Goal: Task Accomplishment & Management: Complete application form

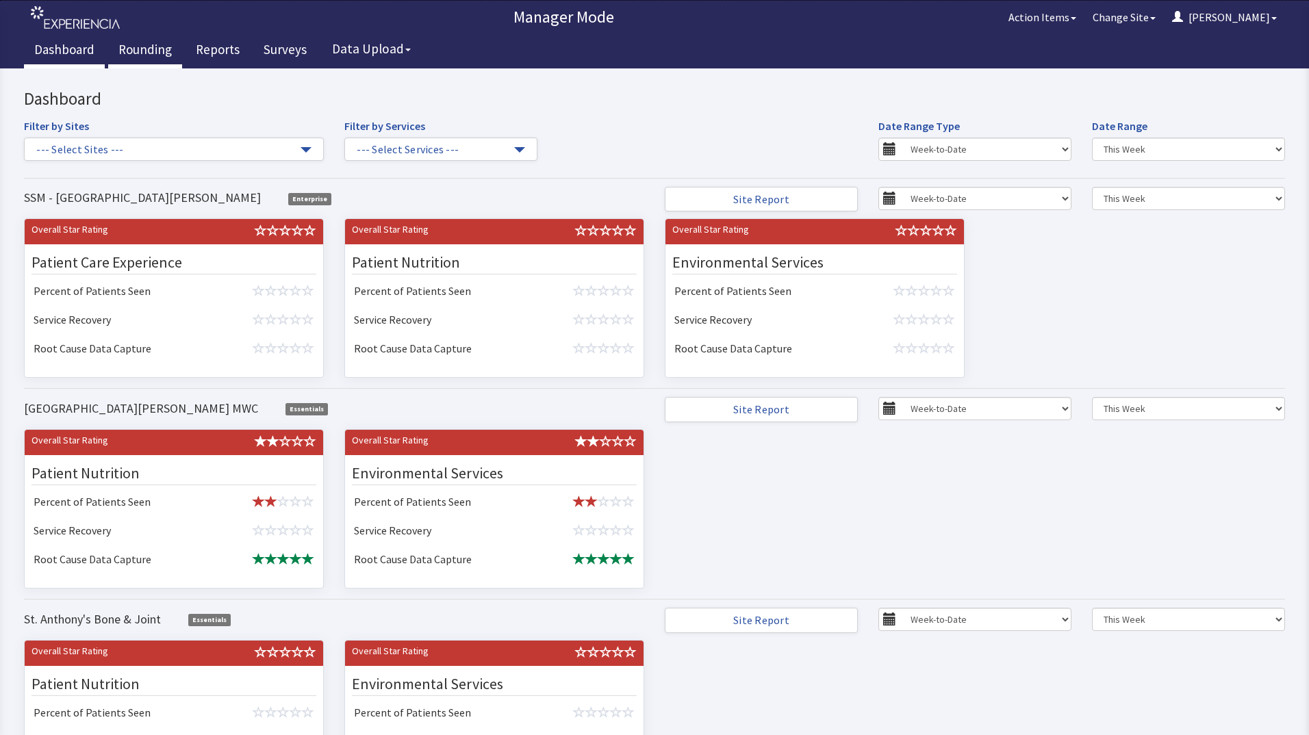
click at [143, 58] on link "Rounding" at bounding box center [145, 51] width 74 height 34
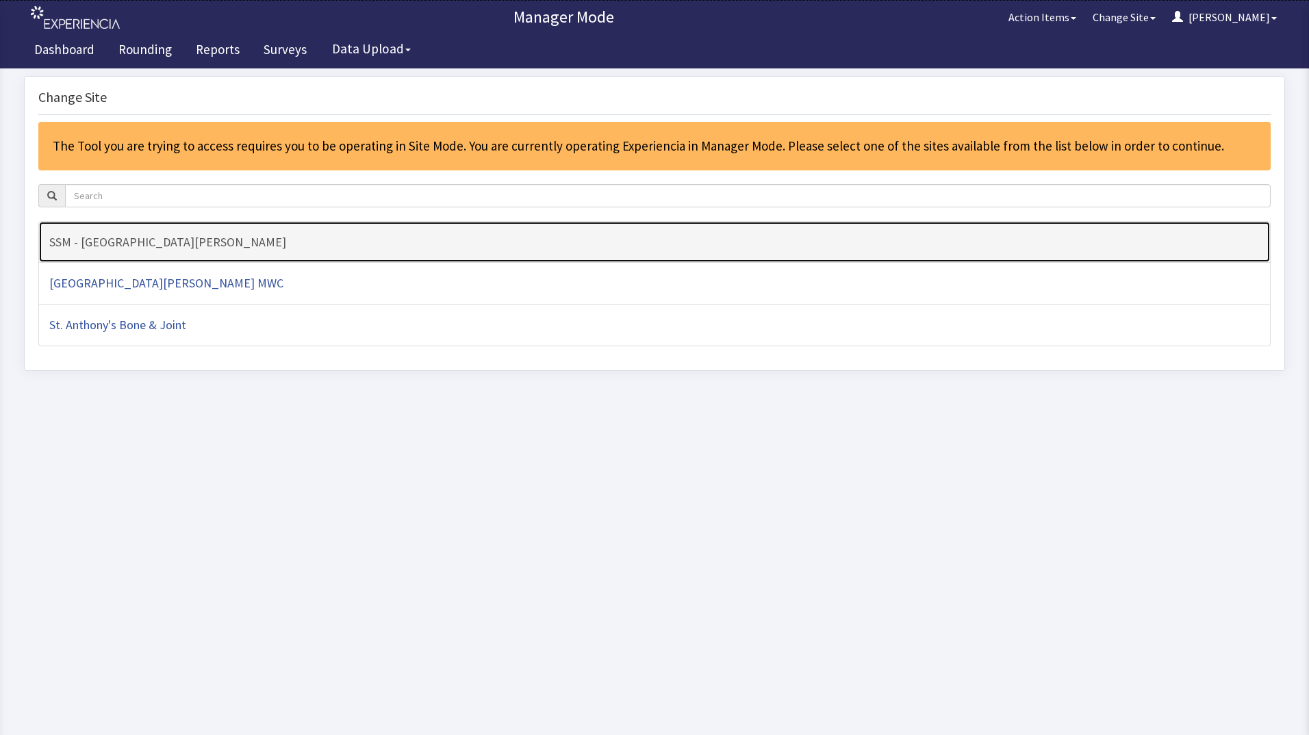
click at [140, 240] on h4 "SSM - [GEOGRAPHIC_DATA][PERSON_NAME]" at bounding box center [654, 242] width 1210 height 14
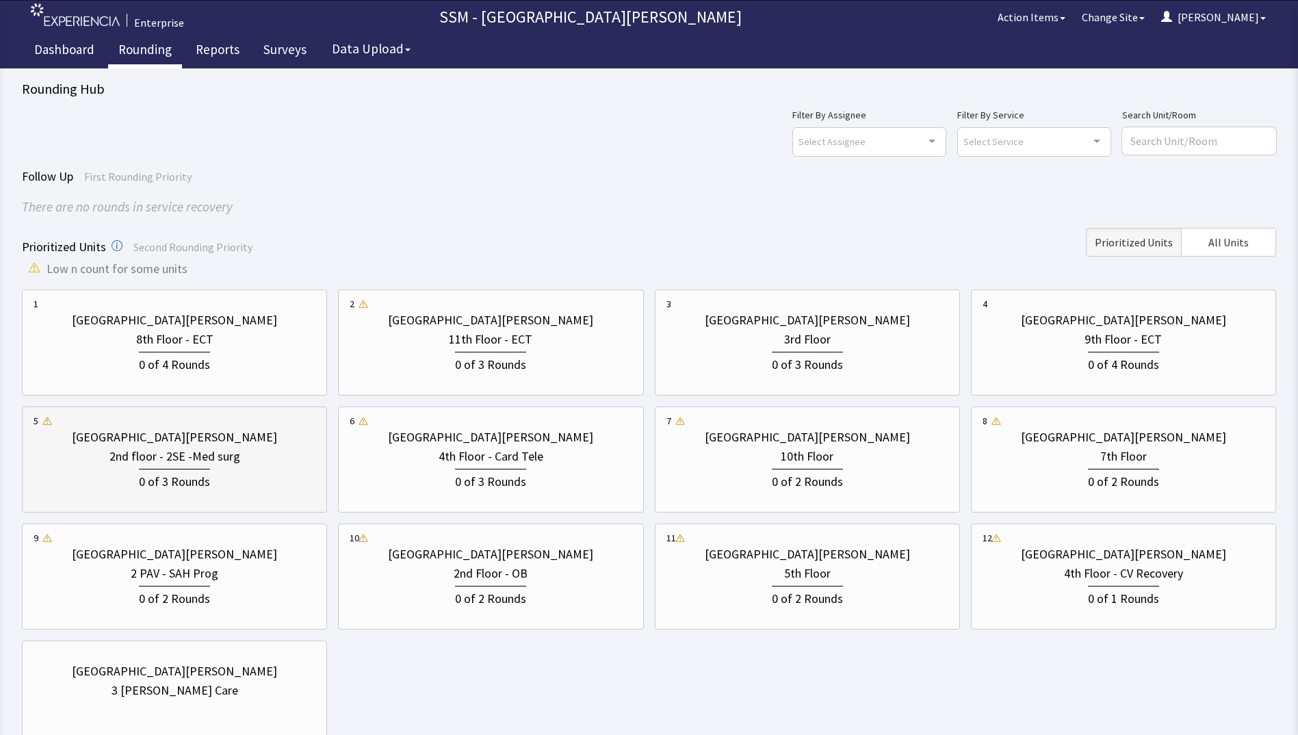
click at [220, 482] on div "0 of 3 Rounds" at bounding box center [175, 478] width 282 height 25
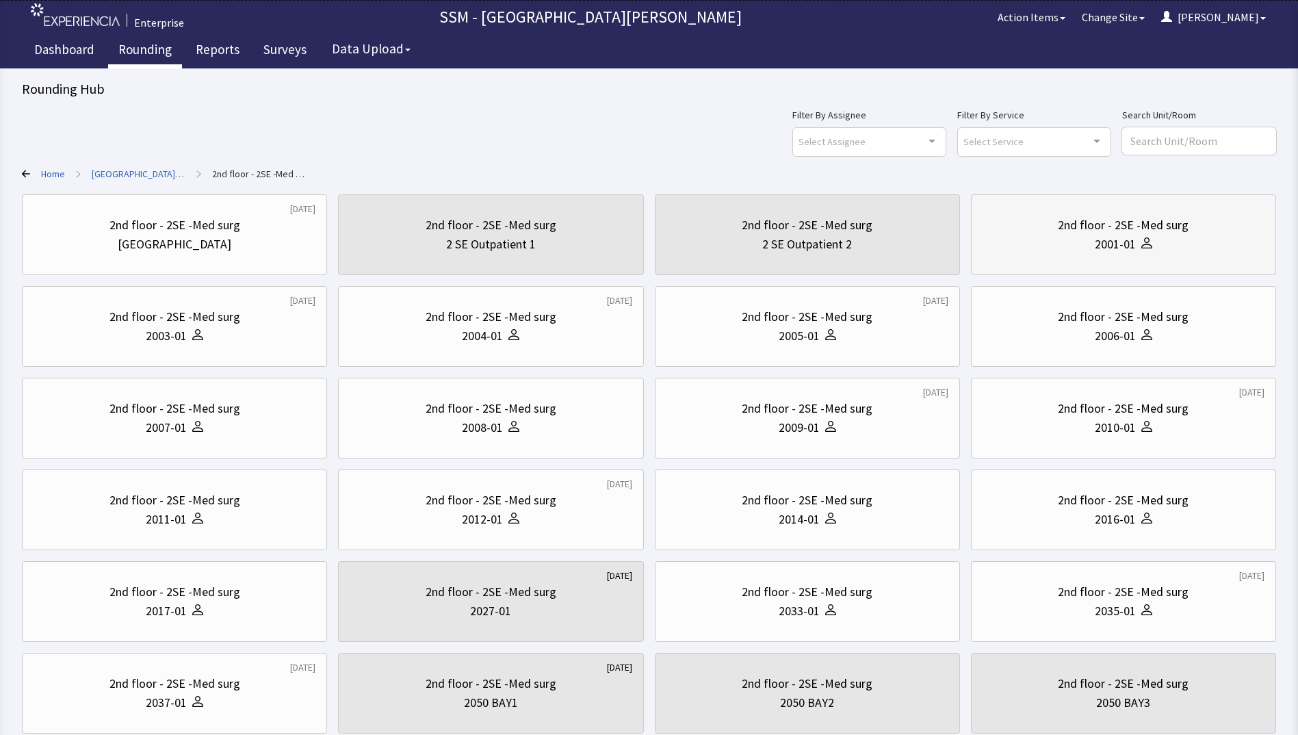
click at [1105, 219] on div "2nd floor - 2SE -Med surg" at bounding box center [1123, 225] width 131 height 19
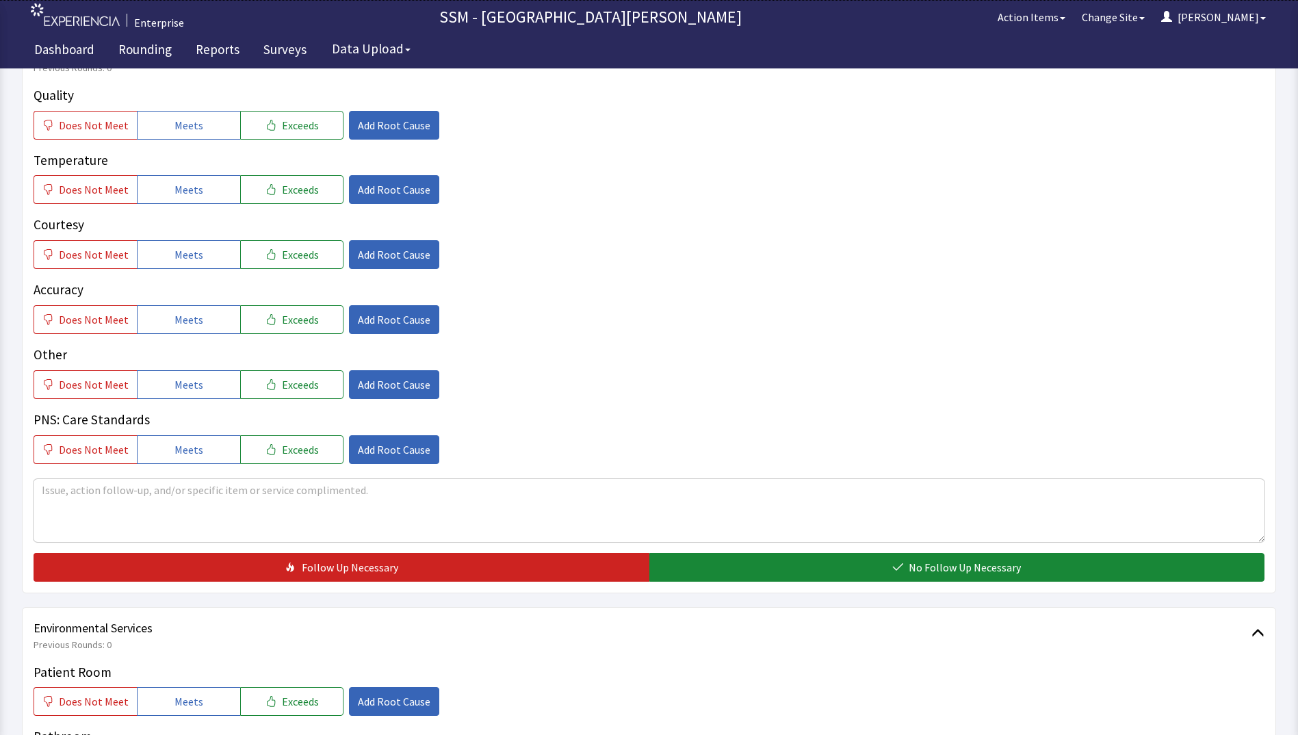
scroll to position [616, 0]
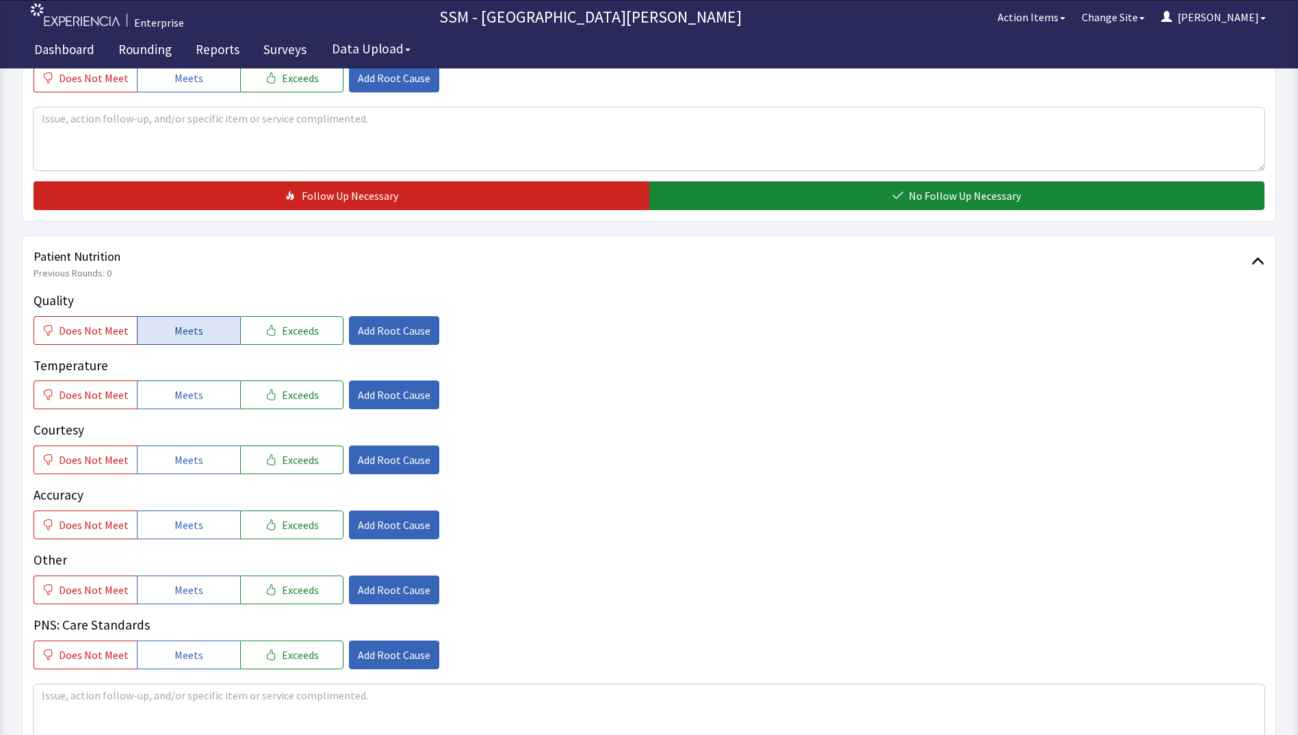
click at [194, 330] on span "Meets" at bounding box center [189, 330] width 29 height 16
click at [178, 403] on span "Meets" at bounding box center [189, 395] width 29 height 16
click at [175, 456] on span "Meets" at bounding box center [189, 460] width 29 height 16
click at [173, 512] on button "Meets" at bounding box center [188, 525] width 103 height 29
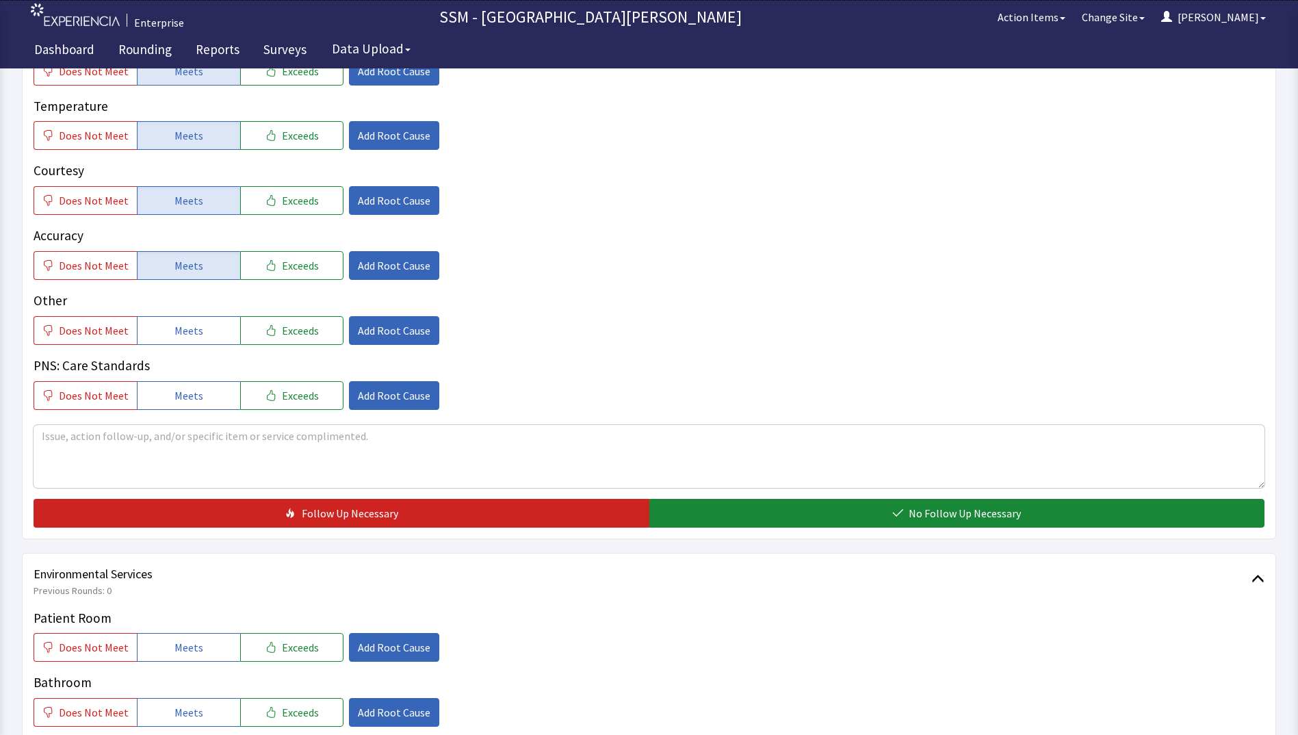
scroll to position [1095, 0]
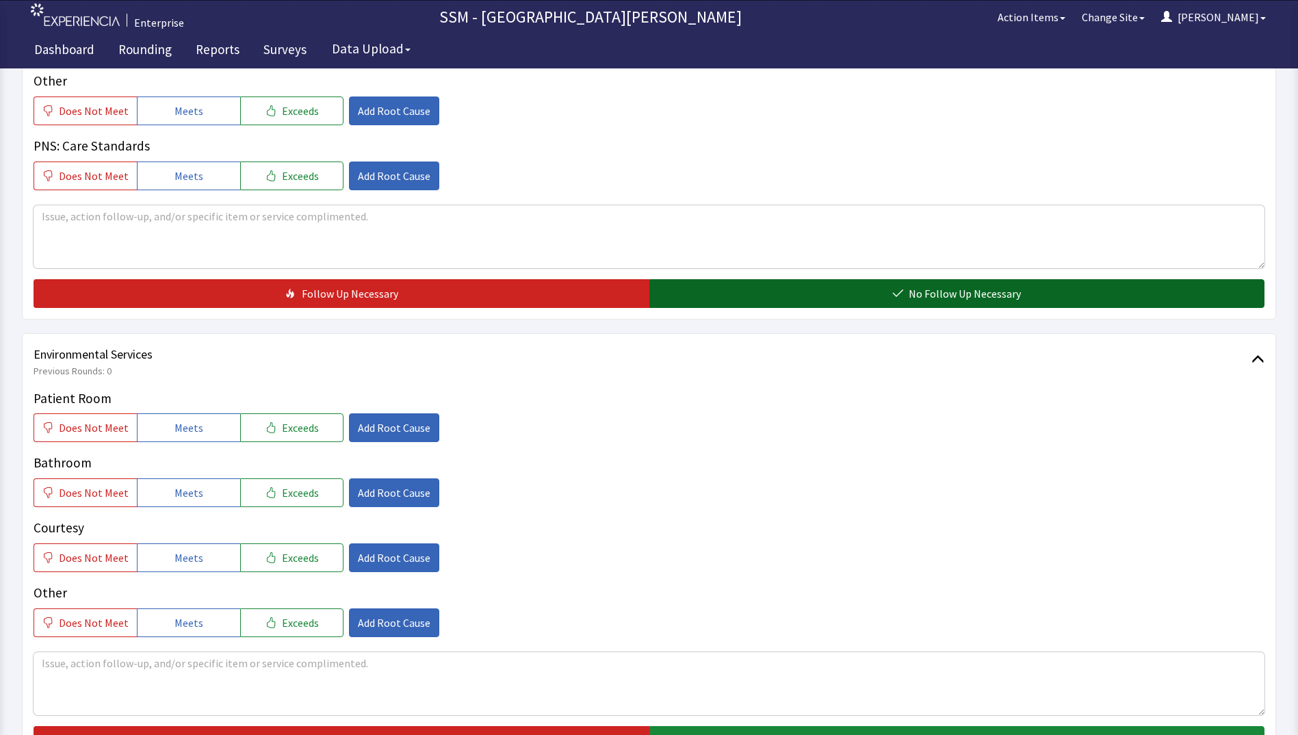
click at [730, 287] on button "No Follow Up Necessary" at bounding box center [957, 293] width 616 height 29
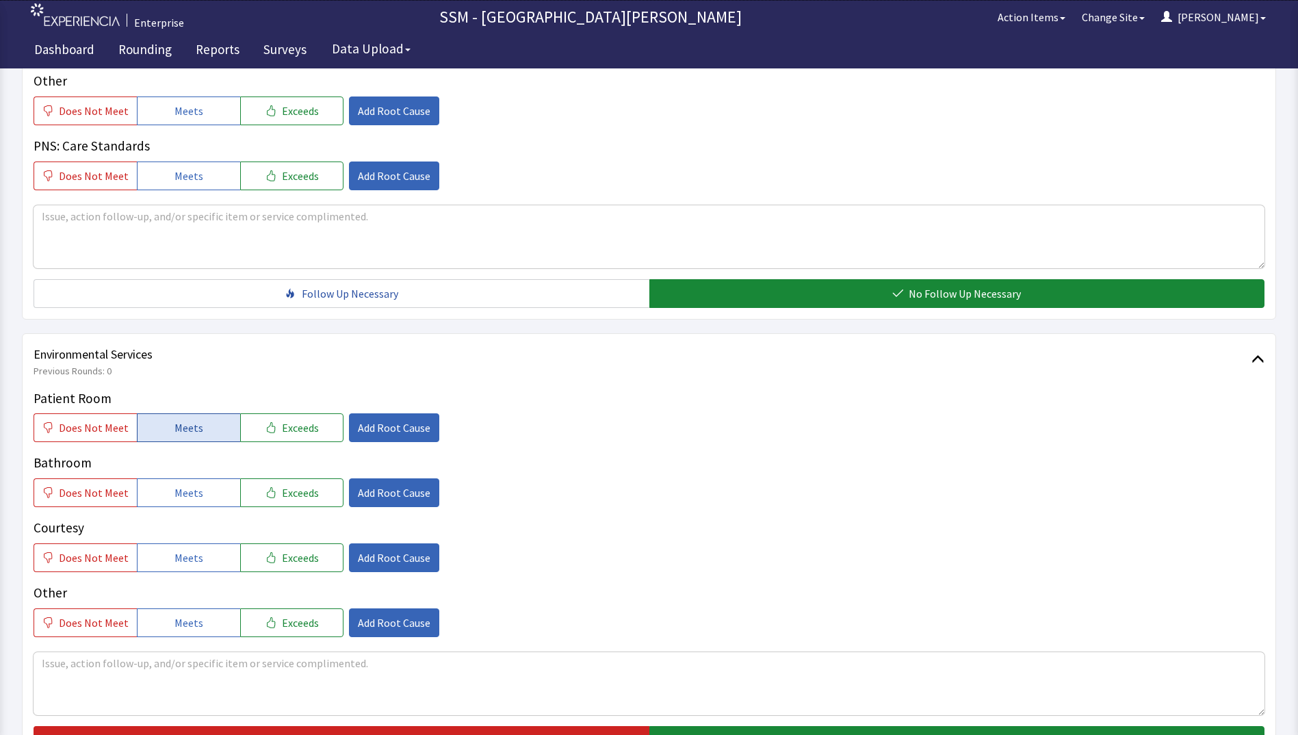
click at [200, 437] on button "Meets" at bounding box center [188, 427] width 103 height 29
click at [201, 485] on button "Meets" at bounding box center [188, 492] width 103 height 29
click at [194, 565] on span "Meets" at bounding box center [189, 558] width 29 height 16
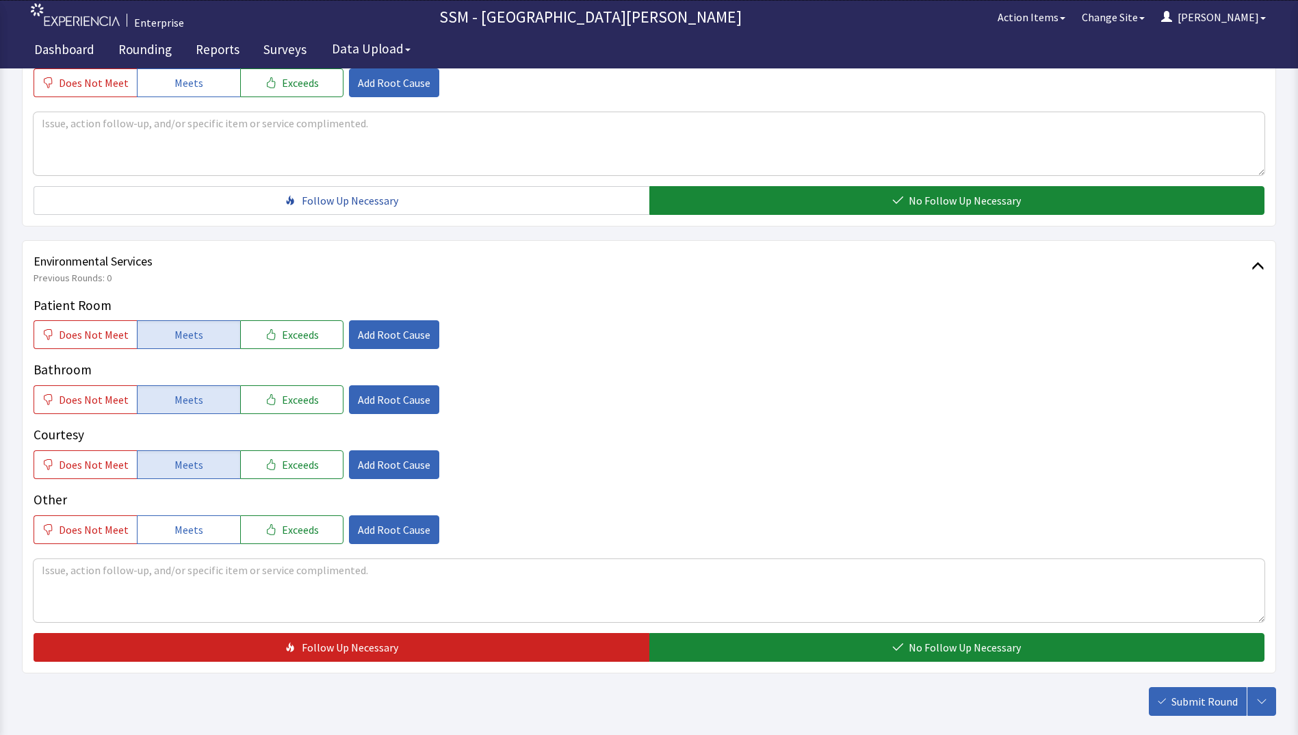
scroll to position [1259, 0]
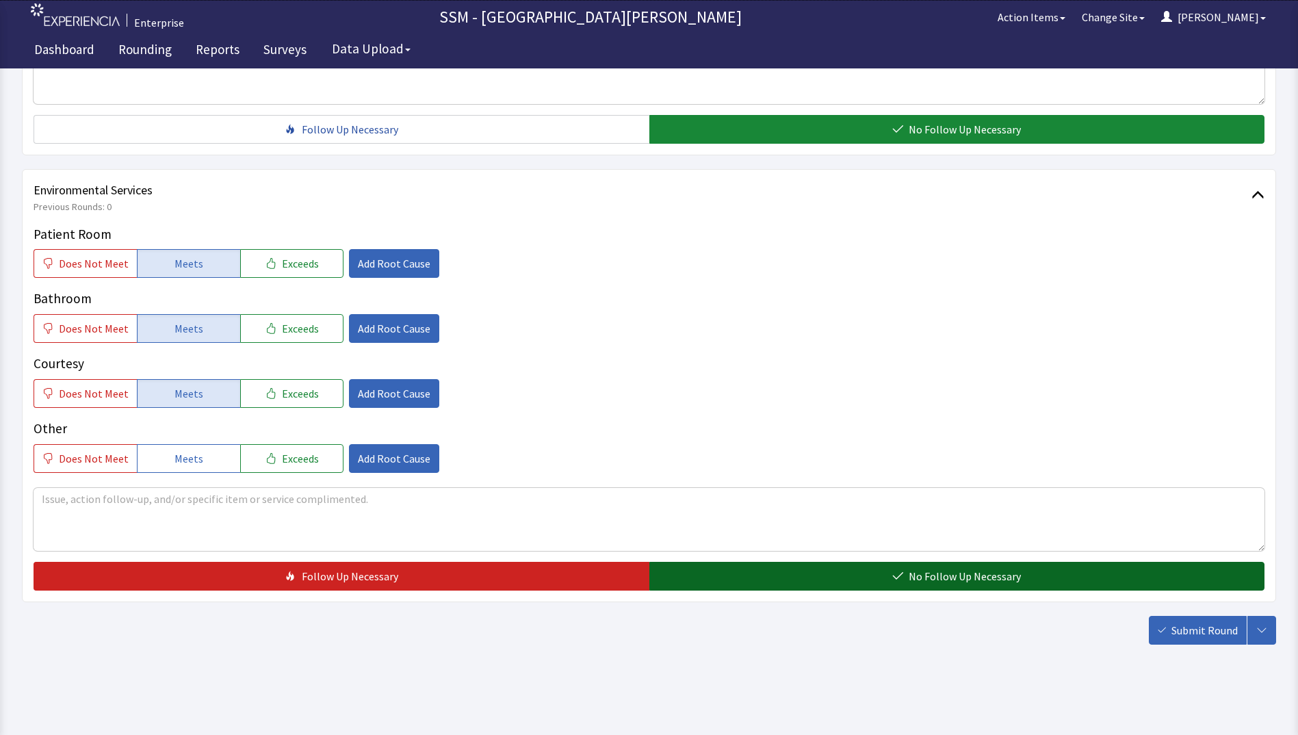
click at [792, 568] on button "No Follow Up Necessary" at bounding box center [957, 576] width 616 height 29
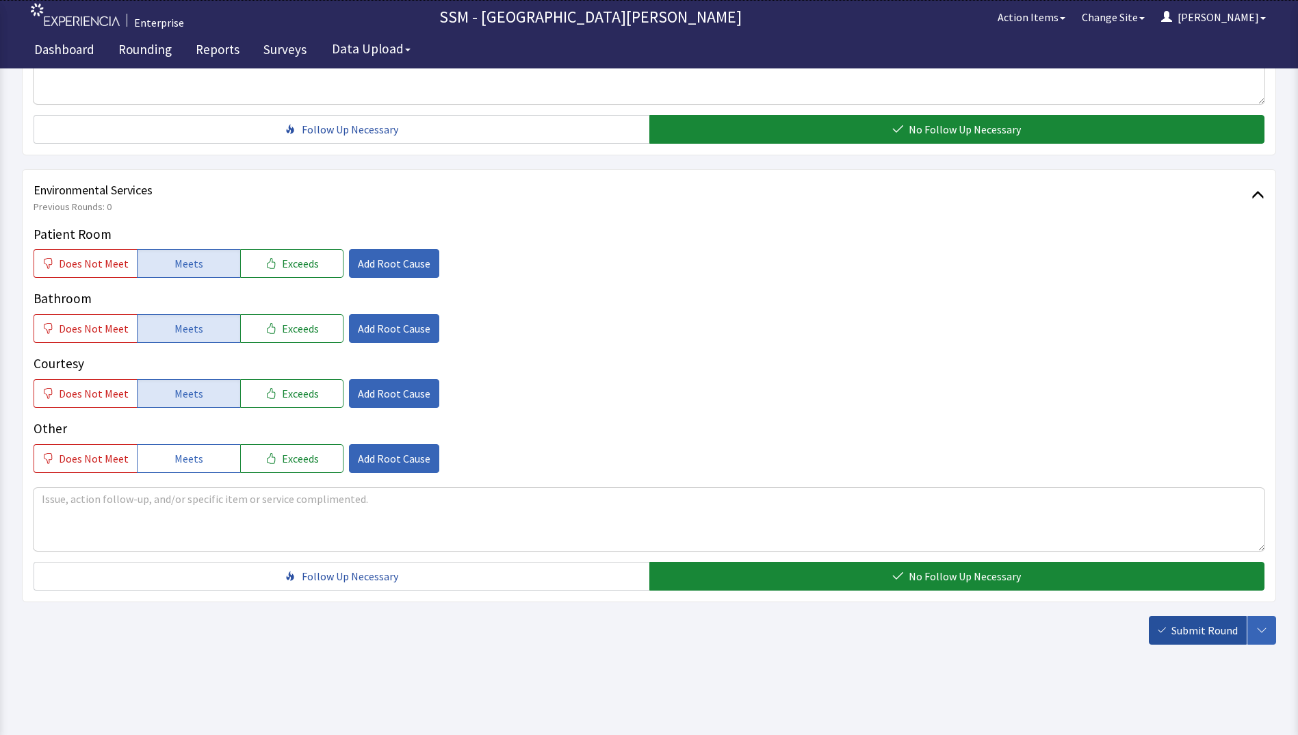
click at [1215, 625] on span "Submit Round" at bounding box center [1205, 630] width 66 height 16
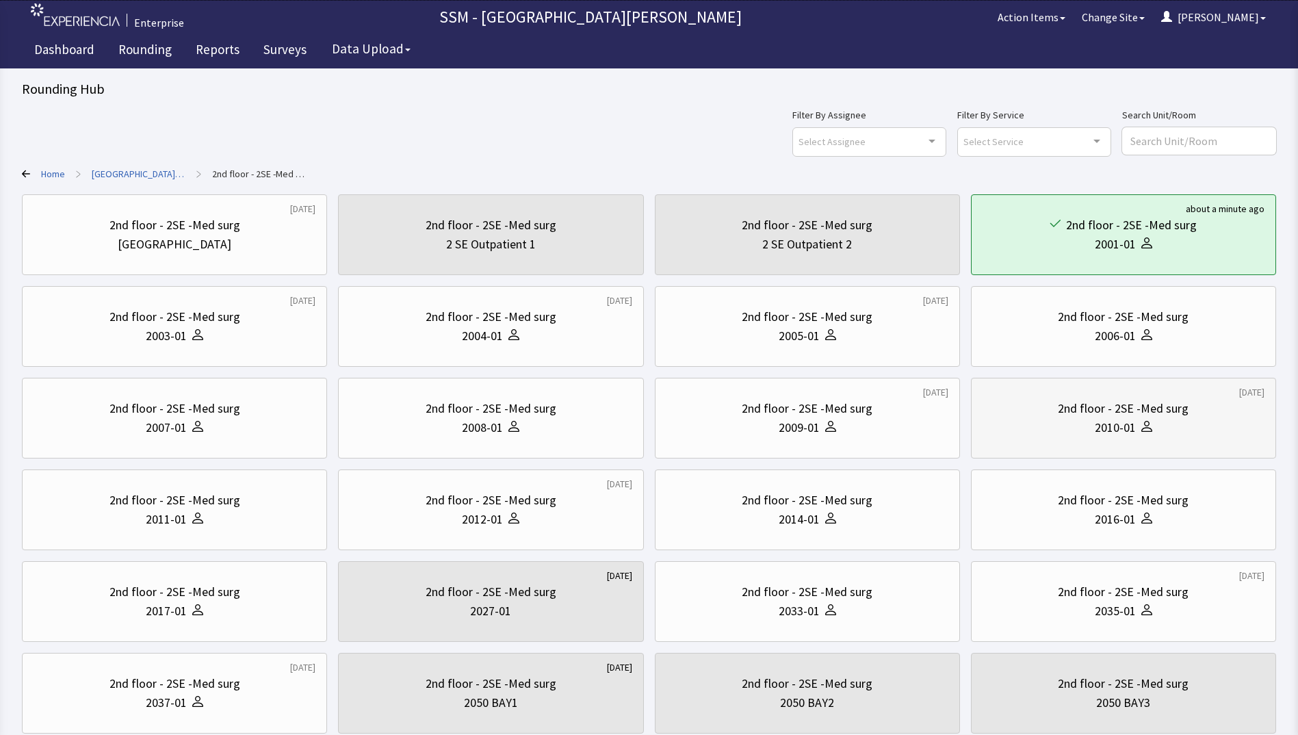
click at [1046, 423] on div "2010-01" at bounding box center [1124, 427] width 282 height 19
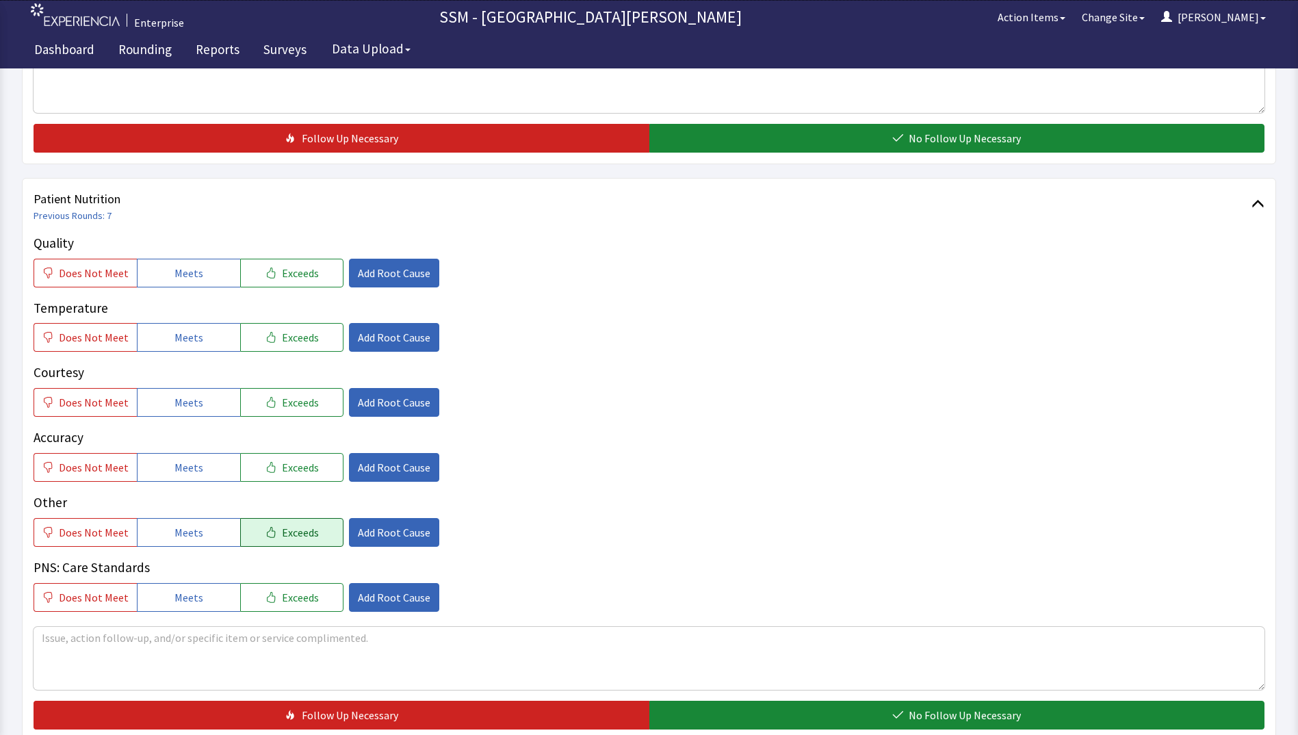
scroll to position [753, 0]
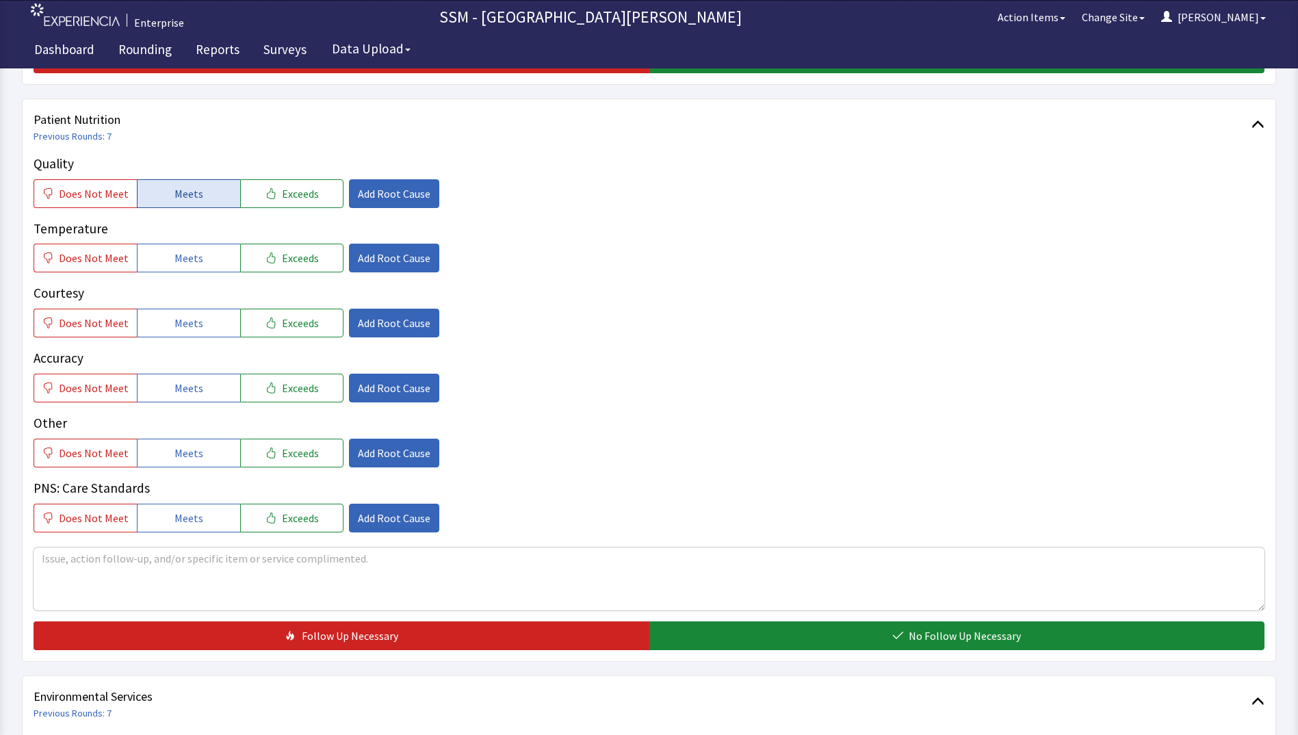
click at [194, 201] on span "Meets" at bounding box center [189, 193] width 29 height 16
click at [188, 273] on div "Quality Does Not Meet Meets Exceeds Add Root Cause Temperature Does Not Meet Me…" at bounding box center [649, 343] width 1231 height 378
click at [188, 268] on button "Meets" at bounding box center [188, 258] width 103 height 29
click at [186, 331] on span "Meets" at bounding box center [189, 323] width 29 height 16
click at [185, 386] on span "Meets" at bounding box center [189, 388] width 29 height 16
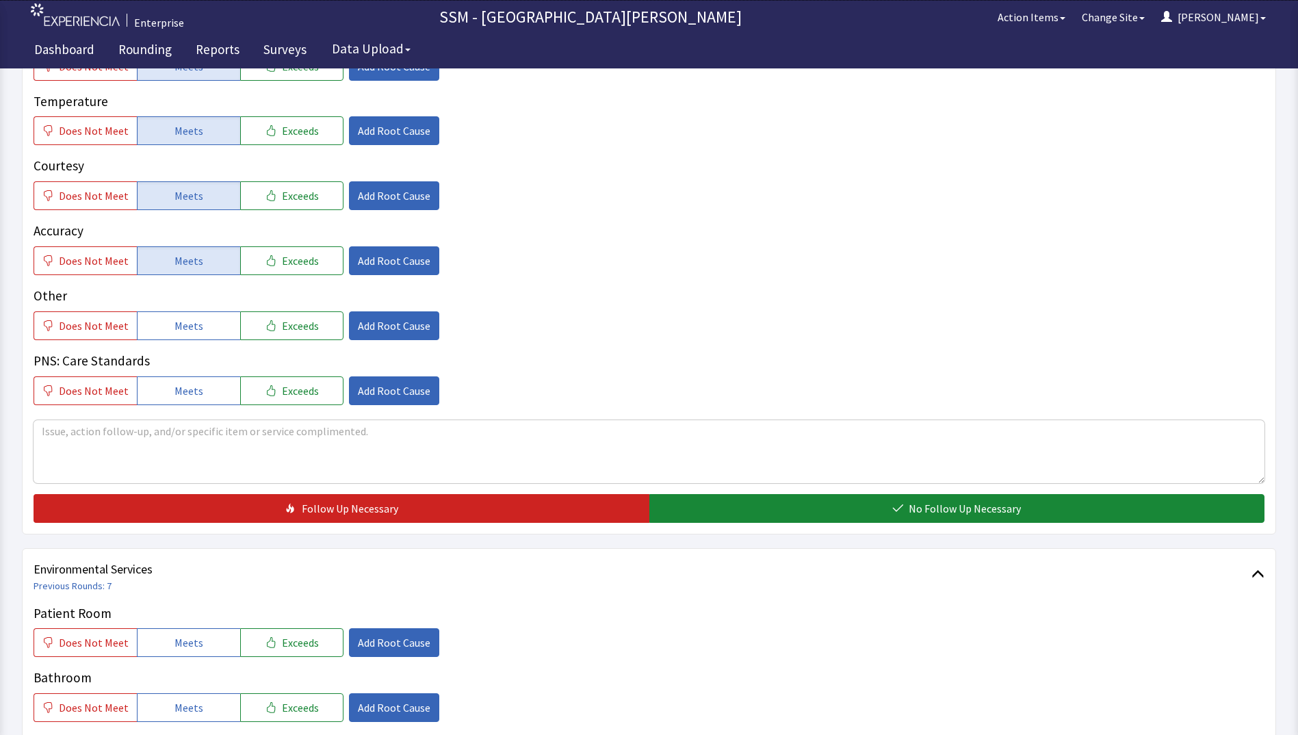
scroll to position [1027, 0]
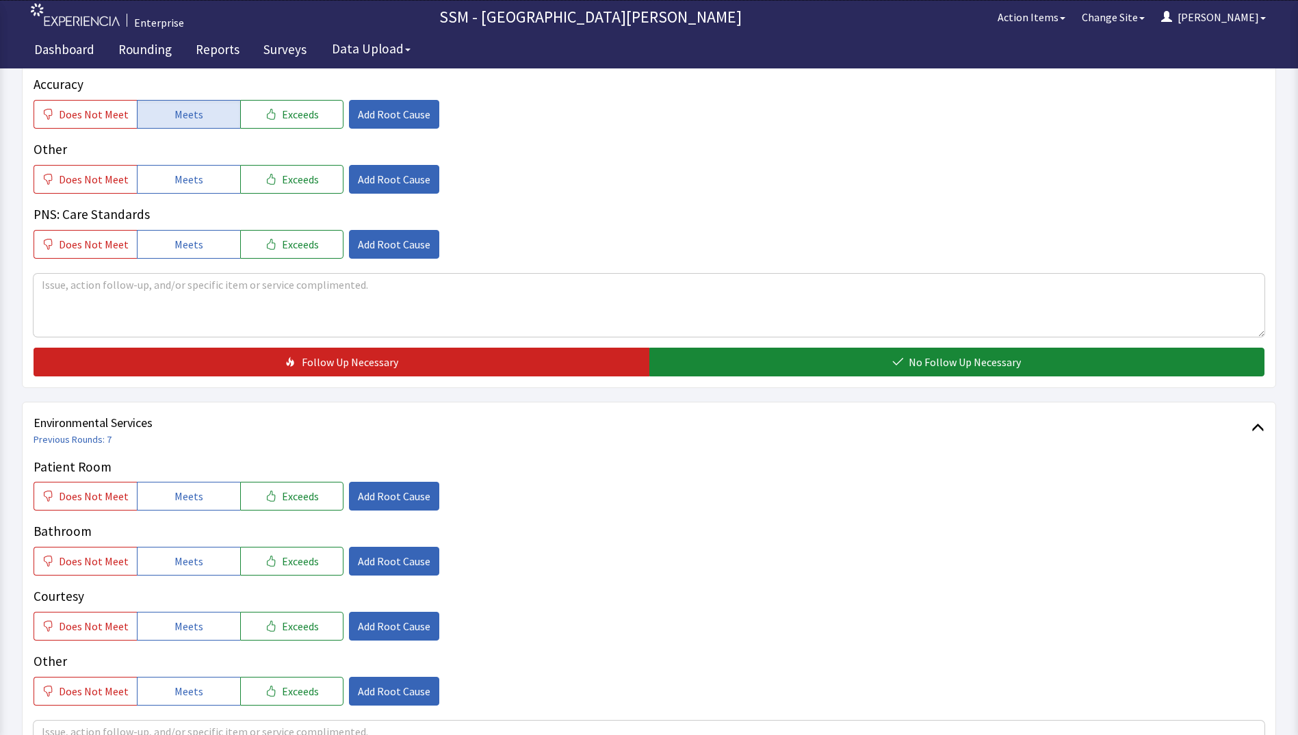
click at [795, 344] on div "Quality Does Not Meet Meets Exceeds Add Root Cause Temperature Does Not Meet Me…" at bounding box center [649, 128] width 1231 height 496
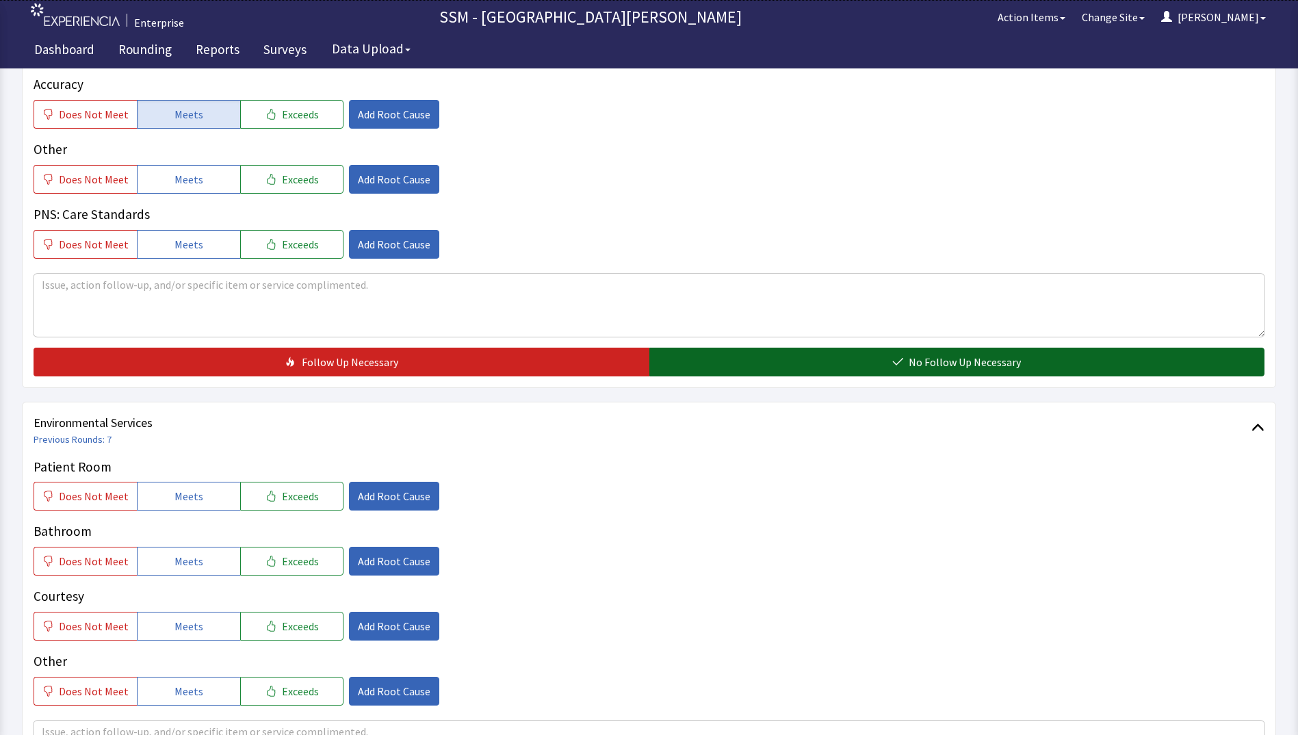
click at [751, 368] on button "No Follow Up Necessary" at bounding box center [957, 362] width 616 height 29
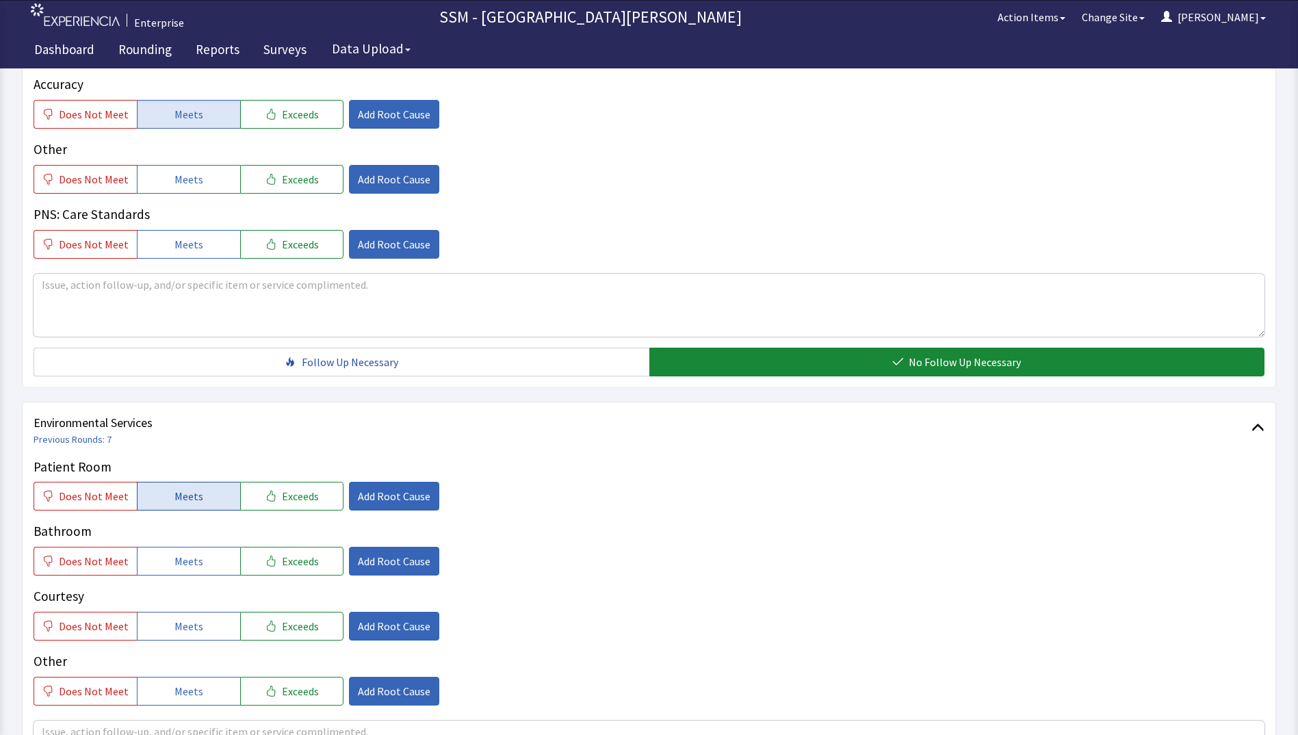
click at [196, 505] on button "Meets" at bounding box center [188, 496] width 103 height 29
click at [198, 563] on button "Meets" at bounding box center [188, 561] width 103 height 29
click at [193, 617] on button "Meets" at bounding box center [188, 626] width 103 height 29
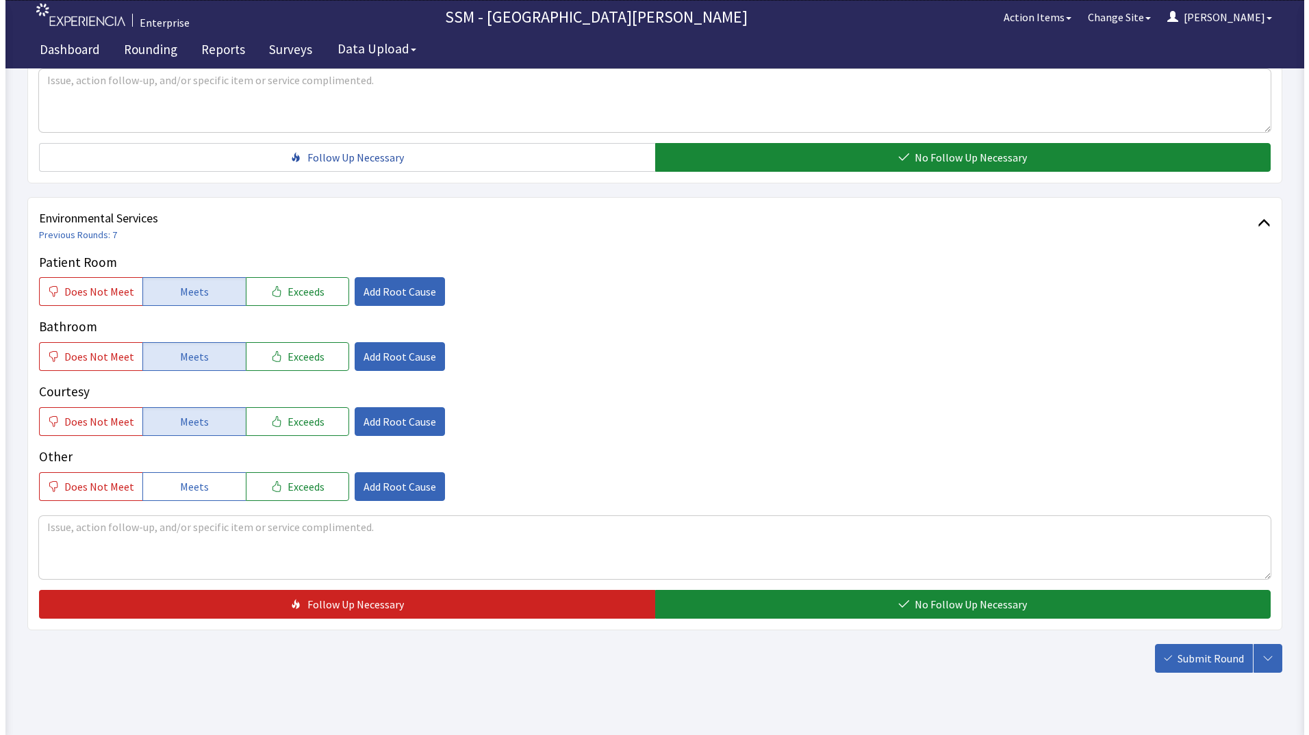
scroll to position [1232, 0]
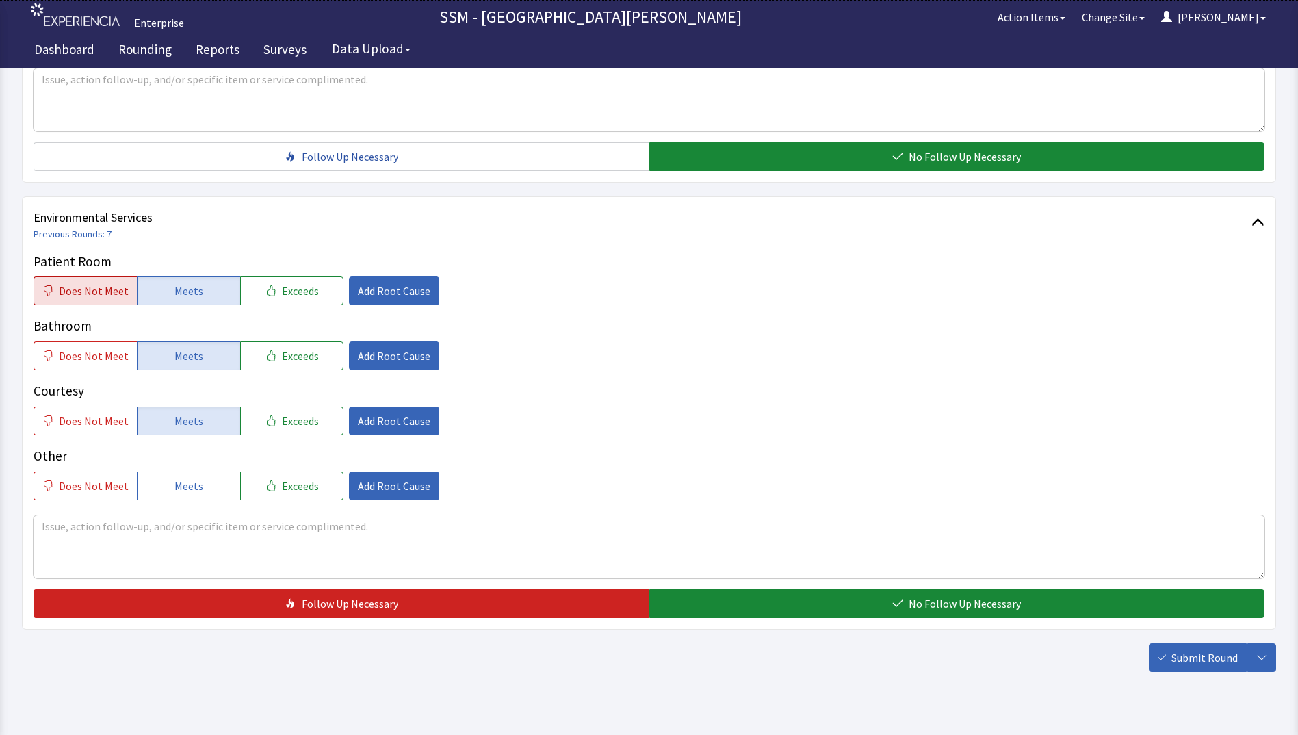
click at [117, 292] on span "Does Not Meet" at bounding box center [94, 291] width 70 height 16
click at [121, 352] on span "Does Not Meet" at bounding box center [94, 356] width 70 height 16
click at [240, 428] on button "Exceeds" at bounding box center [291, 421] width 103 height 29
click at [230, 435] on button "Meets" at bounding box center [188, 421] width 103 height 29
click at [87, 428] on span "Does Not Meet" at bounding box center [94, 421] width 70 height 16
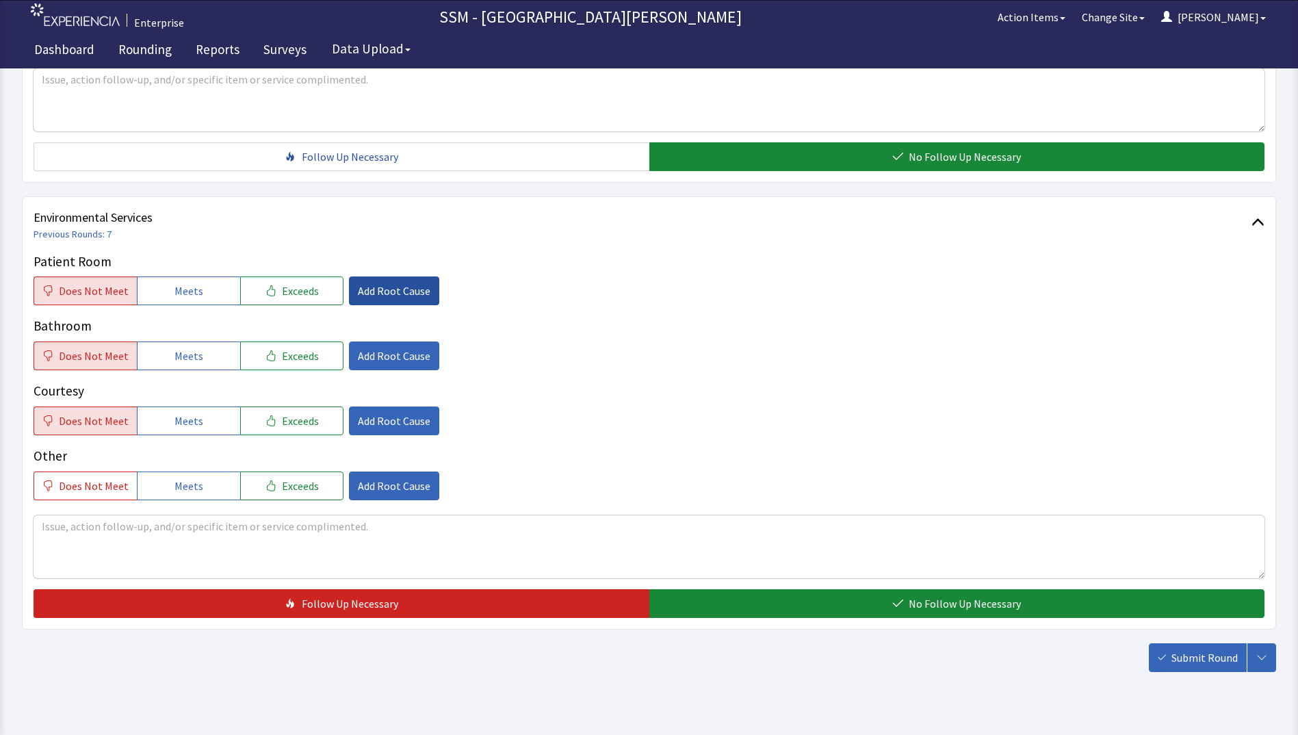
click at [387, 294] on span "Add Root Cause" at bounding box center [394, 291] width 73 height 16
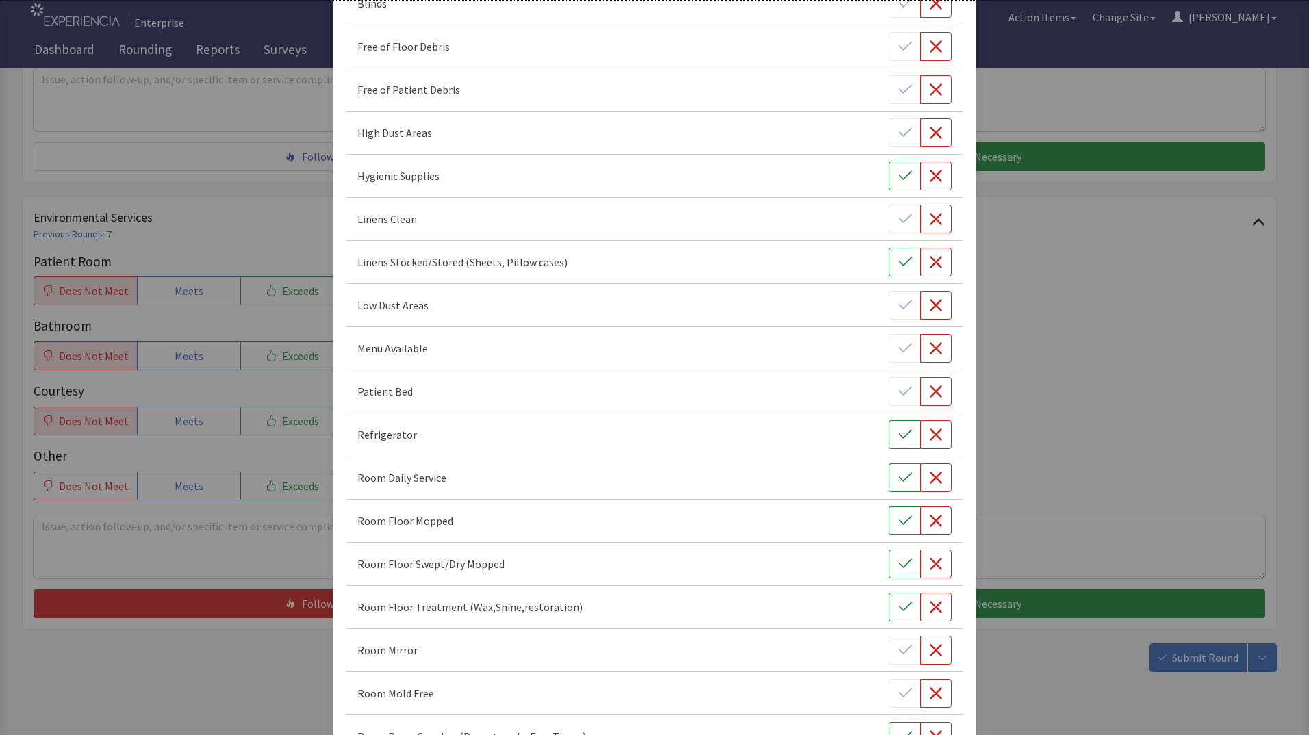
scroll to position [205, 0]
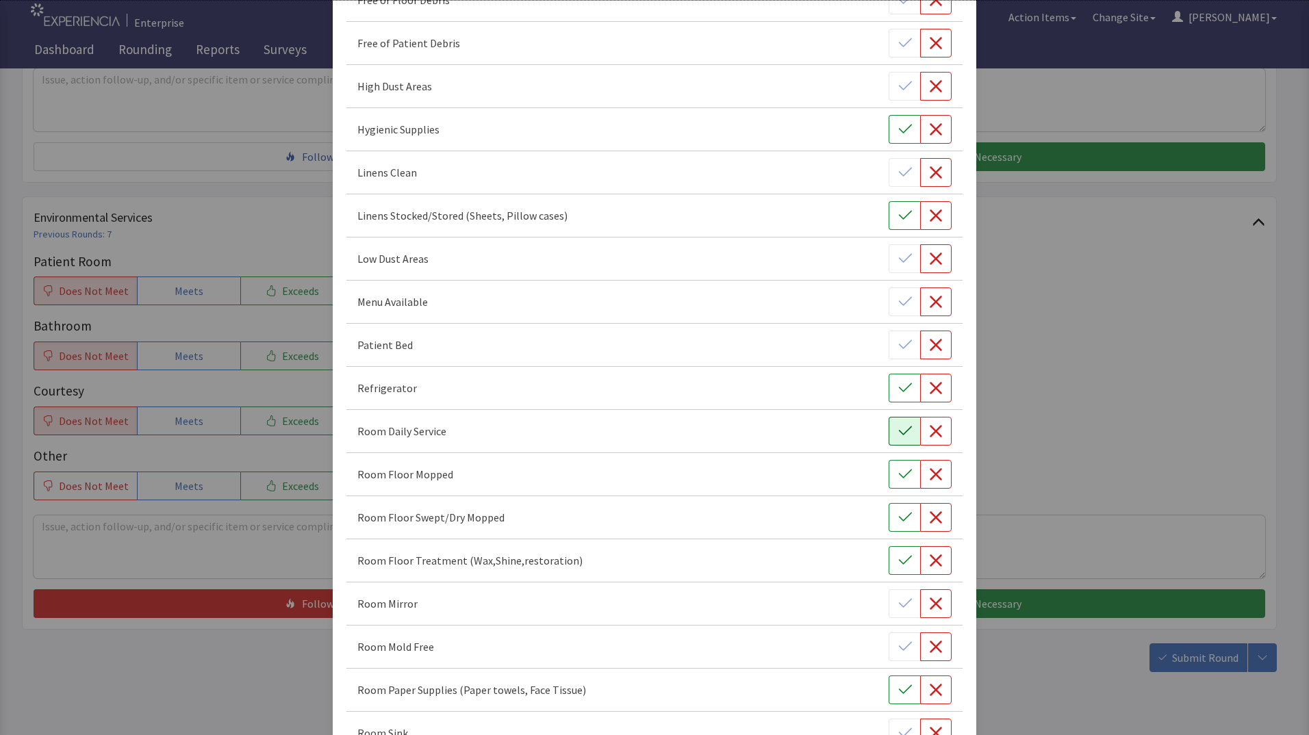
click at [898, 441] on button "button" at bounding box center [903, 431] width 31 height 29
click at [920, 435] on button "button" at bounding box center [935, 431] width 31 height 29
click at [929, 481] on button "button" at bounding box center [935, 474] width 31 height 29
click at [929, 519] on icon "button" at bounding box center [935, 517] width 12 height 12
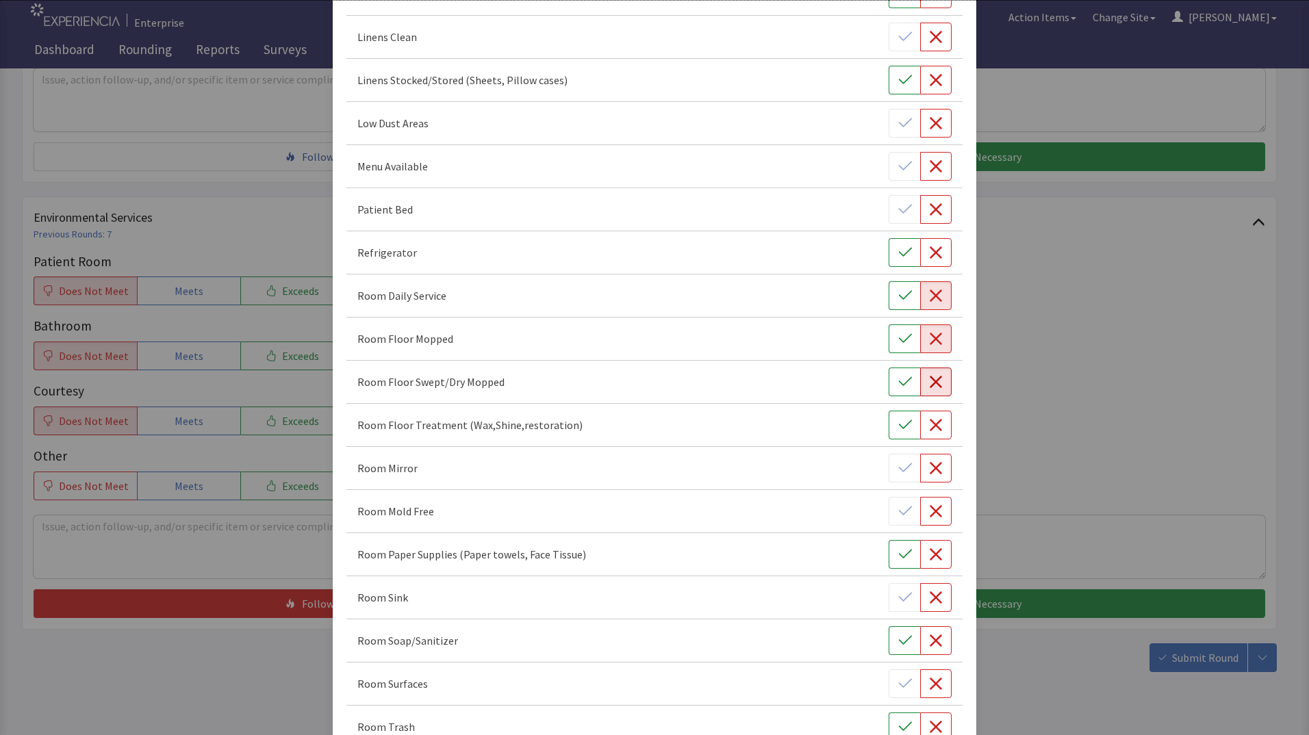
scroll to position [0, 0]
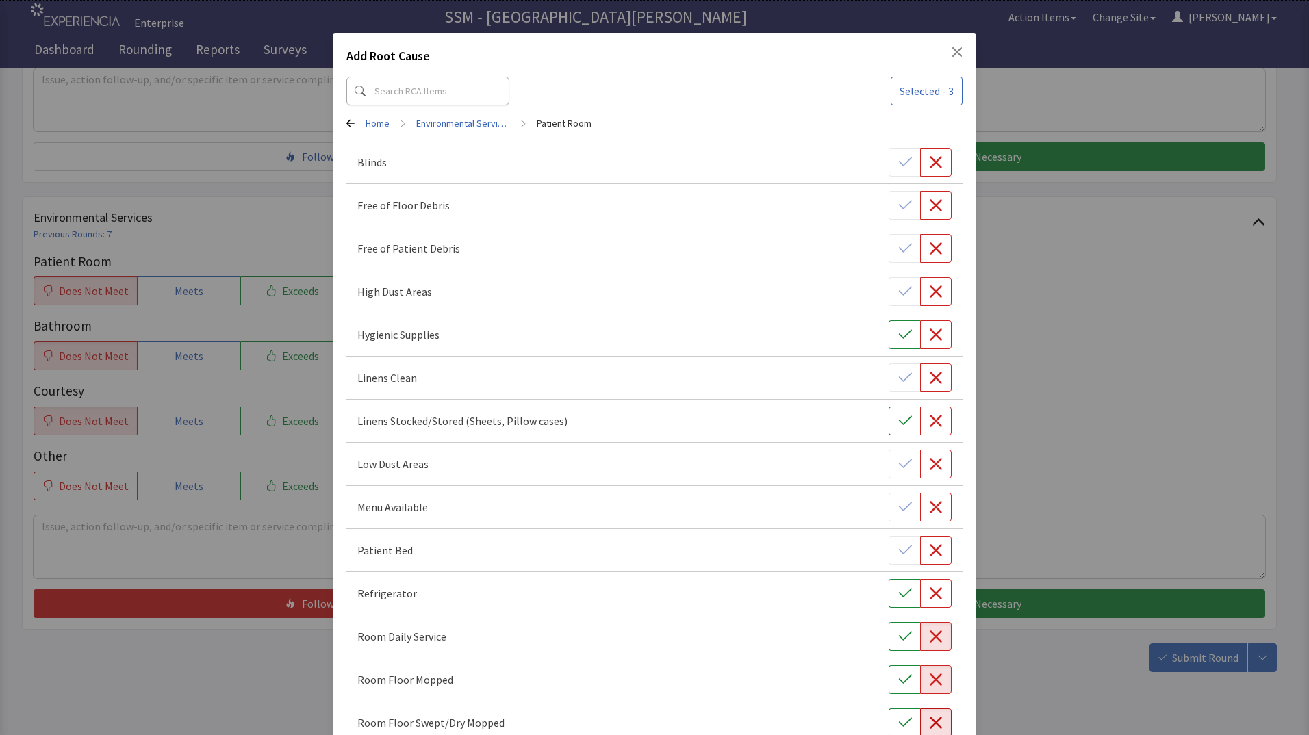
click at [1111, 368] on div "Add Root Cause Selected - 3 Home > Environmental Services > Patient Room Blinds…" at bounding box center [654, 709] width 1309 height 1418
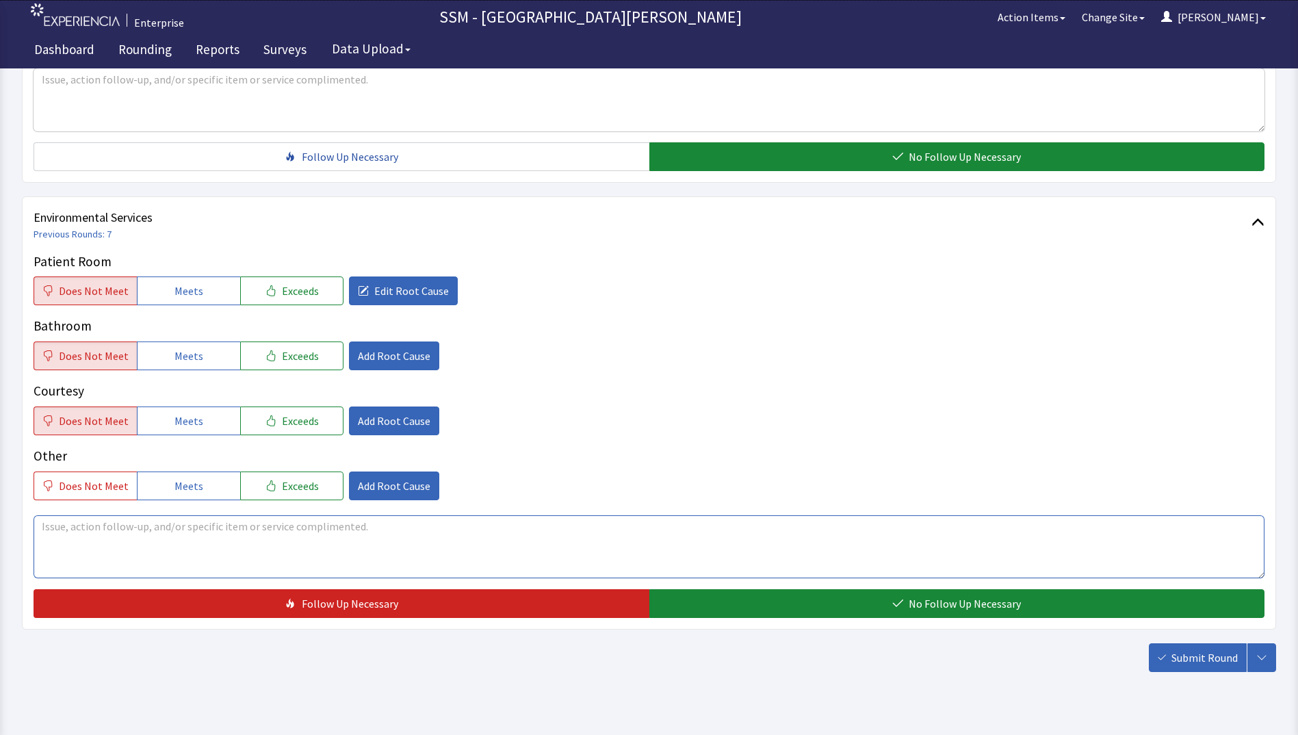
click at [114, 539] on textarea at bounding box center [649, 546] width 1231 height 63
type textarea "h"
click at [292, 530] on textarea "patient states she didn't receive weekend service" at bounding box center [649, 546] width 1231 height 63
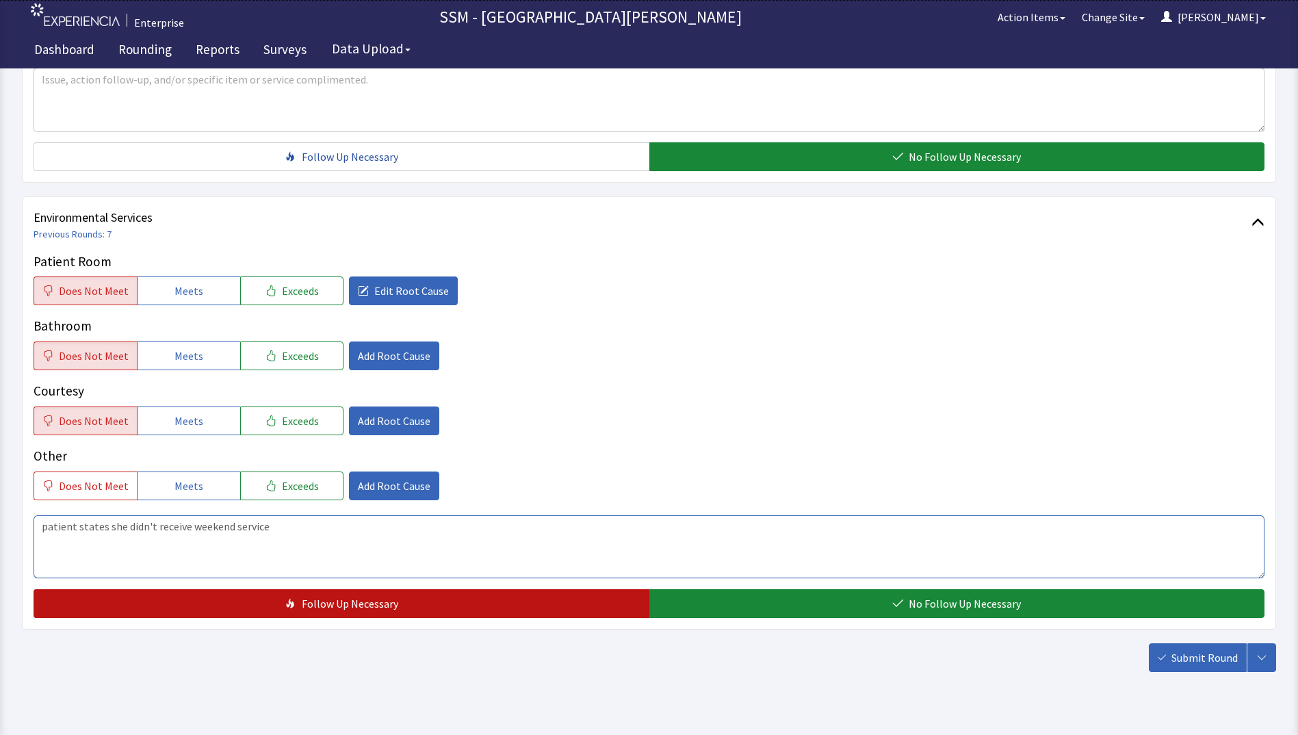
type textarea "patient states she didn't receive weekend service"
click at [439, 602] on button "Follow Up Necessary" at bounding box center [342, 603] width 616 height 29
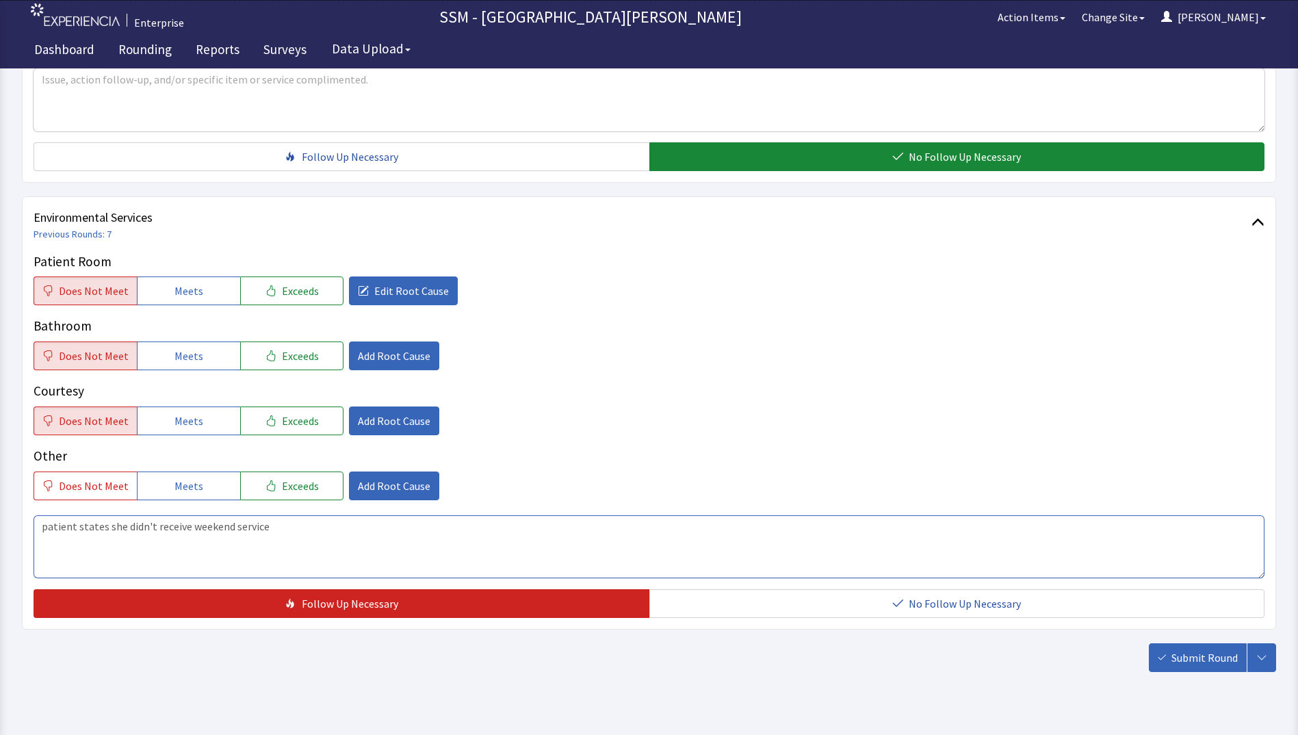
click at [306, 537] on textarea "patient states she didn't receive weekend service" at bounding box center [649, 546] width 1231 height 63
drag, startPoint x: 302, startPoint y: 532, endPoint x: 36, endPoint y: 532, distance: 266.9
click at [36, 532] on textarea "patient states she didn't receive weekend service" at bounding box center [649, 546] width 1231 height 63
click at [1266, 659] on icon "button" at bounding box center [1261, 657] width 11 height 11
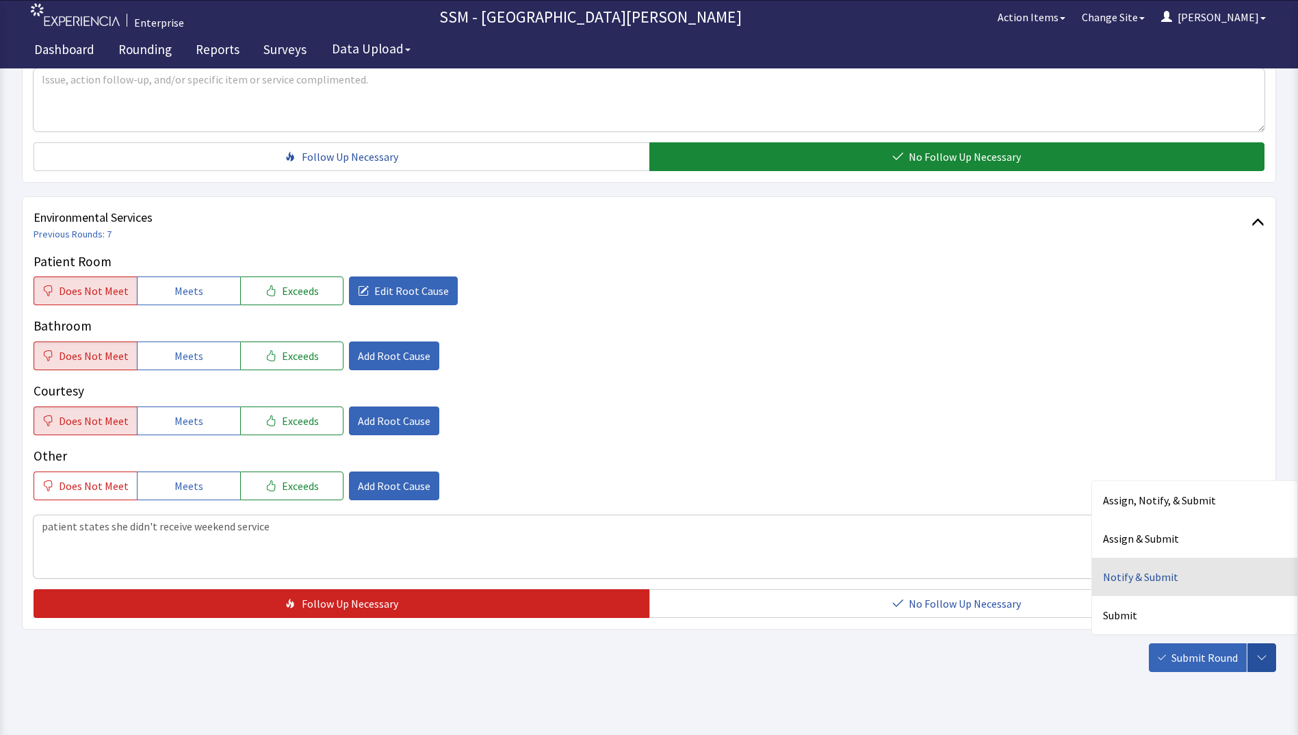
click at [1161, 576] on div "Notify & Submit" at bounding box center [1194, 577] width 205 height 38
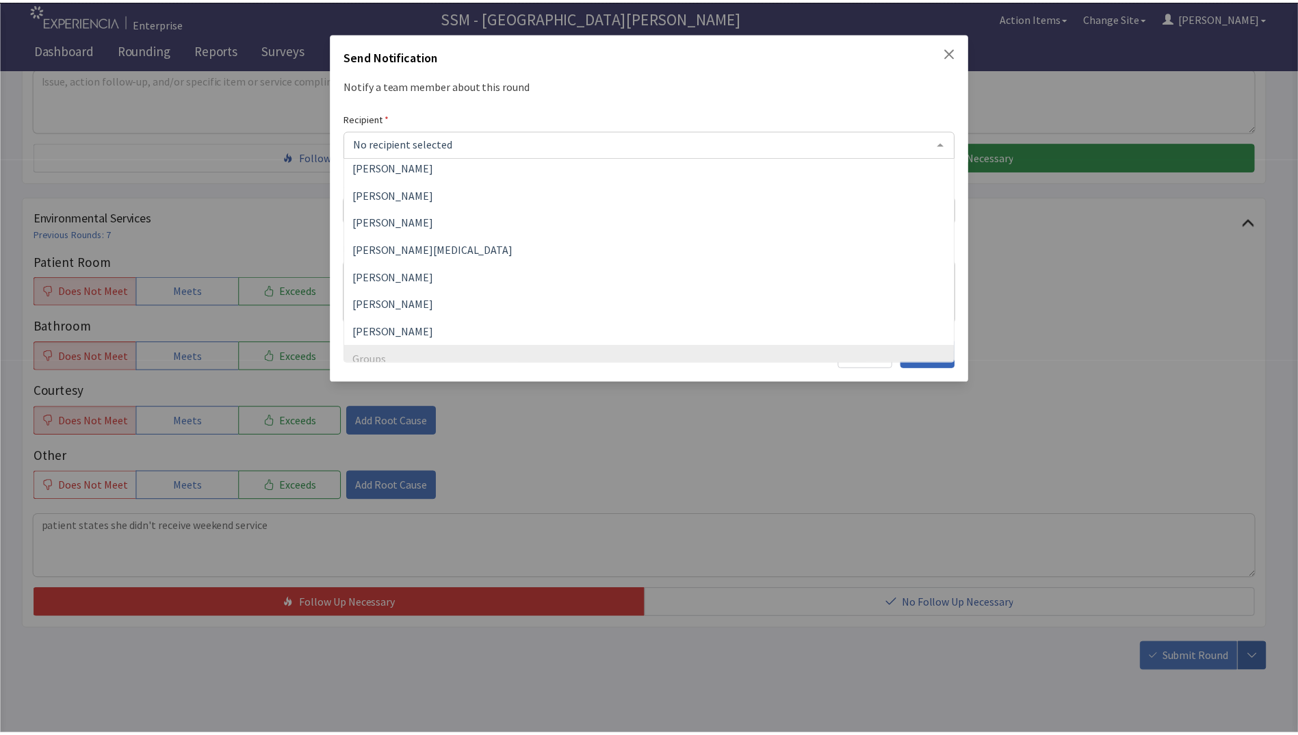
scroll to position [370, 0]
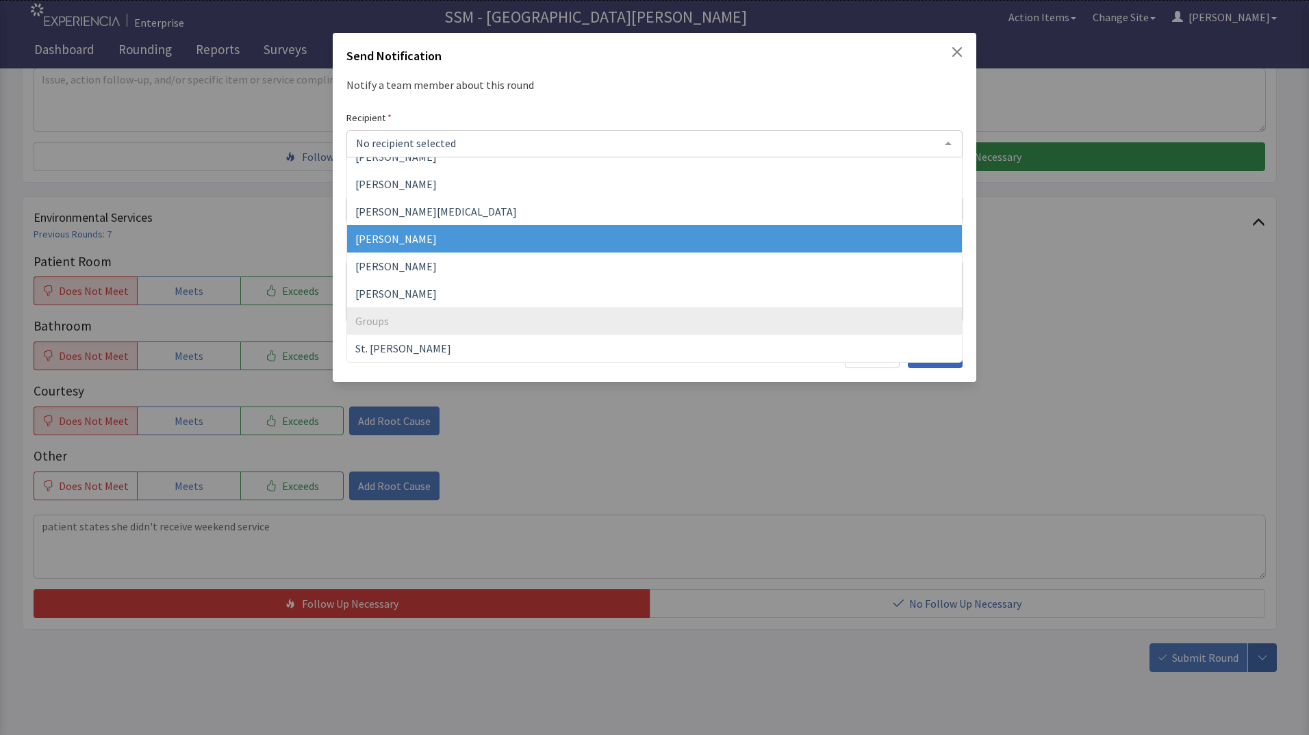
click at [437, 246] on span "Rusudan Smith" at bounding box center [654, 238] width 615 height 27
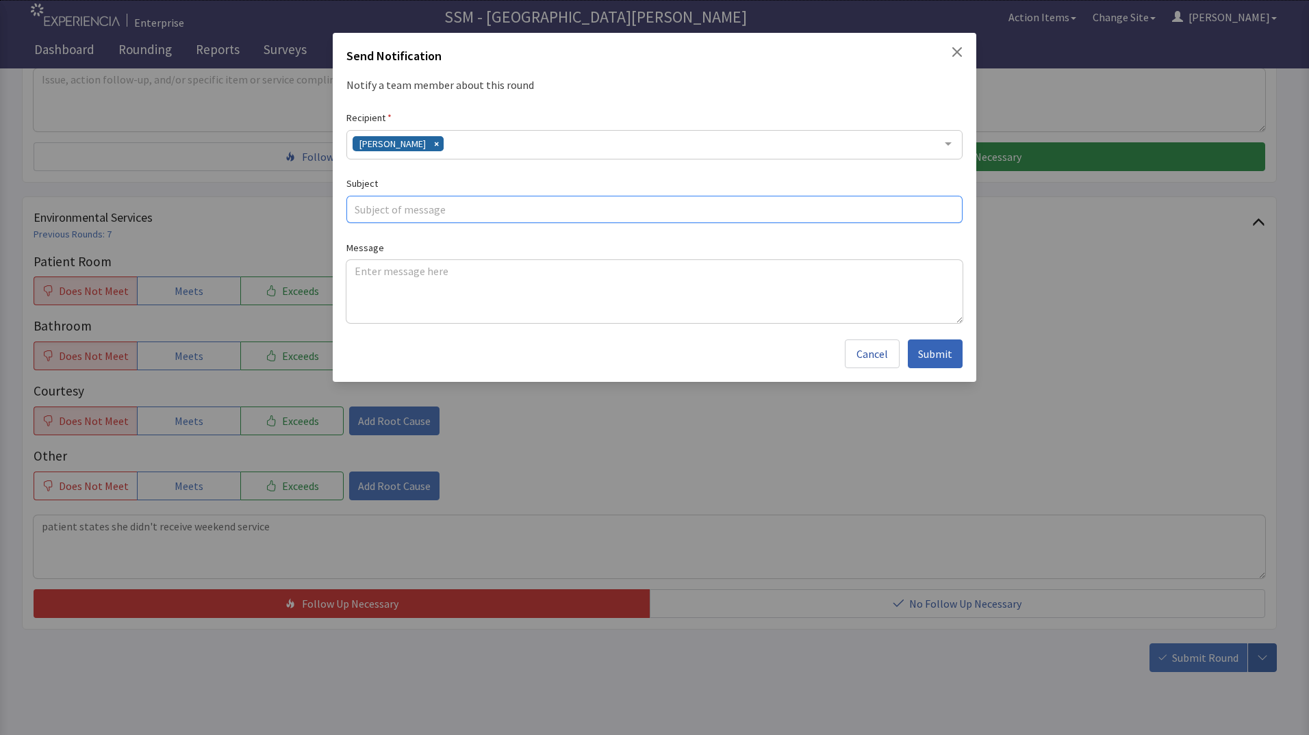
click at [426, 212] on input "text" at bounding box center [654, 209] width 616 height 27
type input "2se 2010"
click at [401, 292] on textarea at bounding box center [654, 291] width 616 height 63
paste textarea "patient states she didn't receive weekend service"
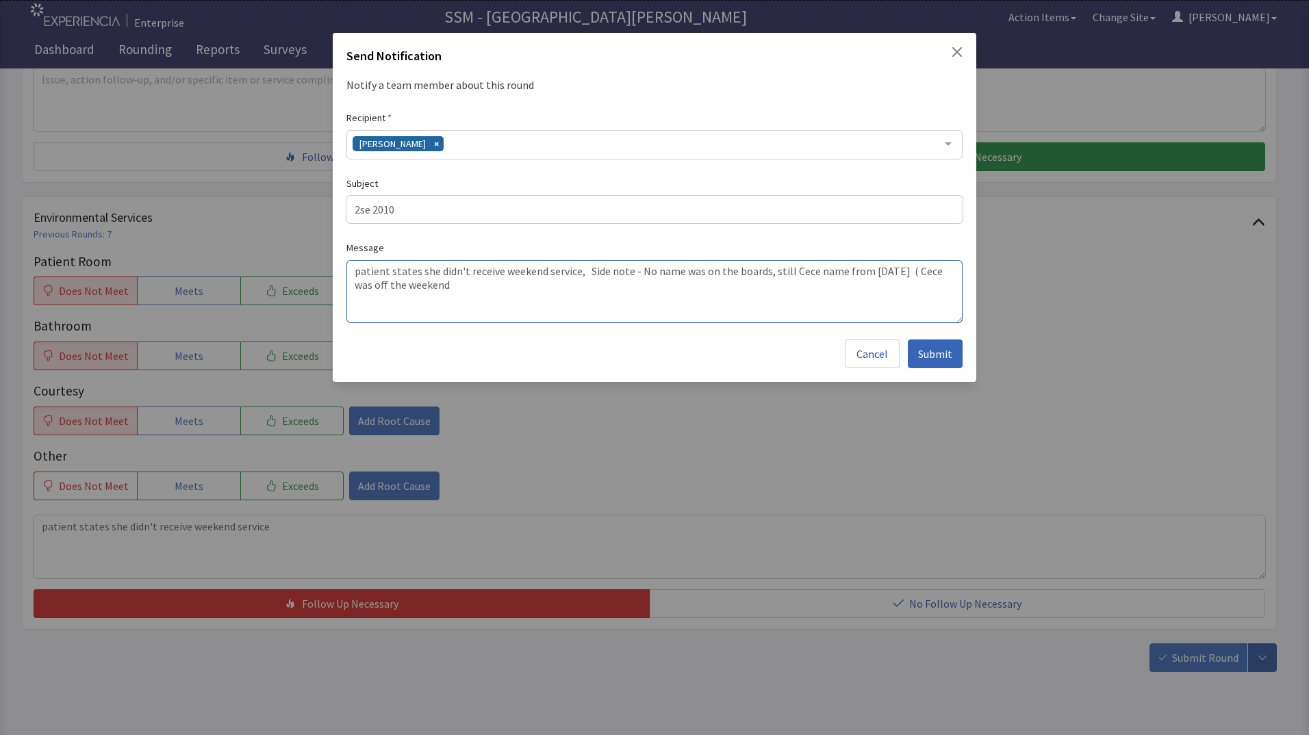
click at [437, 286] on textarea "patient states she didn't receive weekend service, Side note - No name was on t…" at bounding box center [654, 291] width 616 height 63
click at [423, 287] on textarea "patient states she didn't receive weekend service, Side note - No name was on t…" at bounding box center [654, 291] width 616 height 63
type textarea "patient states she didn't receive weekend service, Side note - No name was on t…"
click at [944, 355] on span "Submit" at bounding box center [935, 354] width 34 height 16
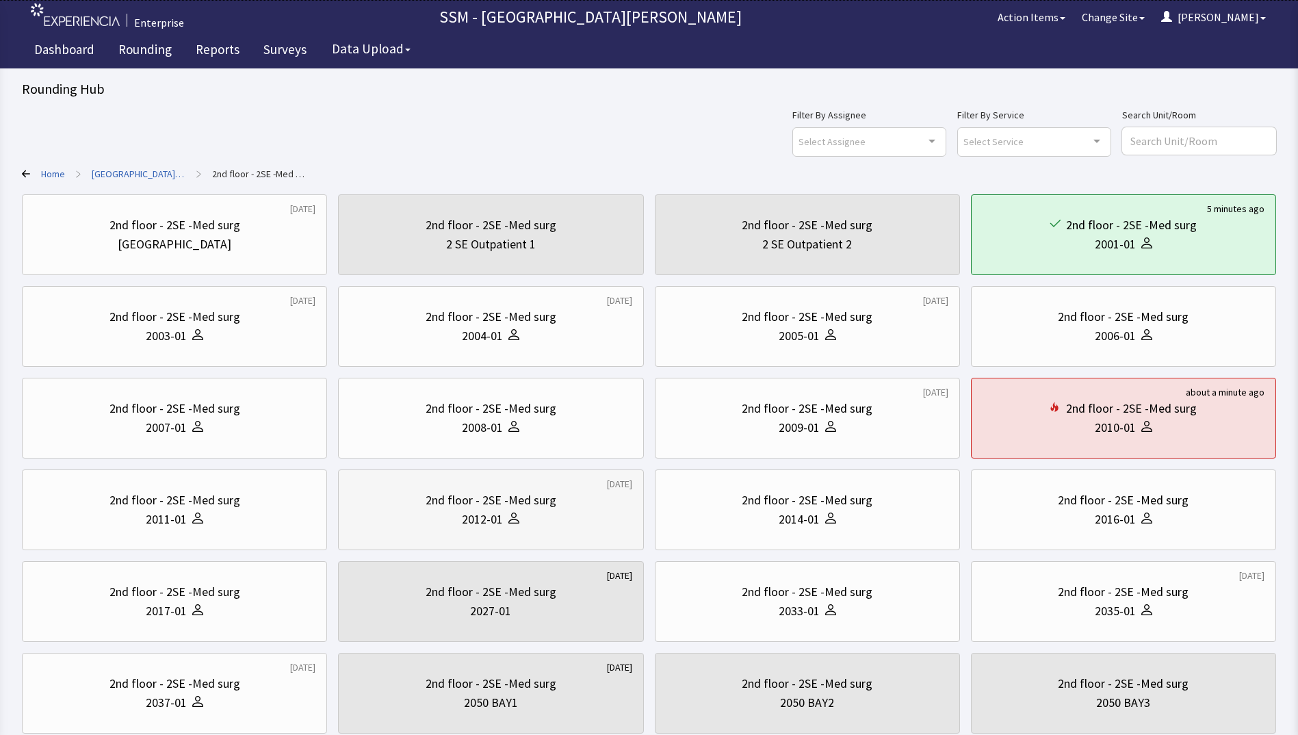
click at [529, 539] on div "2nd floor - 2SE -Med surg 2012-01" at bounding box center [491, 510] width 282 height 66
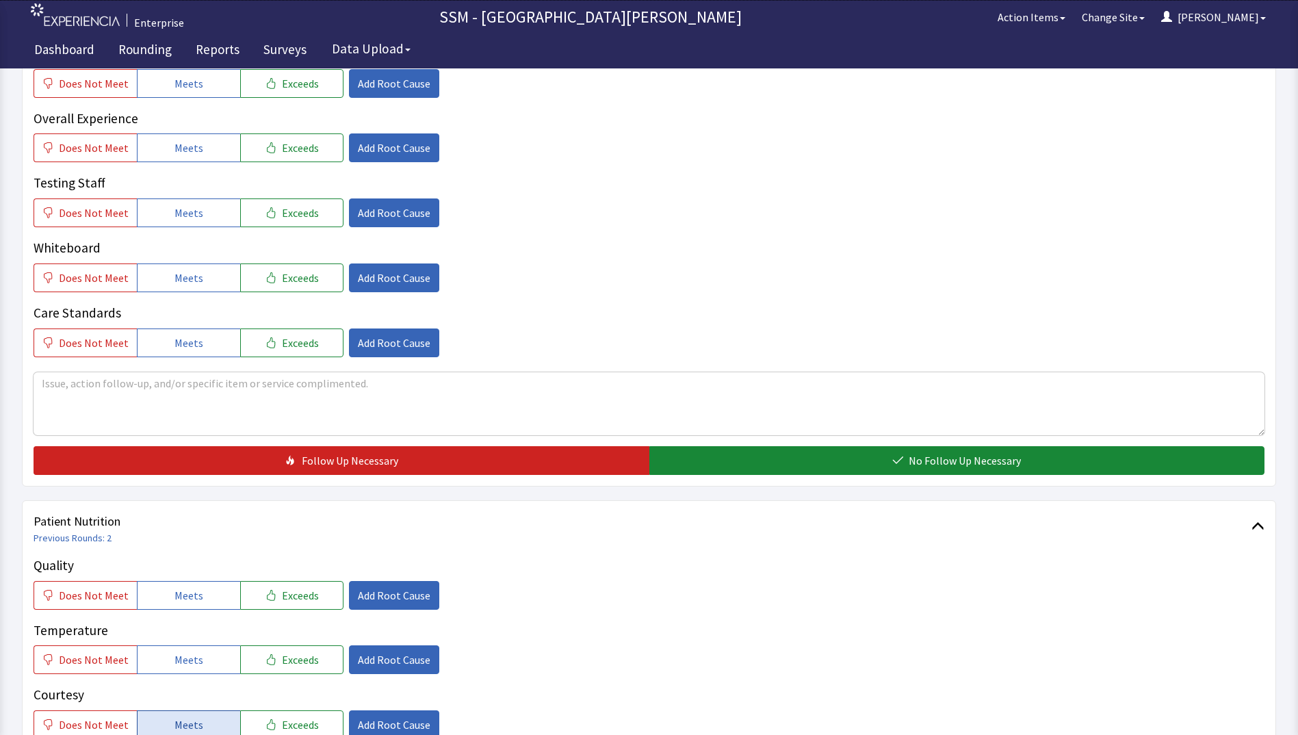
scroll to position [684, 0]
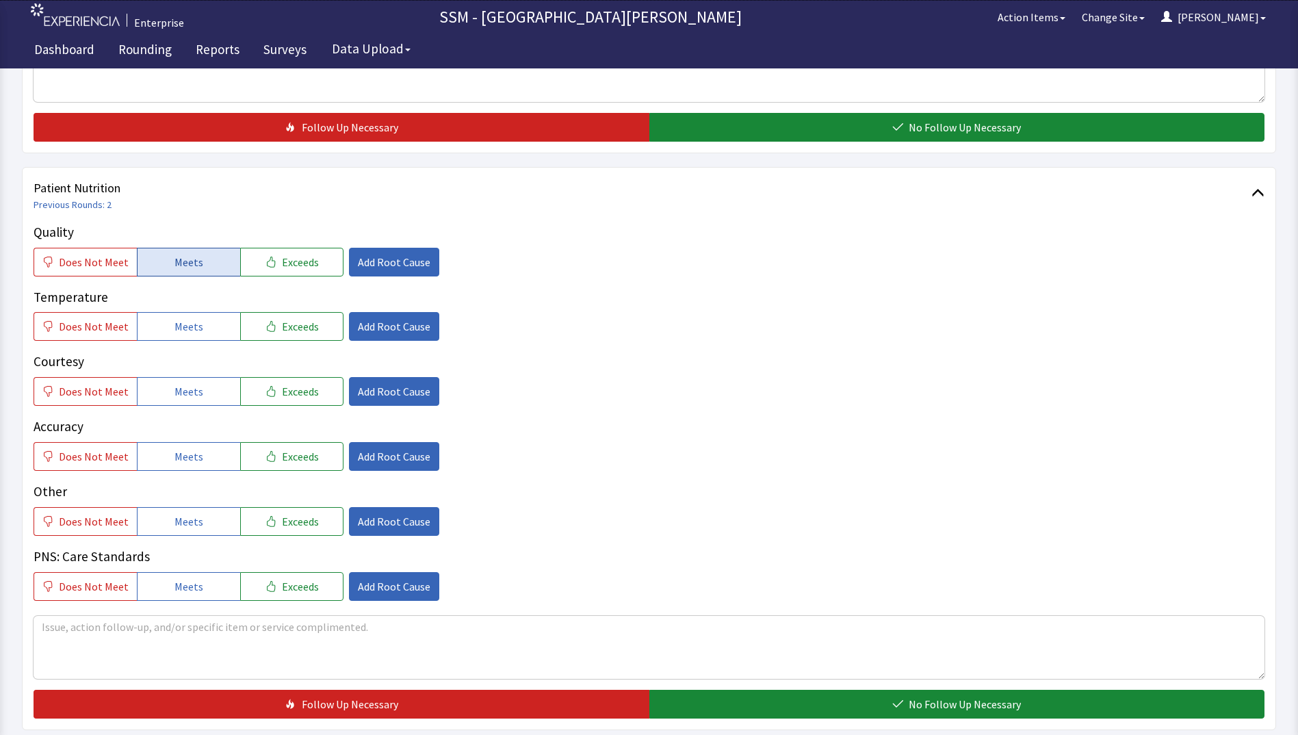
click at [192, 269] on span "Meets" at bounding box center [189, 262] width 29 height 16
click at [188, 336] on button "Meets" at bounding box center [188, 326] width 103 height 29
click at [190, 394] on span "Meets" at bounding box center [189, 391] width 29 height 16
click at [183, 459] on span "Meets" at bounding box center [189, 456] width 29 height 16
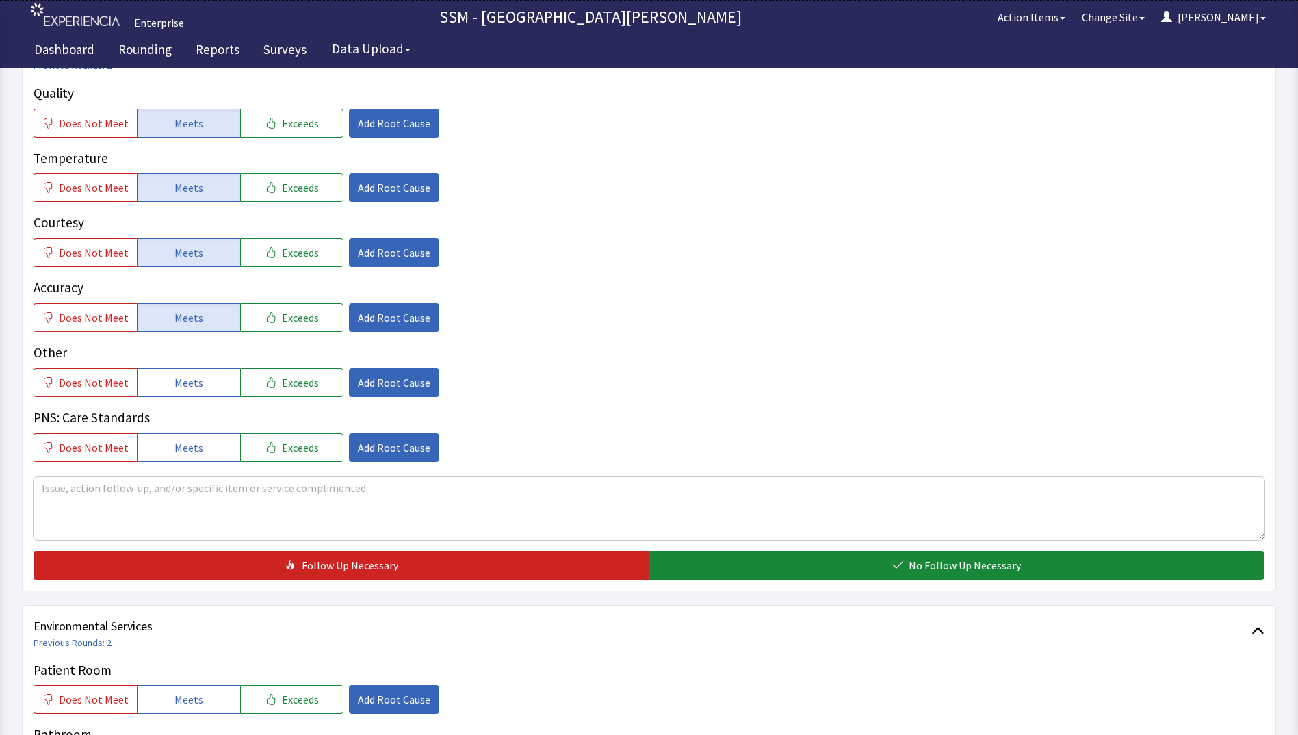
scroll to position [958, 0]
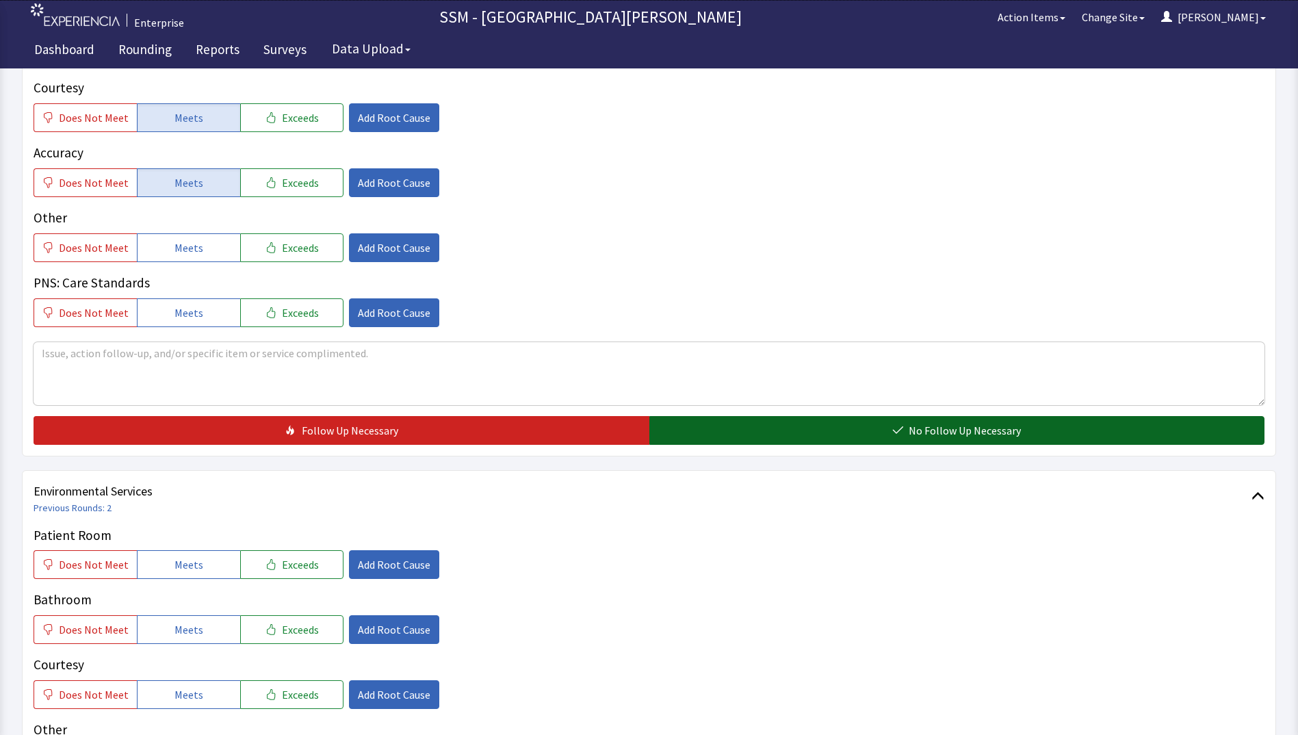
click at [809, 428] on button "No Follow Up Necessary" at bounding box center [957, 430] width 616 height 29
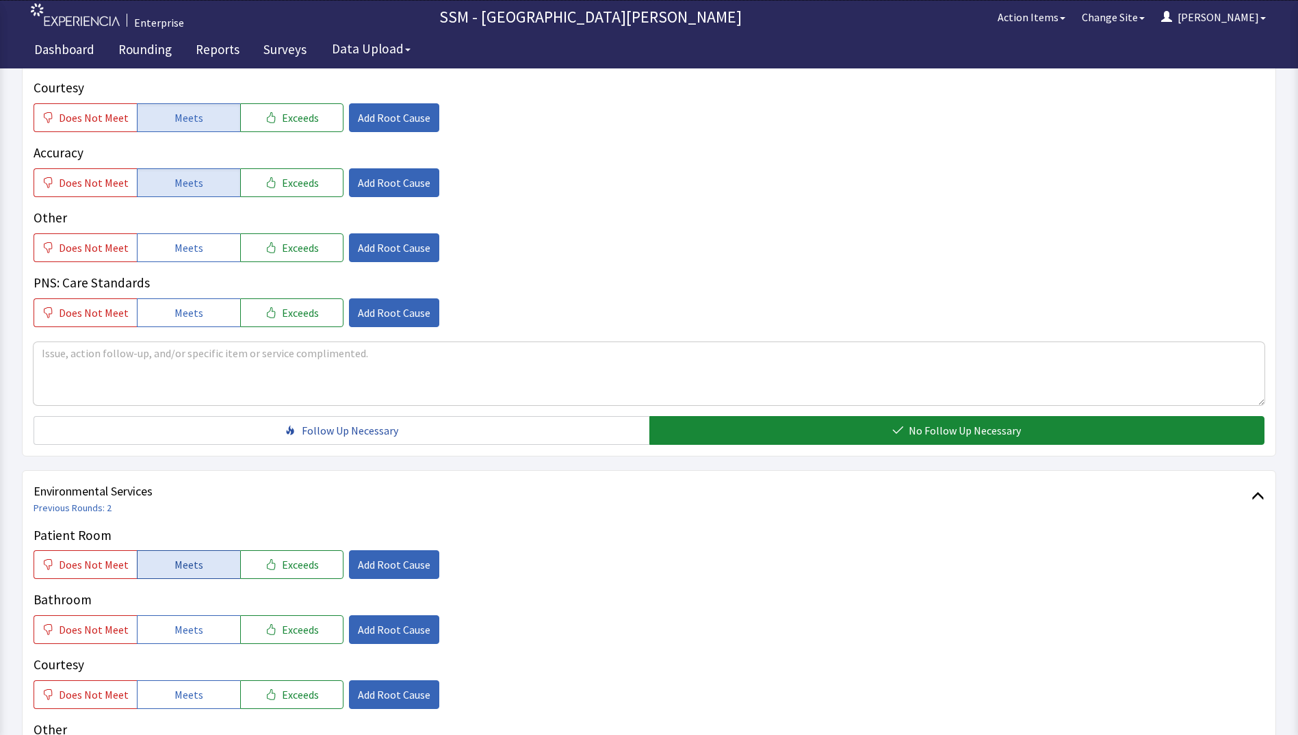
click at [155, 567] on button "Meets" at bounding box center [188, 564] width 103 height 29
drag, startPoint x: 173, startPoint y: 634, endPoint x: 181, endPoint y: 681, distance: 47.3
click at [175, 636] on span "Meets" at bounding box center [189, 629] width 29 height 16
click at [181, 688] on span "Meets" at bounding box center [189, 694] width 29 height 16
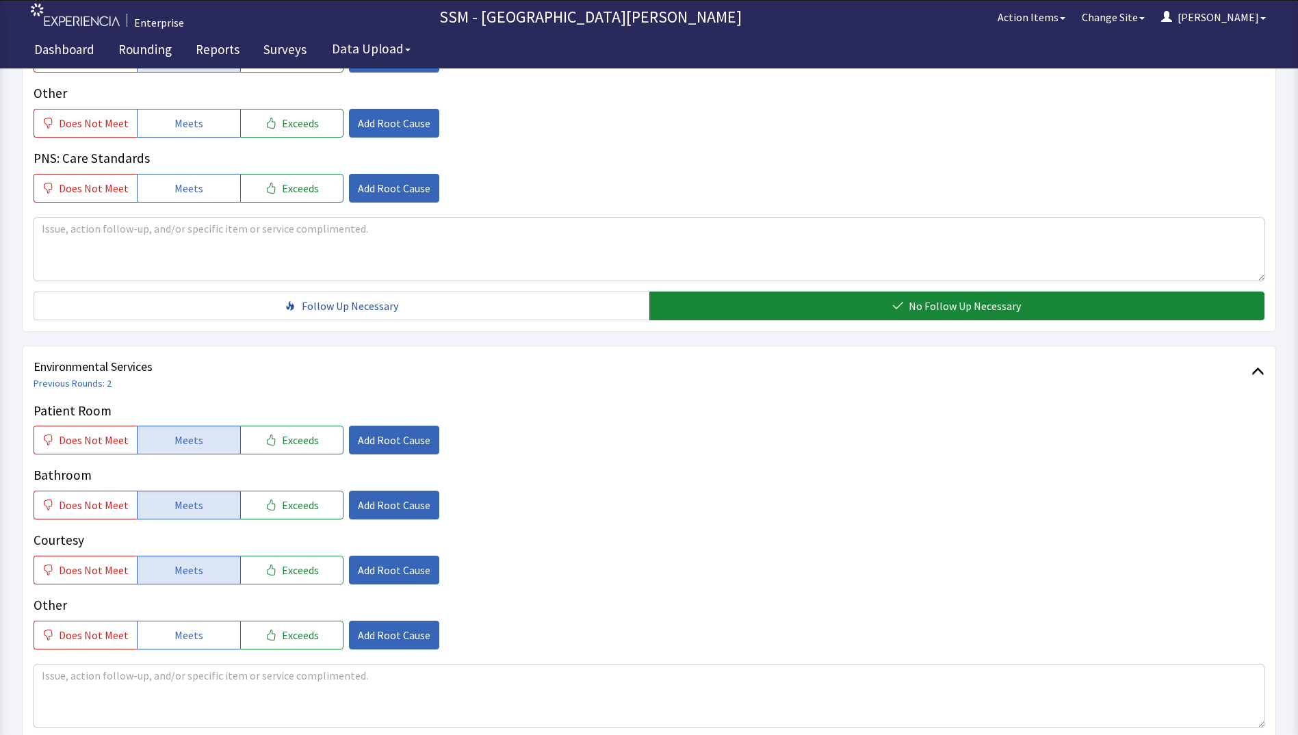
scroll to position [1232, 0]
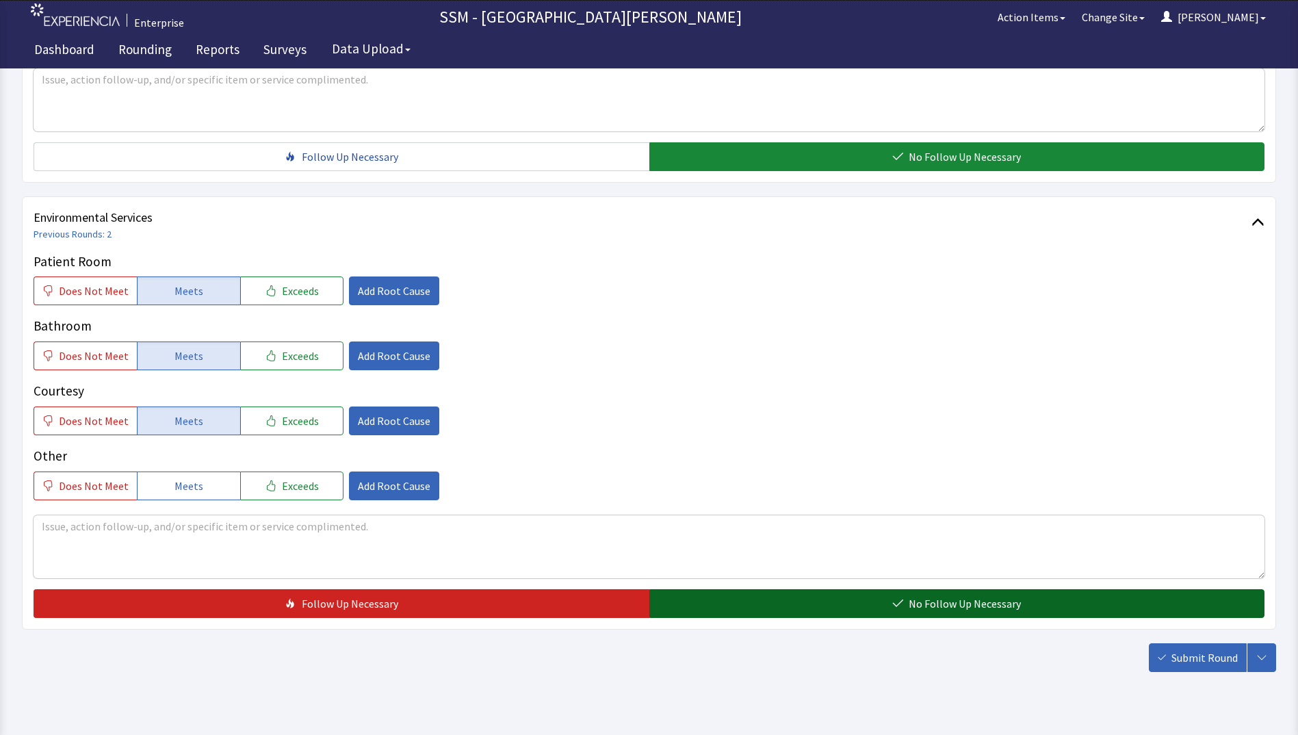
click at [918, 613] on button "No Follow Up Necessary" at bounding box center [957, 603] width 616 height 29
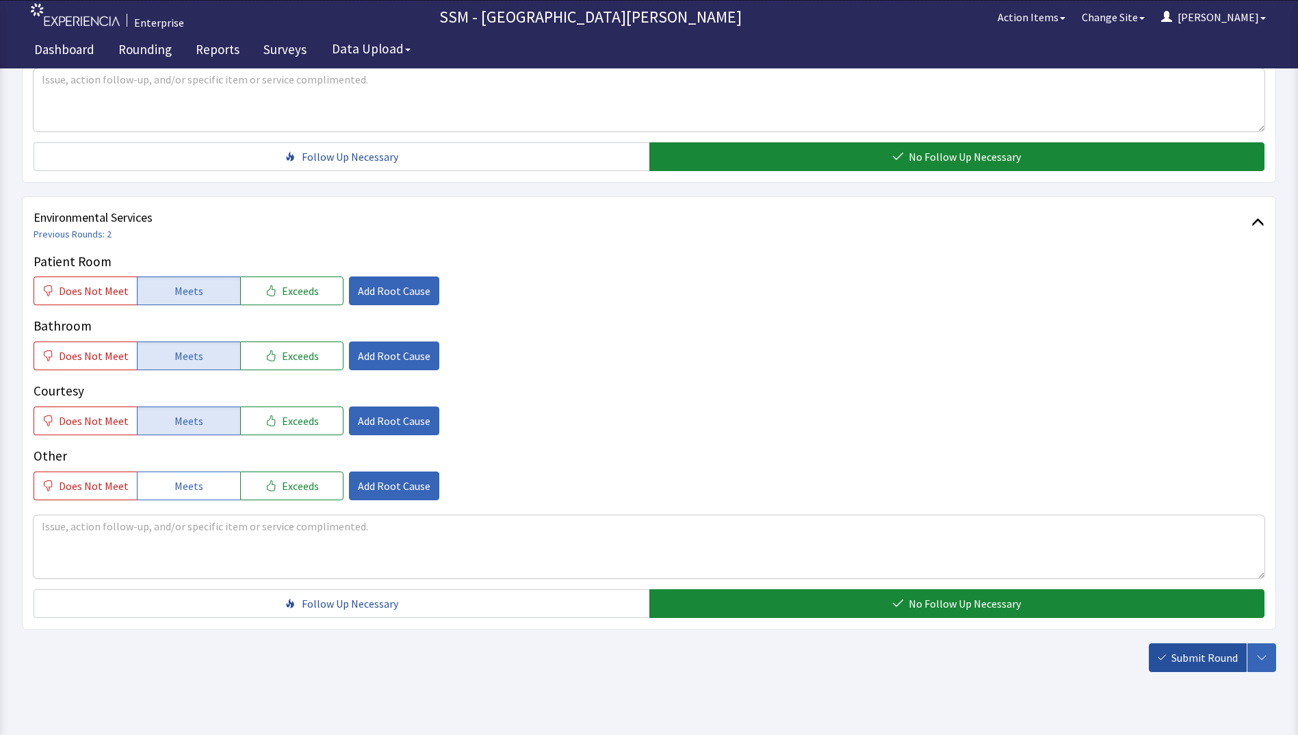
click at [1176, 656] on span "Submit Round" at bounding box center [1205, 657] width 66 height 16
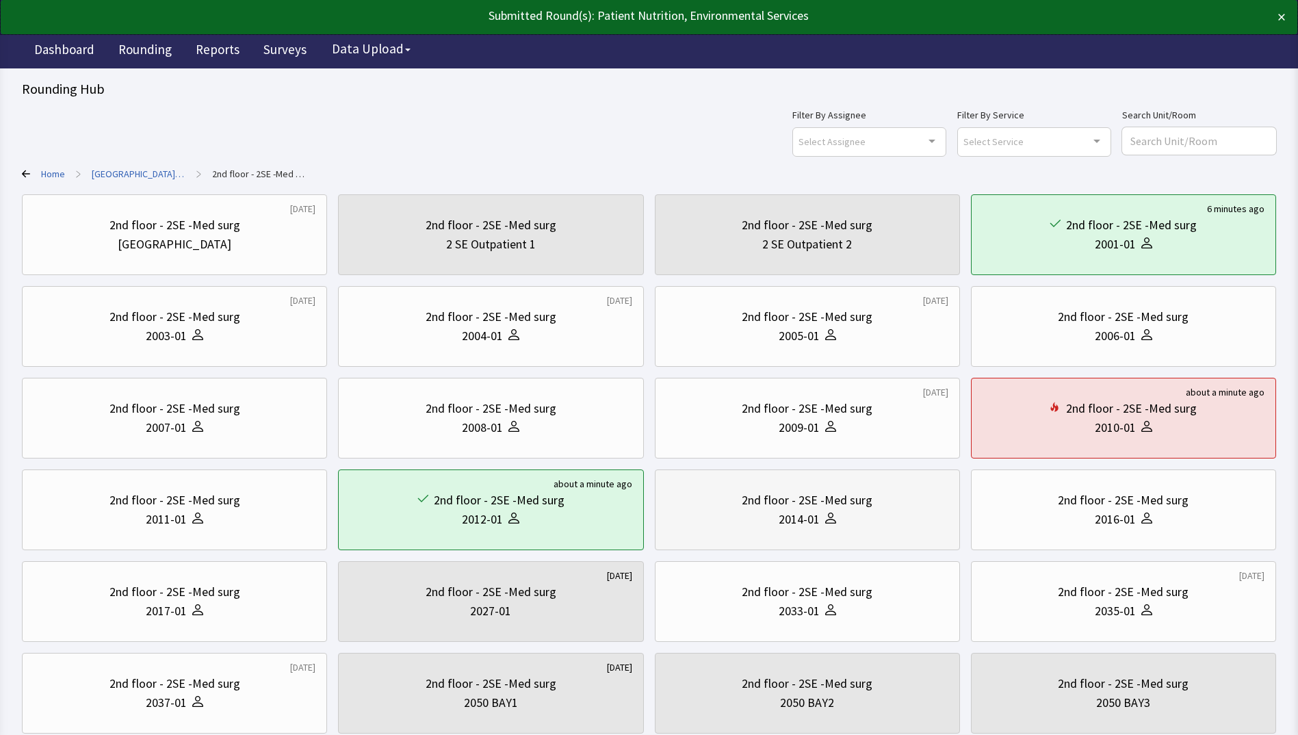
click at [732, 524] on div "2014-01" at bounding box center [808, 519] width 282 height 19
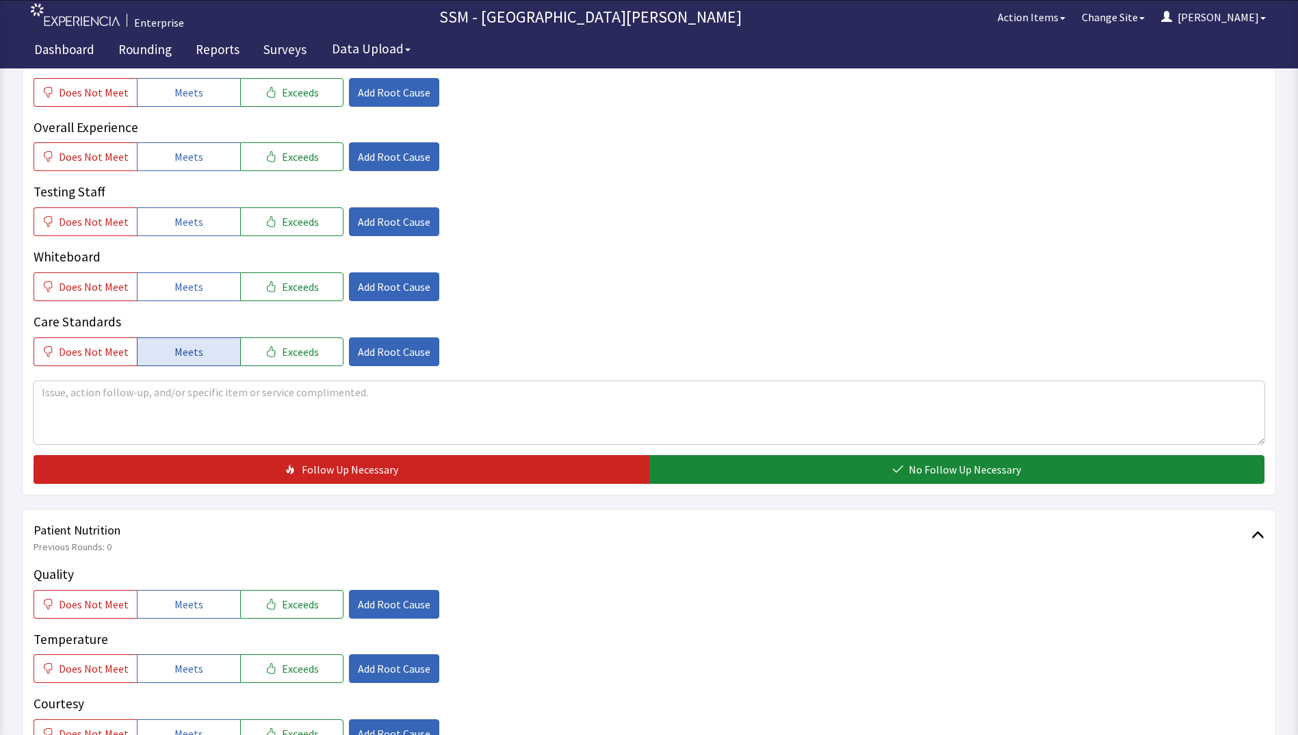
scroll to position [547, 0]
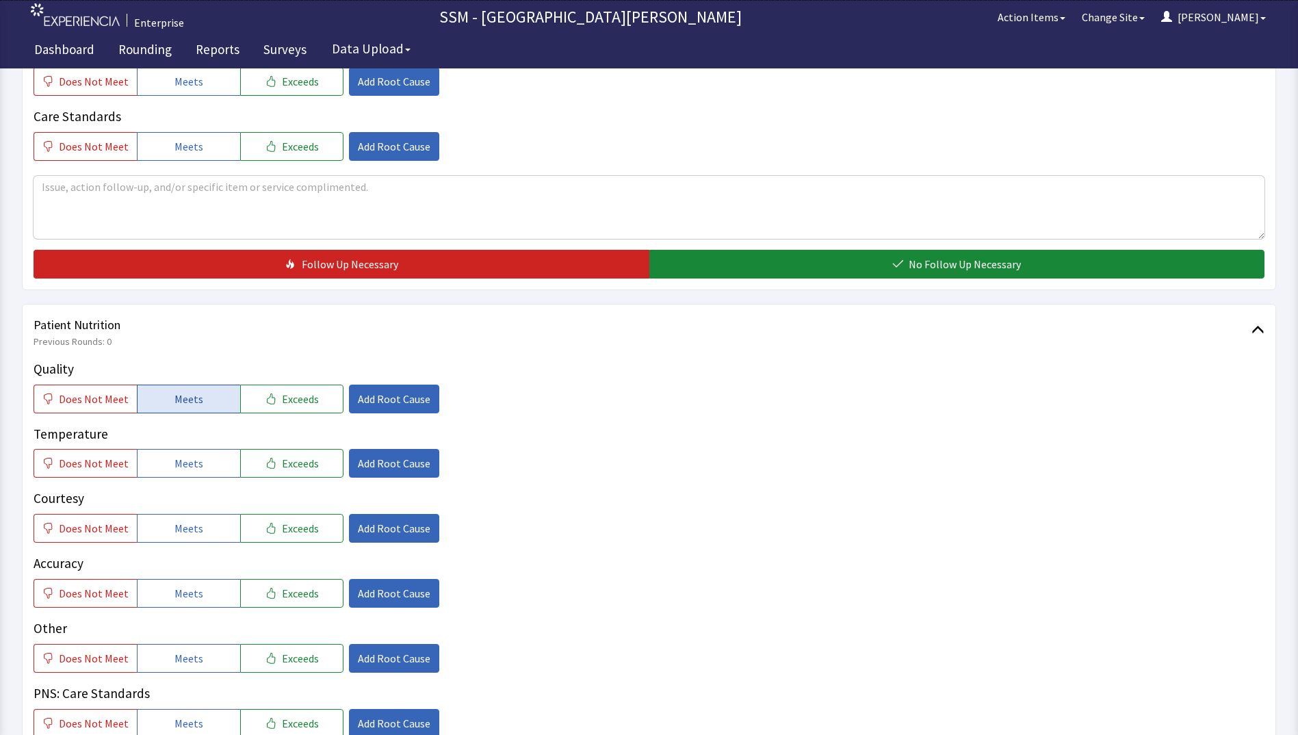
click at [175, 402] on span "Meets" at bounding box center [189, 399] width 29 height 16
click at [188, 465] on span "Meets" at bounding box center [189, 463] width 29 height 16
click at [189, 526] on span "Meets" at bounding box center [189, 528] width 29 height 16
click at [207, 592] on button "Meets" at bounding box center [188, 593] width 103 height 29
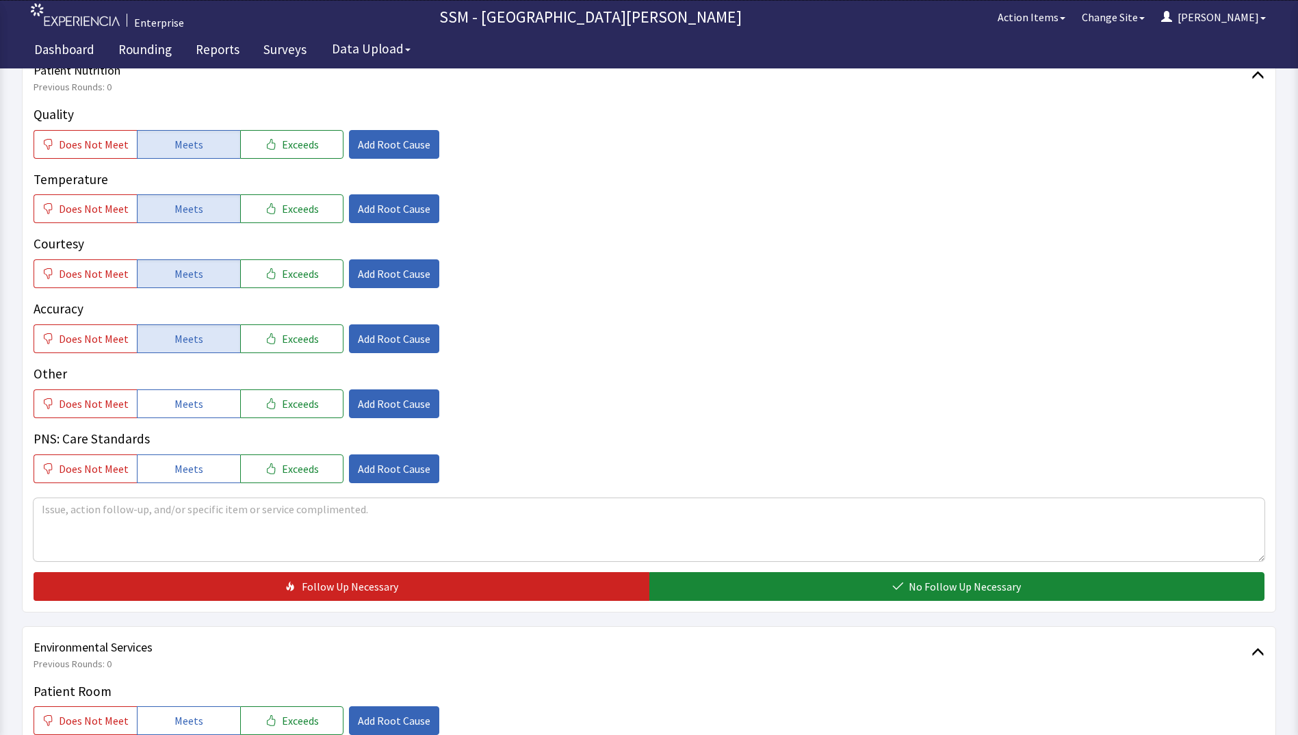
scroll to position [1027, 0]
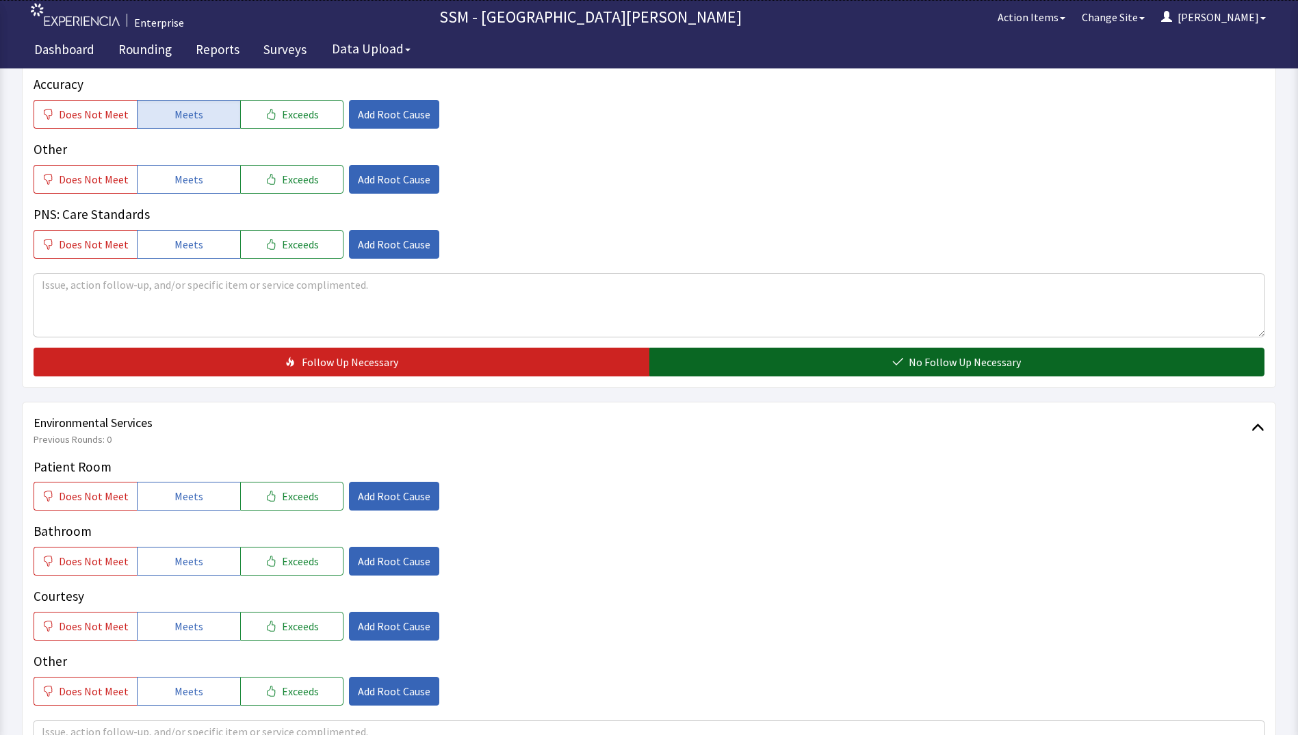
click at [823, 363] on button "No Follow Up Necessary" at bounding box center [957, 362] width 616 height 29
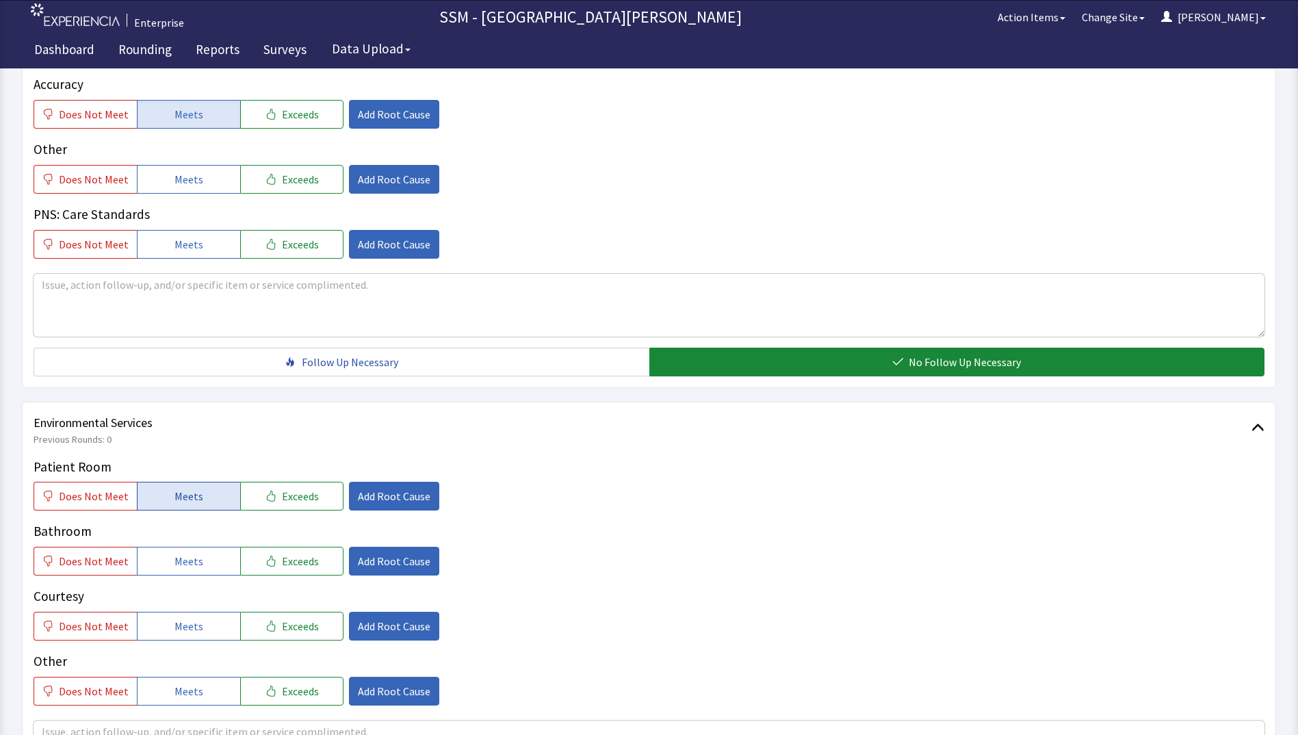
click at [197, 491] on button "Meets" at bounding box center [188, 496] width 103 height 29
drag, startPoint x: 197, startPoint y: 554, endPoint x: 204, endPoint y: 580, distance: 27.6
click at [197, 556] on button "Meets" at bounding box center [188, 561] width 103 height 29
click at [203, 627] on button "Meets" at bounding box center [188, 626] width 103 height 29
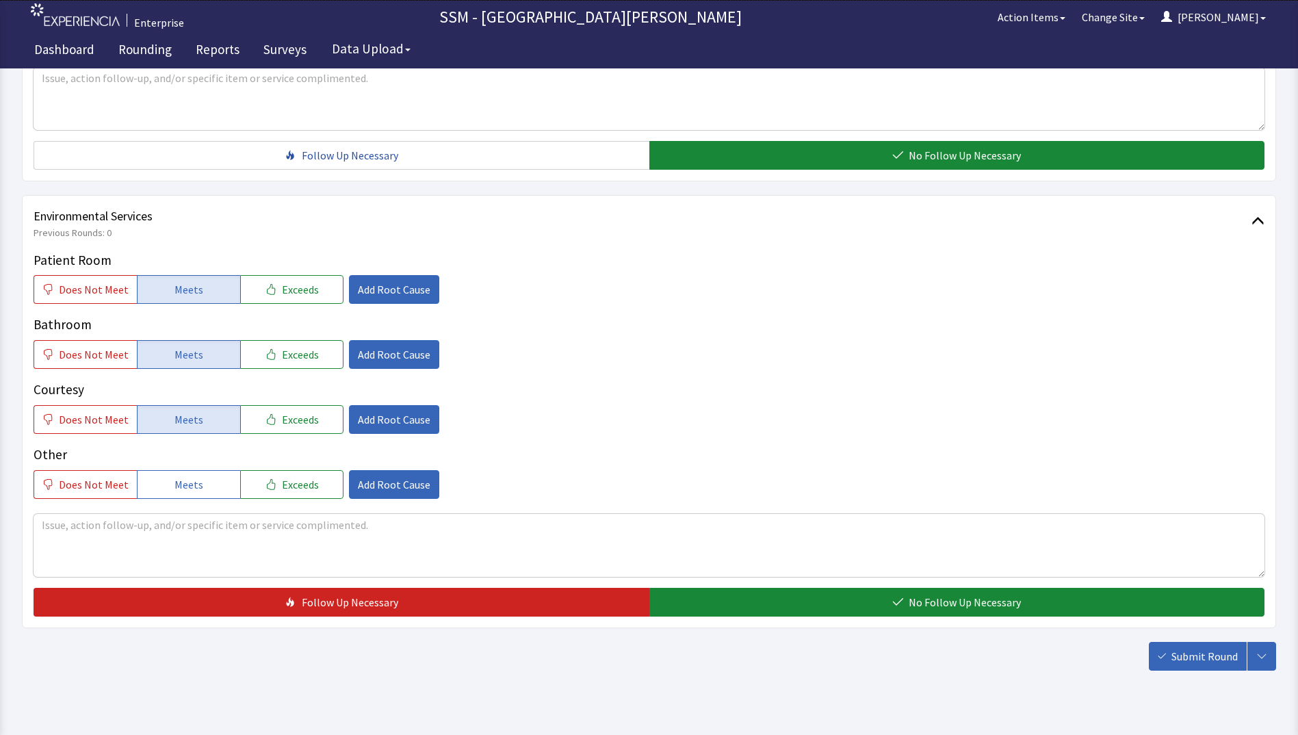
scroll to position [1259, 0]
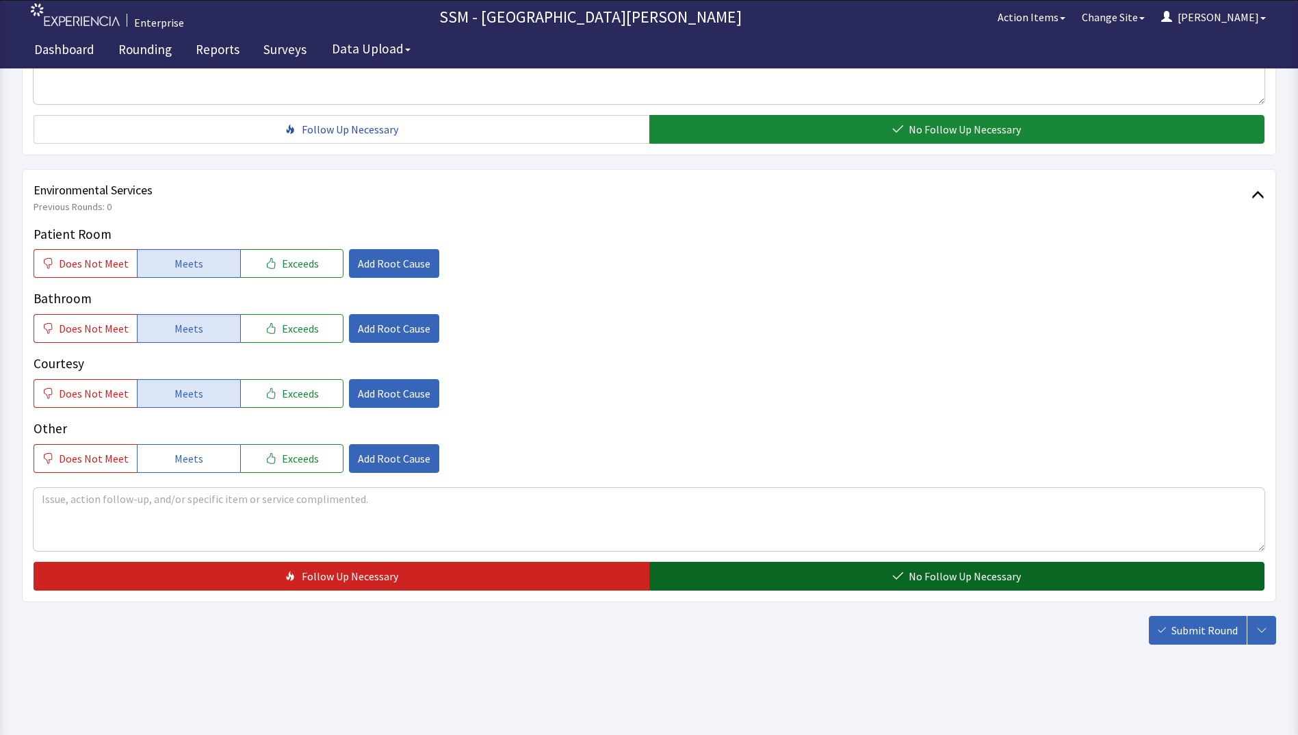
drag, startPoint x: 716, startPoint y: 586, endPoint x: 730, endPoint y: 585, distance: 14.4
click at [717, 586] on button "No Follow Up Necessary" at bounding box center [957, 576] width 616 height 29
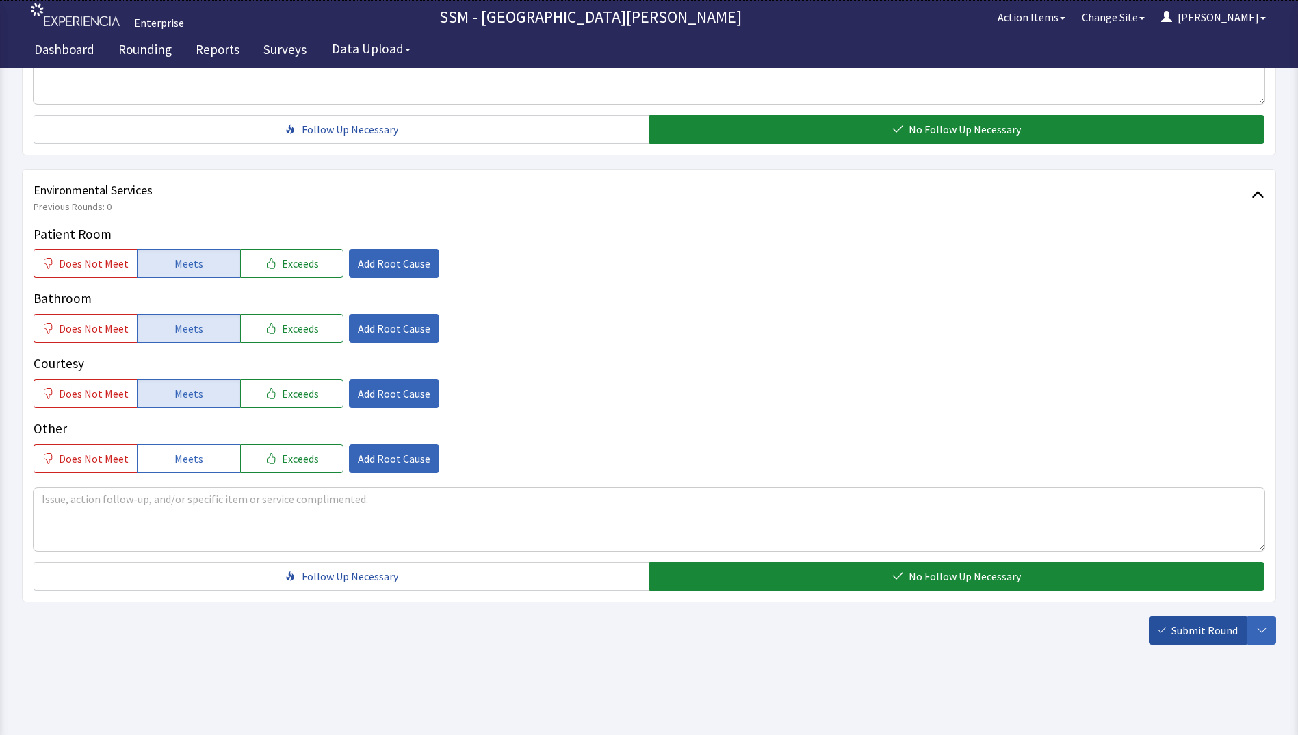
click at [1192, 634] on span "Submit Round" at bounding box center [1205, 630] width 66 height 16
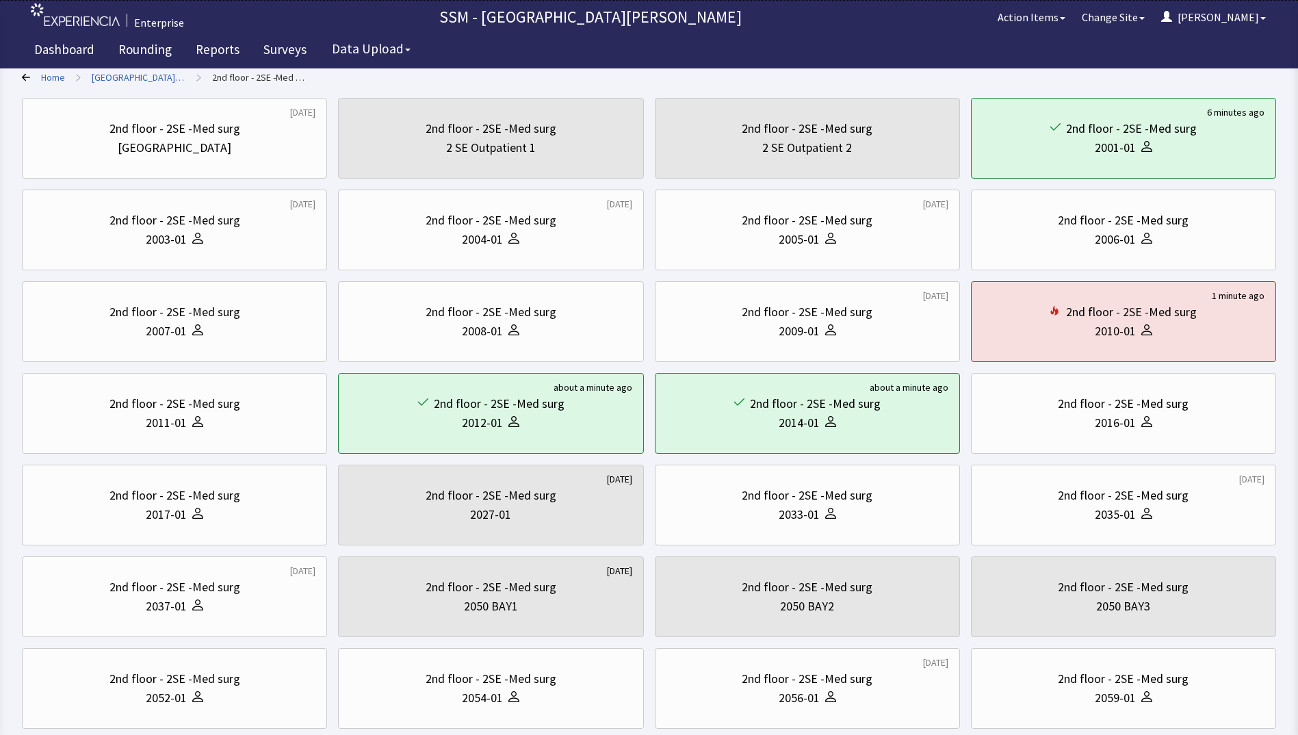
scroll to position [272, 0]
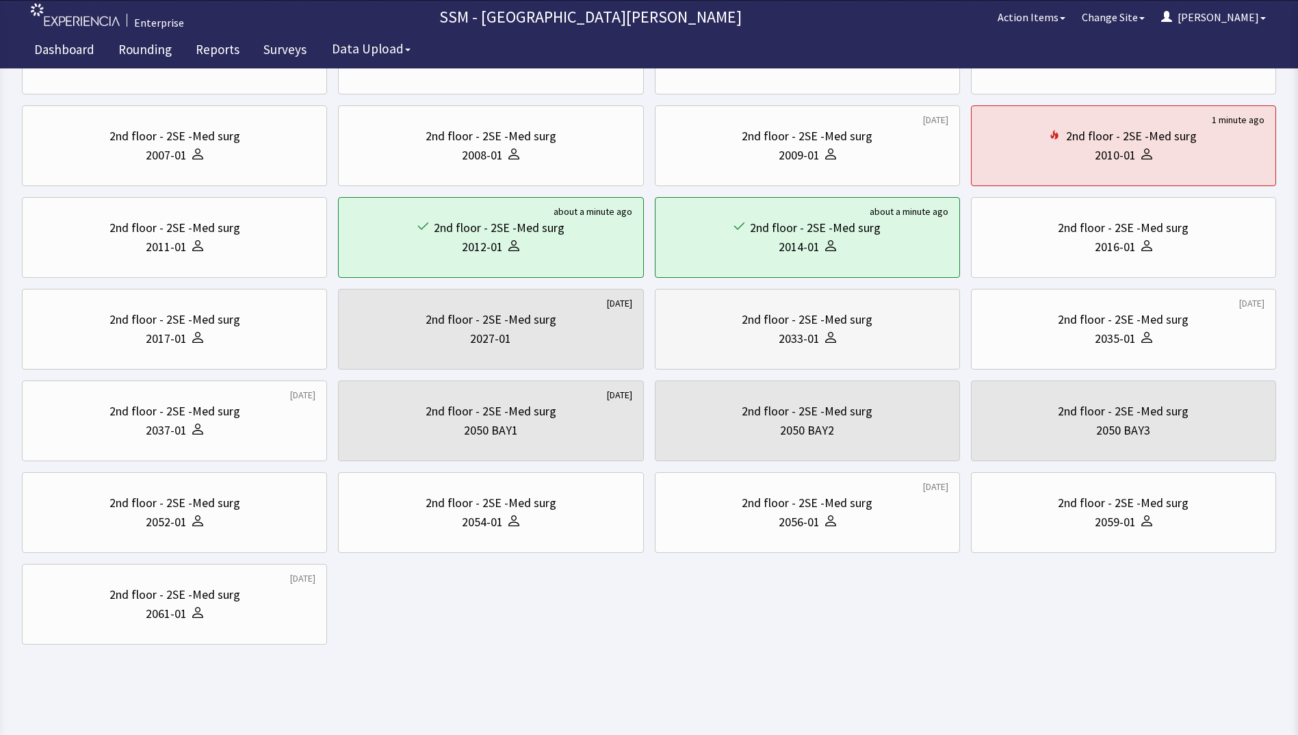
click at [864, 350] on div "2nd floor - 2SE -Med surg 2033-01" at bounding box center [808, 329] width 282 height 66
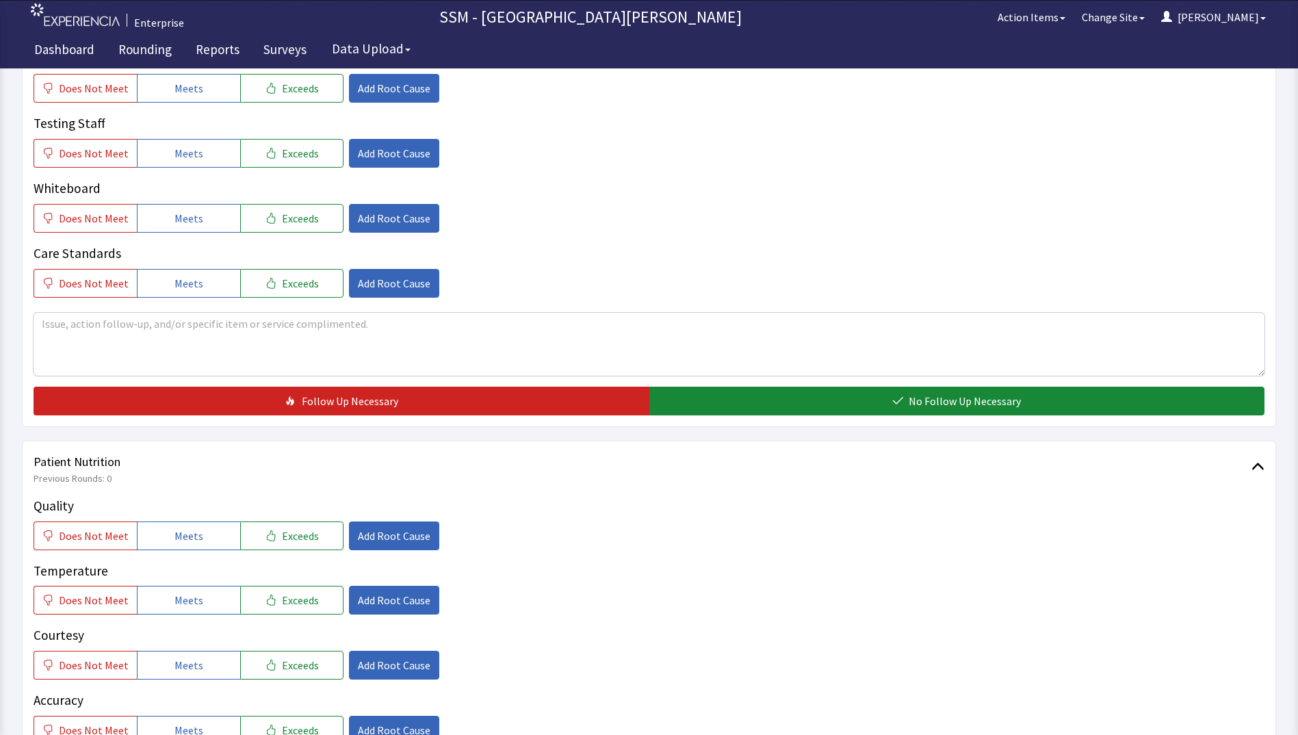
scroll to position [753, 0]
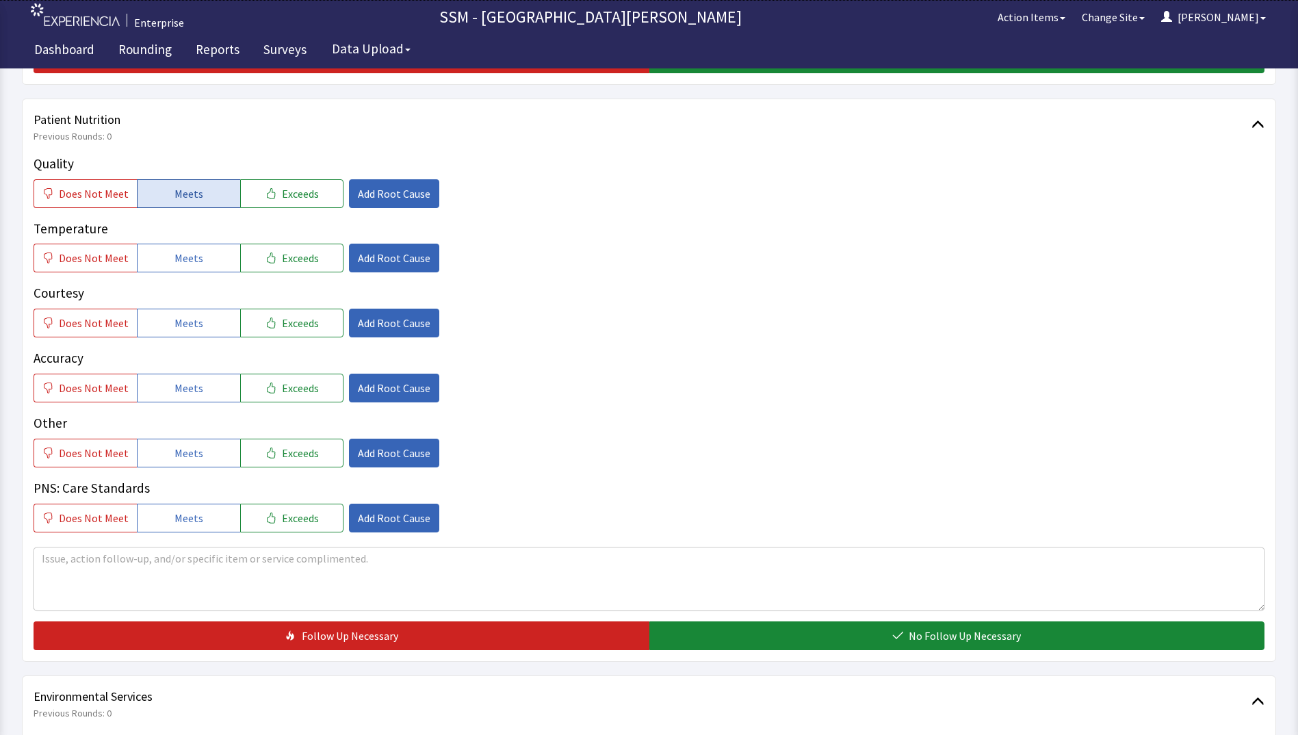
click at [183, 199] on span "Meets" at bounding box center [189, 193] width 29 height 16
click at [185, 261] on span "Meets" at bounding box center [189, 258] width 29 height 16
click at [207, 328] on button "Meets" at bounding box center [188, 323] width 103 height 29
click at [214, 388] on button "Meets" at bounding box center [188, 388] width 103 height 29
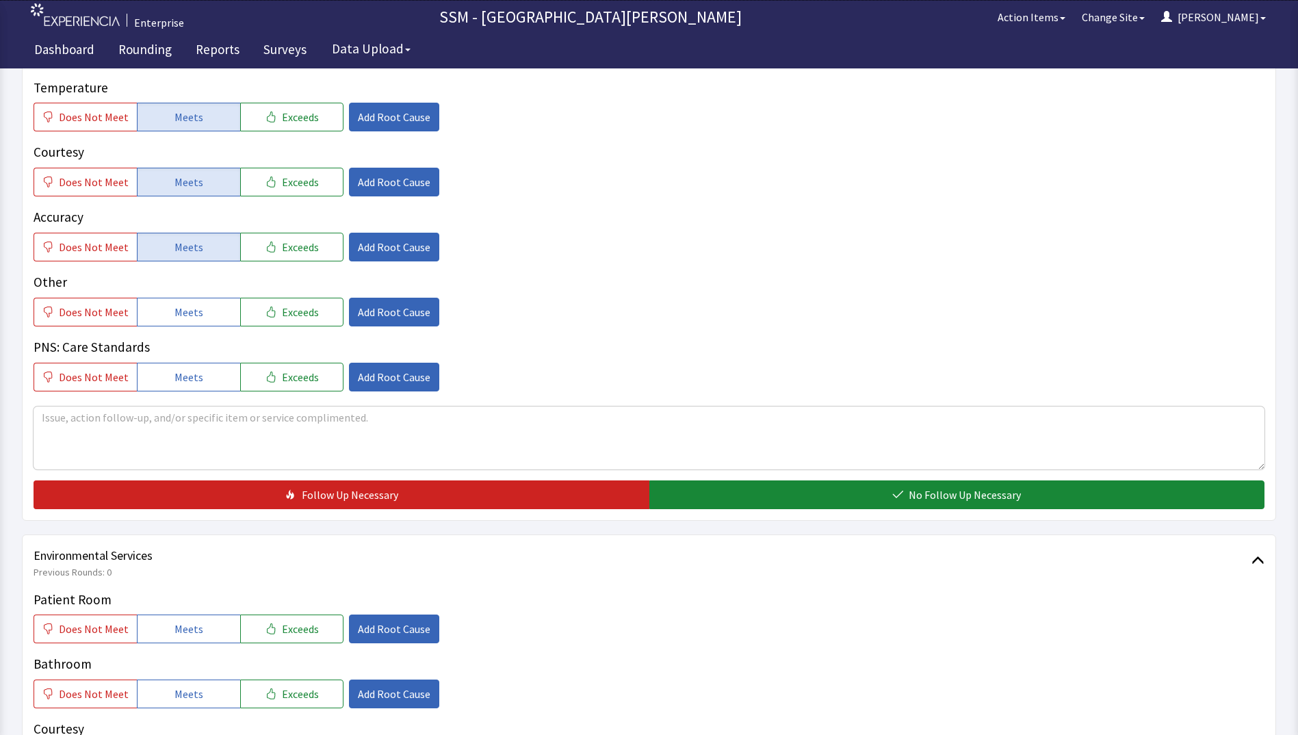
scroll to position [1095, 0]
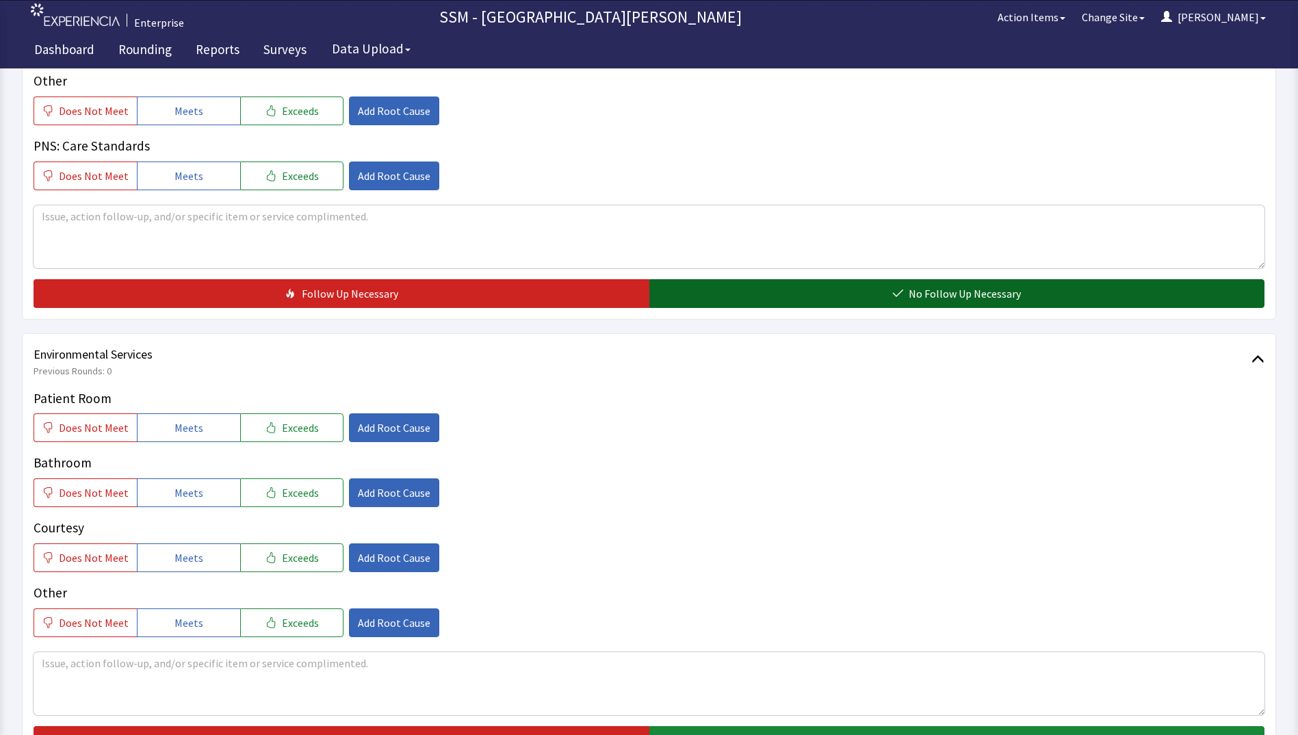
drag, startPoint x: 811, startPoint y: 292, endPoint x: 804, endPoint y: 293, distance: 7.0
click at [811, 292] on button "No Follow Up Necessary" at bounding box center [957, 293] width 616 height 29
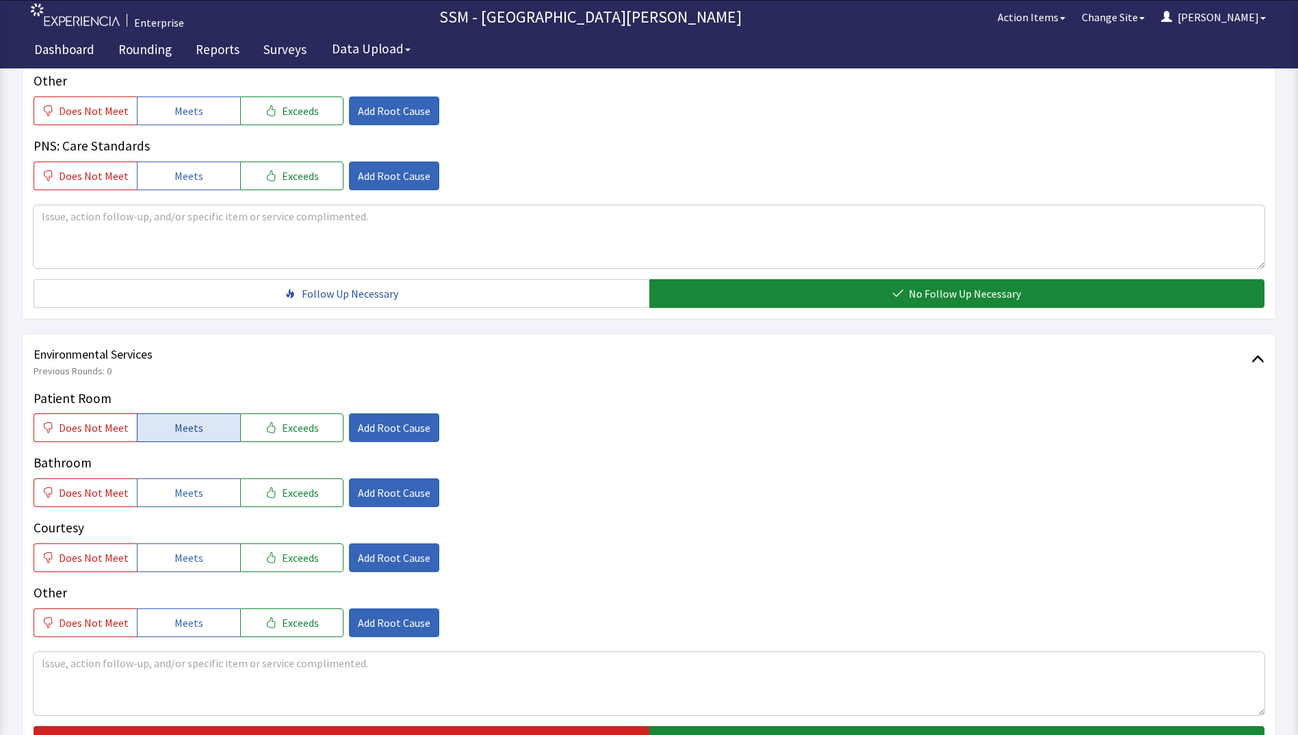
click at [188, 435] on span "Meets" at bounding box center [189, 428] width 29 height 16
click at [190, 480] on button "Meets" at bounding box center [188, 492] width 103 height 29
click at [194, 561] on span "Meets" at bounding box center [189, 558] width 29 height 16
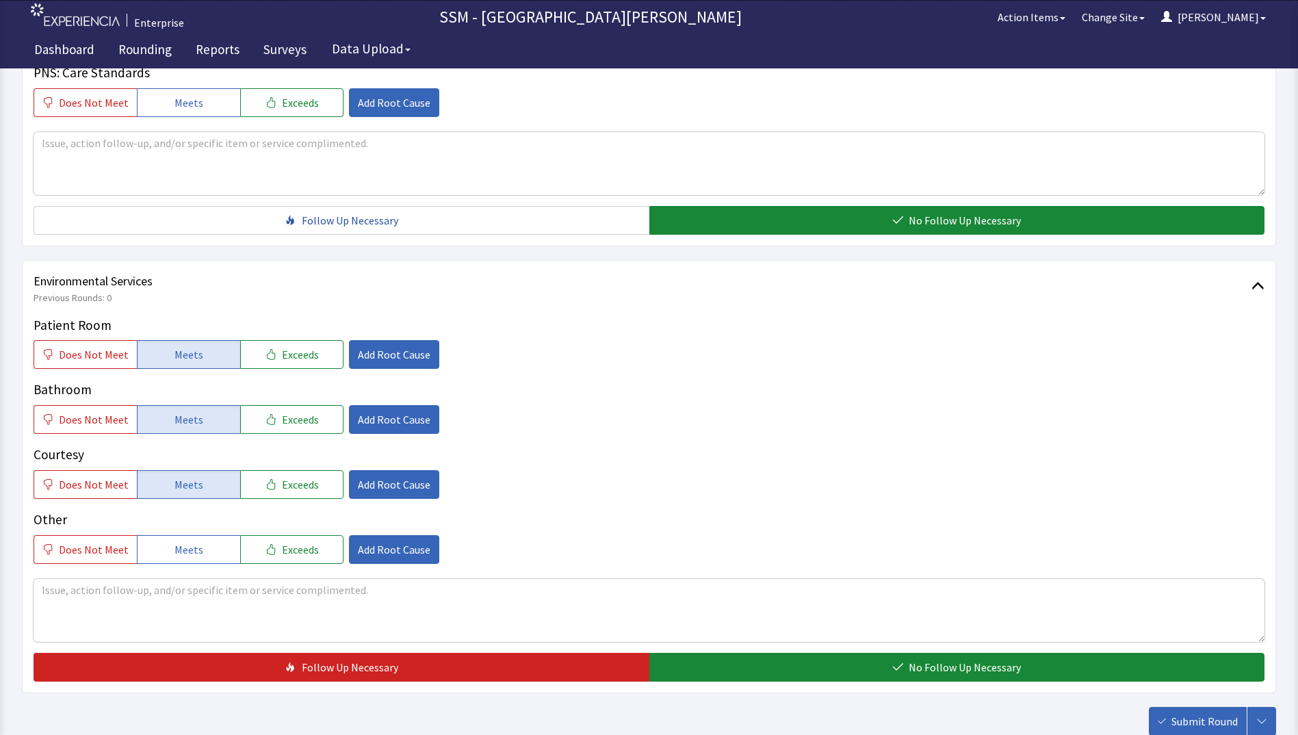
scroll to position [1259, 0]
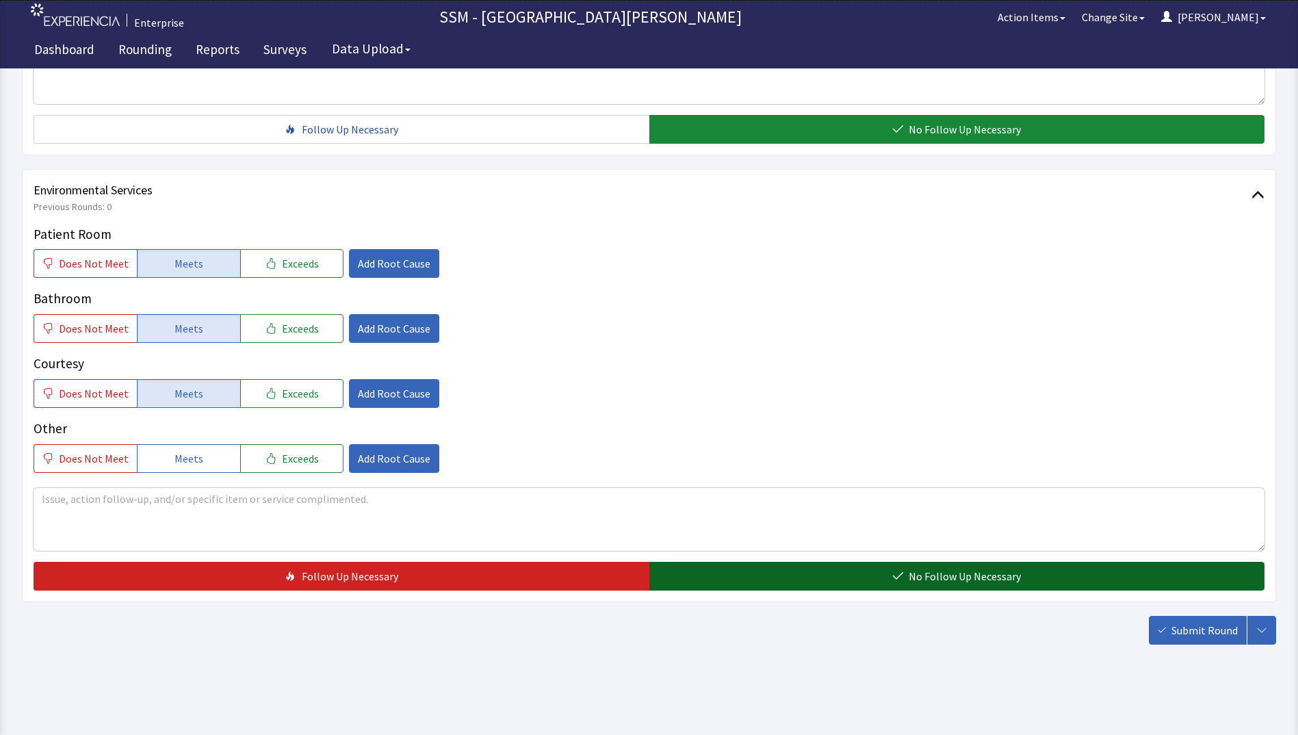
click at [838, 563] on button "No Follow Up Necessary" at bounding box center [957, 576] width 616 height 29
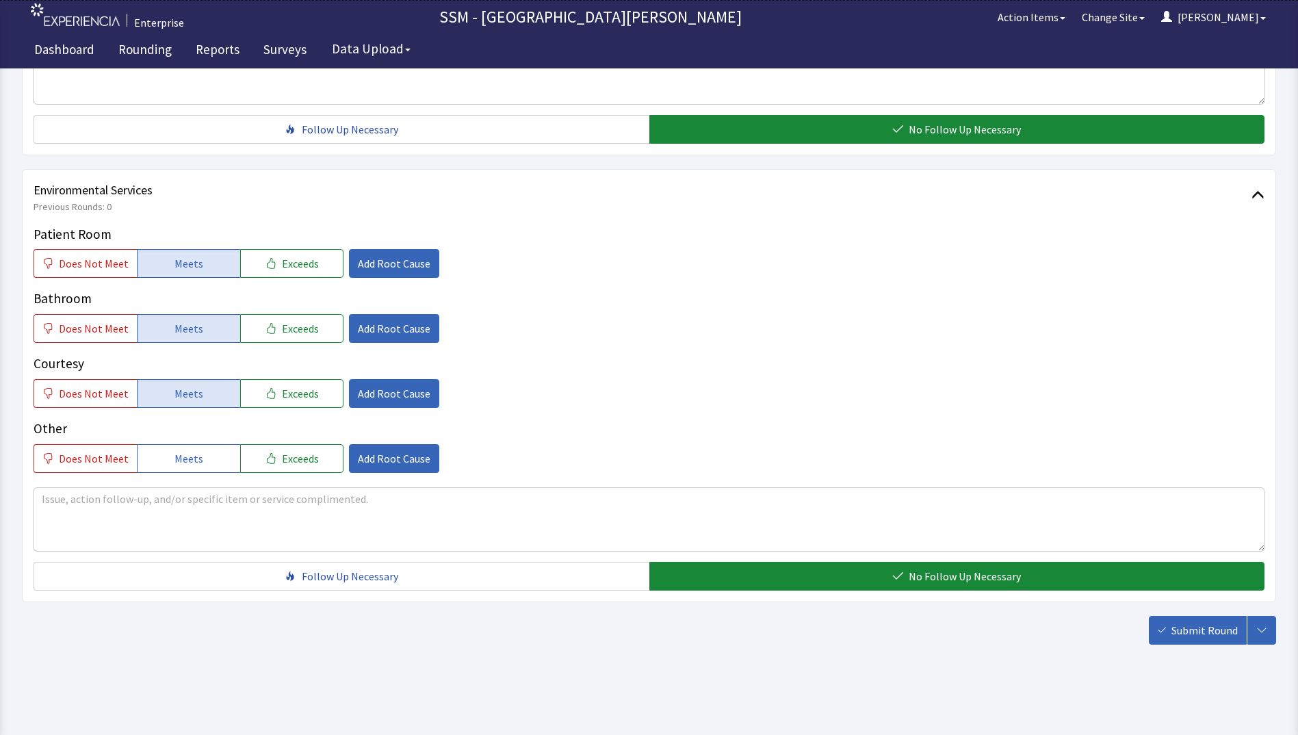
click at [1201, 636] on span "Submit Round" at bounding box center [1205, 630] width 66 height 16
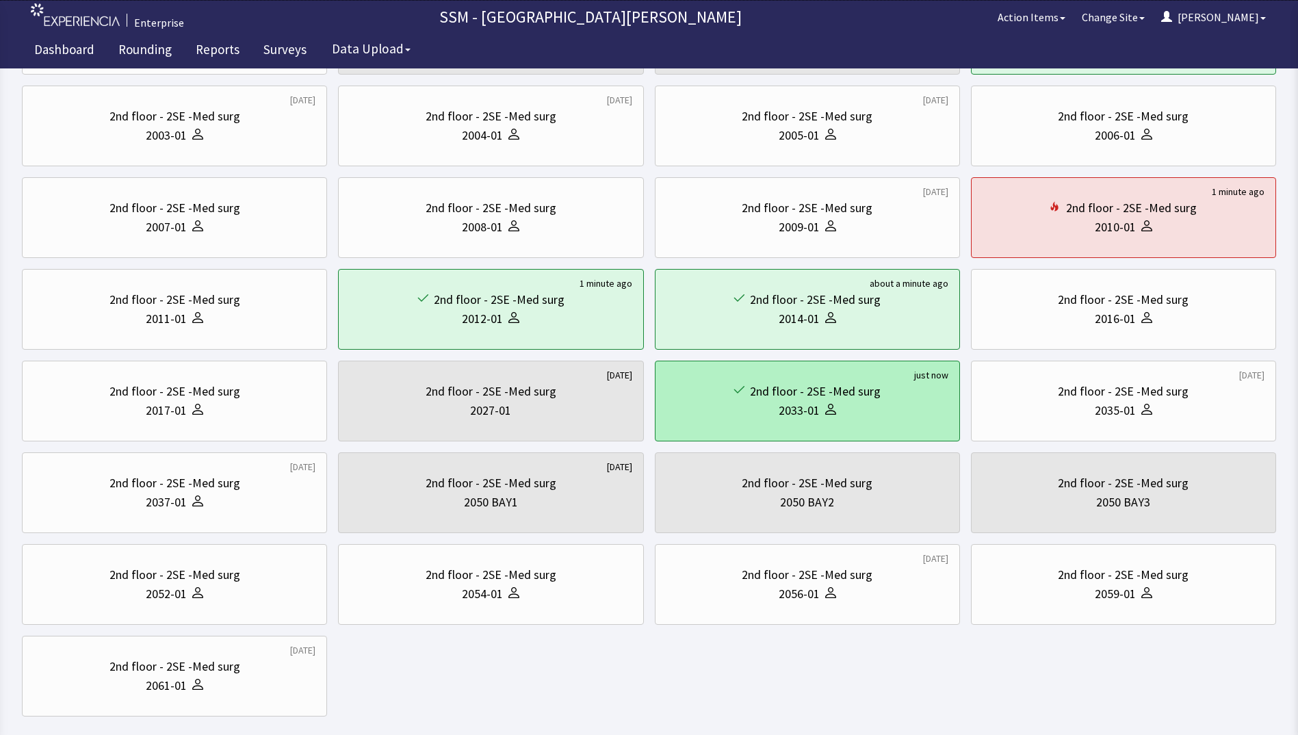
scroll to position [205, 0]
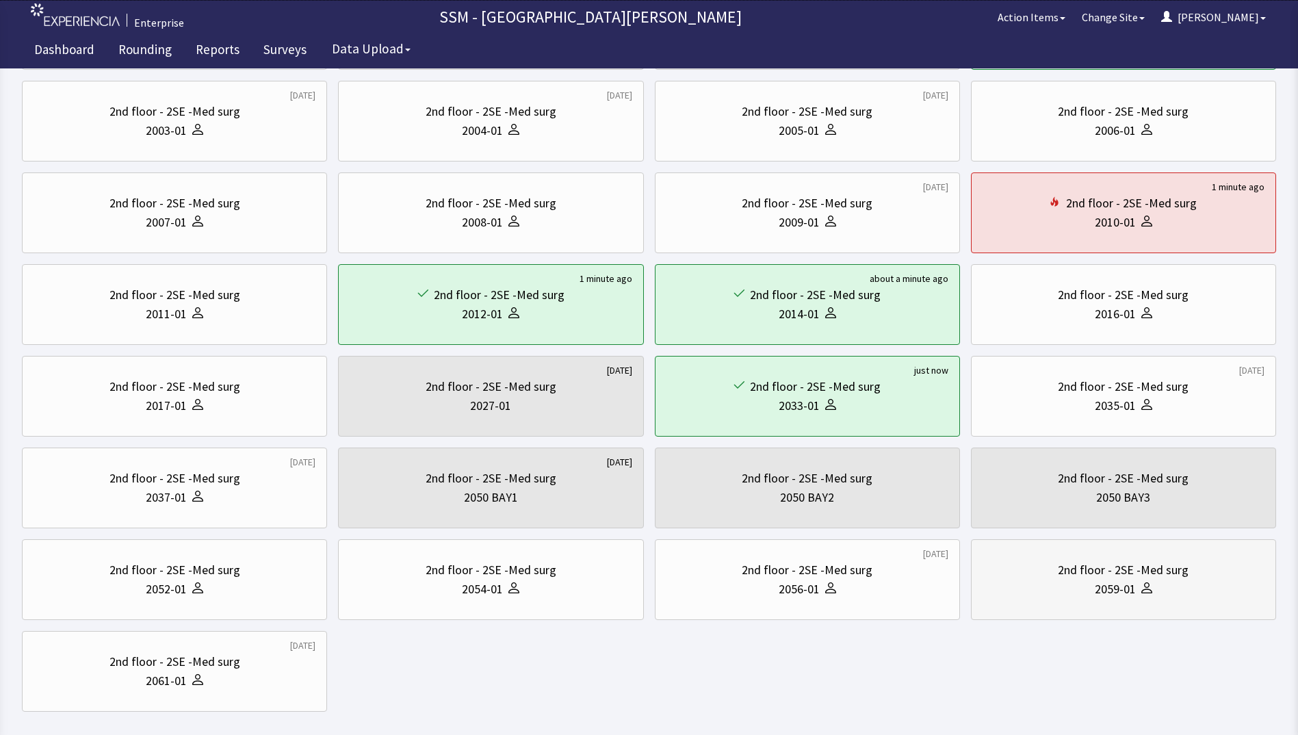
click at [1120, 591] on div "2059-01" at bounding box center [1115, 589] width 41 height 19
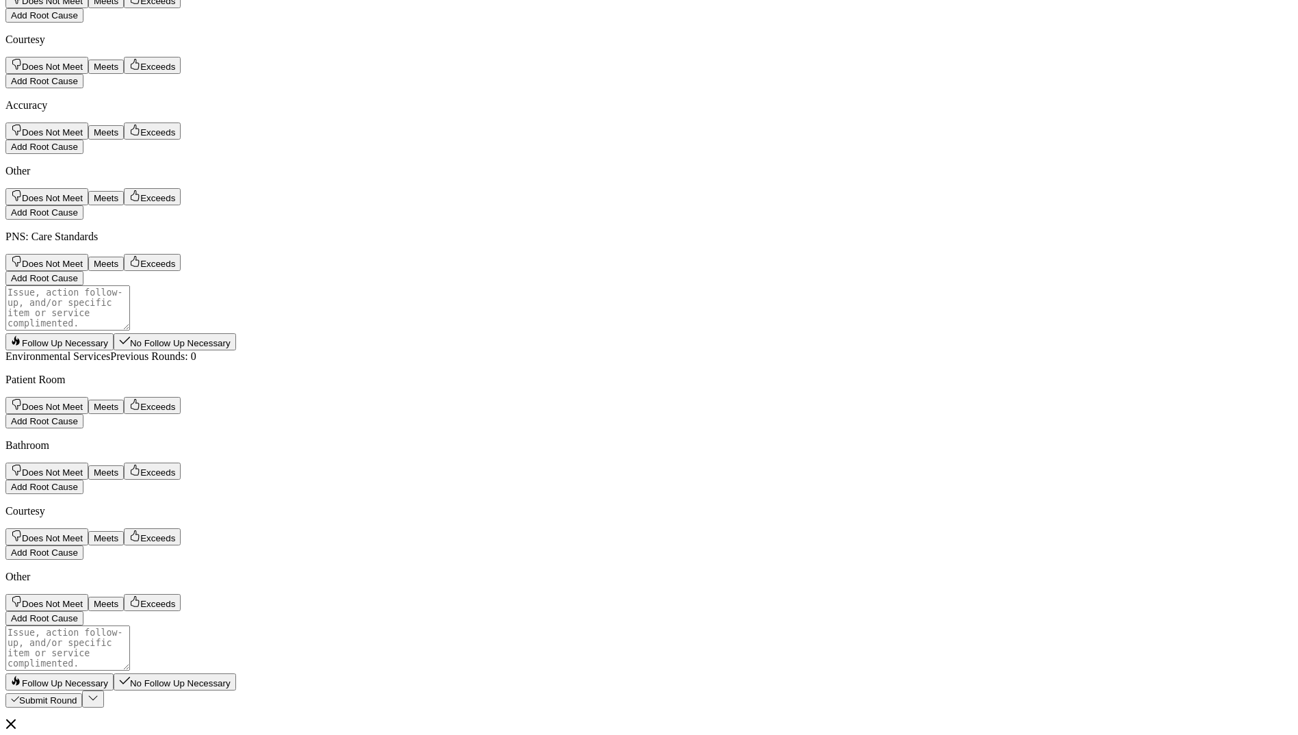
scroll to position [1259, 0]
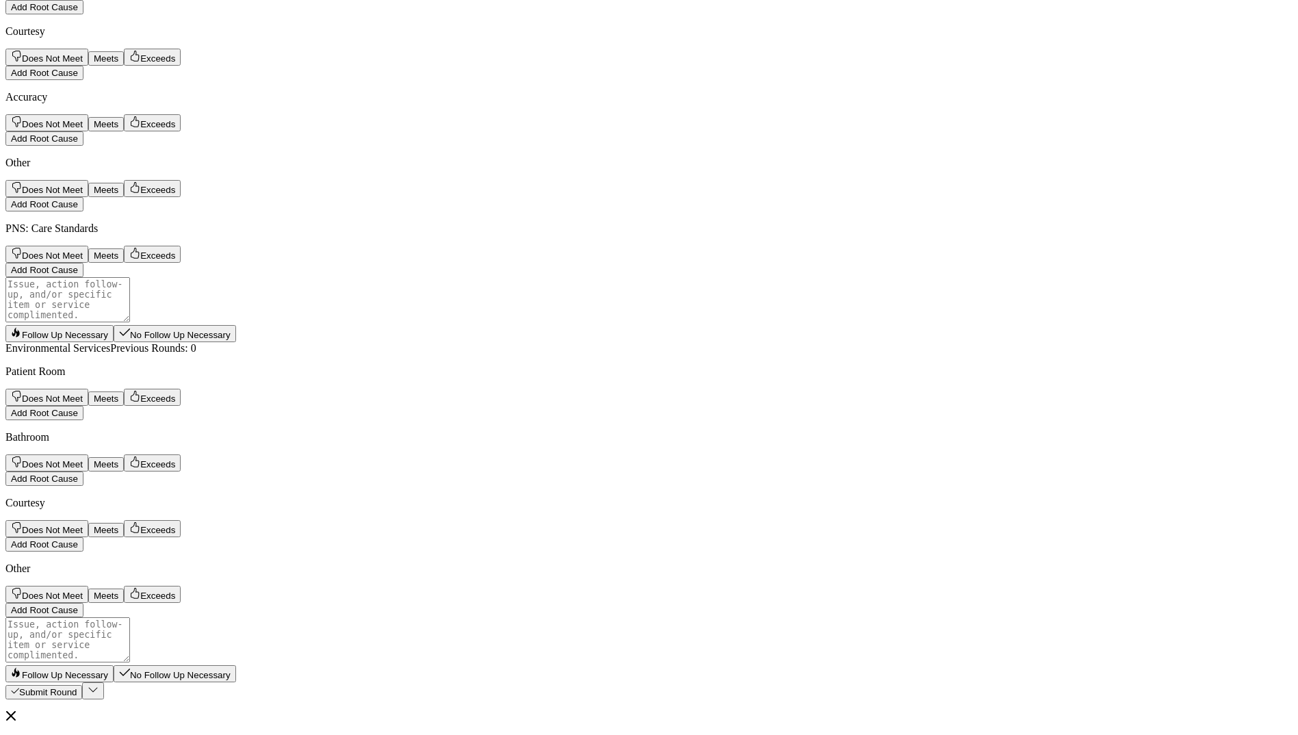
click at [124, 391] on button "Meets" at bounding box center [106, 398] width 36 height 14
click at [124, 457] on button "Meets" at bounding box center [106, 464] width 36 height 14
click at [118, 525] on span "Meets" at bounding box center [106, 530] width 25 height 10
click at [236, 665] on button "No Follow Up Necessary" at bounding box center [175, 673] width 123 height 17
click at [77, 687] on span "Submit Round" at bounding box center [47, 692] width 57 height 10
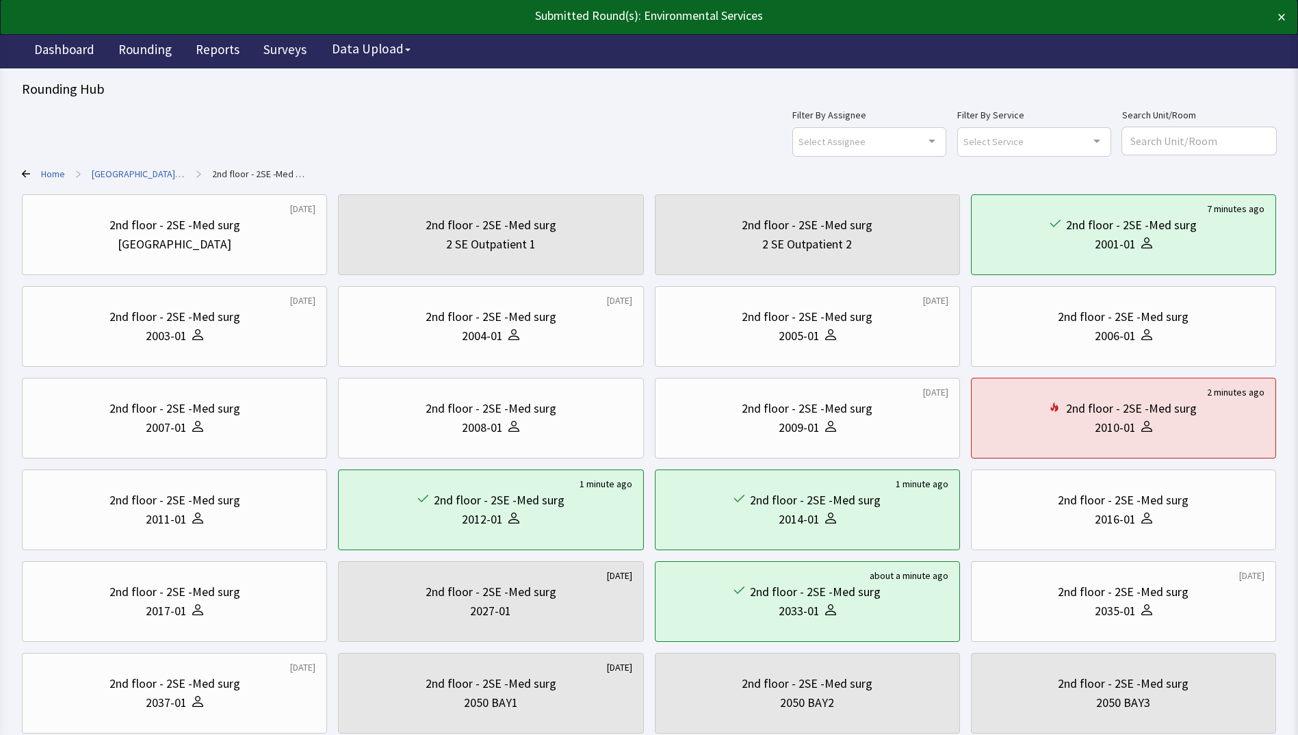
click at [399, 142] on div "Filter By Assignee Select Assignee Clear Selection [PERSON_NAME] [PERSON_NAME] …" at bounding box center [649, 131] width 1254 height 49
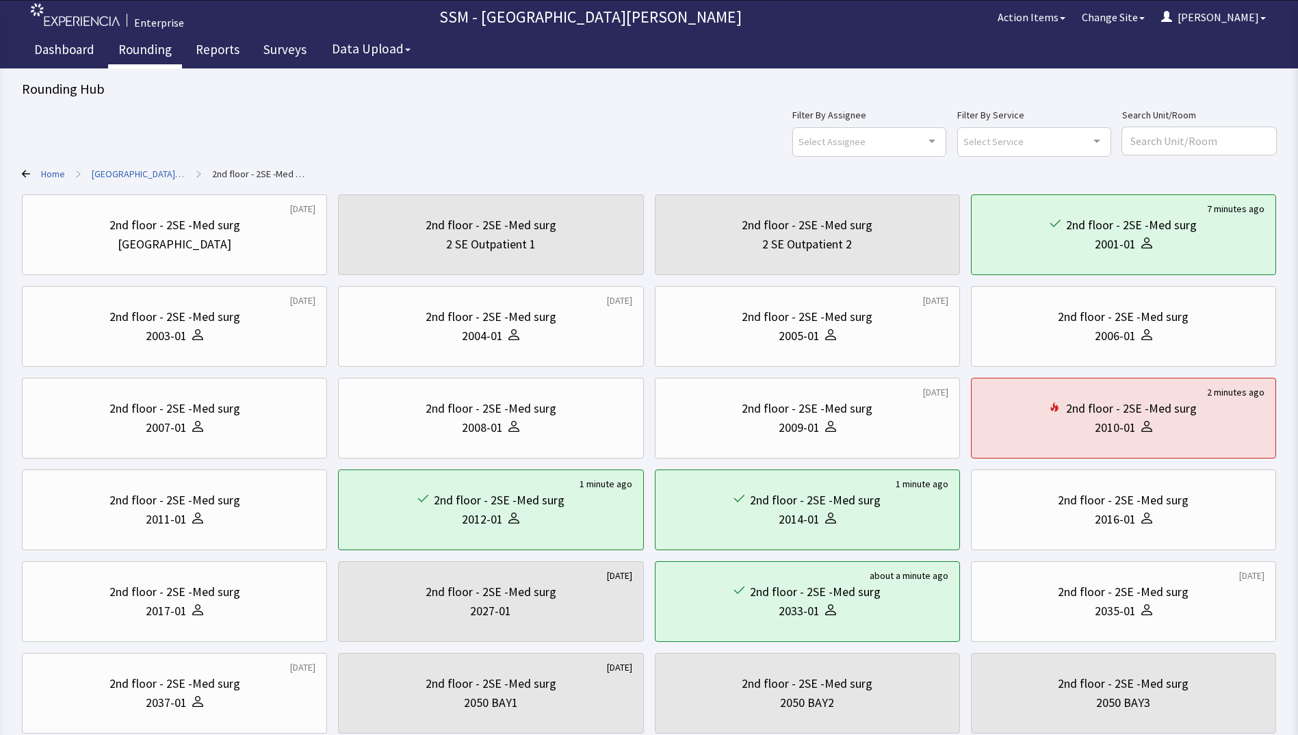
click at [134, 47] on link "Rounding" at bounding box center [145, 51] width 74 height 34
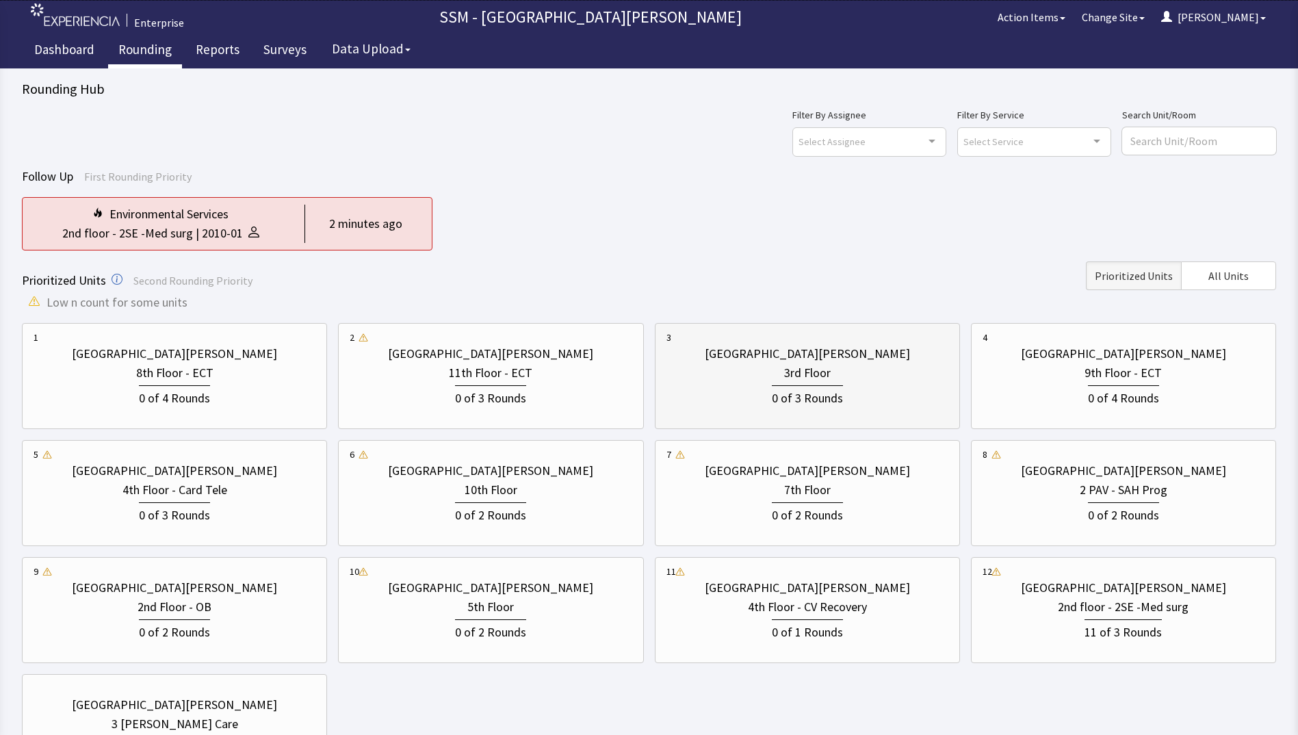
click at [906, 376] on div "3rd Floor" at bounding box center [808, 372] width 282 height 19
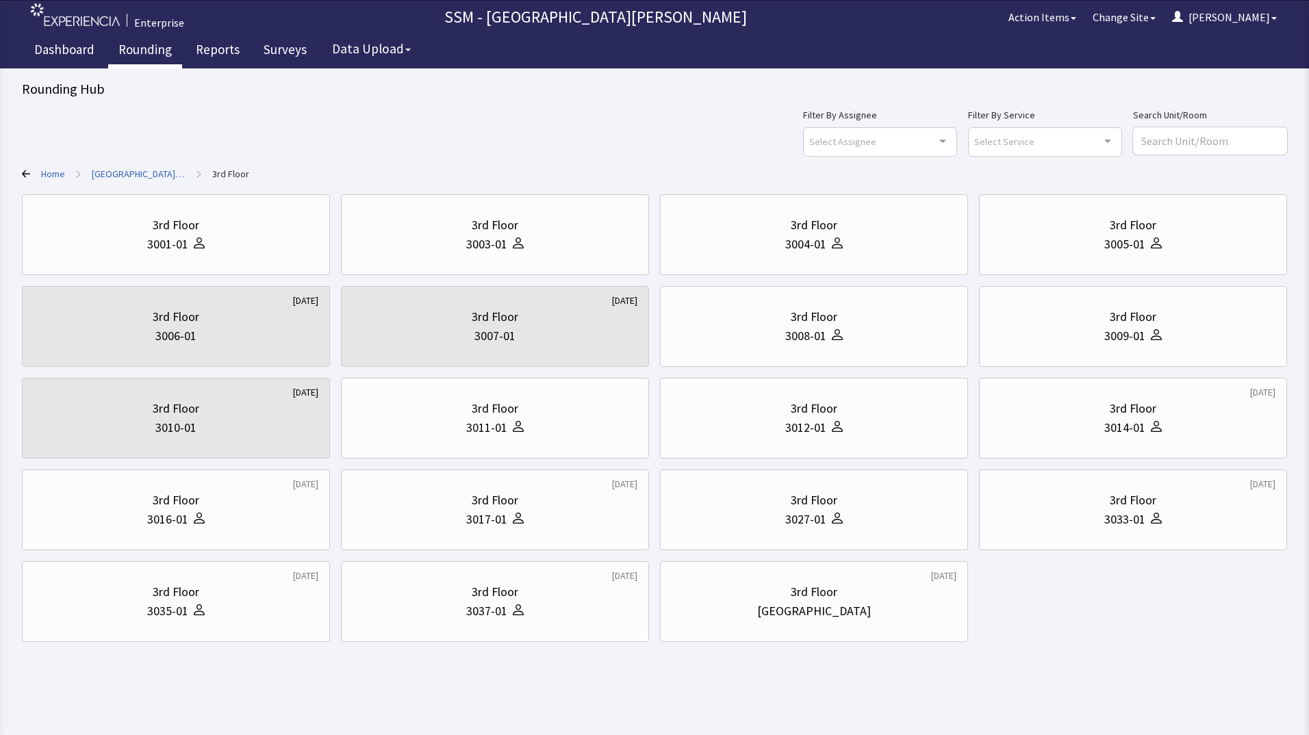
click at [517, 100] on div "Rounding Hub Filter By Assignee Select Assignee Clear Selection [PERSON_NAME] […" at bounding box center [654, 360] width 1265 height 563
click at [545, 262] on div "3rd Floor 3003-01" at bounding box center [494, 235] width 285 height 66
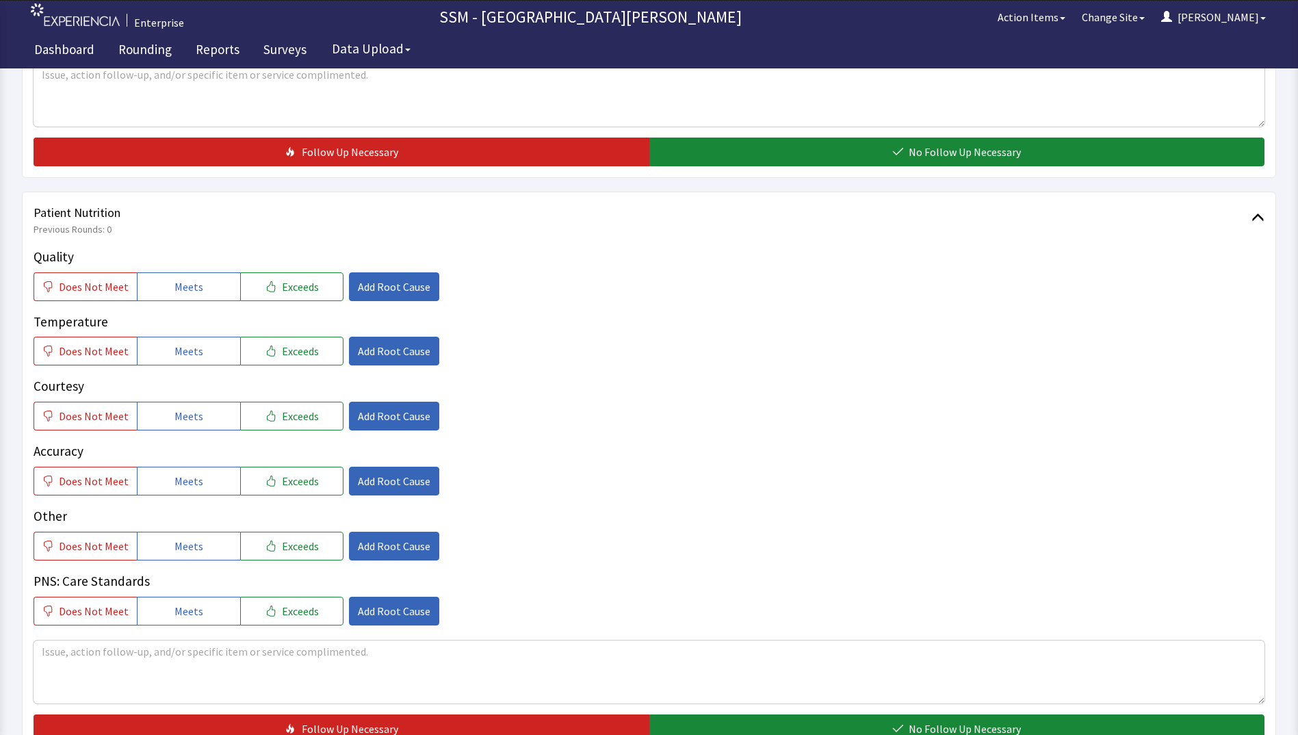
scroll to position [821, 0]
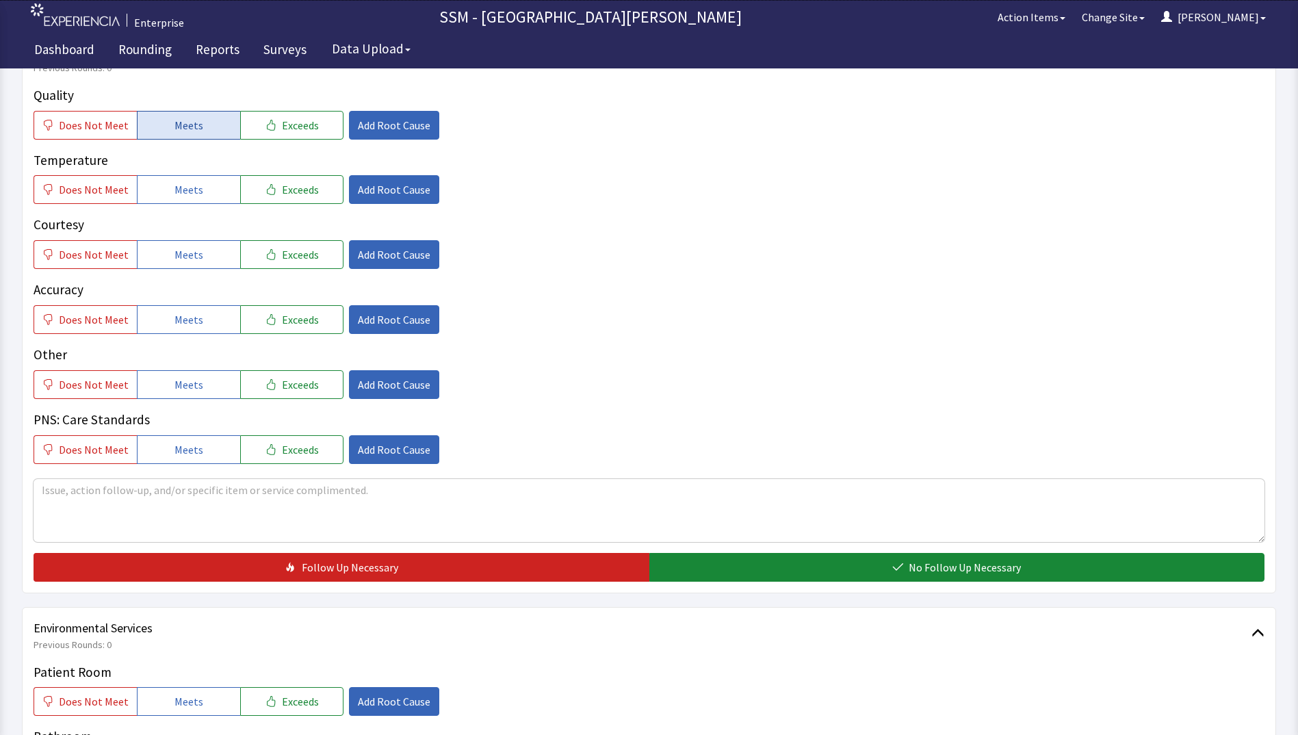
drag, startPoint x: 183, startPoint y: 120, endPoint x: 183, endPoint y: 129, distance: 8.2
click at [183, 121] on span "Meets" at bounding box center [189, 125] width 29 height 16
click at [183, 188] on span "Meets" at bounding box center [189, 189] width 29 height 16
click at [181, 250] on span "Meets" at bounding box center [189, 254] width 29 height 16
click at [193, 310] on button "Meets" at bounding box center [188, 319] width 103 height 29
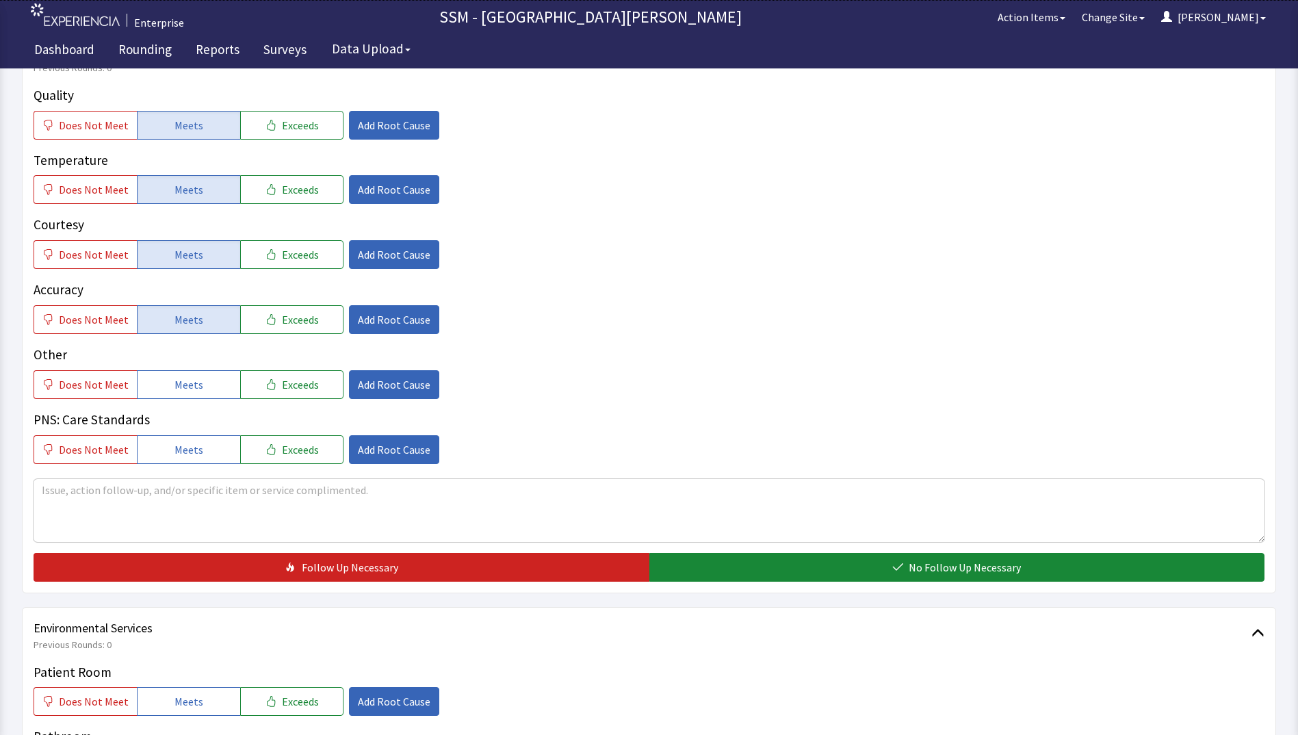
drag, startPoint x: 802, startPoint y: 558, endPoint x: 775, endPoint y: 550, distance: 27.9
click at [802, 558] on button "No Follow Up Necessary" at bounding box center [957, 567] width 616 height 29
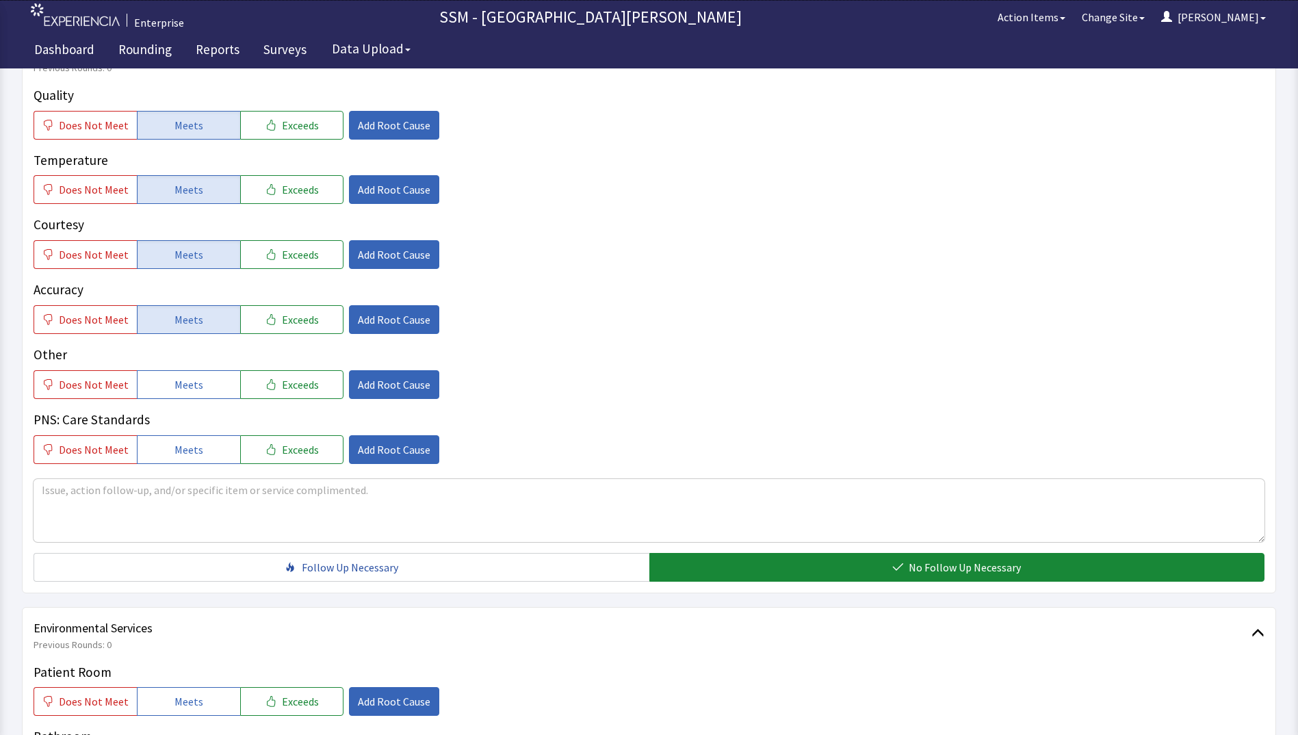
scroll to position [1259, 0]
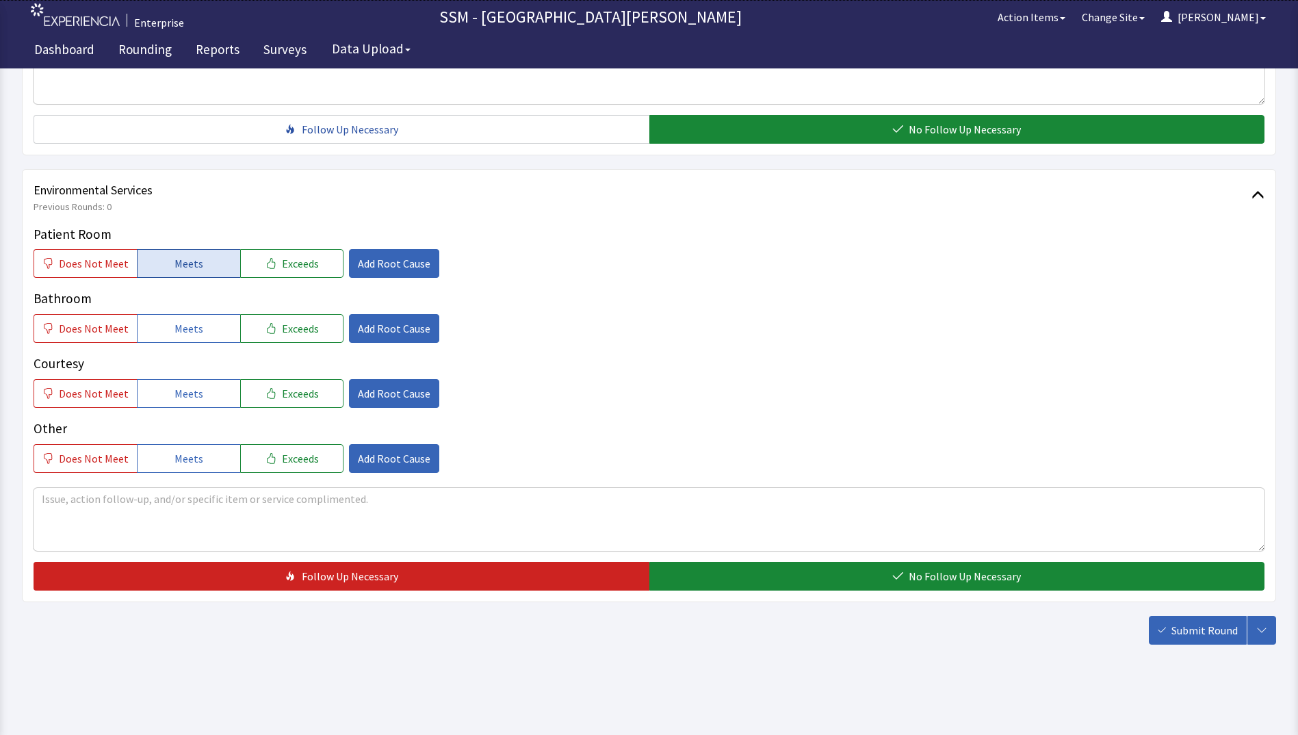
click at [162, 258] on button "Meets" at bounding box center [188, 263] width 103 height 29
click at [175, 328] on span "Meets" at bounding box center [189, 328] width 29 height 16
click at [181, 402] on button "Meets" at bounding box center [188, 393] width 103 height 29
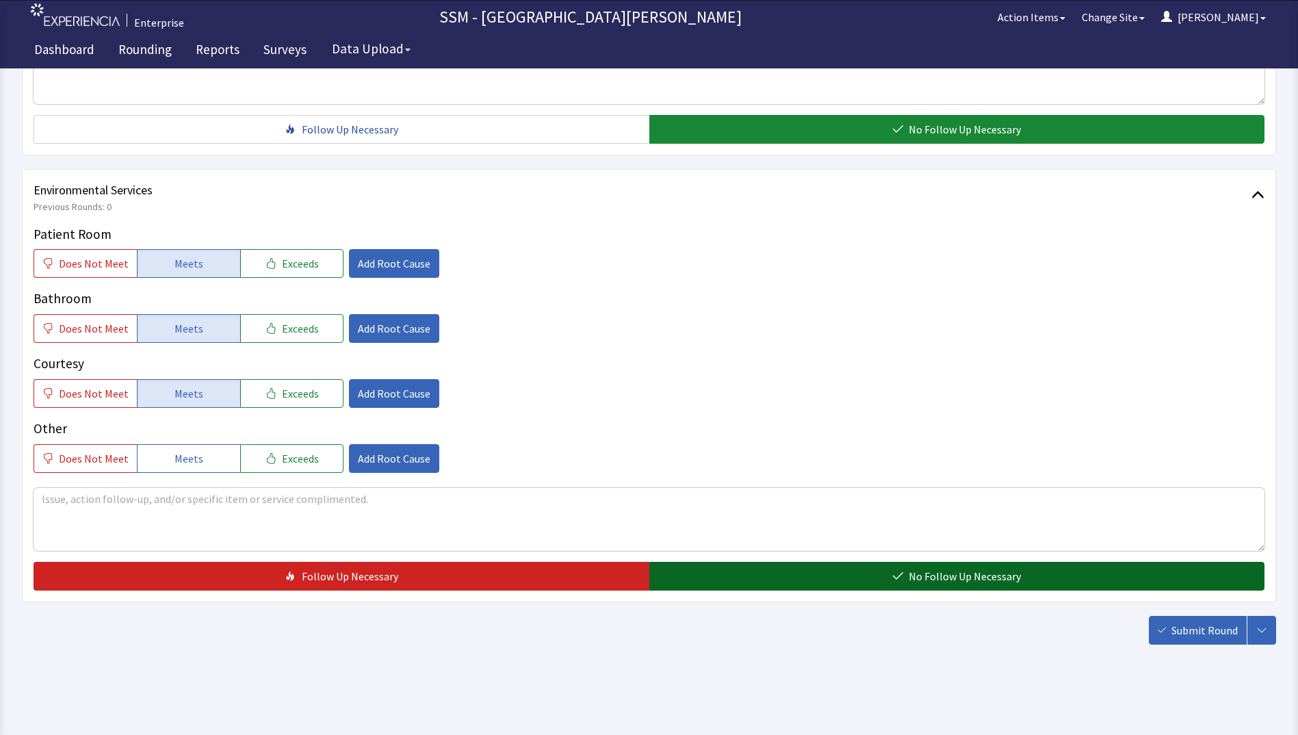
click at [776, 568] on button "No Follow Up Necessary" at bounding box center [957, 576] width 616 height 29
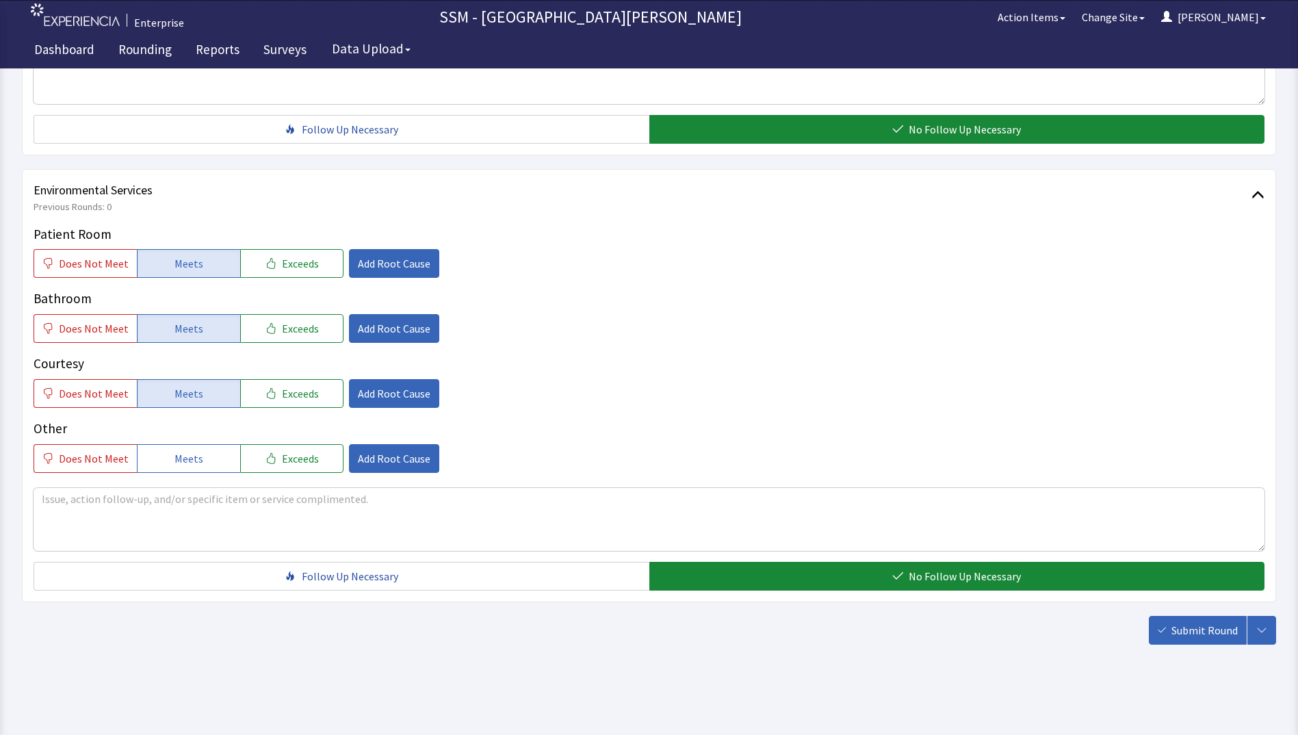
click at [1202, 635] on span "Submit Round" at bounding box center [1205, 630] width 66 height 16
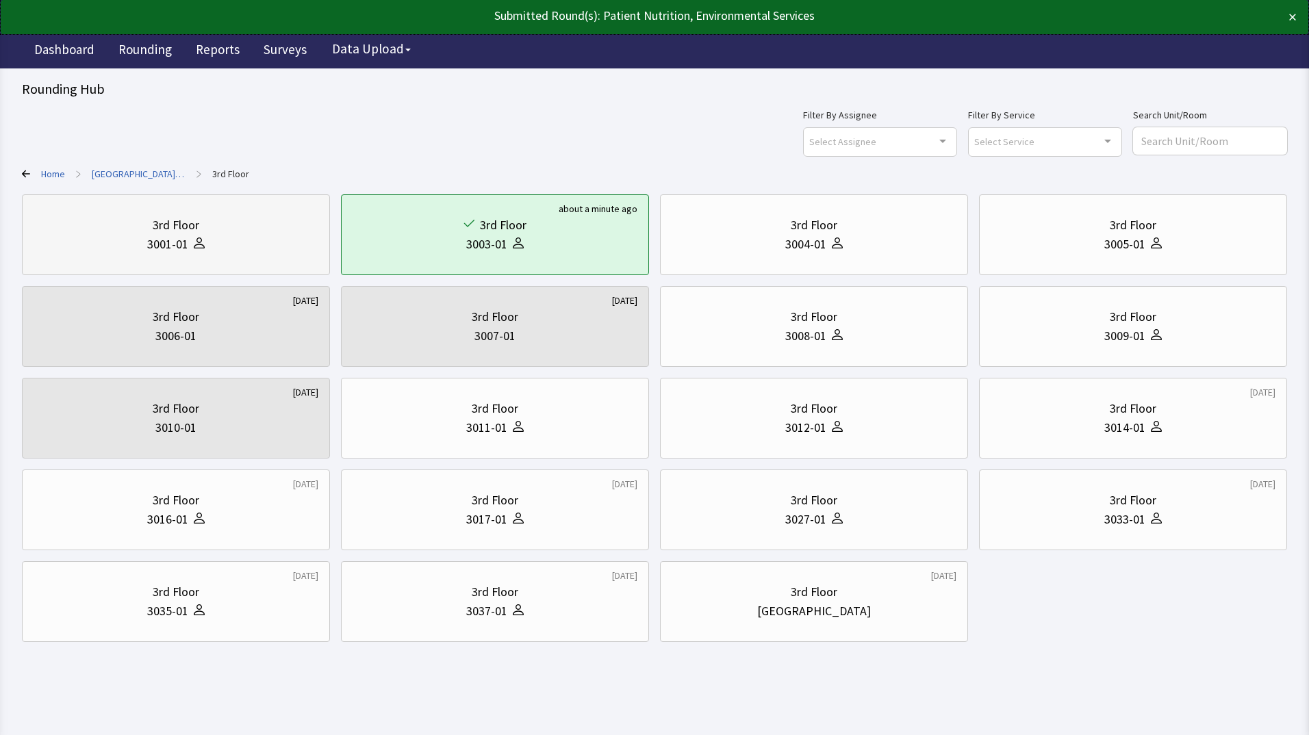
click at [185, 259] on div "3rd Floor 3001-01" at bounding box center [176, 235] width 285 height 66
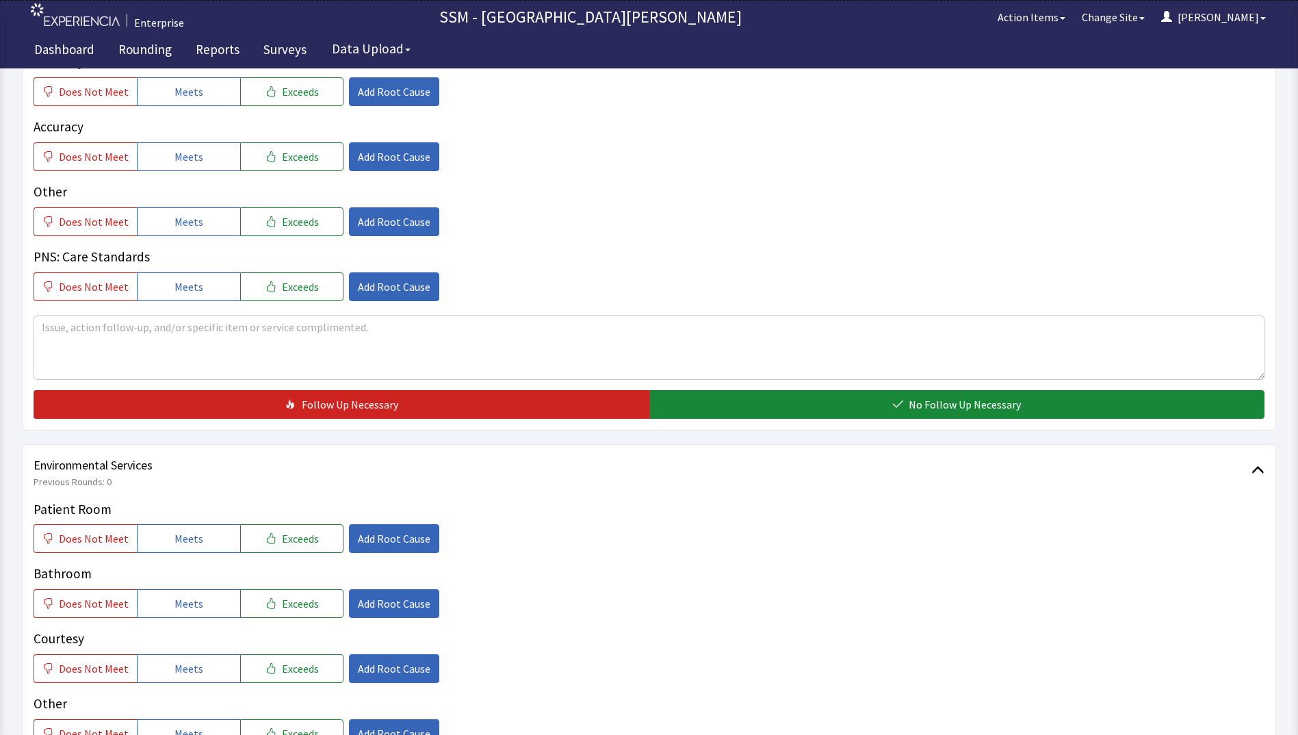
scroll to position [1095, 0]
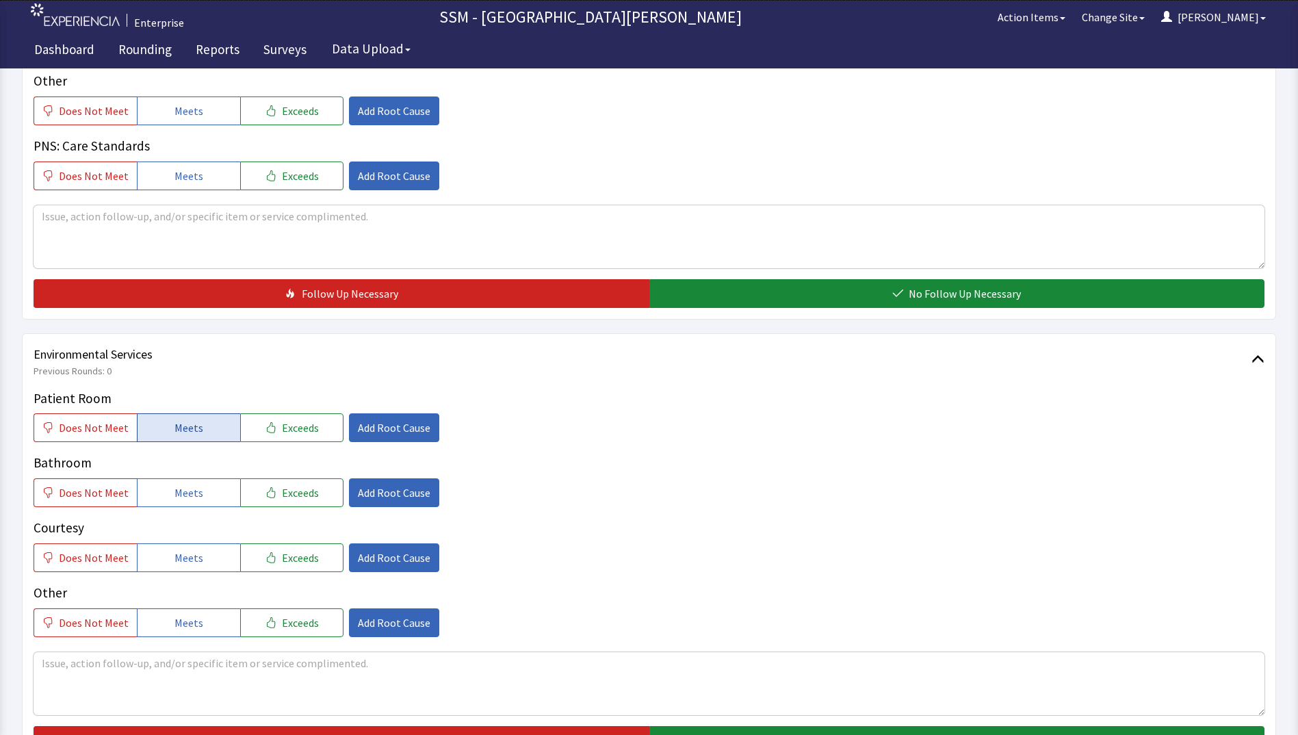
click at [208, 431] on button "Meets" at bounding box center [188, 427] width 103 height 29
click at [203, 483] on button "Meets" at bounding box center [188, 492] width 103 height 29
click at [197, 548] on button "Meets" at bounding box center [188, 557] width 103 height 29
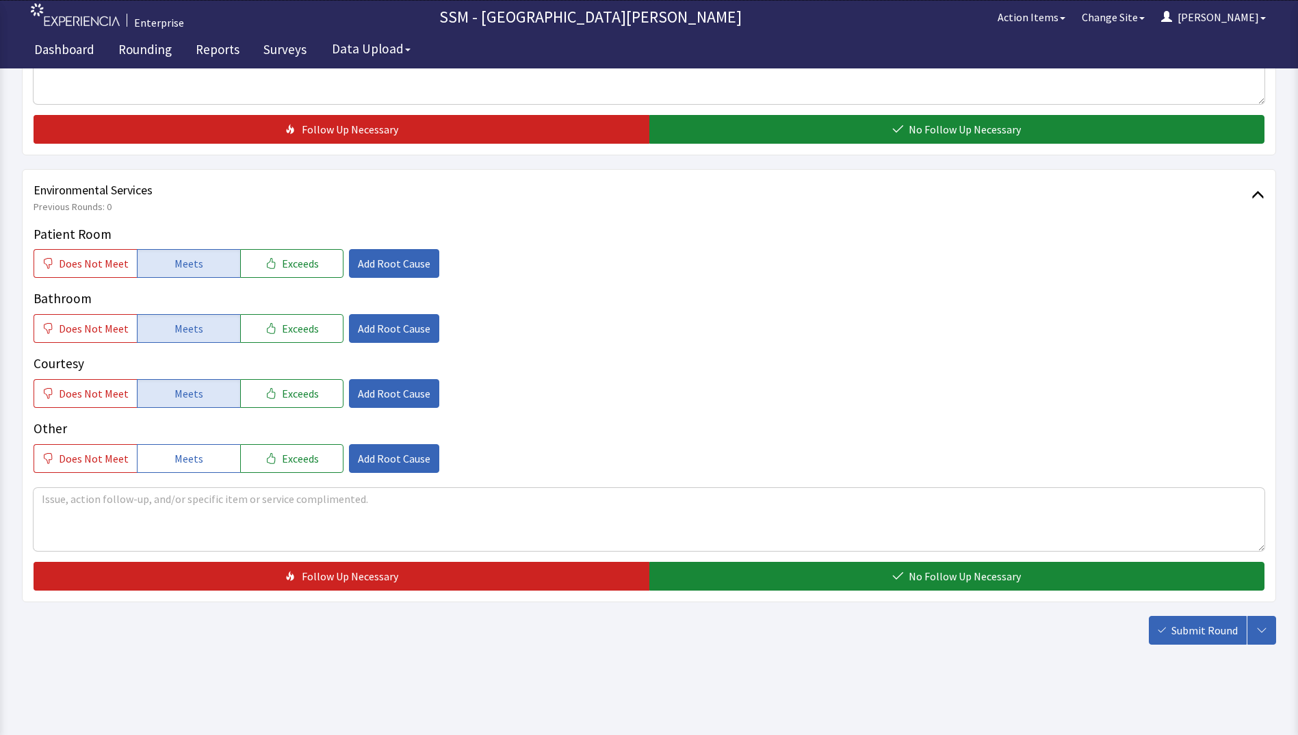
drag, startPoint x: 884, startPoint y: 571, endPoint x: 915, endPoint y: 552, distance: 35.9
click at [884, 571] on button "No Follow Up Necessary" at bounding box center [957, 576] width 616 height 29
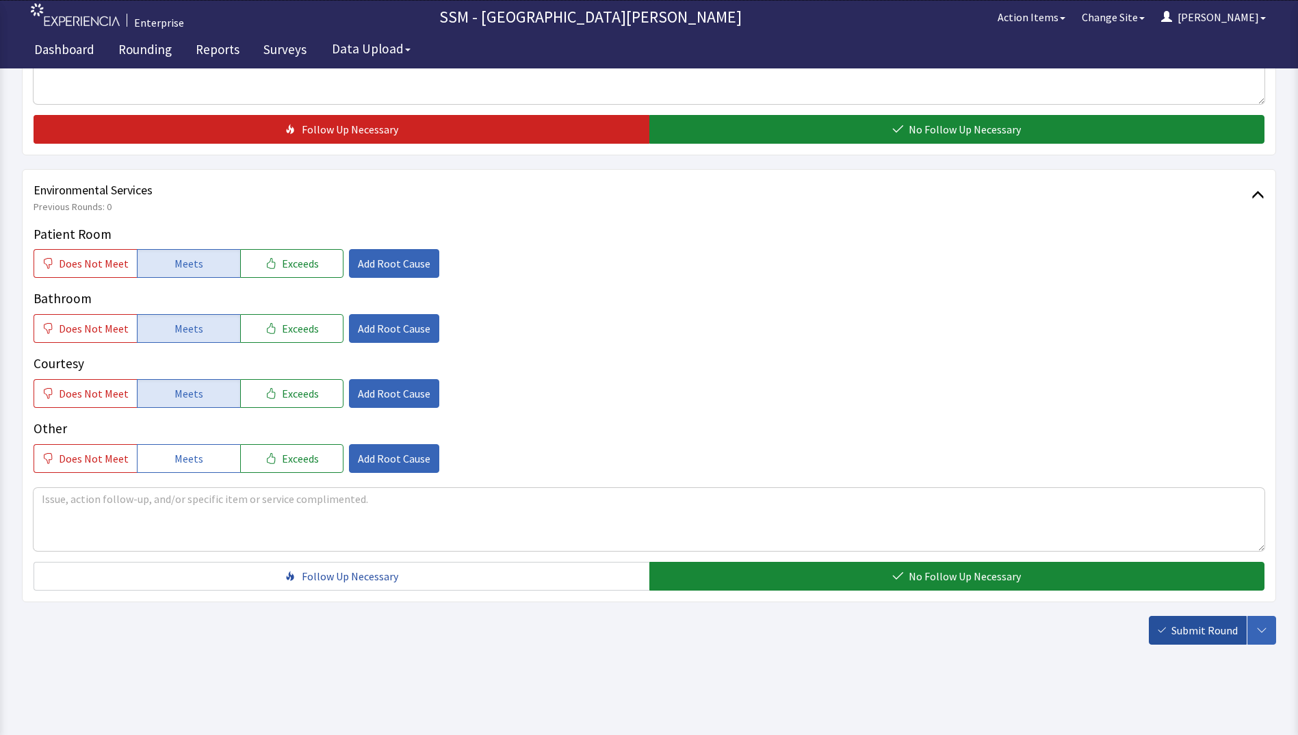
click at [1194, 637] on span "Submit Round" at bounding box center [1205, 630] width 66 height 16
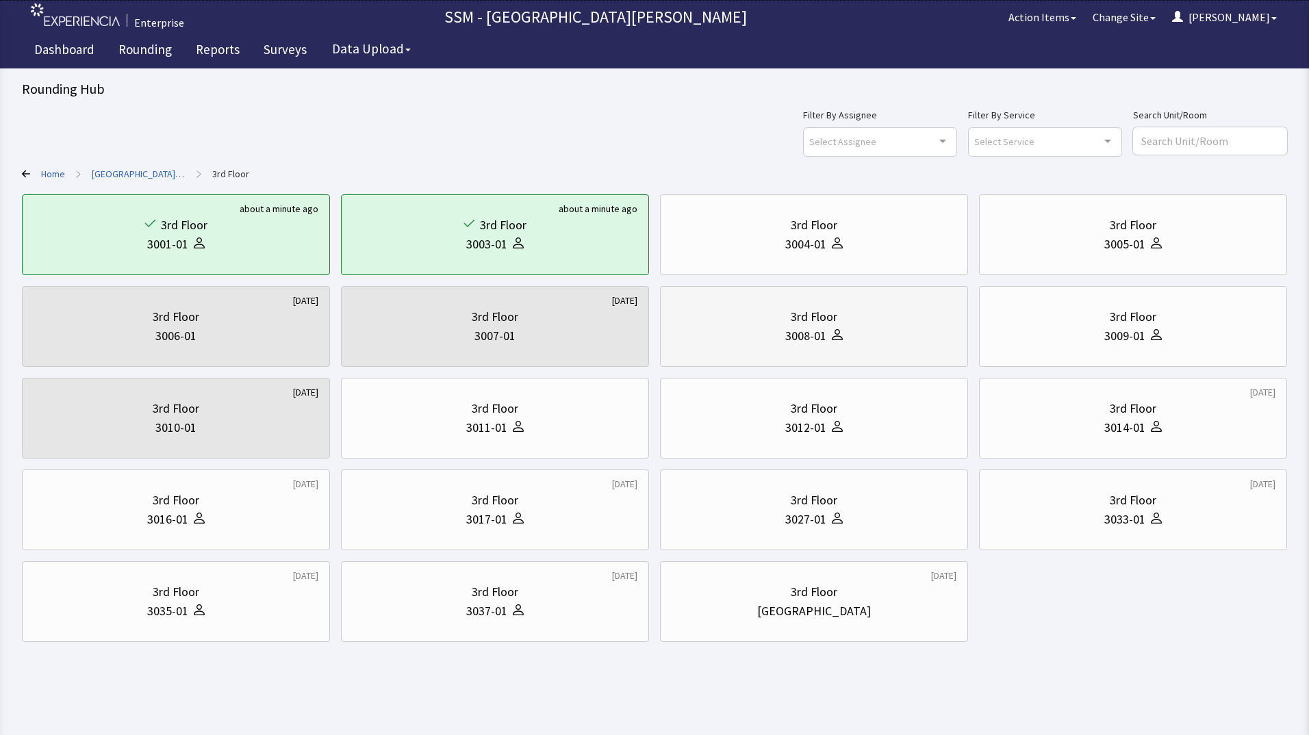
click at [881, 359] on div "3rd Floor 3008-01" at bounding box center [813, 327] width 285 height 66
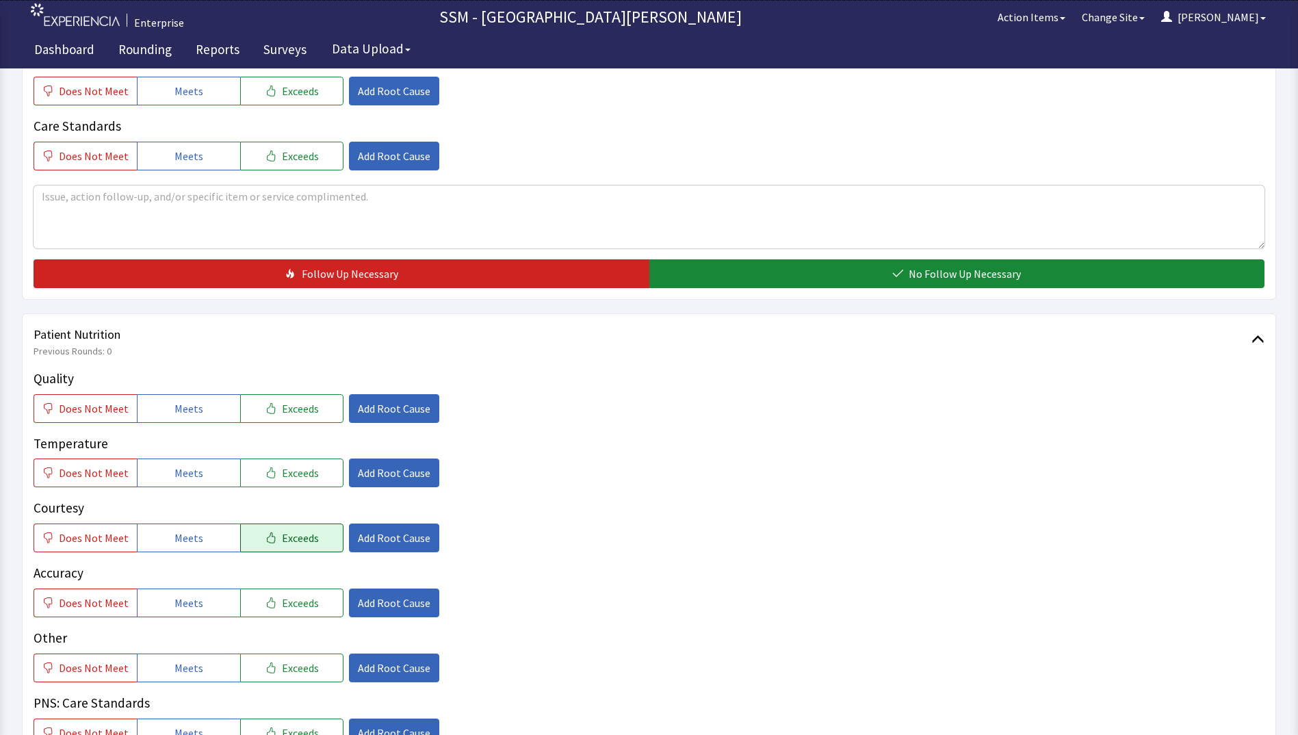
scroll to position [684, 0]
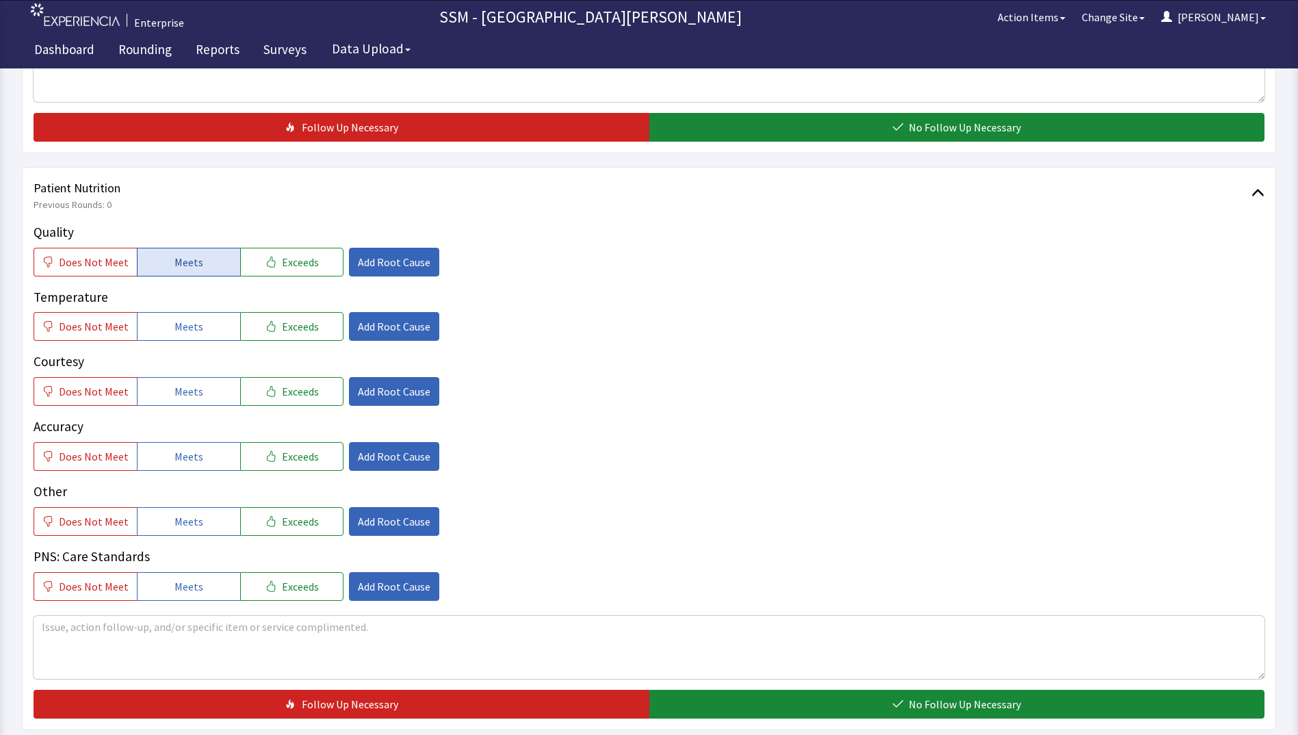
click at [193, 263] on span "Meets" at bounding box center [189, 262] width 29 height 16
click at [194, 323] on span "Meets" at bounding box center [189, 326] width 29 height 16
click at [203, 413] on div "Quality Does Not Meet Meets Exceeds Add Root Cause Temperature Does Not Meet Me…" at bounding box center [649, 411] width 1231 height 378
click at [203, 400] on button "Meets" at bounding box center [188, 391] width 103 height 29
click at [211, 465] on button "Meets" at bounding box center [188, 456] width 103 height 29
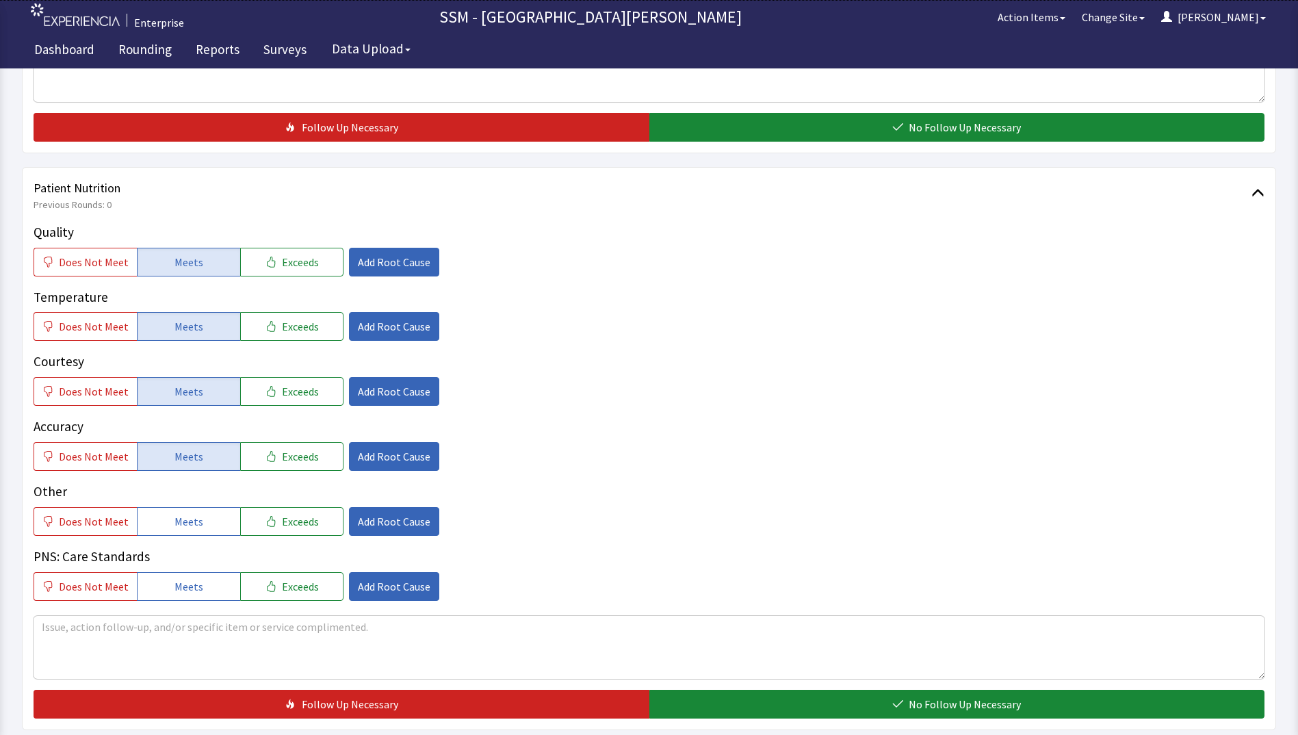
scroll to position [1163, 0]
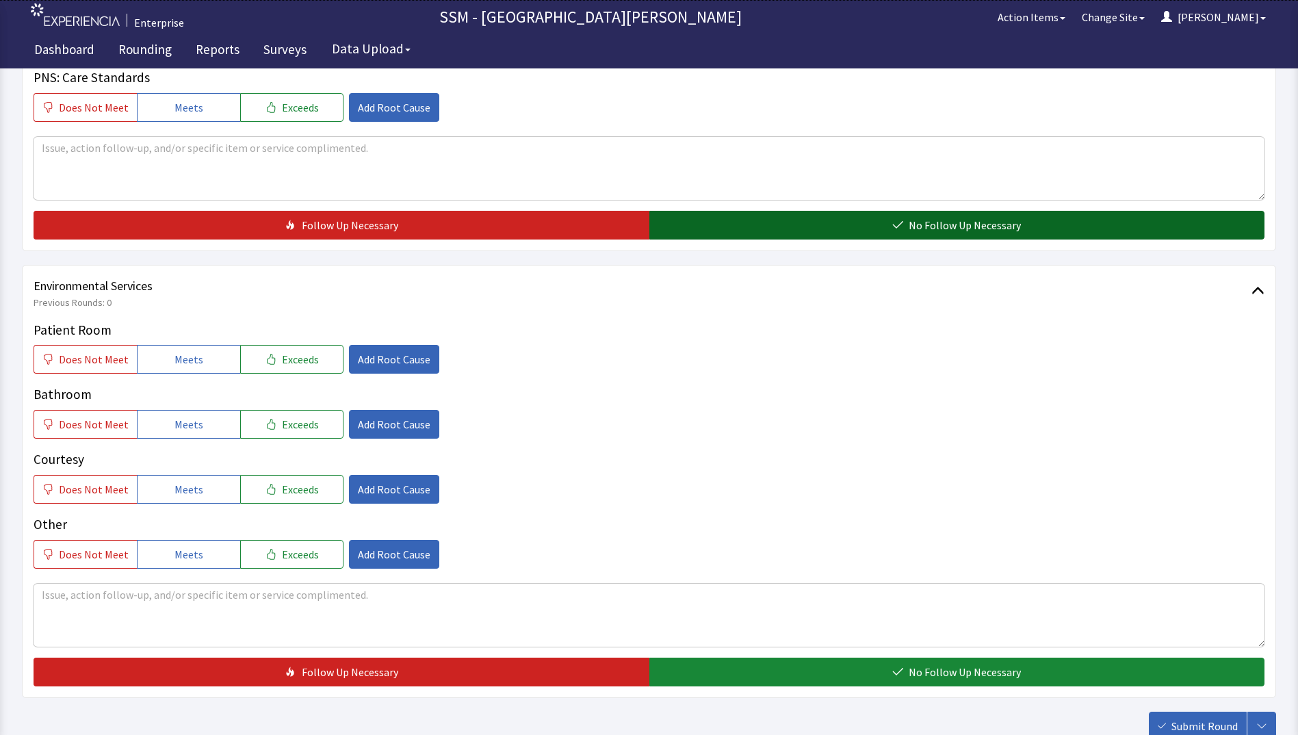
click at [849, 226] on button "No Follow Up Necessary" at bounding box center [957, 225] width 616 height 29
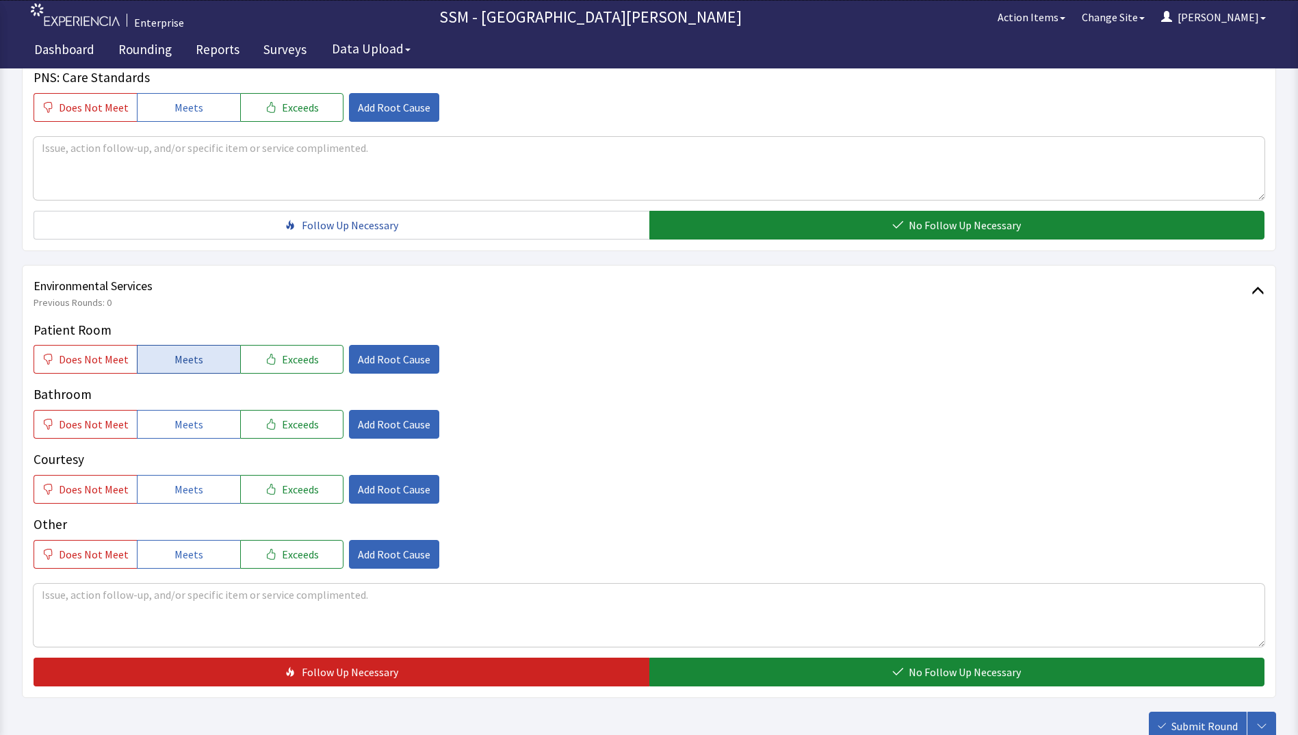
click at [194, 362] on span "Meets" at bounding box center [189, 359] width 29 height 16
click at [192, 430] on span "Meets" at bounding box center [189, 424] width 29 height 16
click at [185, 493] on span "Meets" at bounding box center [189, 489] width 29 height 16
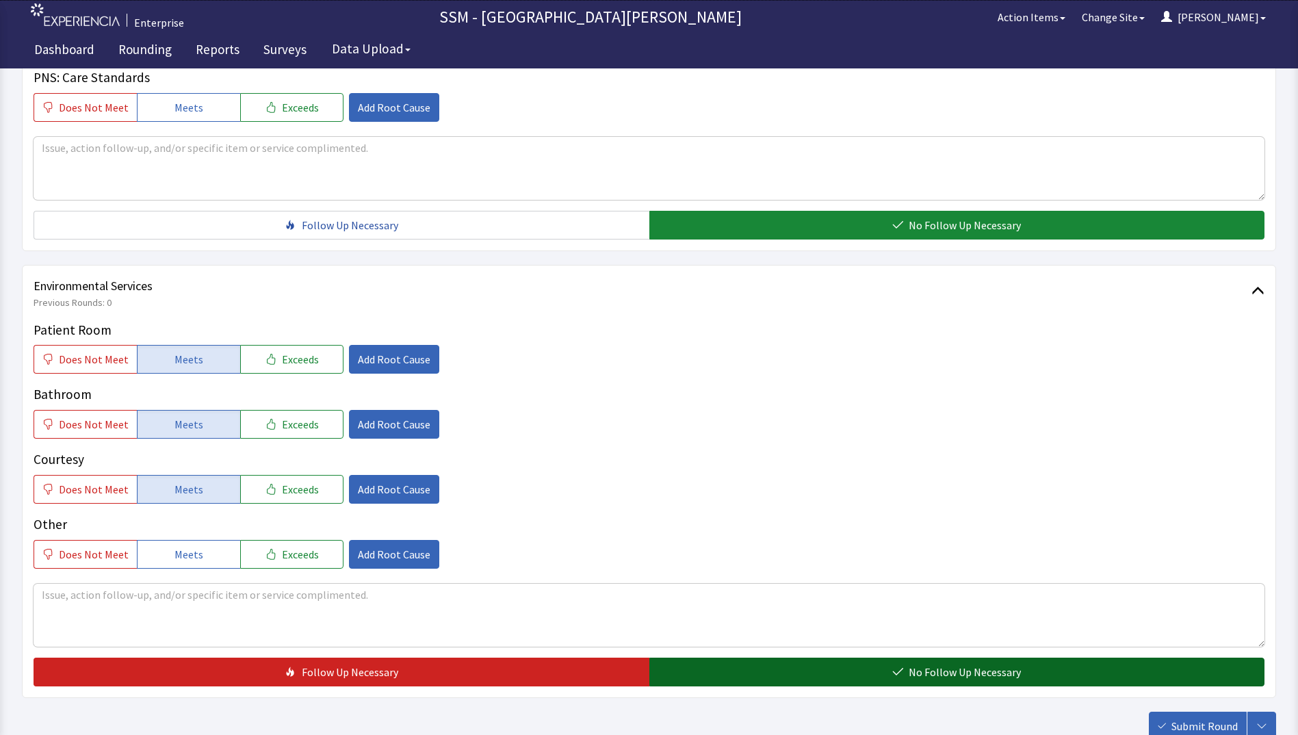
click at [753, 675] on button "No Follow Up Necessary" at bounding box center [957, 672] width 616 height 29
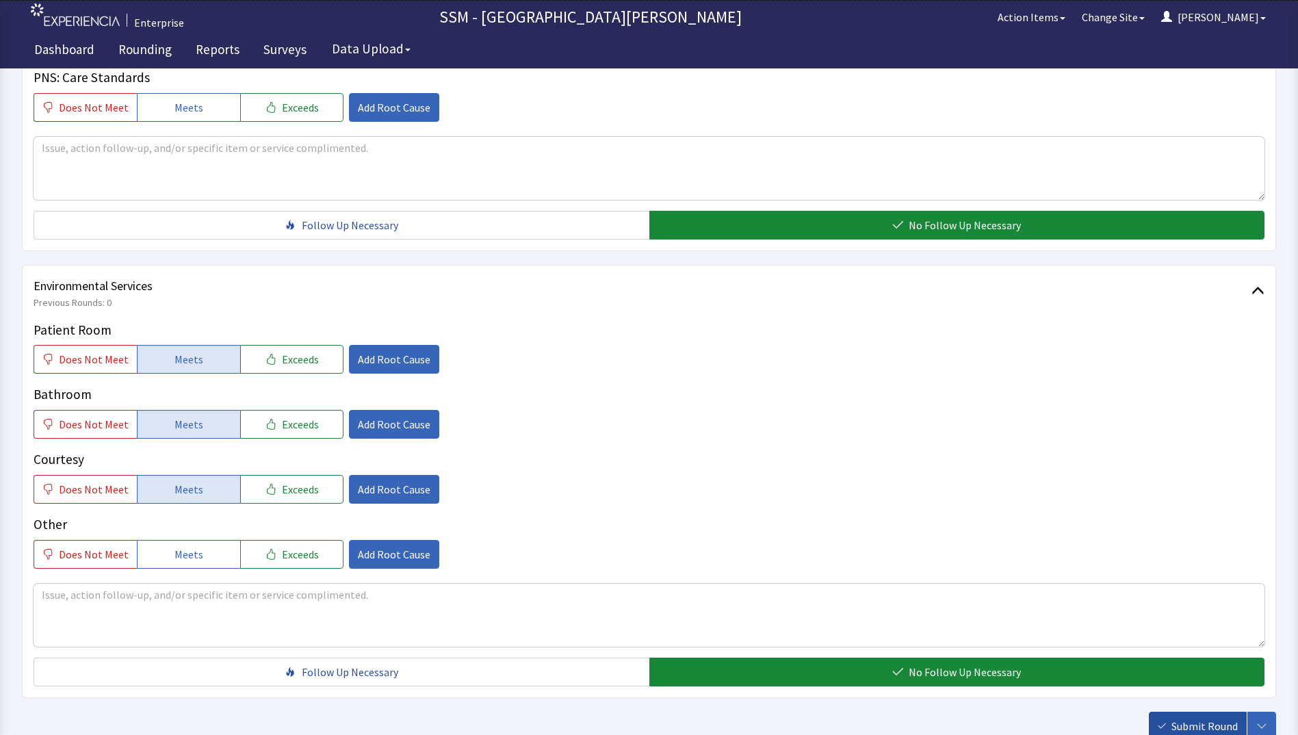
click at [1184, 719] on span "Submit Round" at bounding box center [1205, 726] width 66 height 16
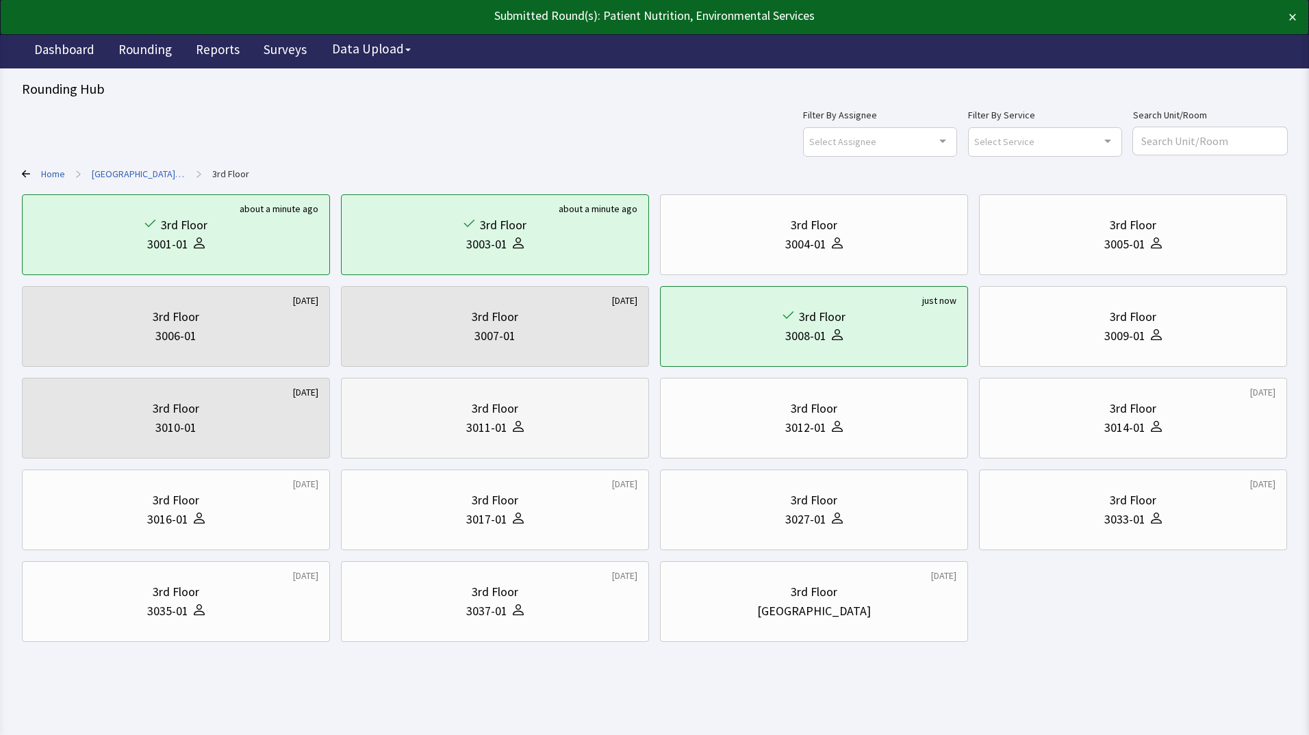
click at [507, 434] on div at bounding box center [515, 427] width 16 height 19
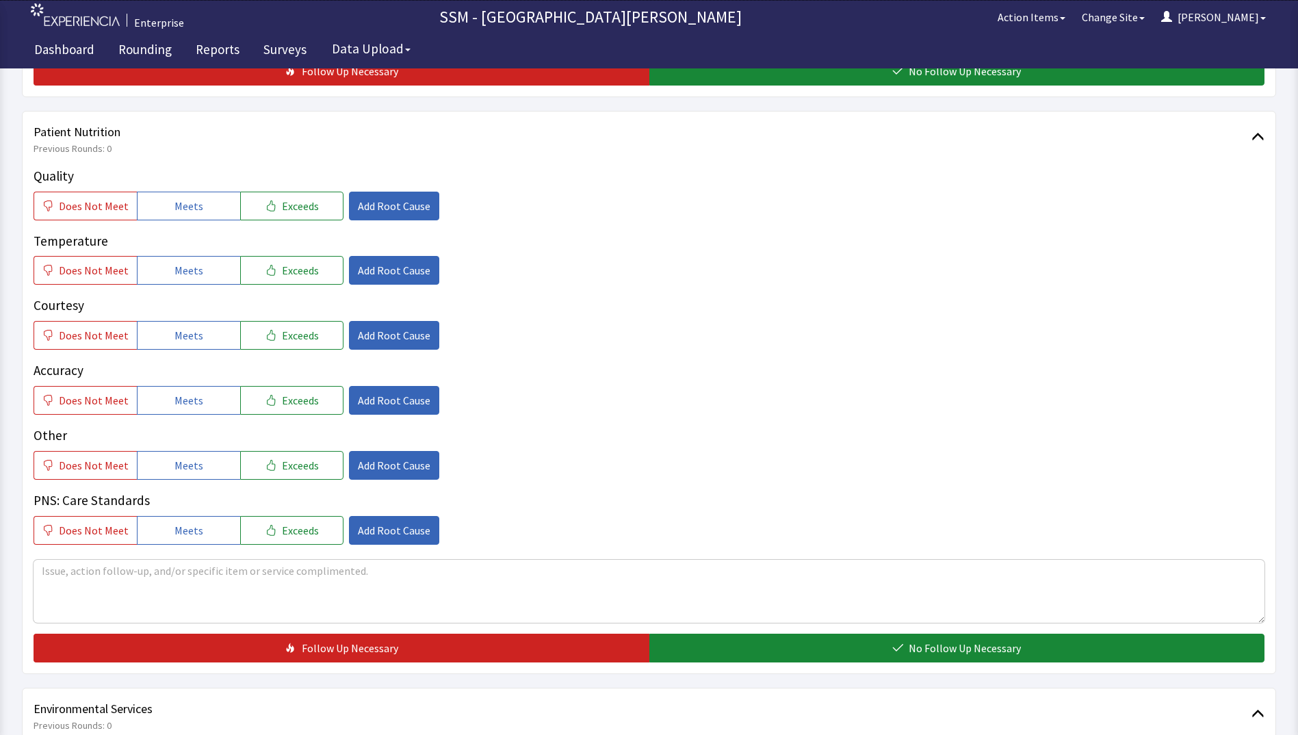
scroll to position [616, 0]
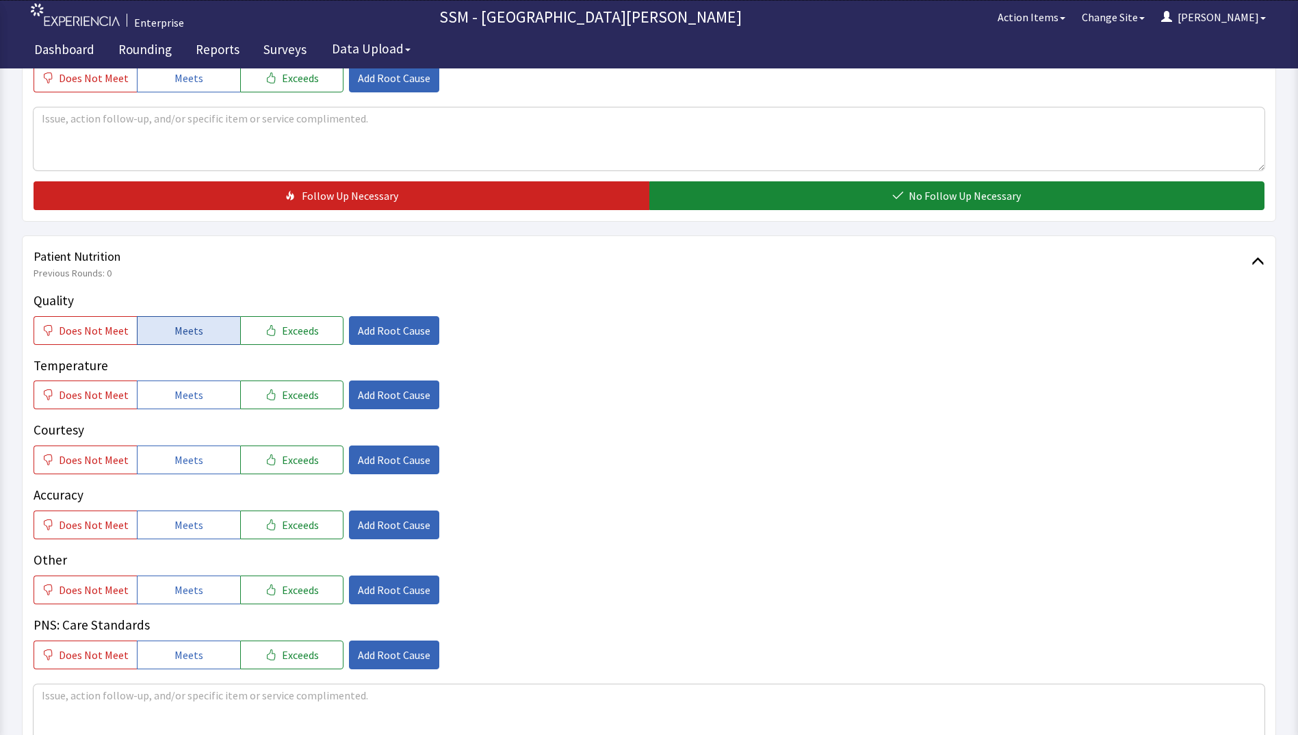
click at [218, 335] on button "Meets" at bounding box center [188, 330] width 103 height 29
click at [190, 394] on span "Meets" at bounding box center [189, 395] width 29 height 16
click at [211, 456] on button "Meets" at bounding box center [188, 460] width 103 height 29
click at [192, 526] on span "Meets" at bounding box center [189, 525] width 29 height 16
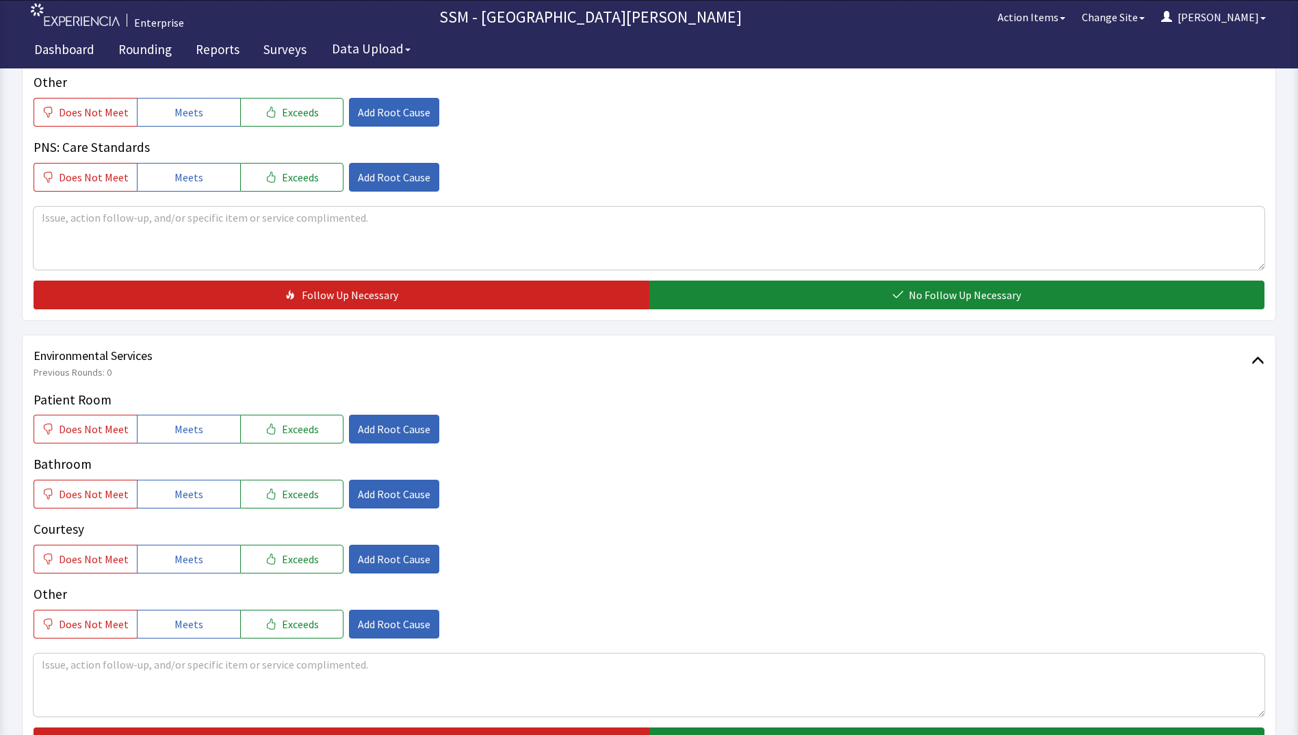
scroll to position [1095, 0]
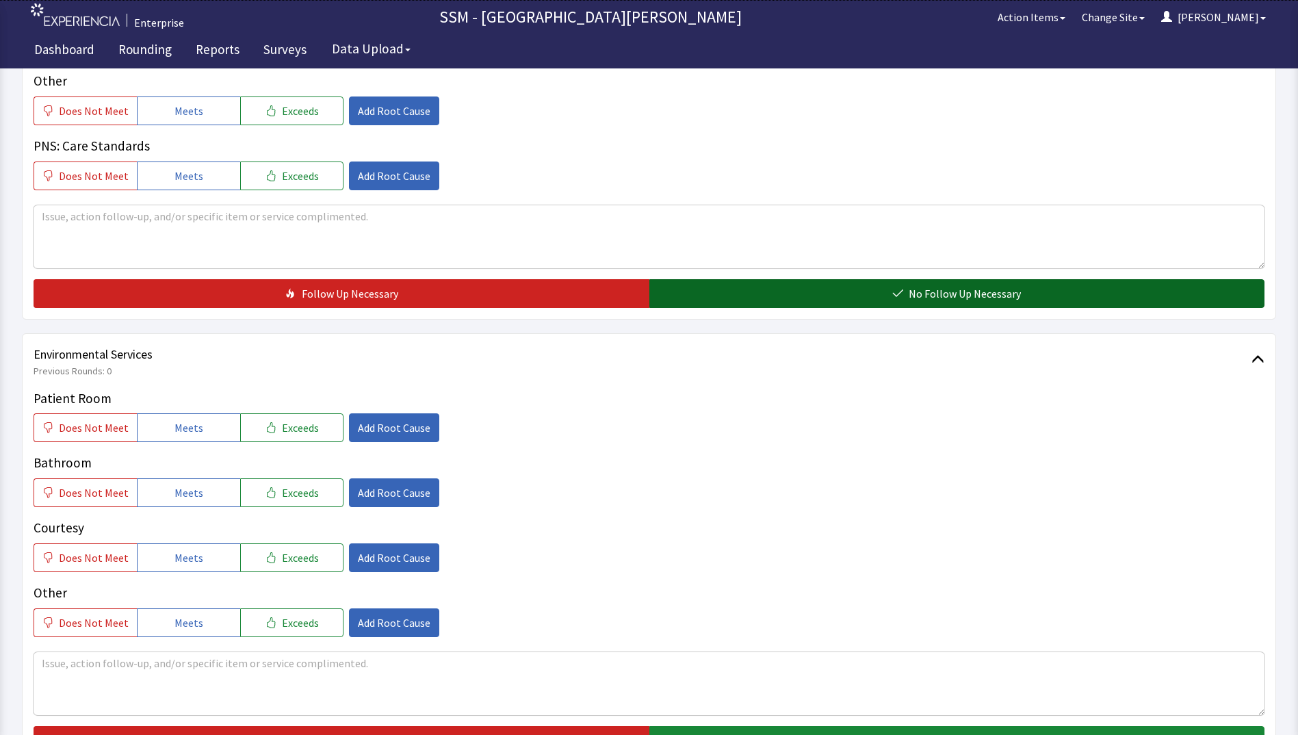
click at [803, 287] on button "No Follow Up Necessary" at bounding box center [957, 293] width 616 height 29
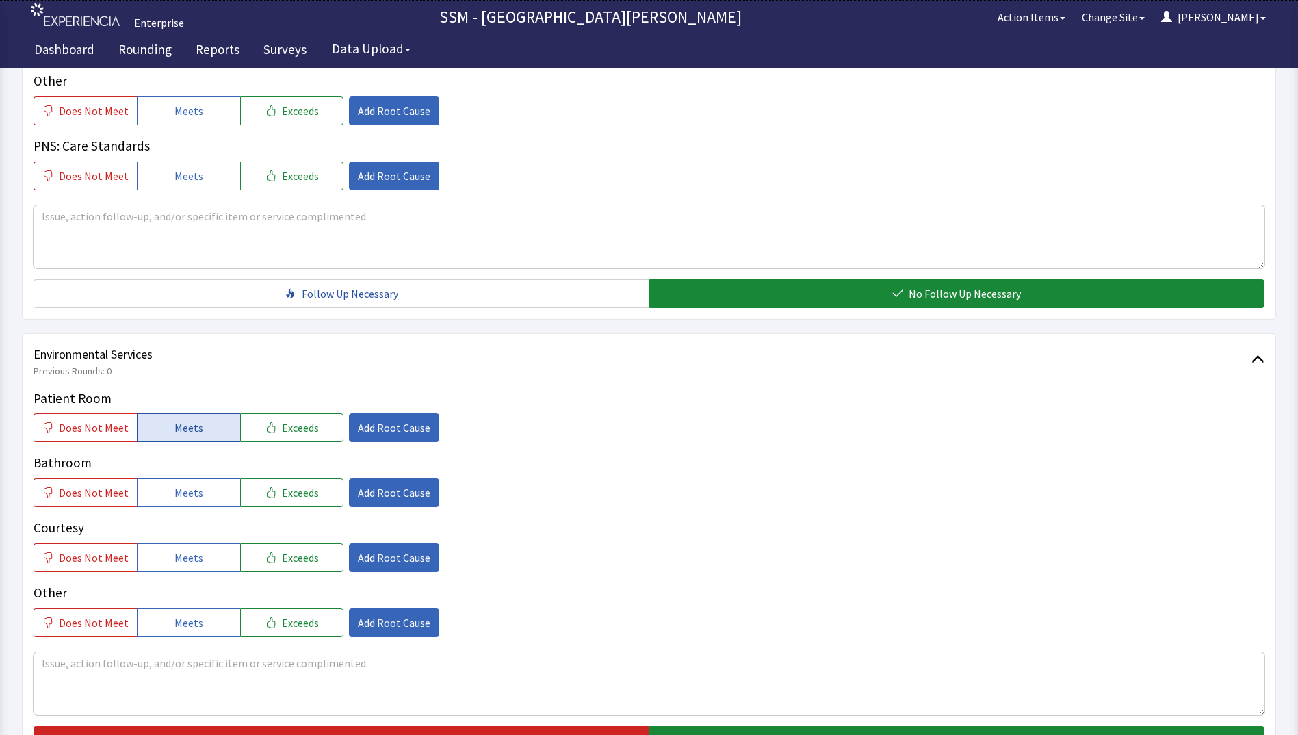
click at [194, 433] on span "Meets" at bounding box center [189, 428] width 29 height 16
click at [203, 506] on button "Meets" at bounding box center [188, 492] width 103 height 29
click at [198, 559] on button "Meets" at bounding box center [188, 557] width 103 height 29
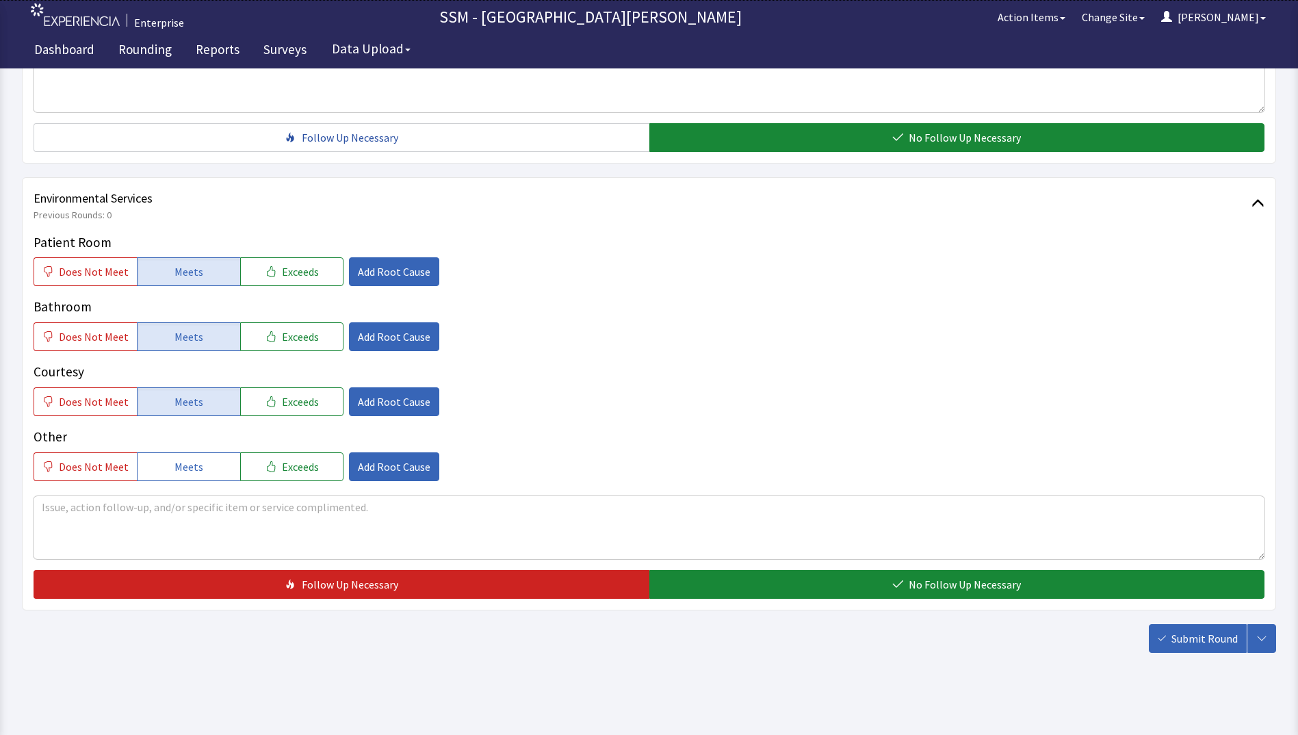
scroll to position [1259, 0]
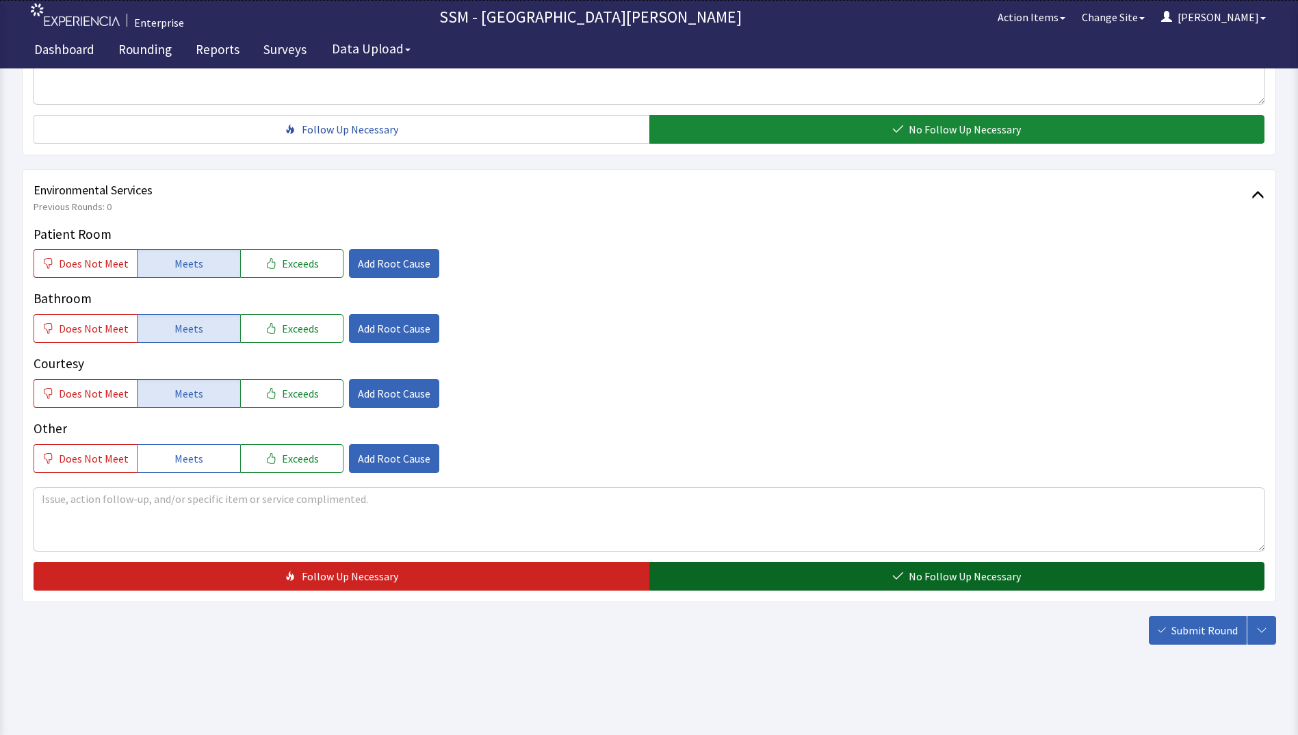
click at [882, 569] on button "No Follow Up Necessary" at bounding box center [957, 576] width 616 height 29
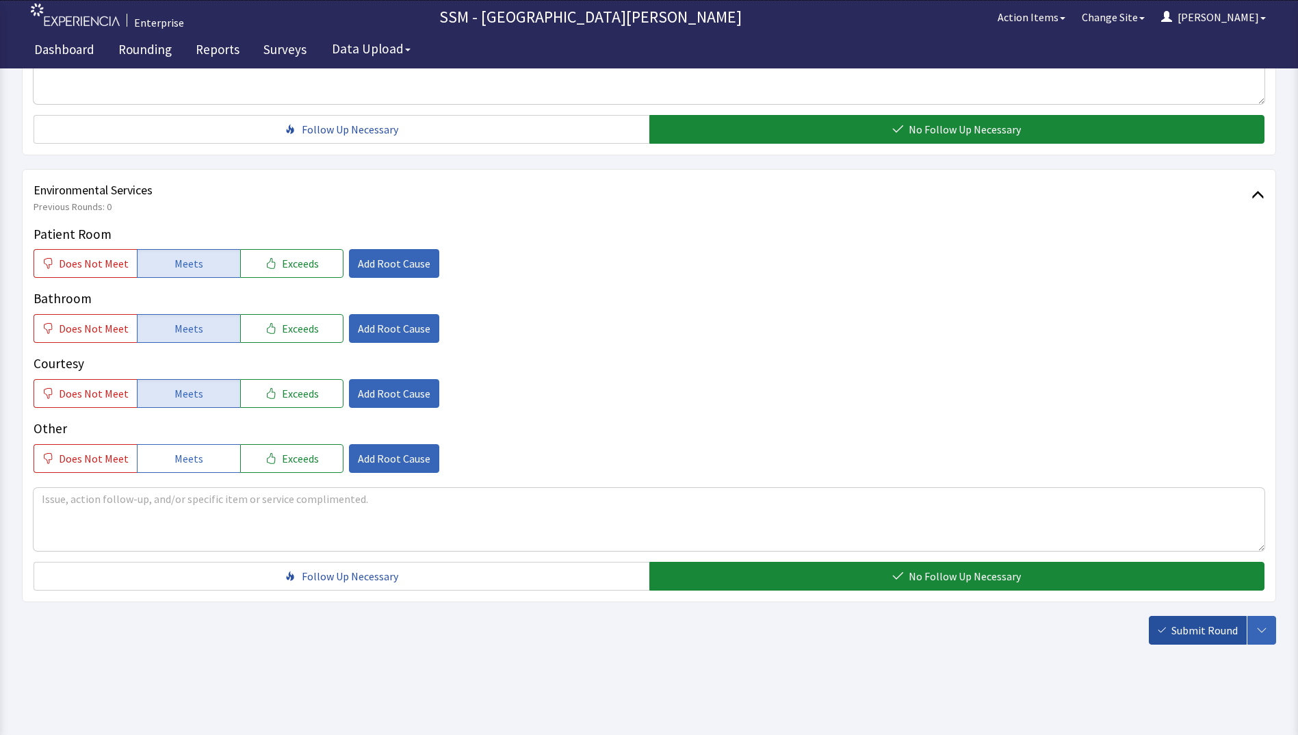
click at [1187, 634] on span "Submit Round" at bounding box center [1205, 630] width 66 height 16
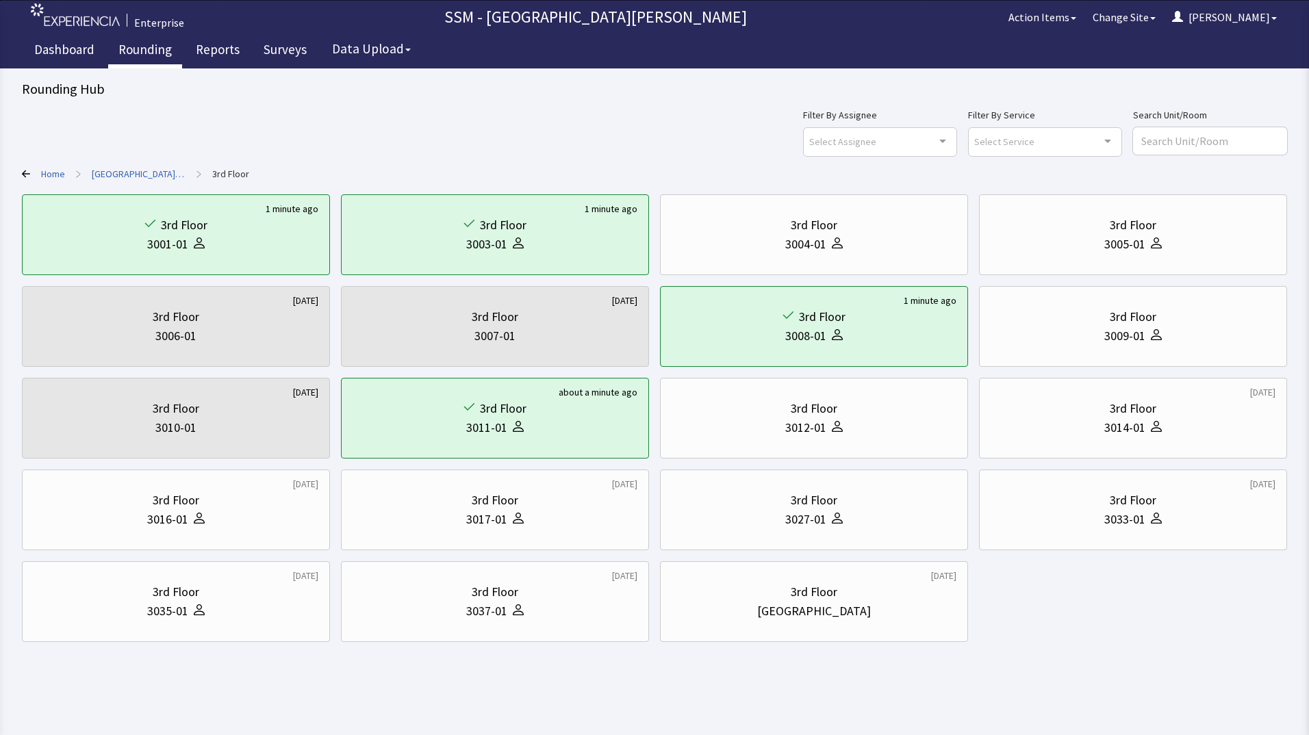
click at [145, 49] on link "Rounding" at bounding box center [145, 51] width 74 height 34
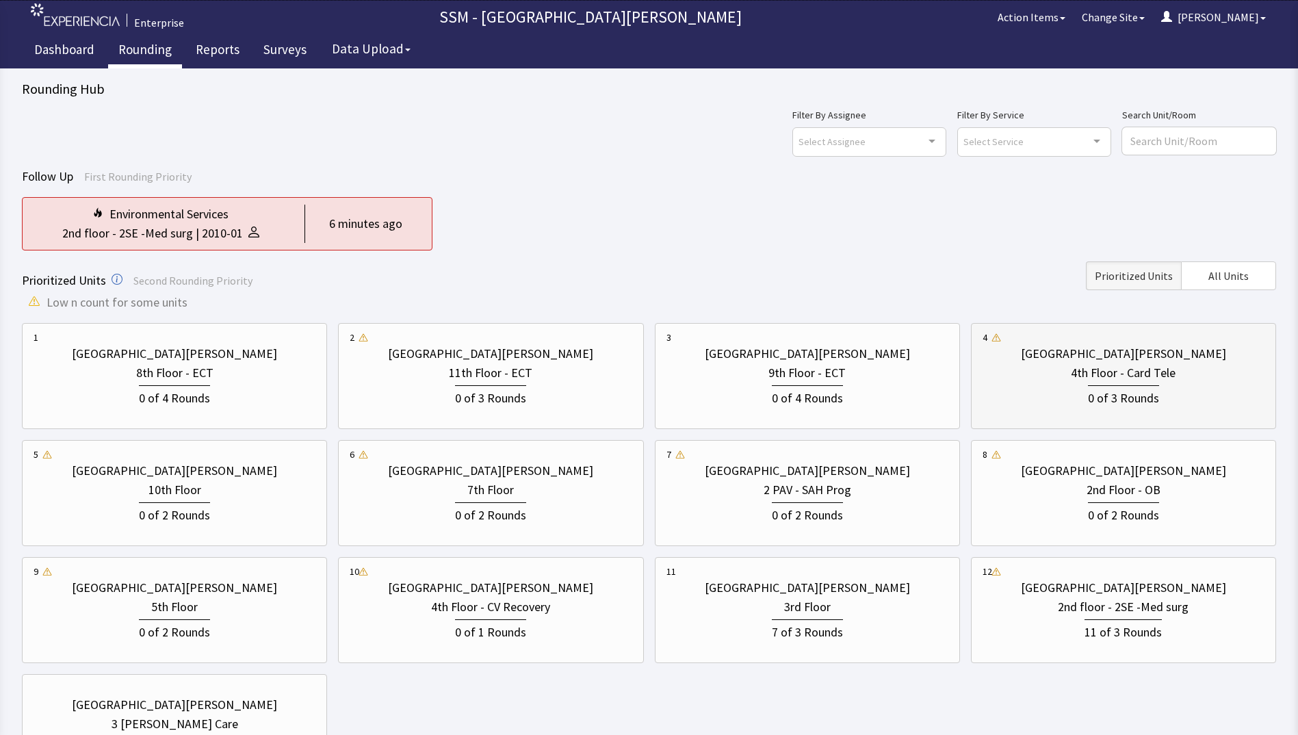
click at [1069, 370] on div "4th Floor - Card Tele" at bounding box center [1124, 372] width 282 height 19
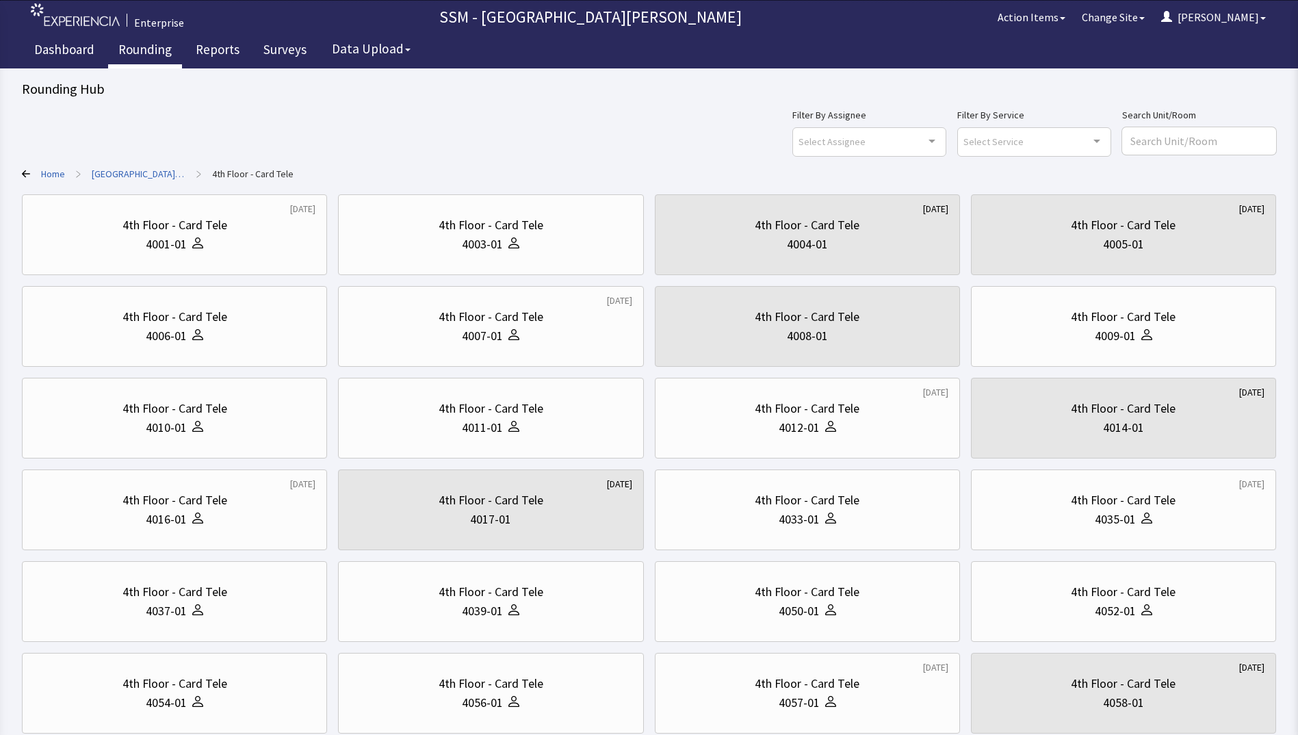
click at [527, 161] on div "Filter By Assignee Select Assignee Clear Selection [PERSON_NAME] [PERSON_NAME] …" at bounding box center [649, 466] width 1254 height 719
click at [588, 333] on div "4007-01" at bounding box center [491, 335] width 282 height 19
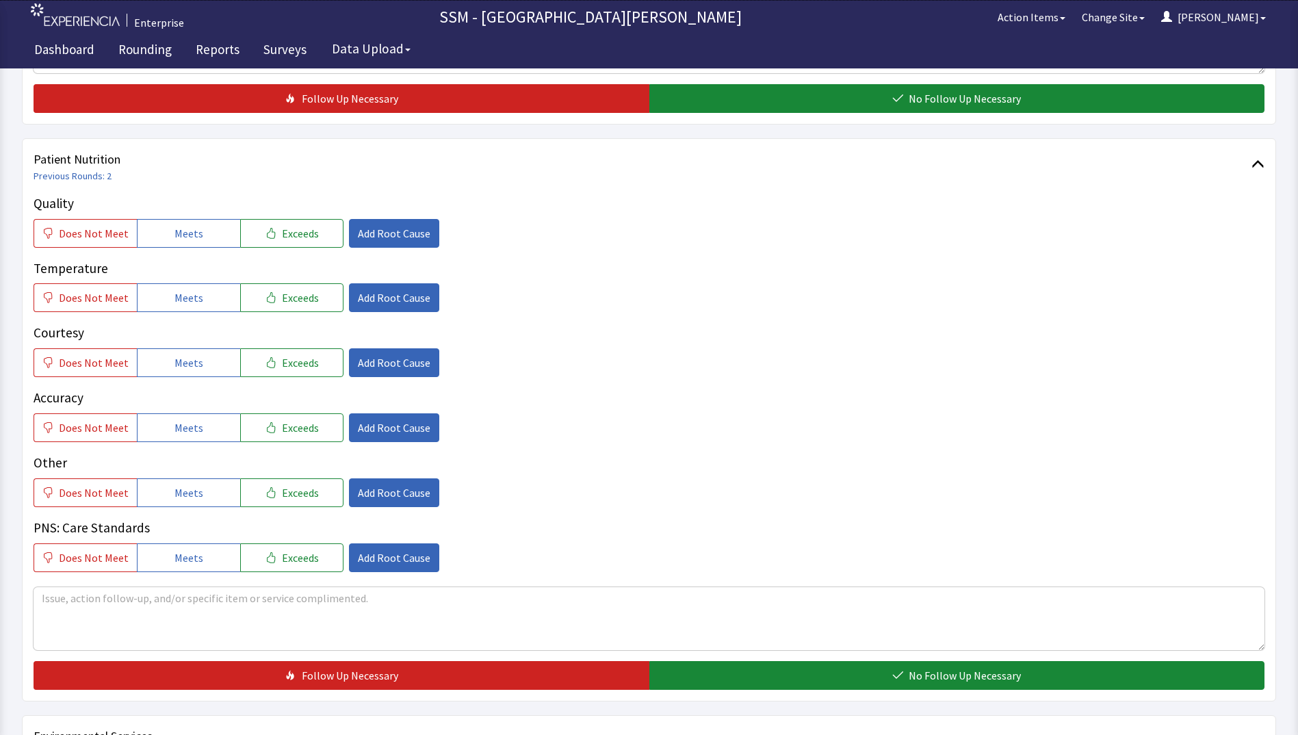
scroll to position [821, 0]
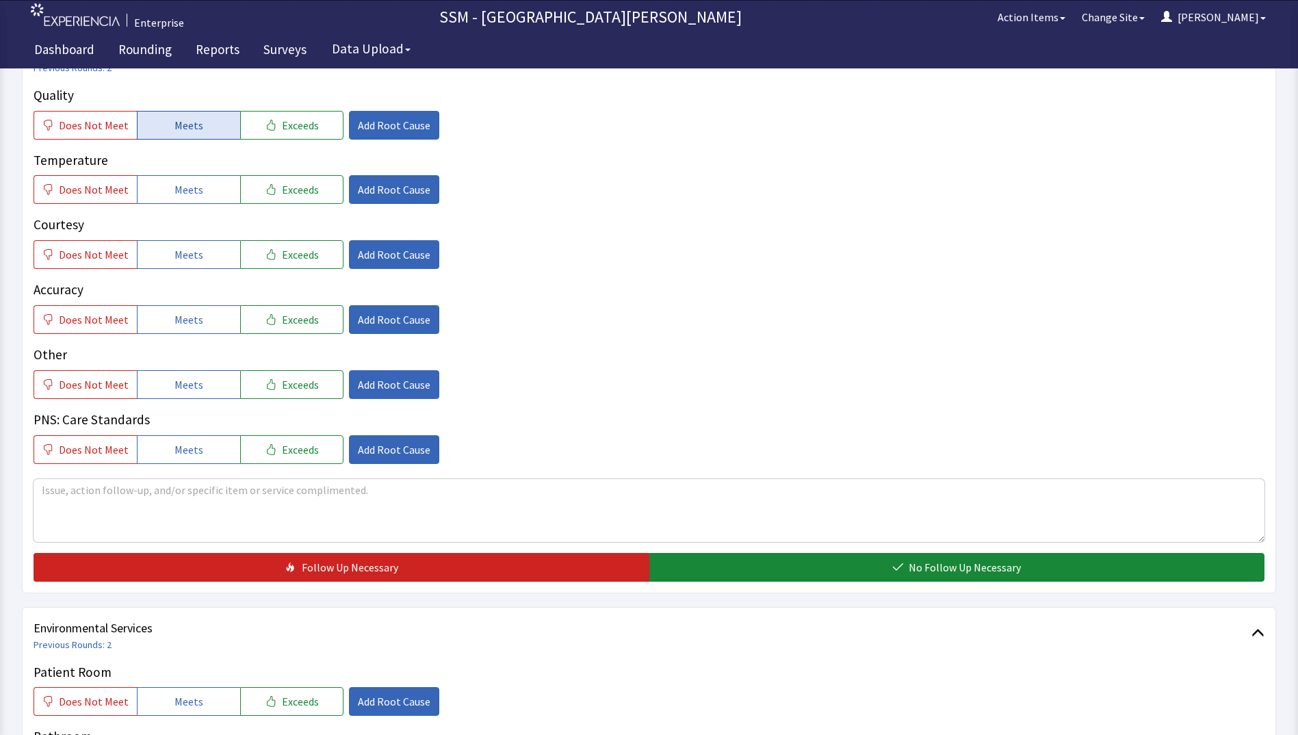
click at [203, 129] on button "Meets" at bounding box center [188, 125] width 103 height 29
click at [189, 196] on span "Meets" at bounding box center [189, 189] width 29 height 16
click at [187, 250] on span "Meets" at bounding box center [189, 254] width 29 height 16
drag, startPoint x: 188, startPoint y: 324, endPoint x: 198, endPoint y: 328, distance: 10.4
click at [188, 324] on span "Meets" at bounding box center [189, 319] width 29 height 16
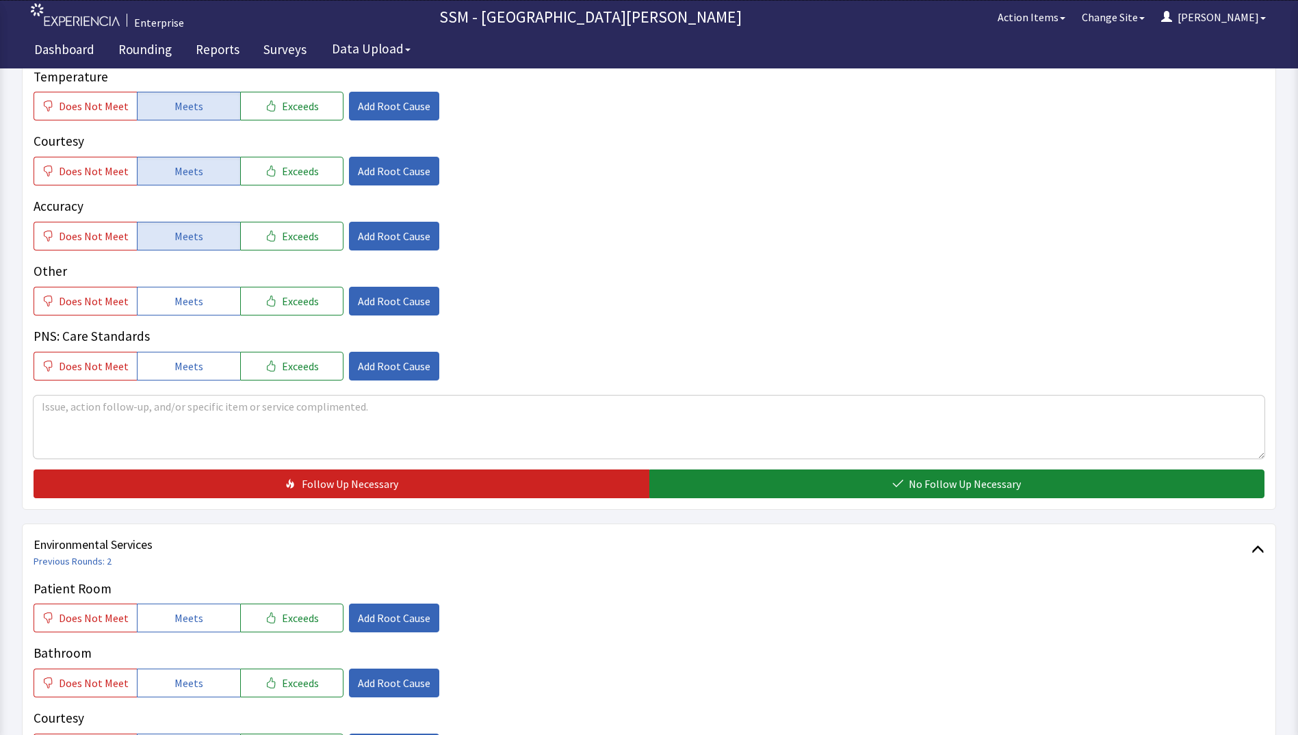
scroll to position [1027, 0]
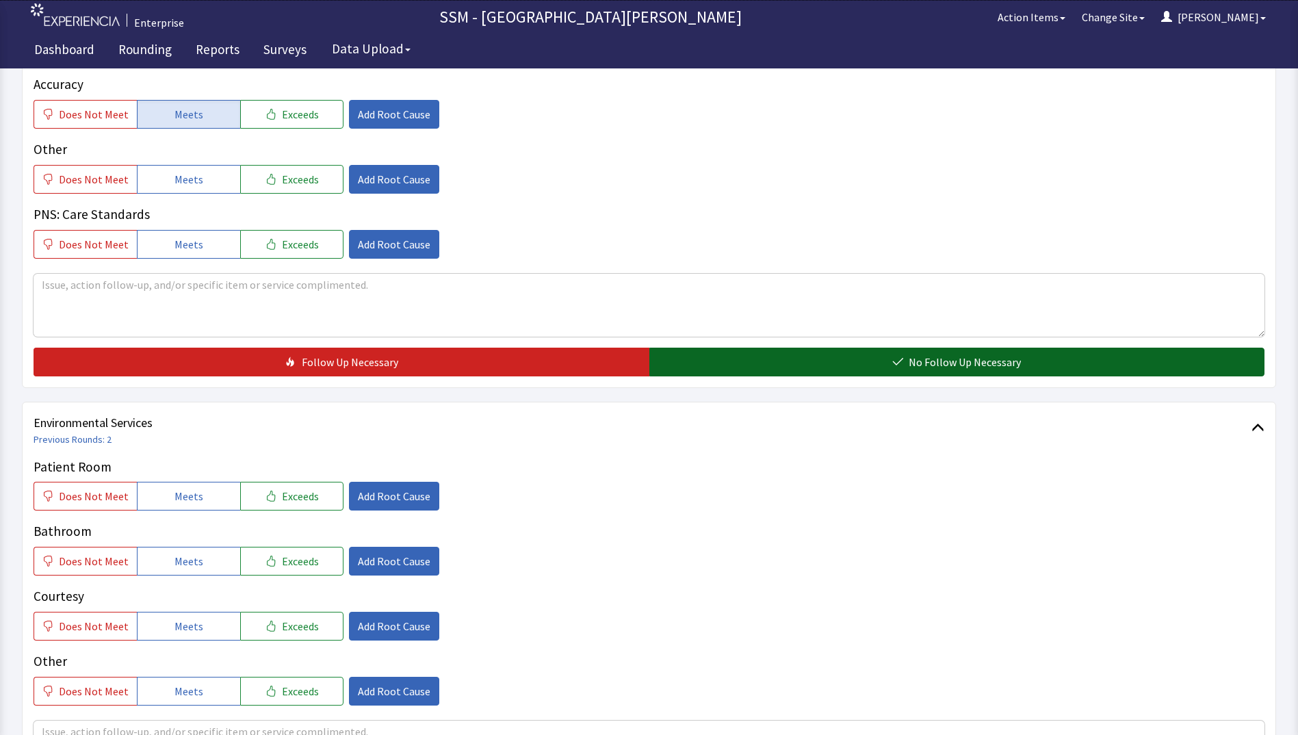
click at [773, 359] on button "No Follow Up Necessary" at bounding box center [957, 362] width 616 height 29
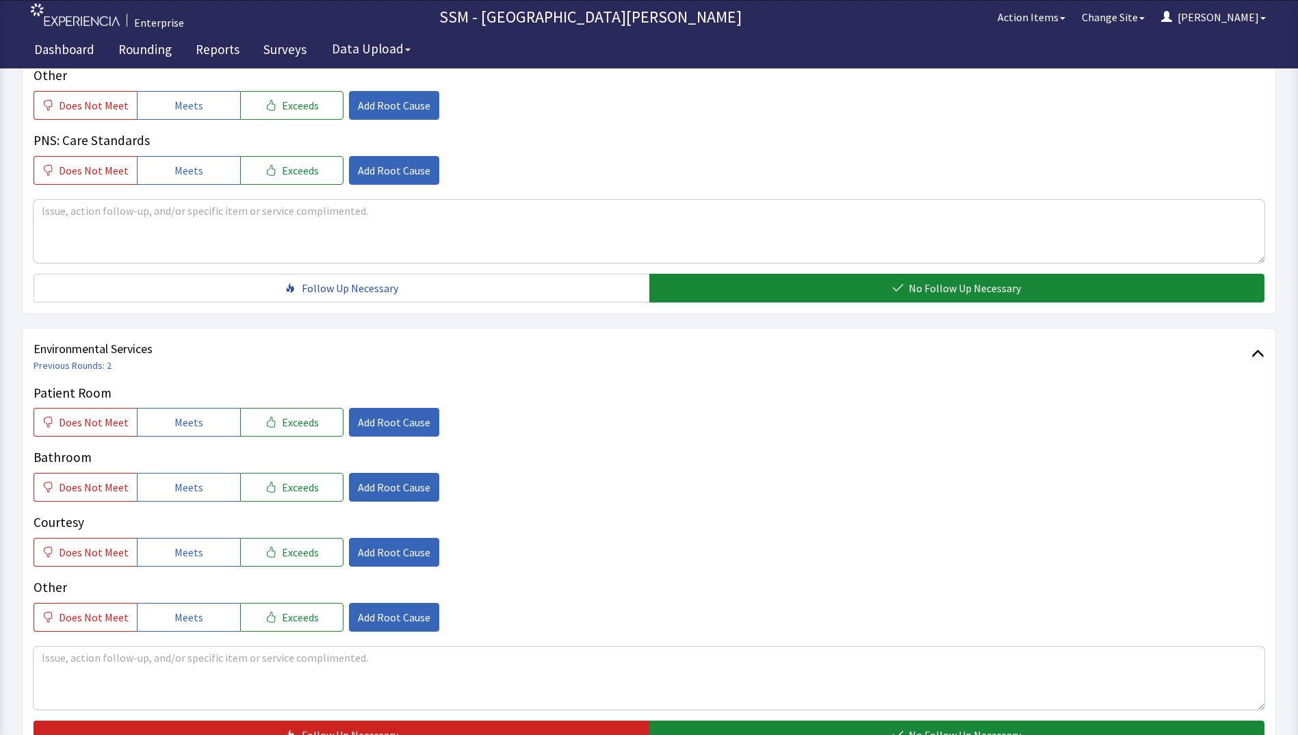
scroll to position [1259, 0]
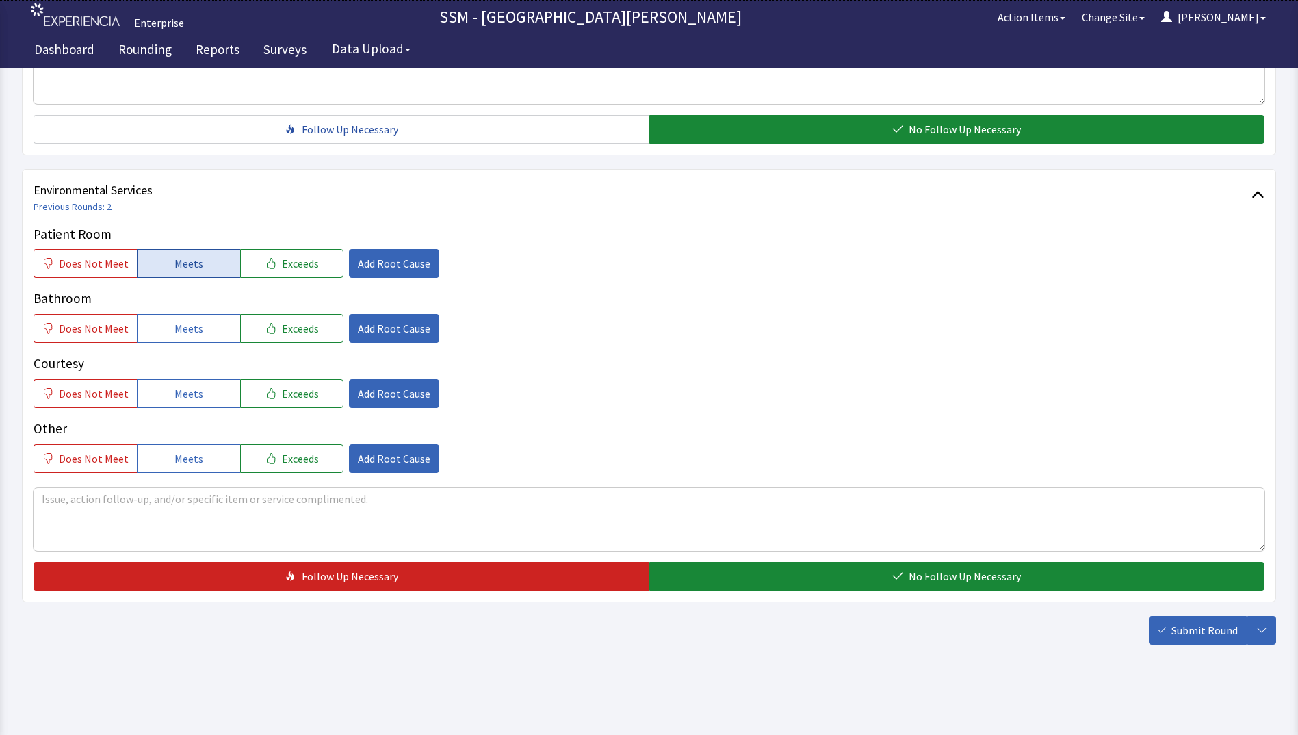
click at [203, 262] on button "Meets" at bounding box center [188, 263] width 103 height 29
drag, startPoint x: 187, startPoint y: 328, endPoint x: 191, endPoint y: 393, distance: 65.1
click at [187, 328] on span "Meets" at bounding box center [189, 328] width 29 height 16
click at [190, 398] on span "Meets" at bounding box center [189, 393] width 29 height 16
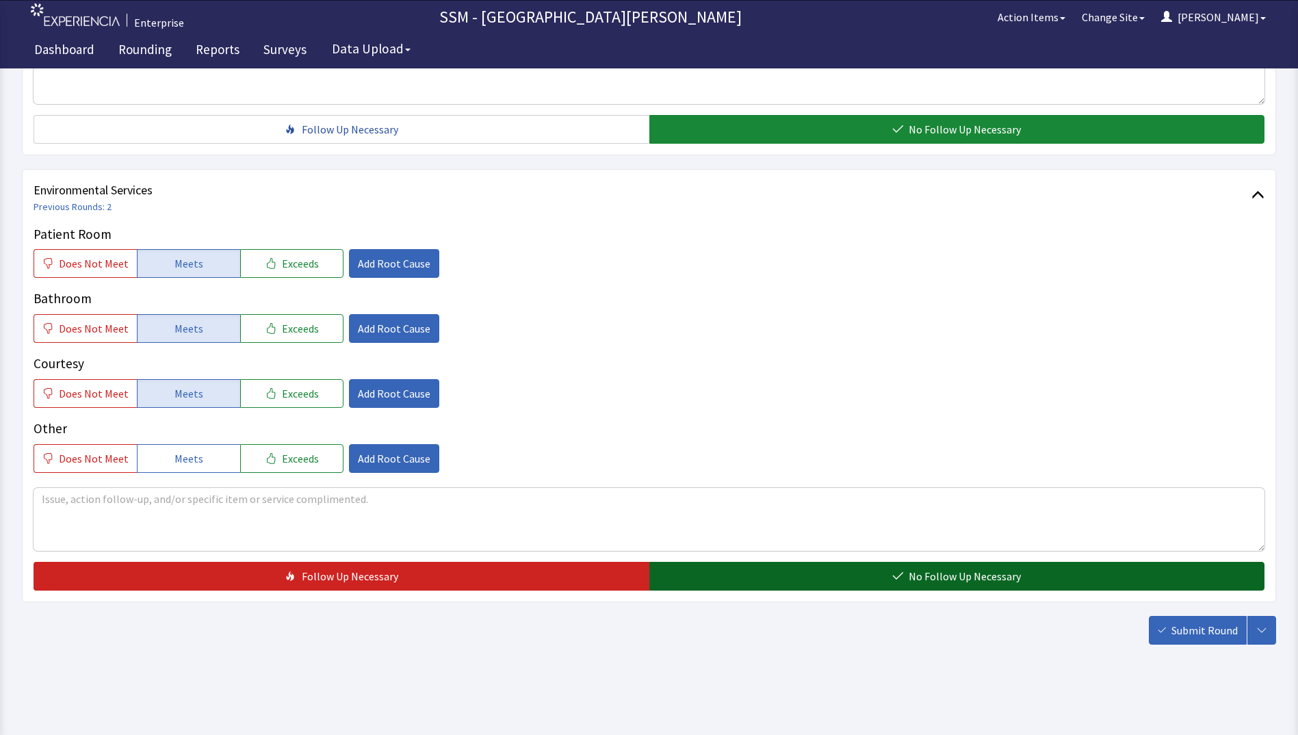
click at [718, 576] on button "No Follow Up Necessary" at bounding box center [957, 576] width 616 height 29
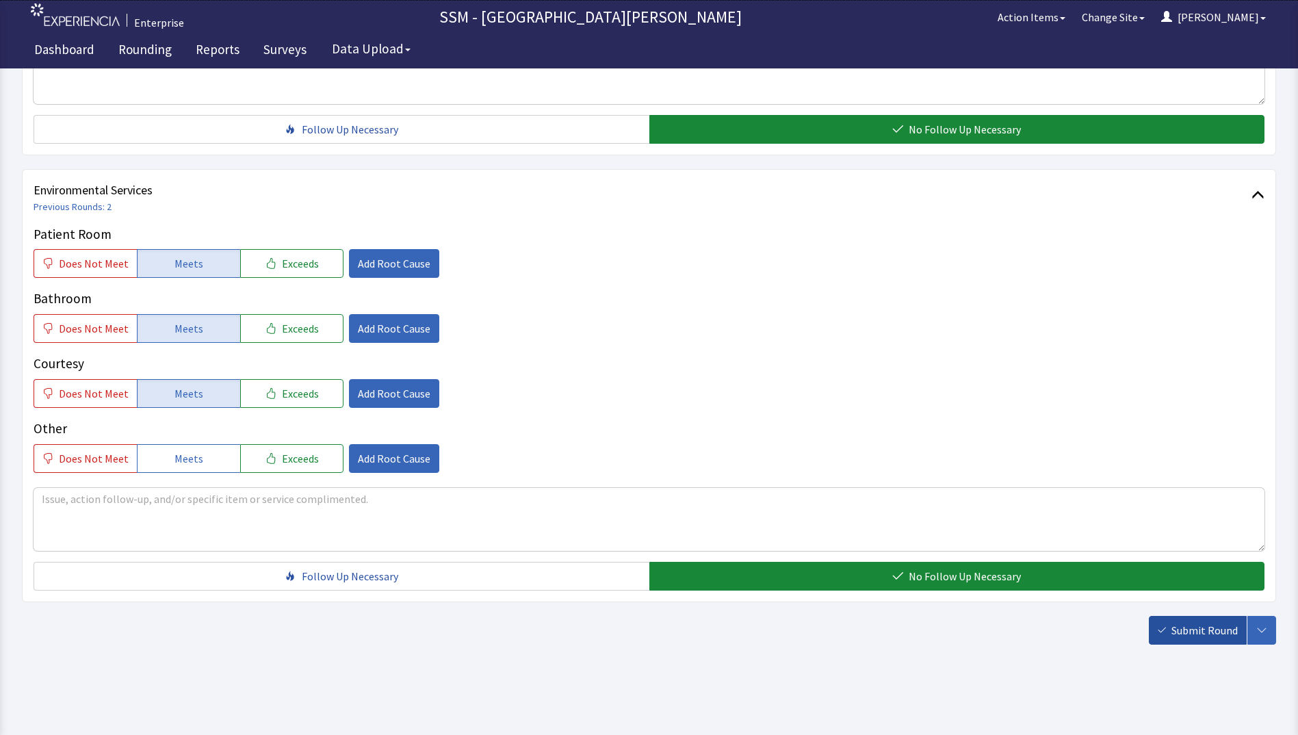
click at [1176, 632] on span "Submit Round" at bounding box center [1205, 630] width 66 height 16
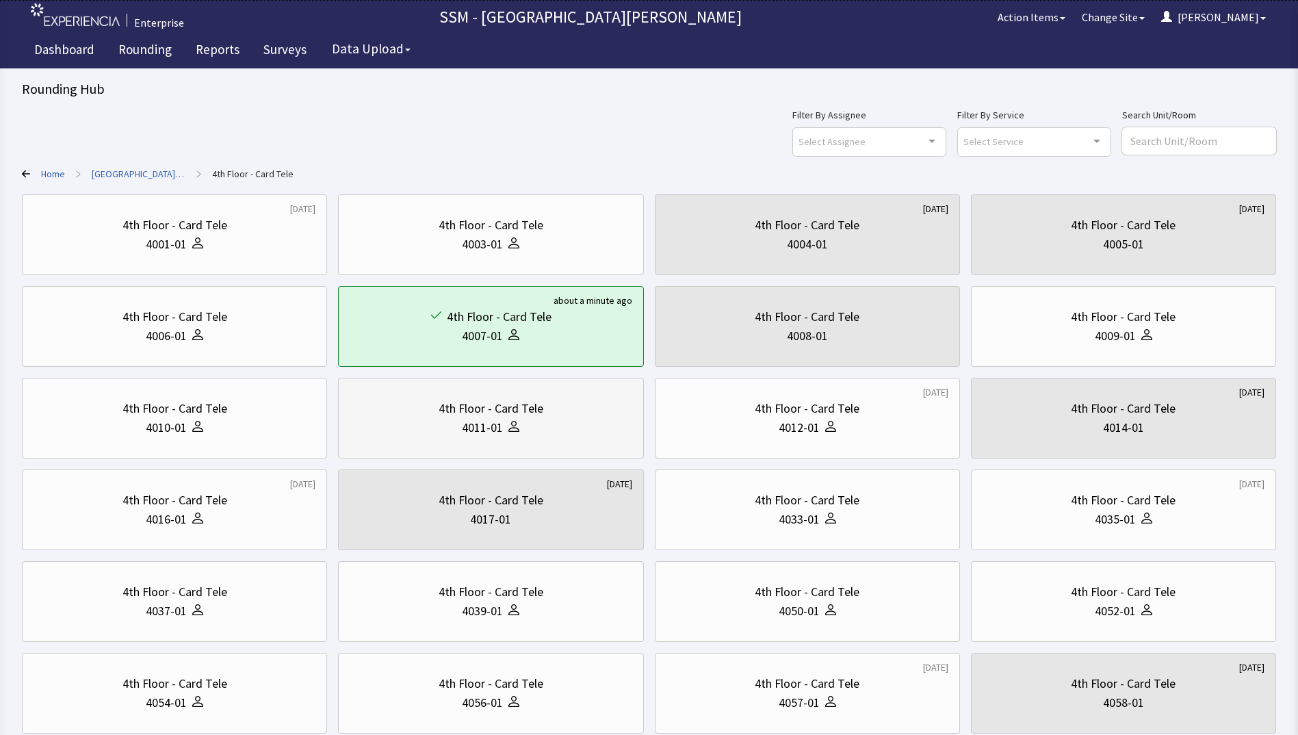
click at [454, 428] on div "4011-01" at bounding box center [491, 427] width 282 height 19
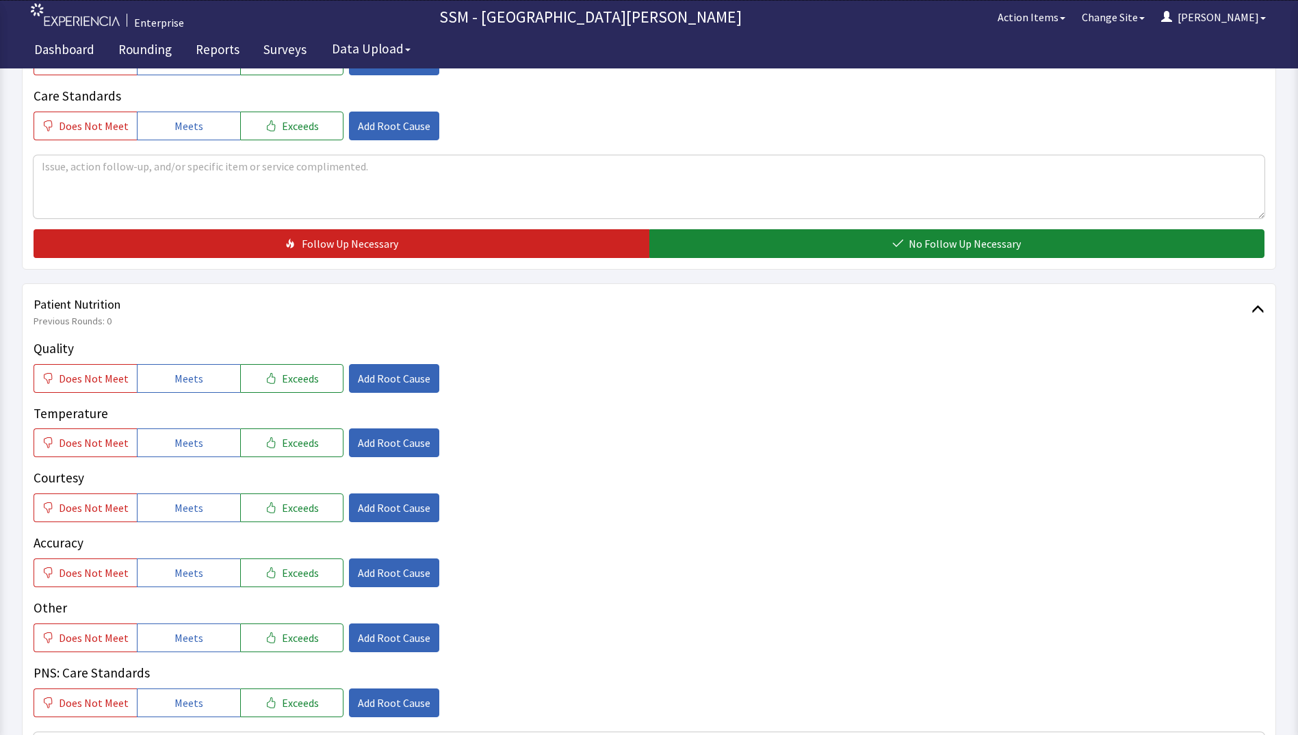
scroll to position [753, 0]
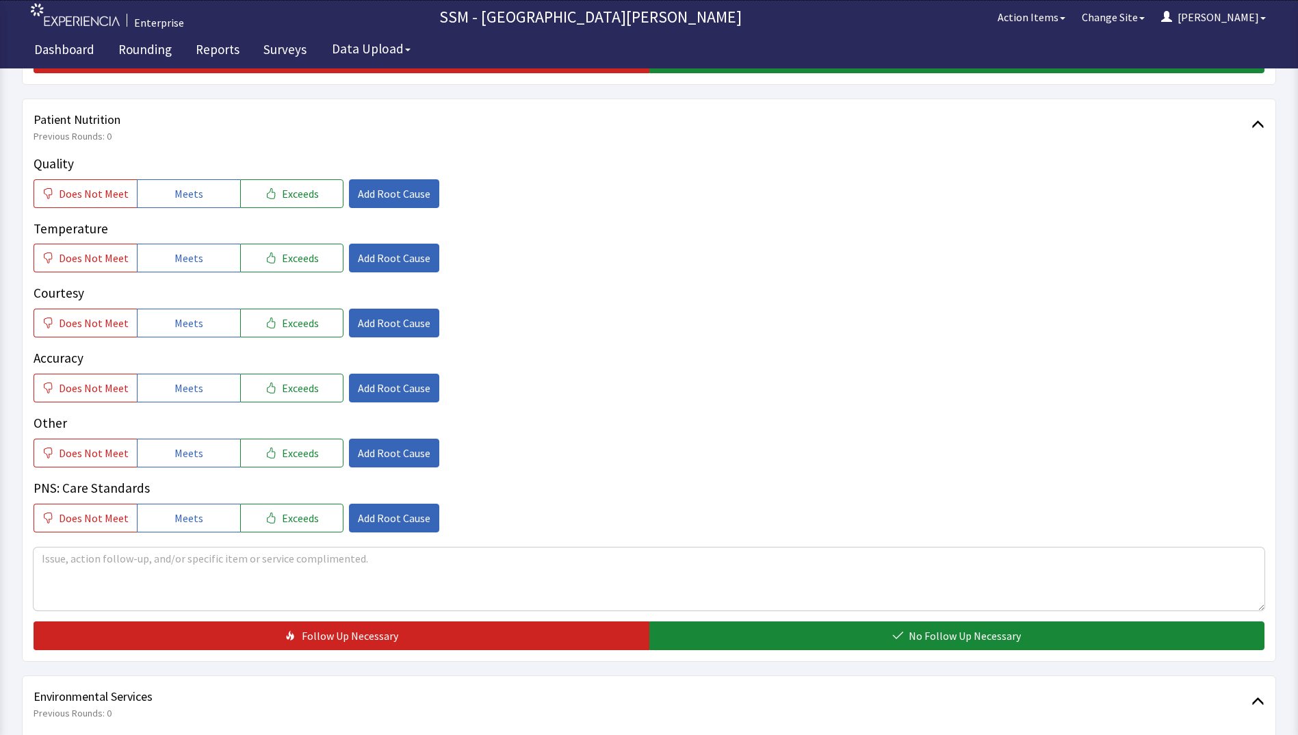
click at [177, 177] on div "Quality Does Not Meet Meets Exceeds Add Root Cause" at bounding box center [649, 181] width 1231 height 54
click at [175, 188] on span "Meets" at bounding box center [189, 193] width 29 height 16
click at [188, 265] on span "Meets" at bounding box center [189, 258] width 29 height 16
drag, startPoint x: 187, startPoint y: 328, endPoint x: 192, endPoint y: 368, distance: 40.1
click at [187, 329] on span "Meets" at bounding box center [189, 323] width 29 height 16
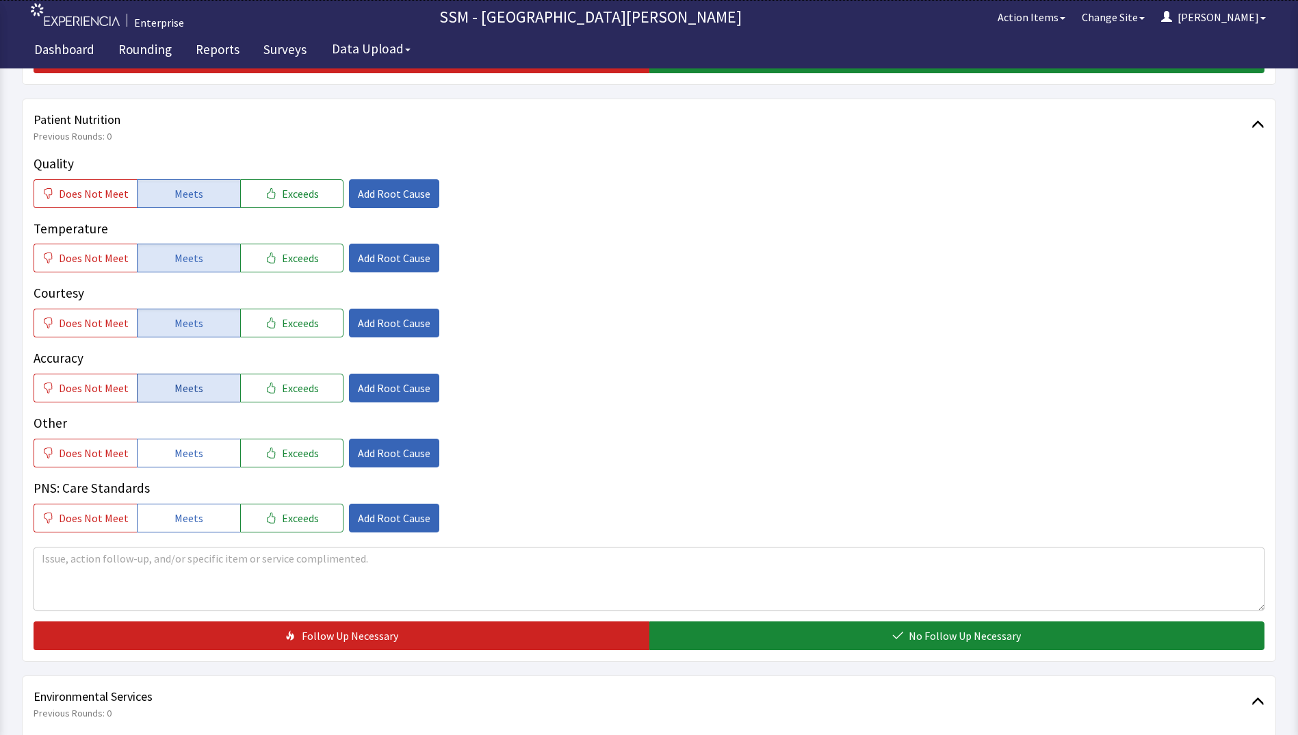
click at [188, 395] on span "Meets" at bounding box center [189, 388] width 29 height 16
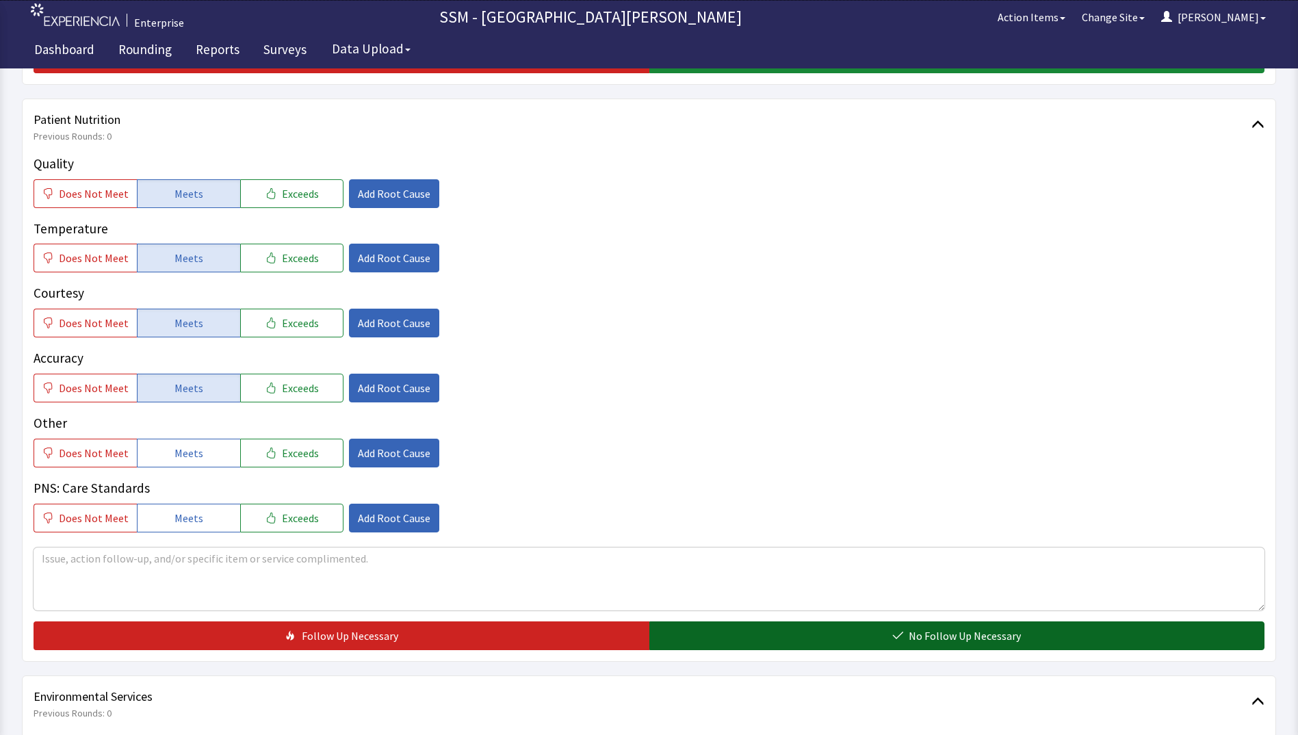
click at [781, 641] on button "No Follow Up Necessary" at bounding box center [957, 635] width 616 height 29
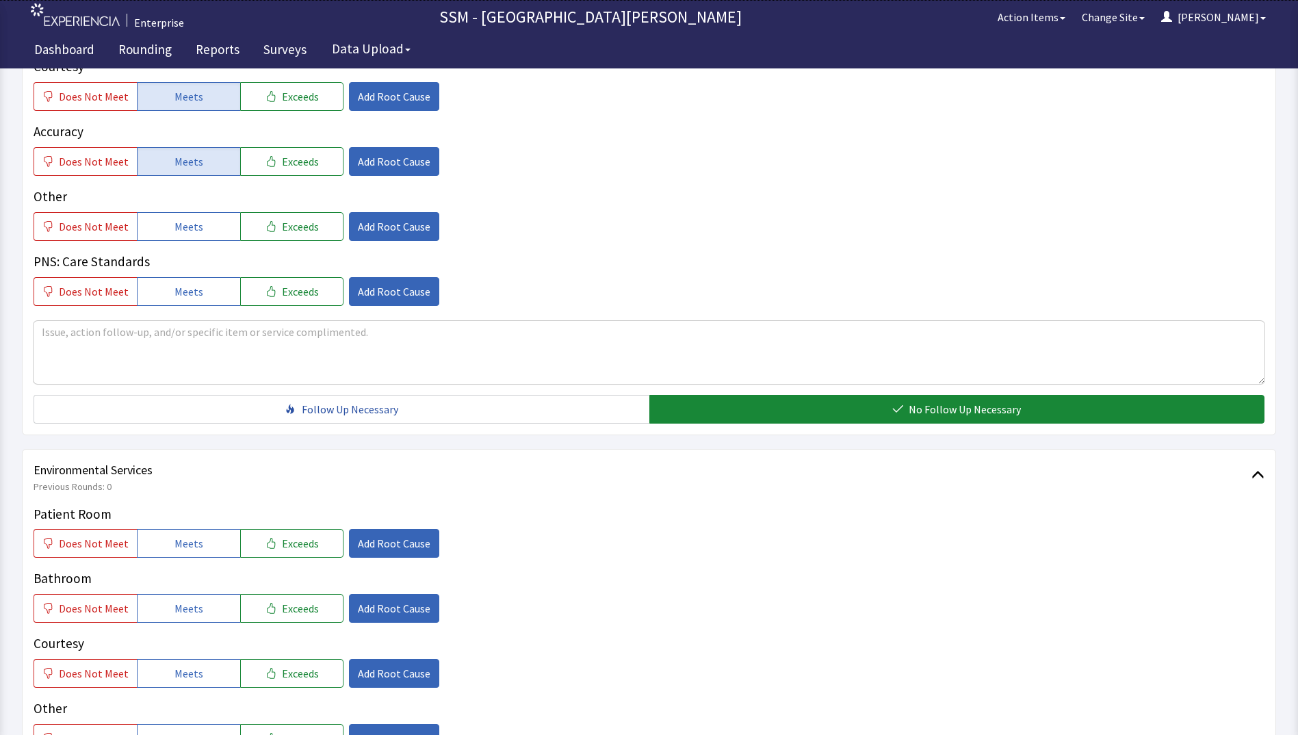
scroll to position [1163, 0]
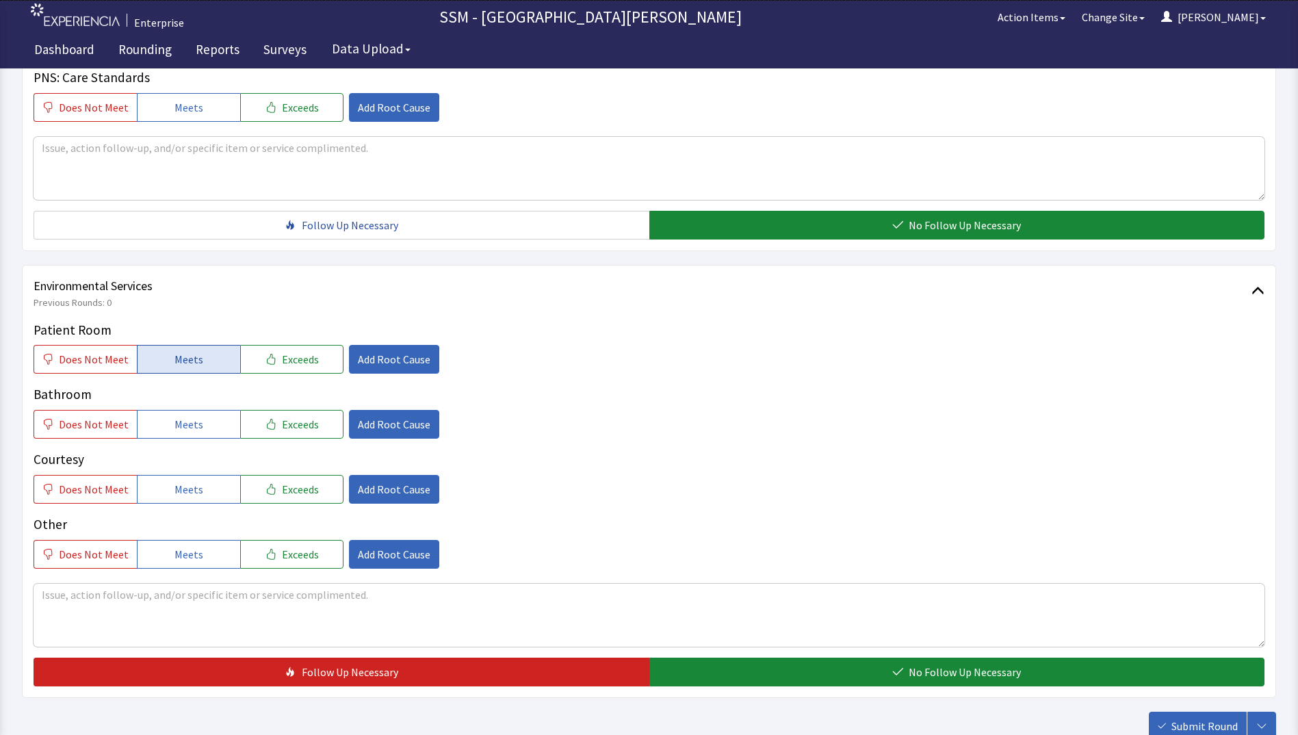
drag, startPoint x: 181, startPoint y: 359, endPoint x: 183, endPoint y: 369, distance: 10.0
click at [181, 361] on span "Meets" at bounding box center [189, 359] width 29 height 16
drag, startPoint x: 194, startPoint y: 424, endPoint x: 193, endPoint y: 483, distance: 58.9
click at [194, 432] on span "Meets" at bounding box center [189, 424] width 29 height 16
click at [193, 485] on span "Meets" at bounding box center [189, 489] width 29 height 16
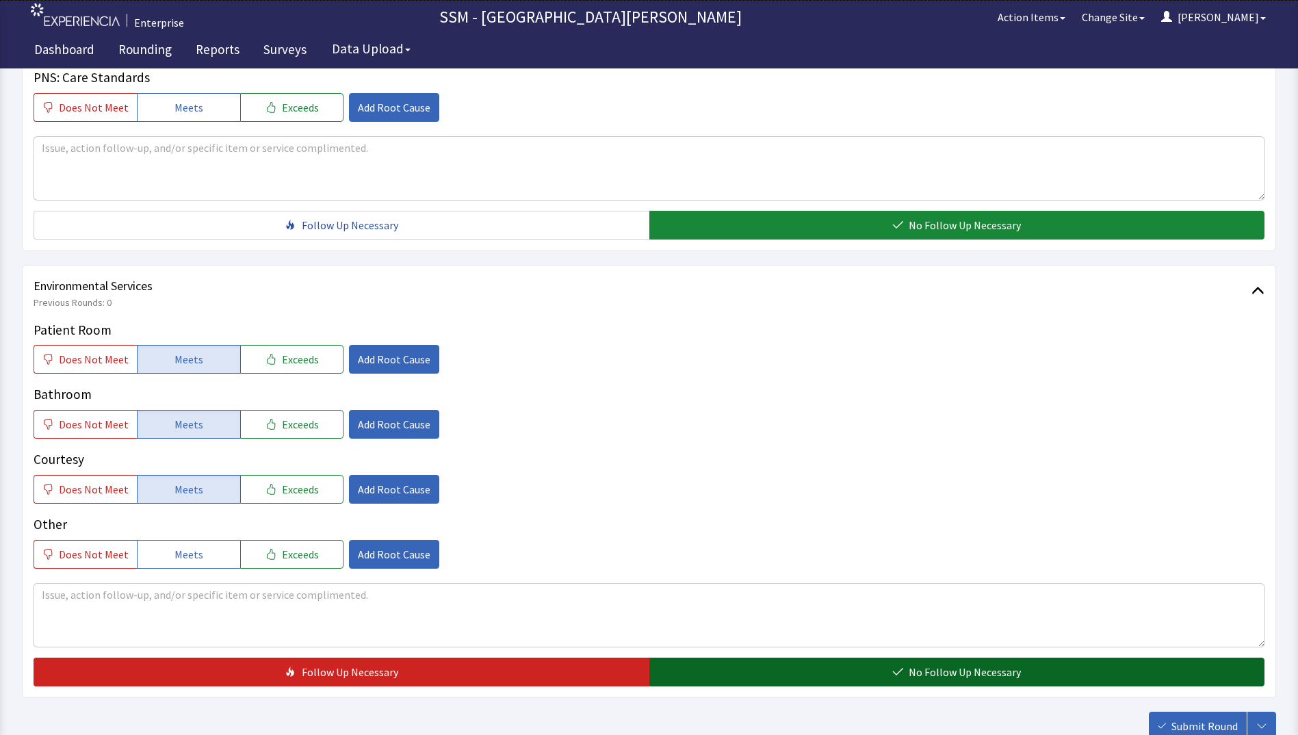
click at [730, 675] on button "No Follow Up Necessary" at bounding box center [957, 672] width 616 height 29
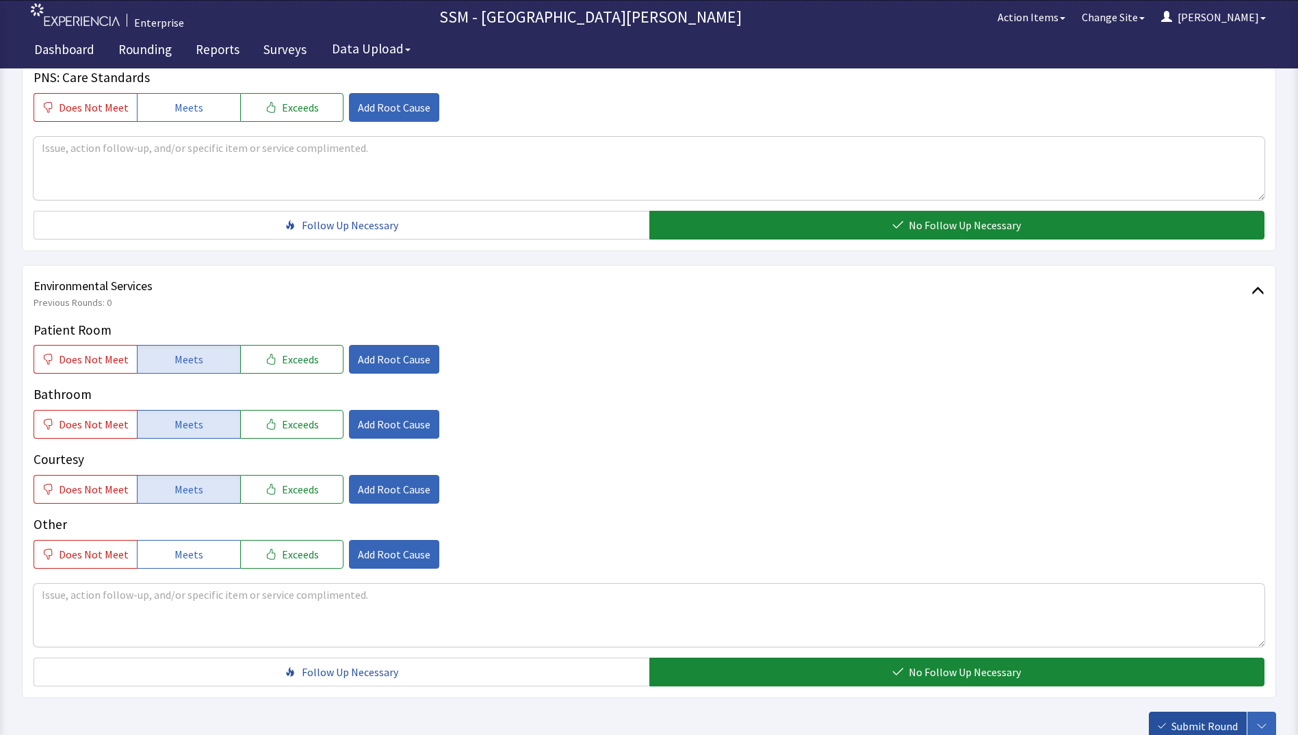
click at [1215, 725] on span "Submit Round" at bounding box center [1205, 726] width 66 height 16
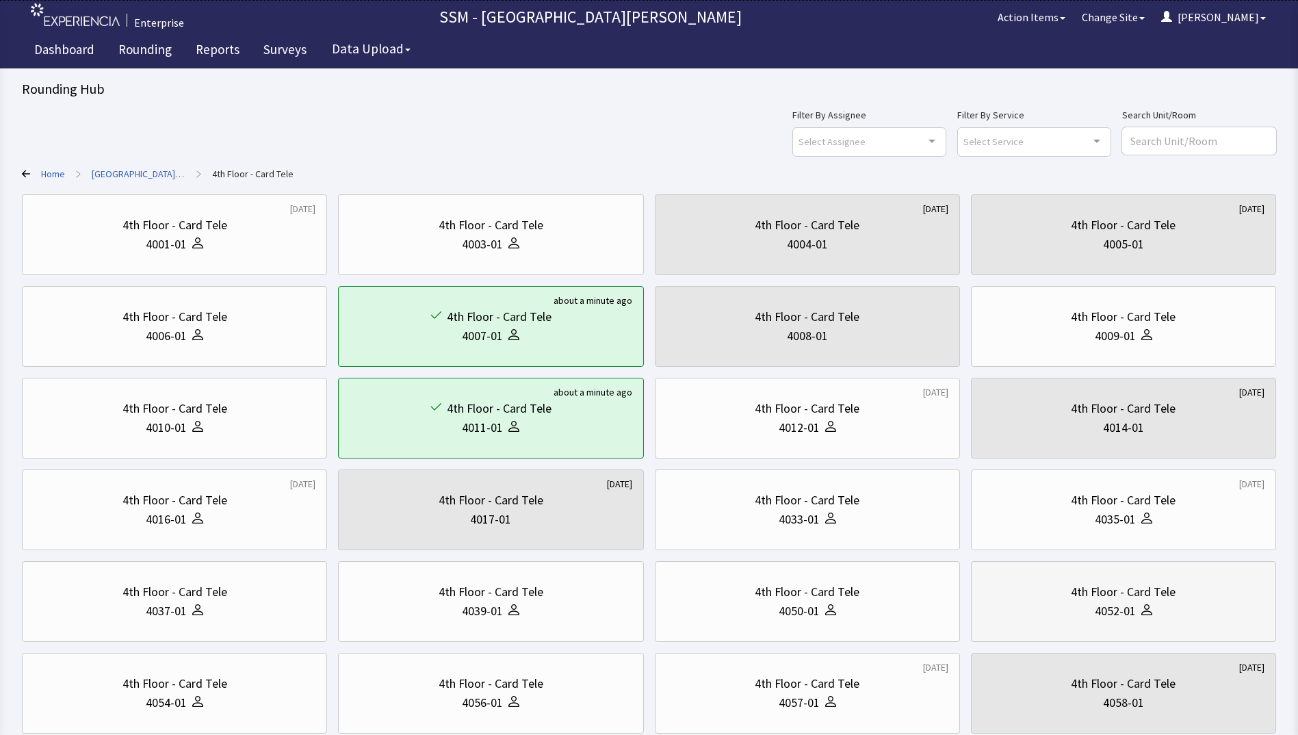
click at [1086, 593] on div "4th Floor - Card Tele" at bounding box center [1123, 591] width 105 height 19
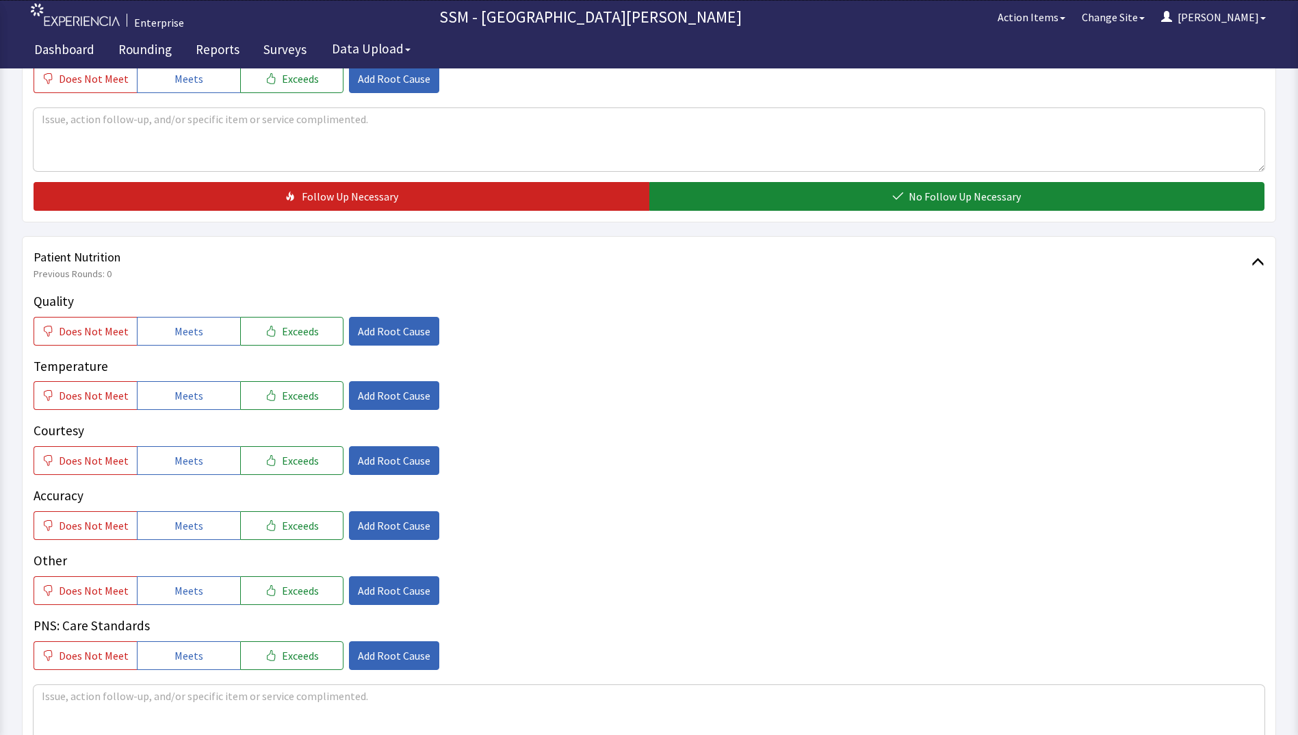
scroll to position [616, 0]
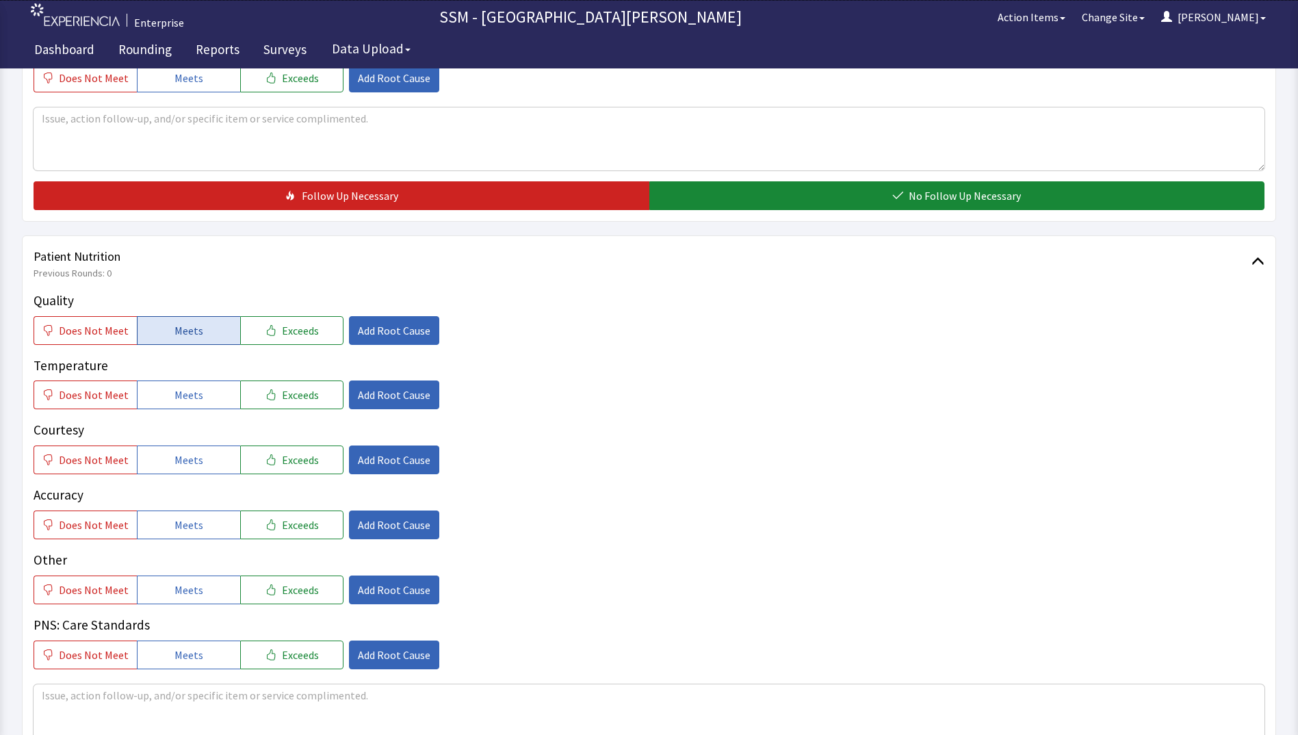
click at [191, 324] on span "Meets" at bounding box center [189, 330] width 29 height 16
click at [189, 401] on span "Meets" at bounding box center [189, 395] width 29 height 16
click at [189, 454] on span "Meets" at bounding box center [189, 460] width 29 height 16
click at [194, 535] on button "Meets" at bounding box center [188, 525] width 103 height 29
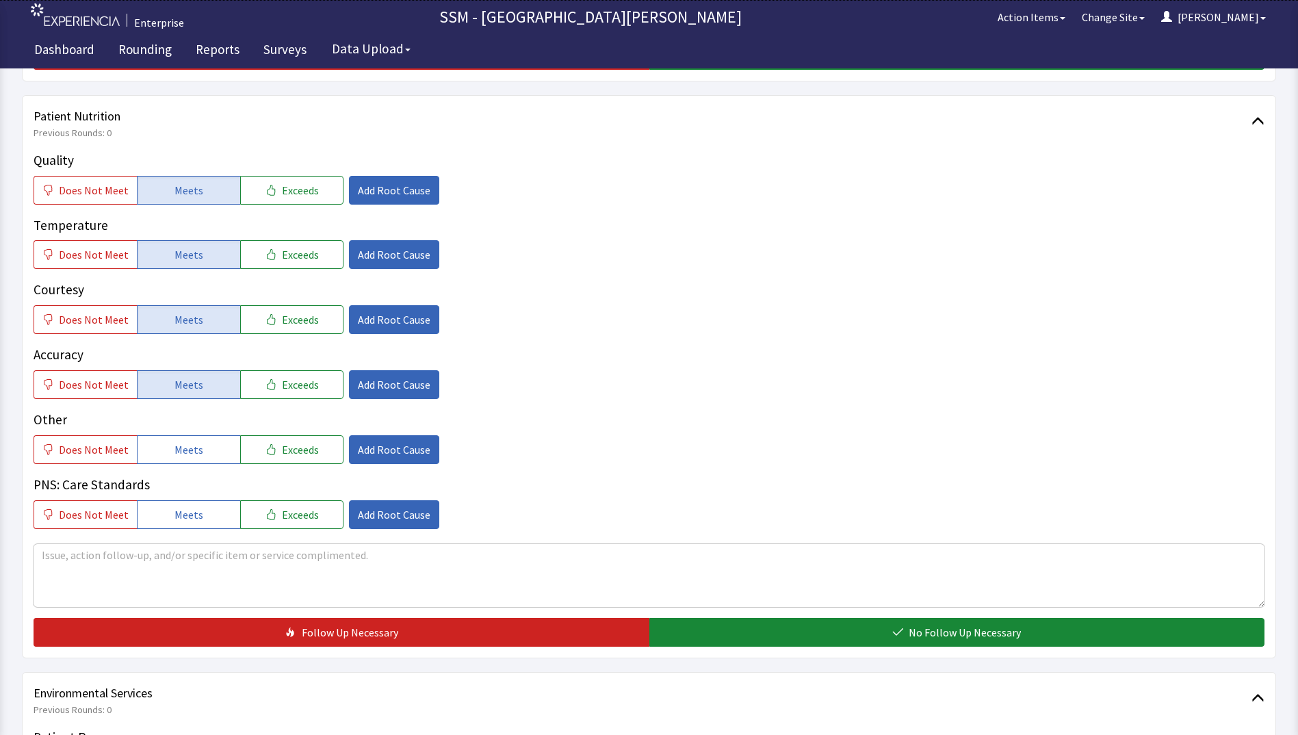
scroll to position [890, 0]
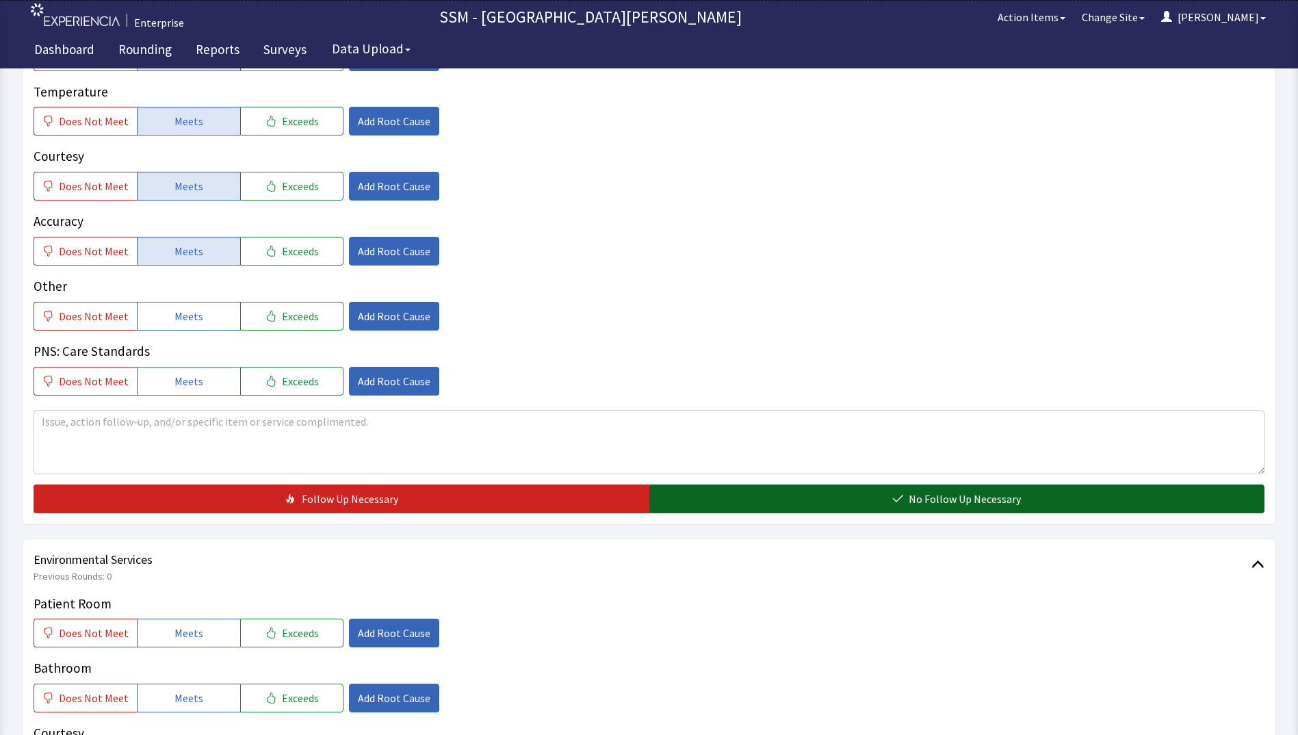
click at [754, 500] on button "No Follow Up Necessary" at bounding box center [957, 499] width 616 height 29
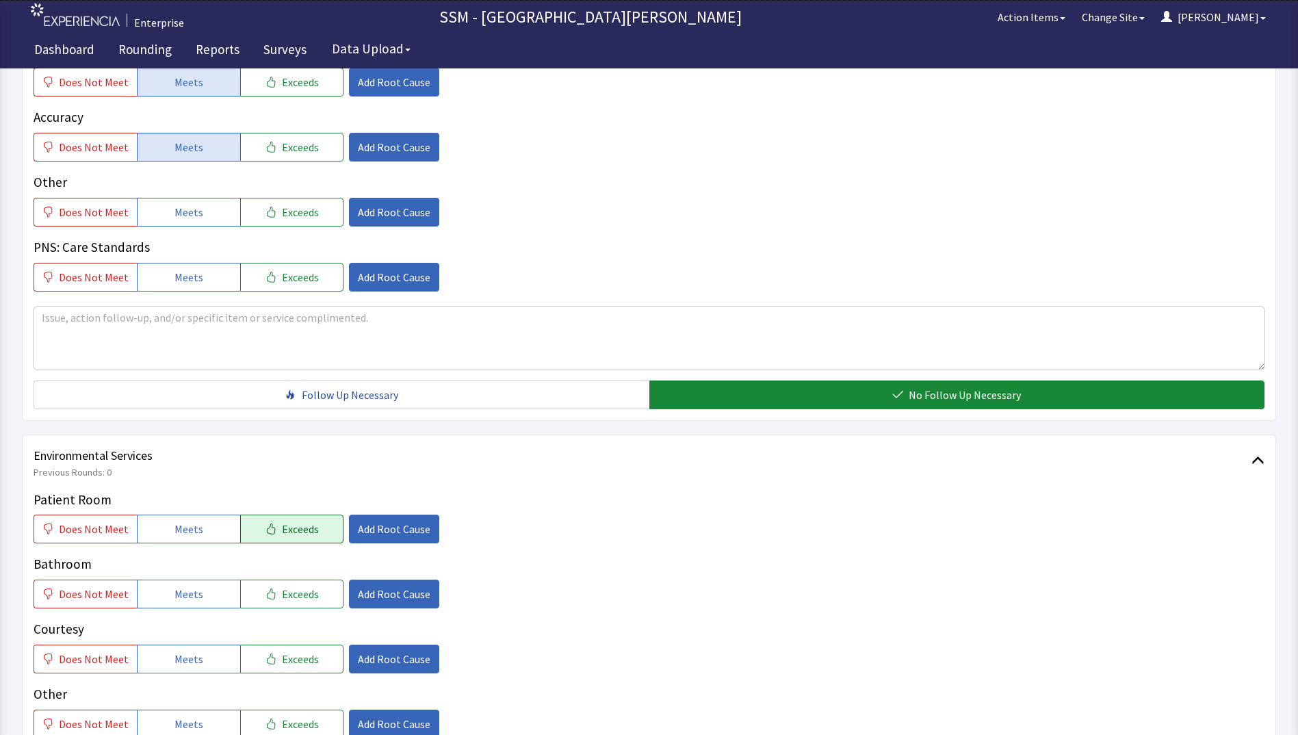
scroll to position [1163, 0]
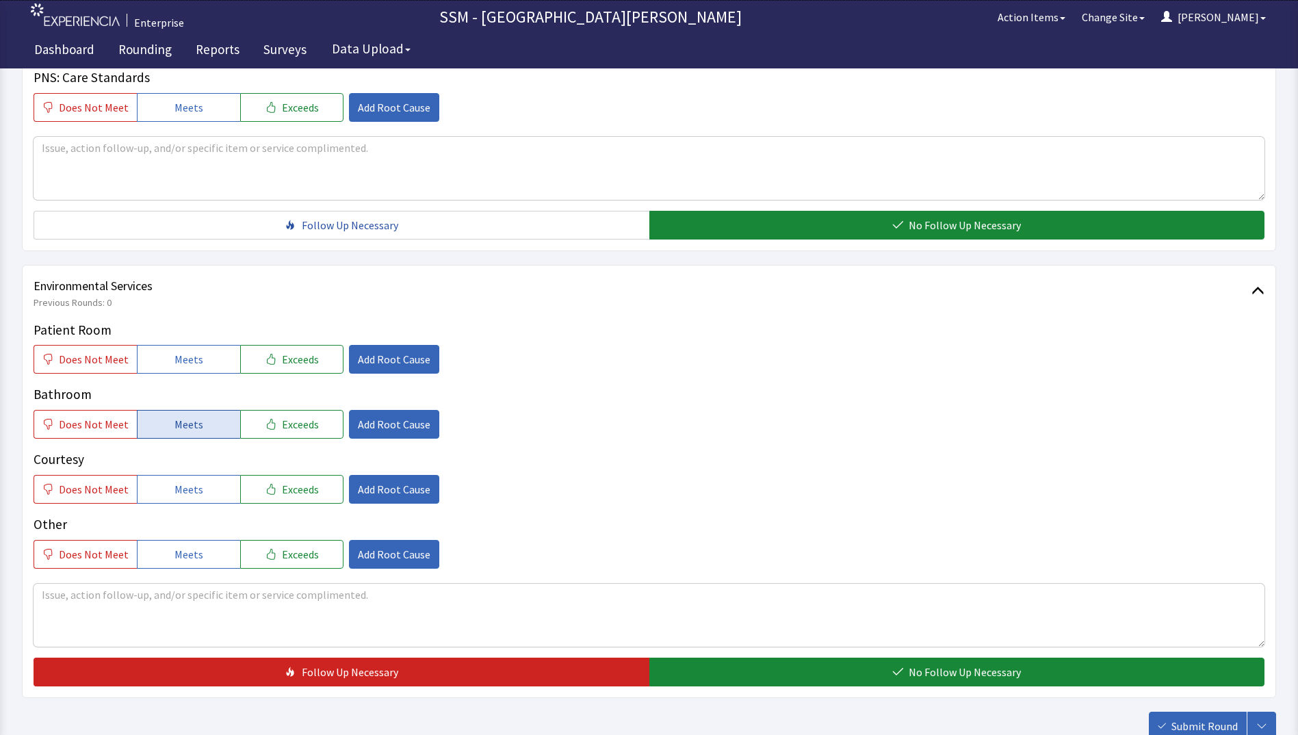
drag, startPoint x: 192, startPoint y: 365, endPoint x: 194, endPoint y: 427, distance: 61.6
click at [192, 370] on button "Meets" at bounding box center [188, 359] width 103 height 29
drag, startPoint x: 194, startPoint y: 430, endPoint x: 198, endPoint y: 487, distance: 57.6
click at [194, 433] on span "Meets" at bounding box center [189, 424] width 29 height 16
click at [198, 492] on button "Meets" at bounding box center [188, 489] width 103 height 29
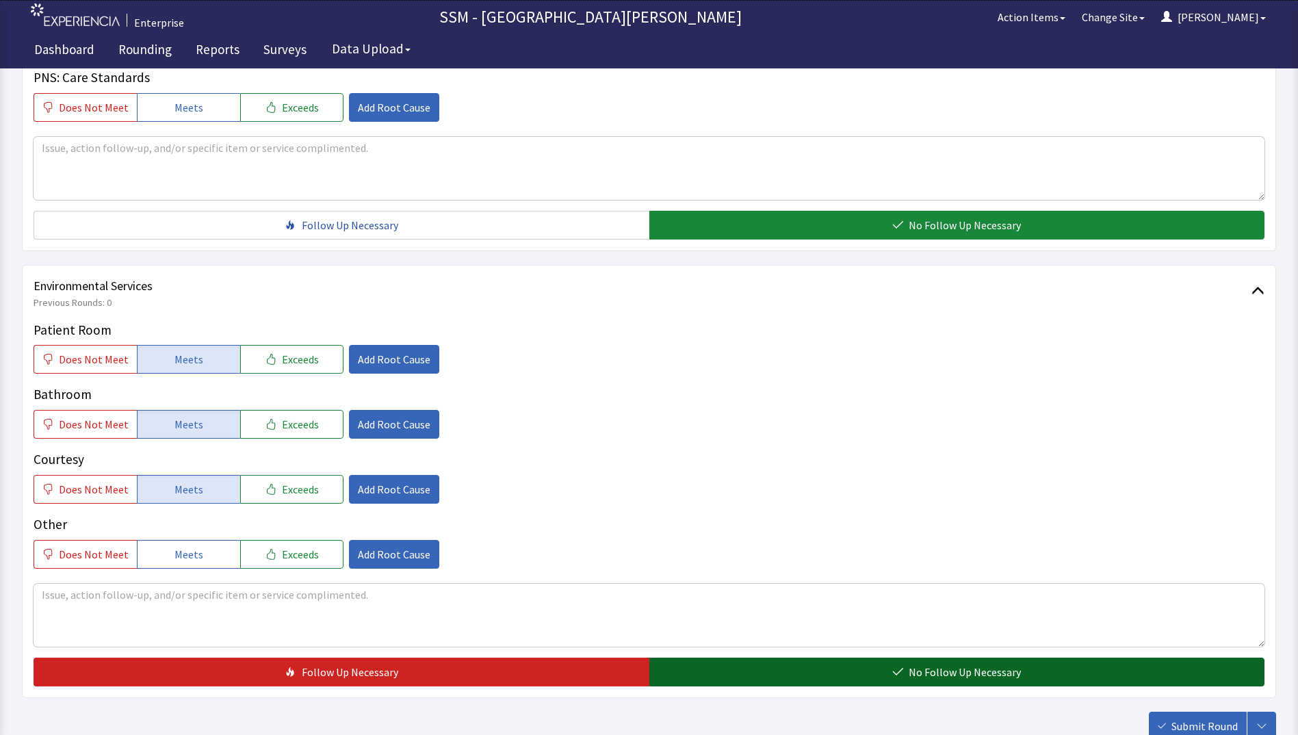
click at [719, 672] on button "No Follow Up Necessary" at bounding box center [957, 672] width 616 height 29
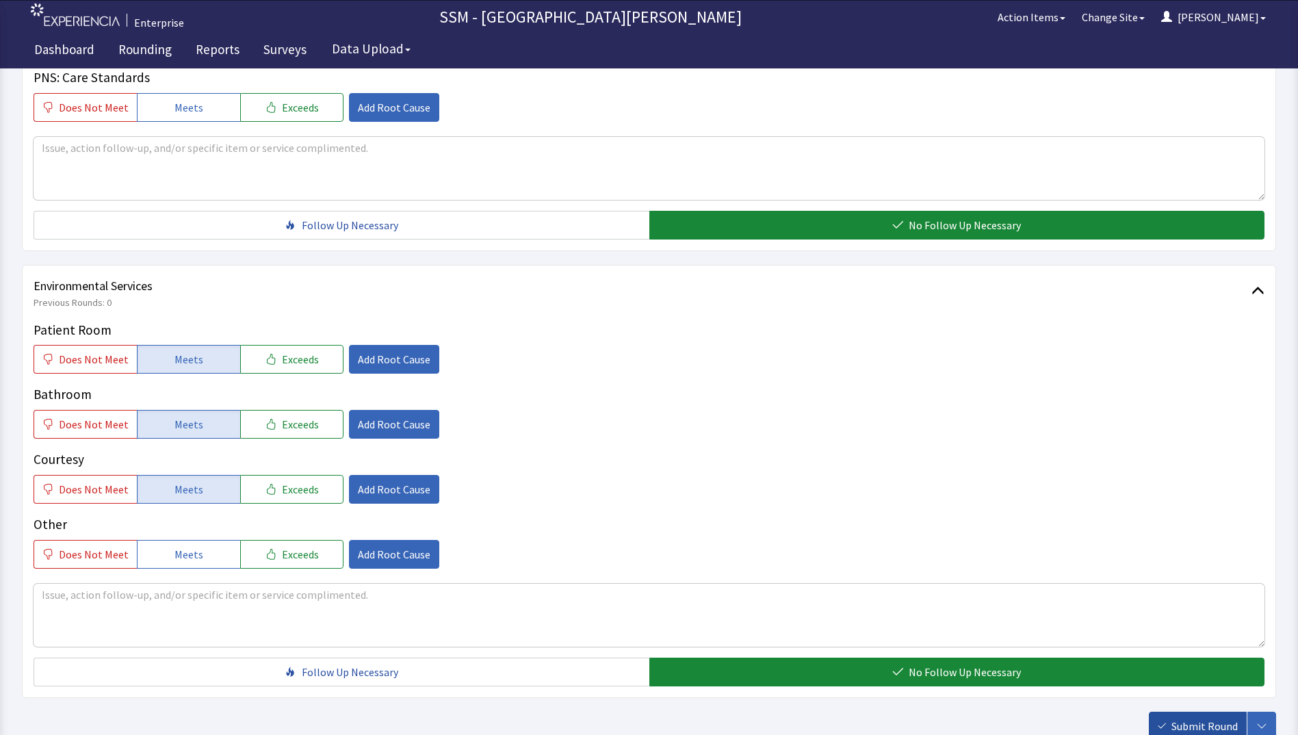
click at [1175, 723] on span "Submit Round" at bounding box center [1205, 726] width 66 height 16
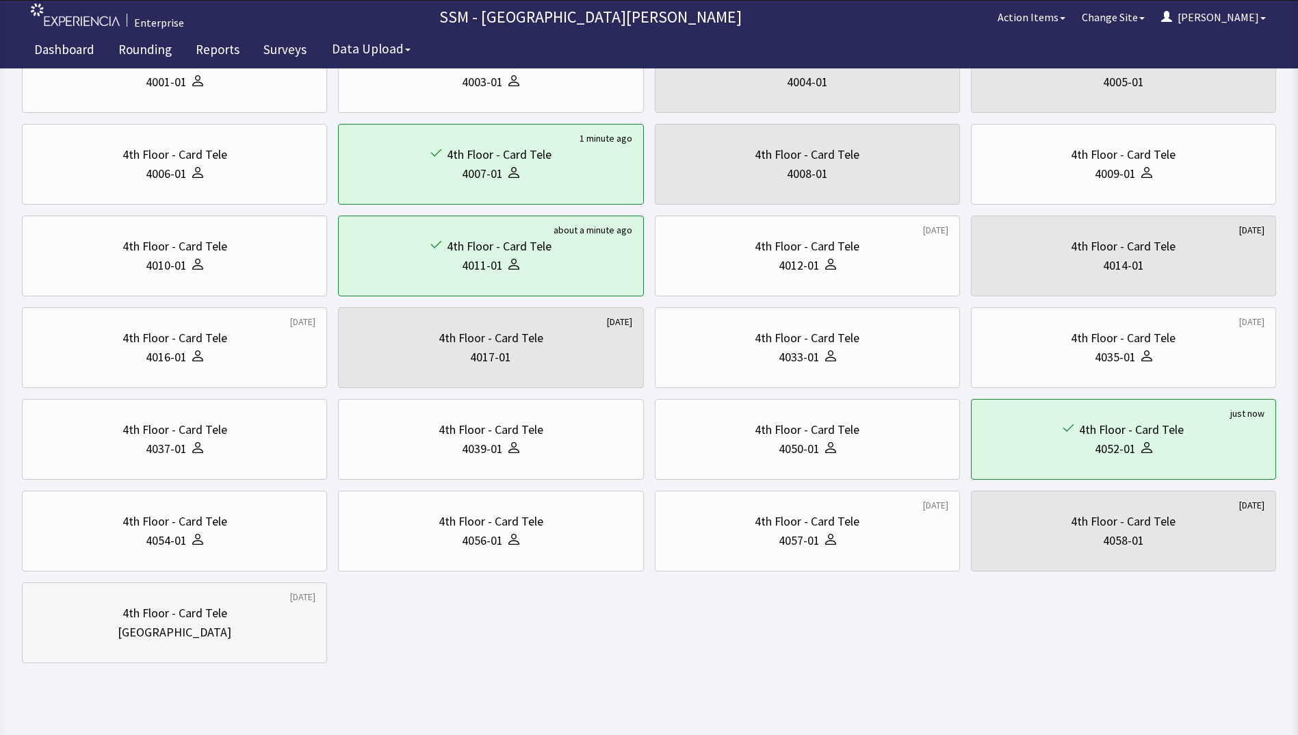
scroll to position [181, 0]
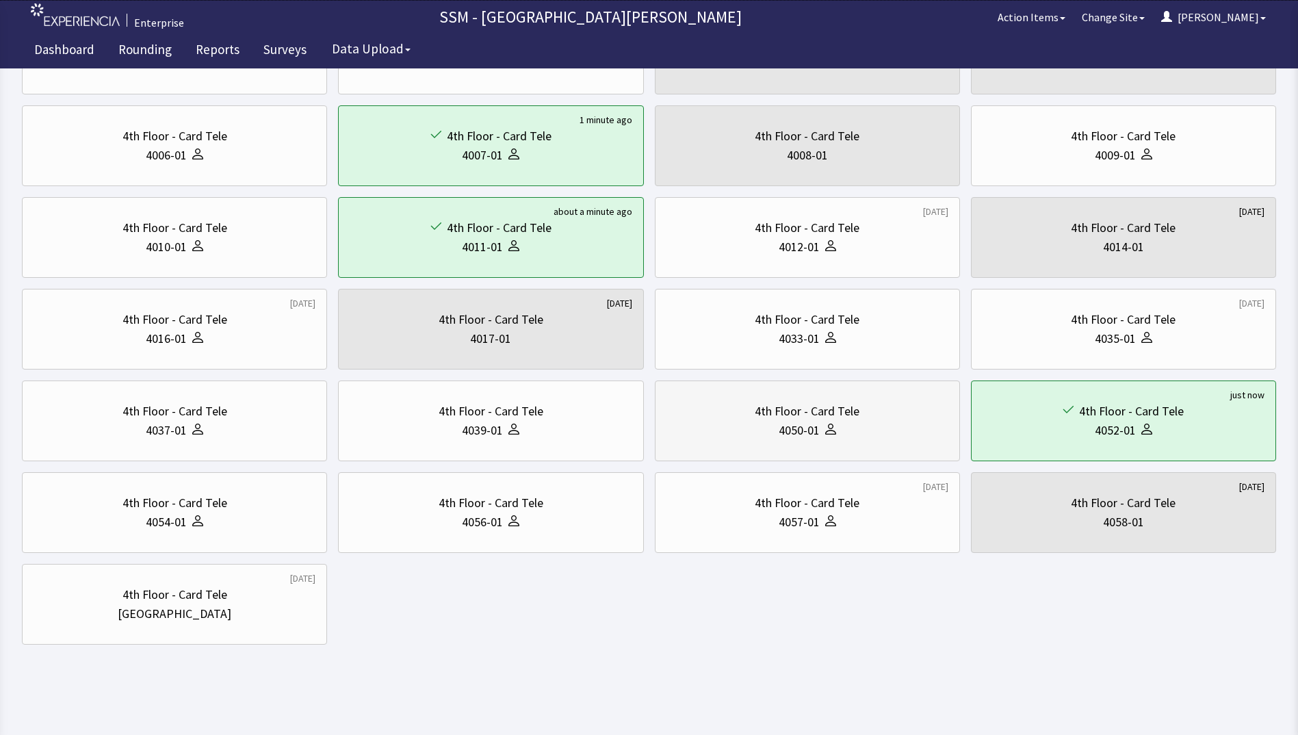
click at [840, 427] on div "4050-01" at bounding box center [808, 430] width 282 height 19
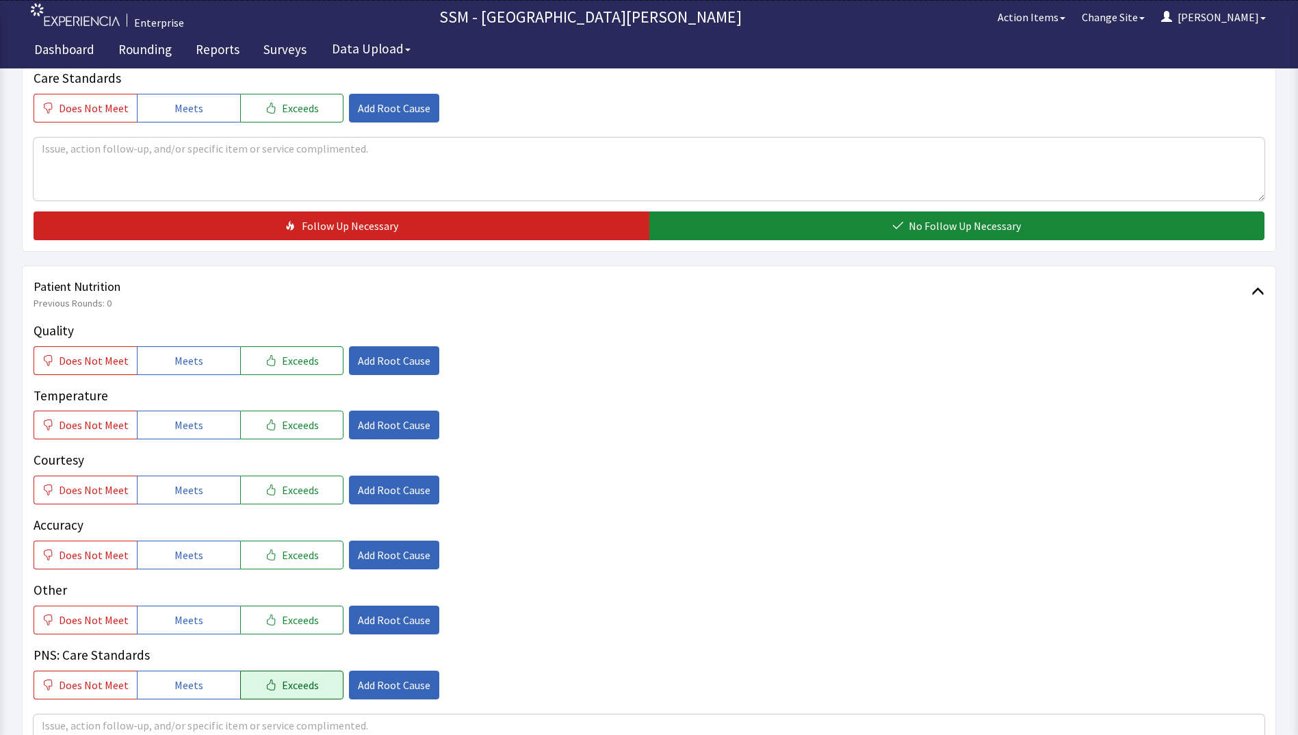
scroll to position [547, 0]
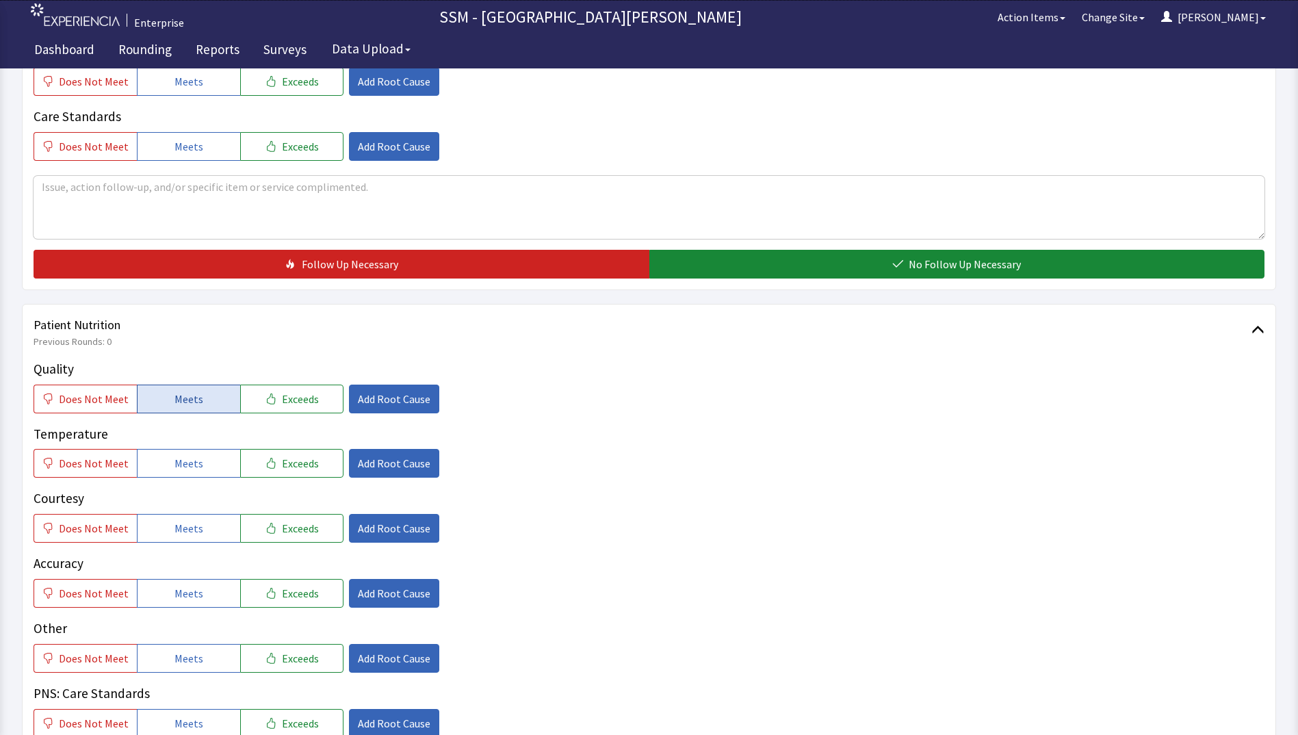
click at [188, 391] on span "Meets" at bounding box center [189, 399] width 29 height 16
click at [196, 469] on span "Meets" at bounding box center [189, 463] width 29 height 16
click at [195, 529] on span "Meets" at bounding box center [189, 528] width 29 height 16
click at [188, 600] on span "Meets" at bounding box center [189, 593] width 29 height 16
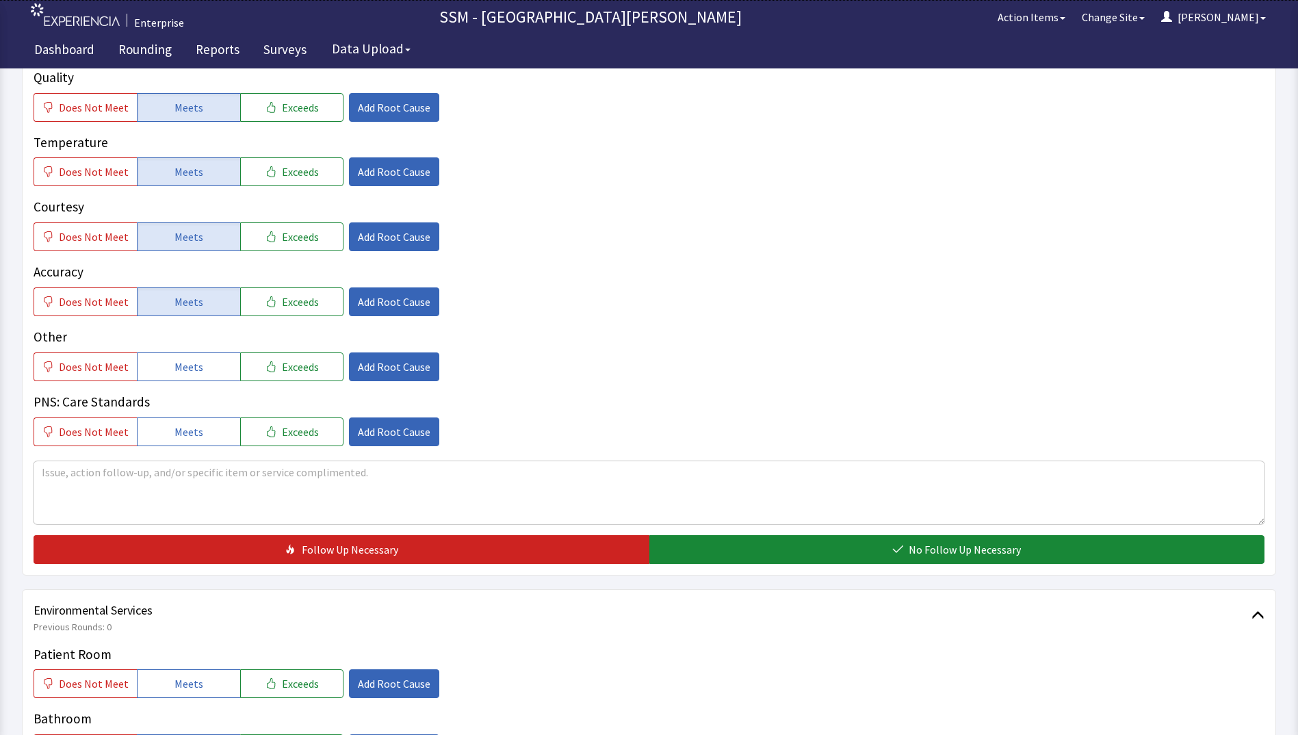
scroll to position [958, 0]
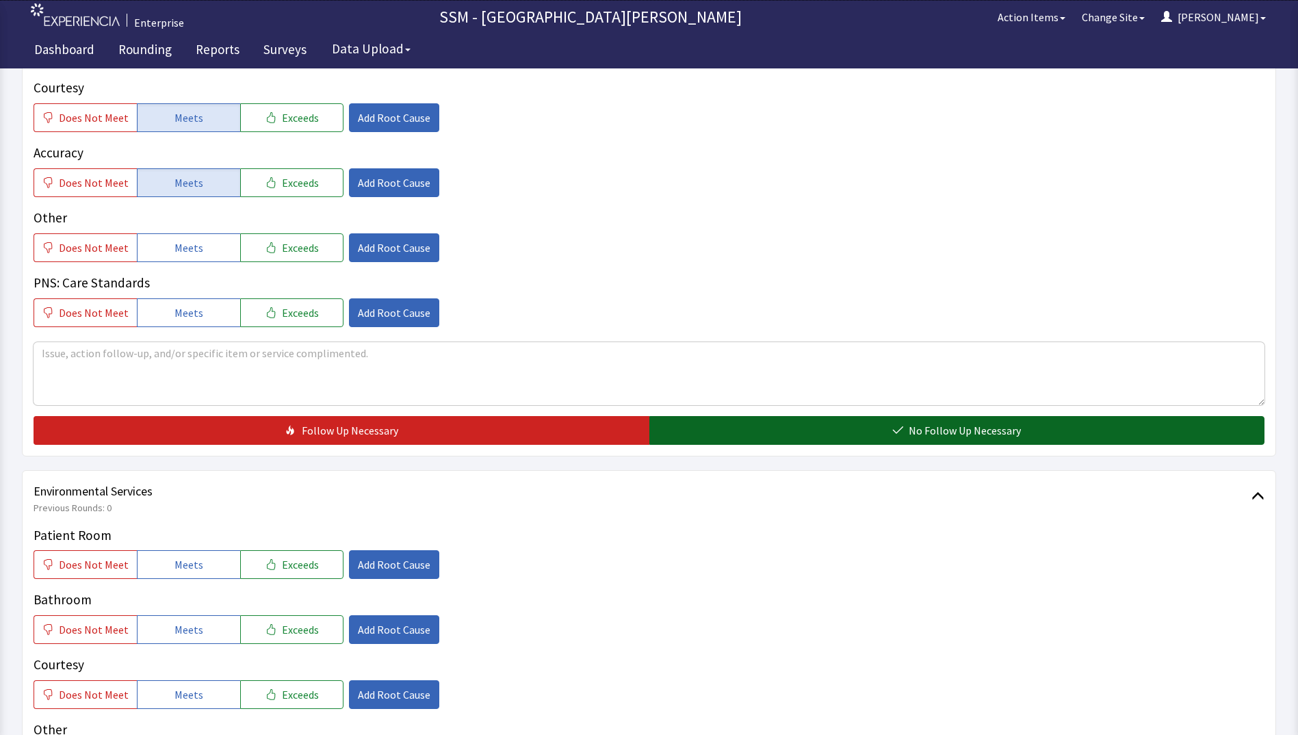
click at [803, 428] on button "No Follow Up Necessary" at bounding box center [957, 430] width 616 height 29
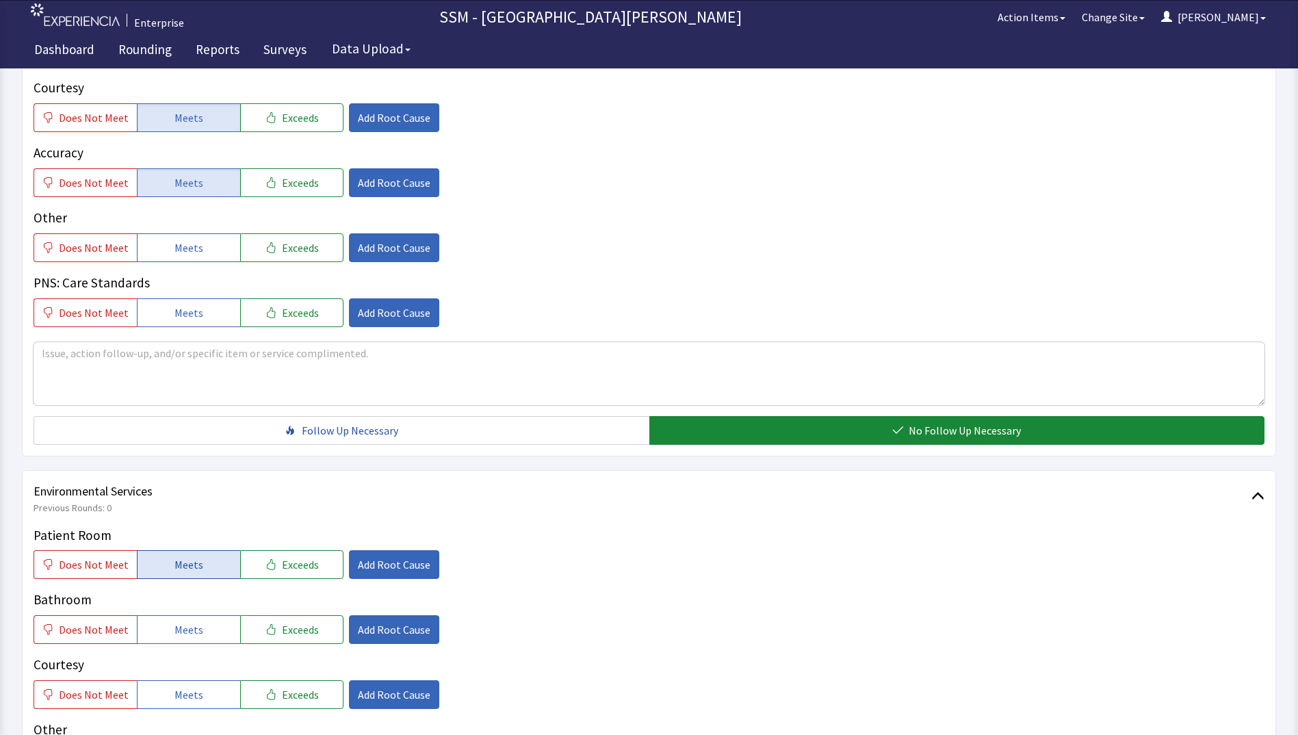
click at [172, 577] on button "Meets" at bounding box center [188, 564] width 103 height 29
click at [175, 624] on span "Meets" at bounding box center [189, 629] width 29 height 16
click at [175, 696] on span "Meets" at bounding box center [189, 694] width 29 height 16
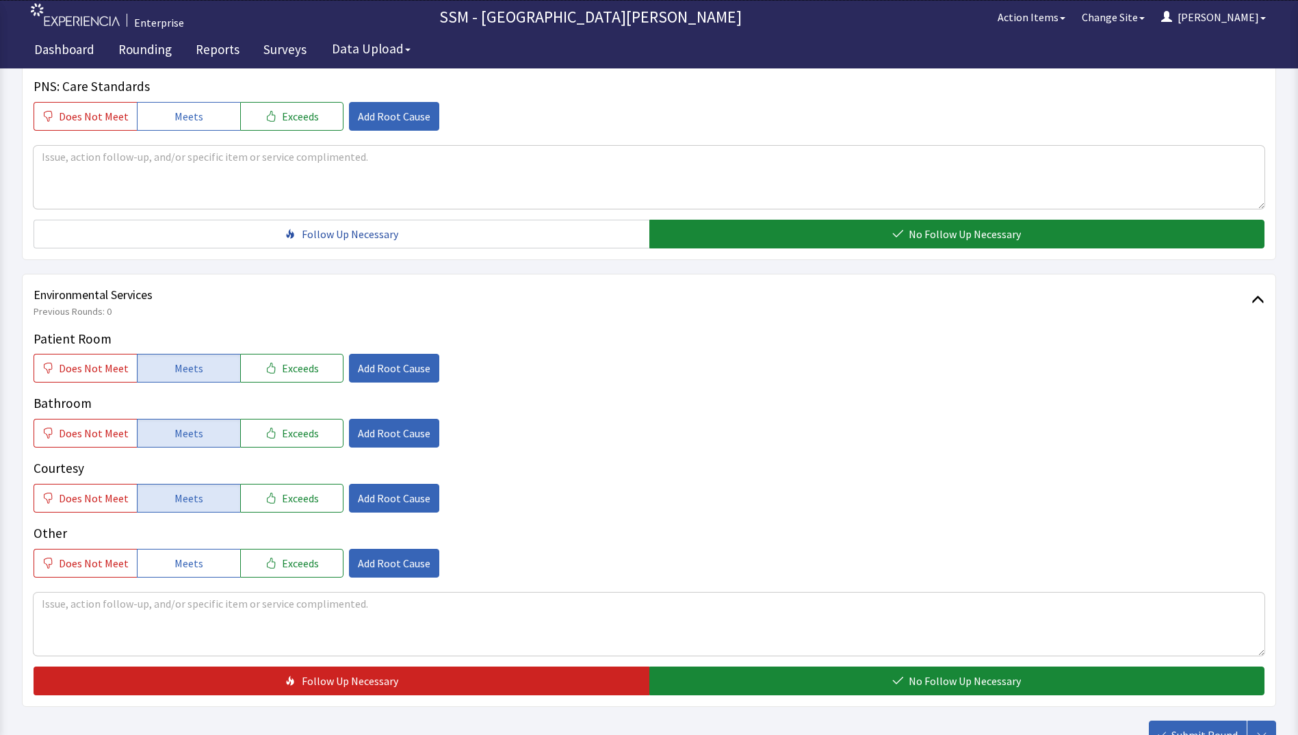
scroll to position [1259, 0]
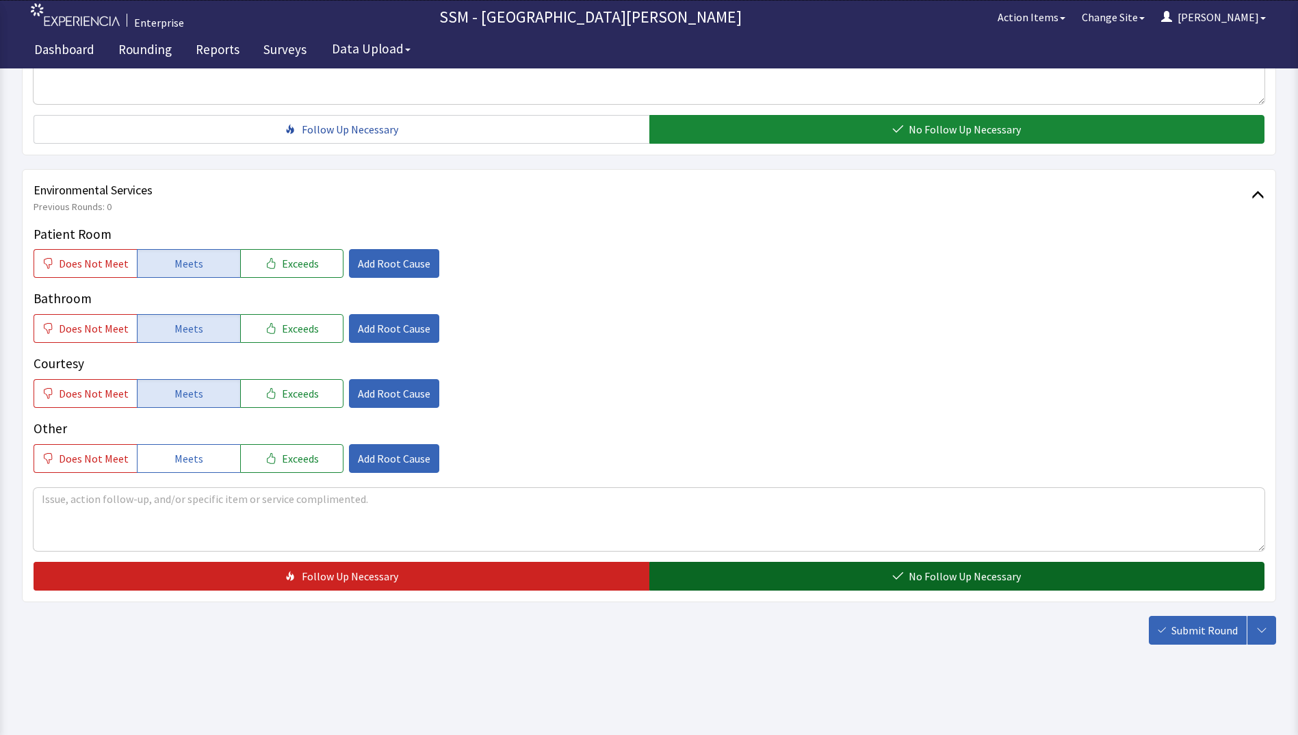
click at [946, 571] on span "No Follow Up Necessary" at bounding box center [965, 576] width 112 height 16
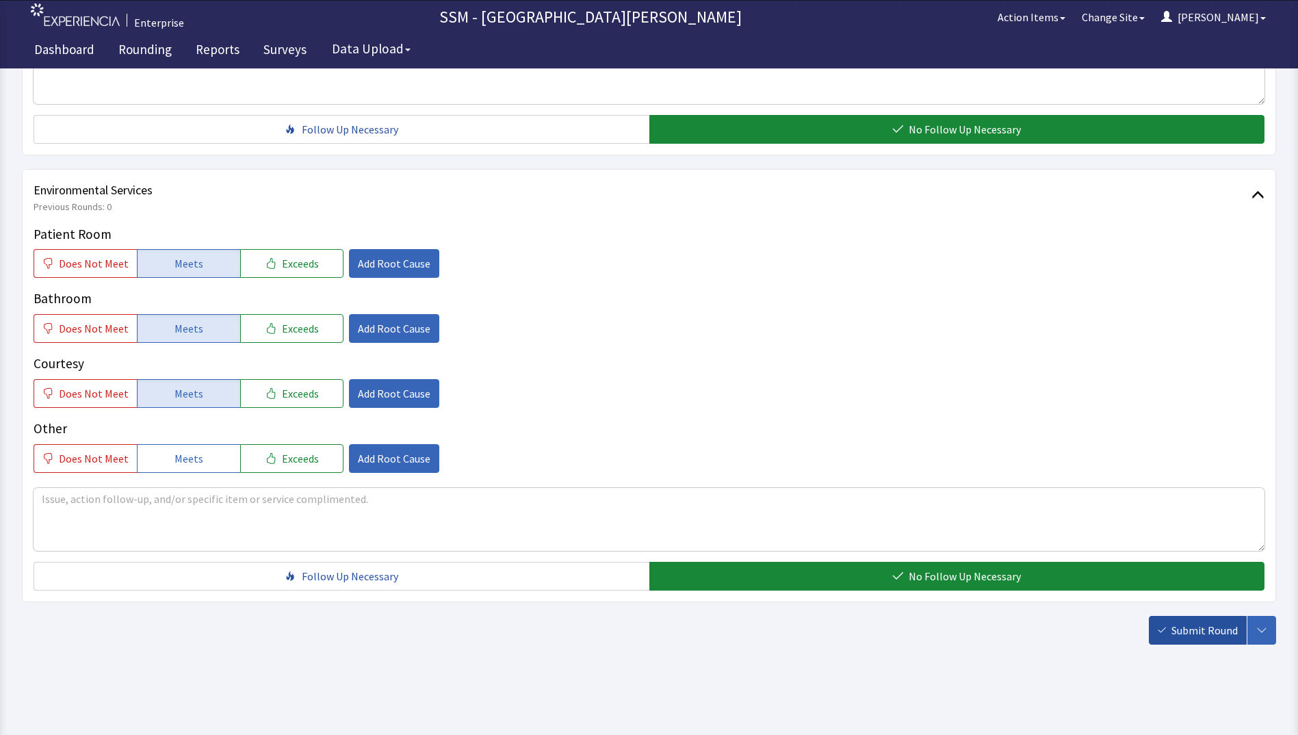
click at [1206, 627] on span "Submit Round" at bounding box center [1205, 630] width 66 height 16
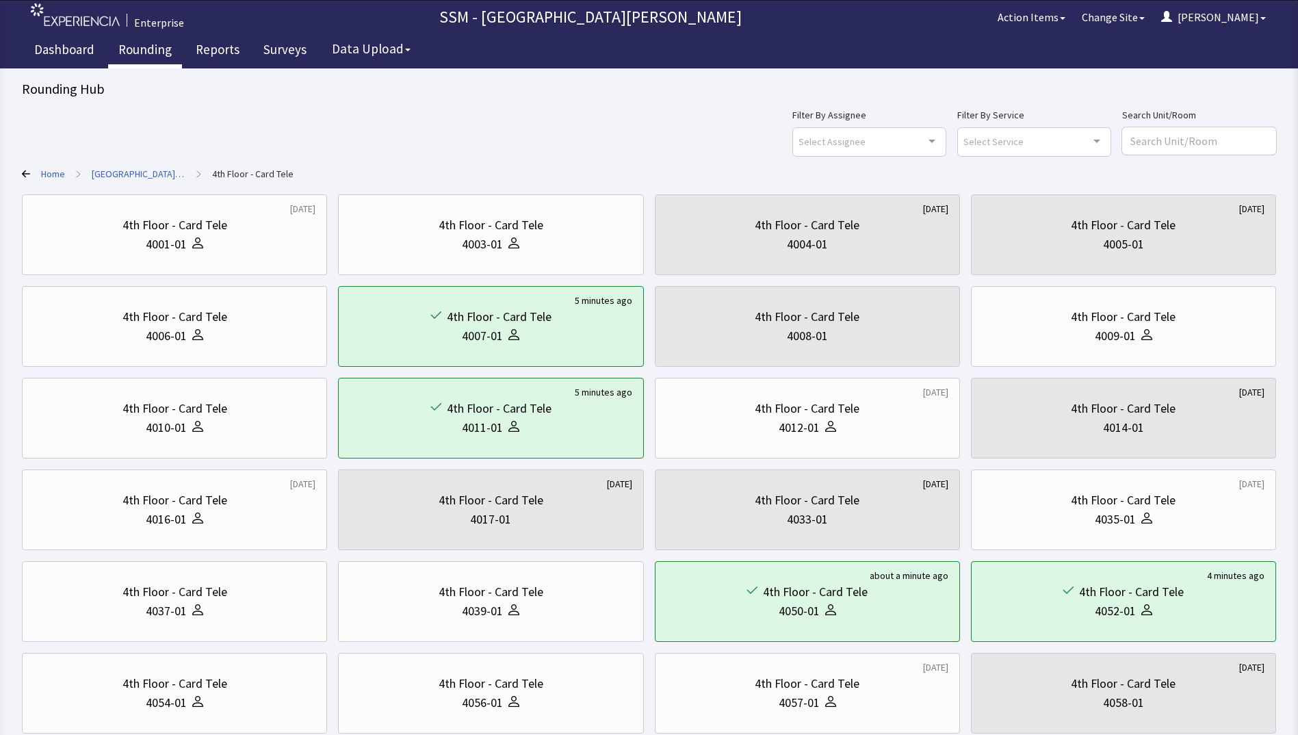
click at [131, 47] on link "Rounding" at bounding box center [145, 51] width 74 height 34
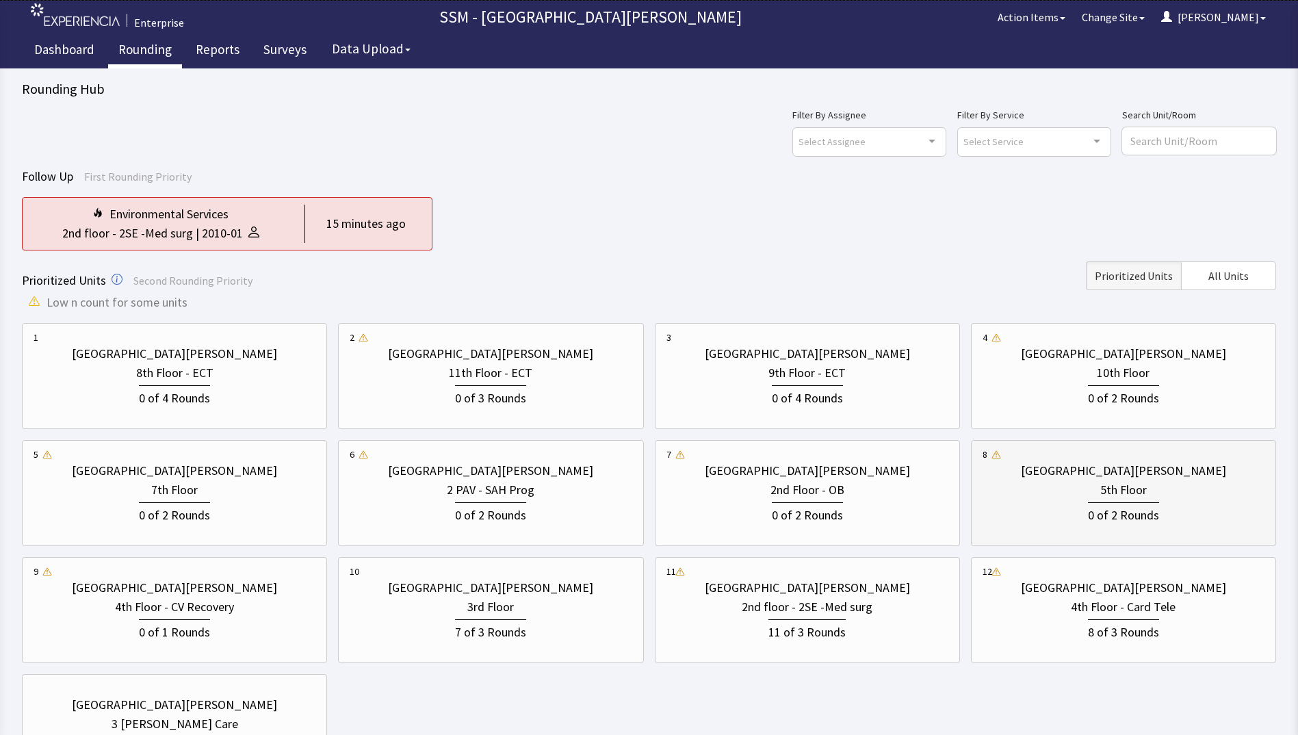
click at [1072, 501] on div "0 of 2 Rounds" at bounding box center [1124, 512] width 282 height 25
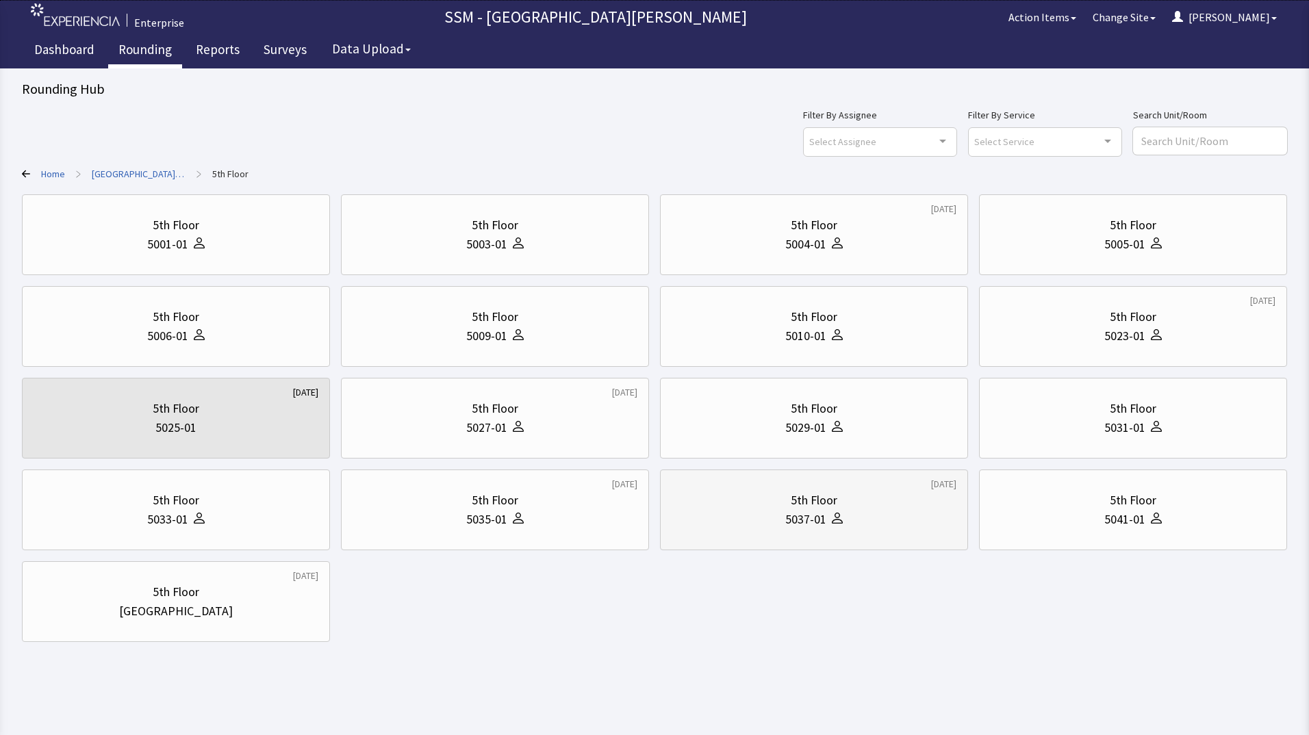
click at [828, 524] on div at bounding box center [834, 519] width 16 height 19
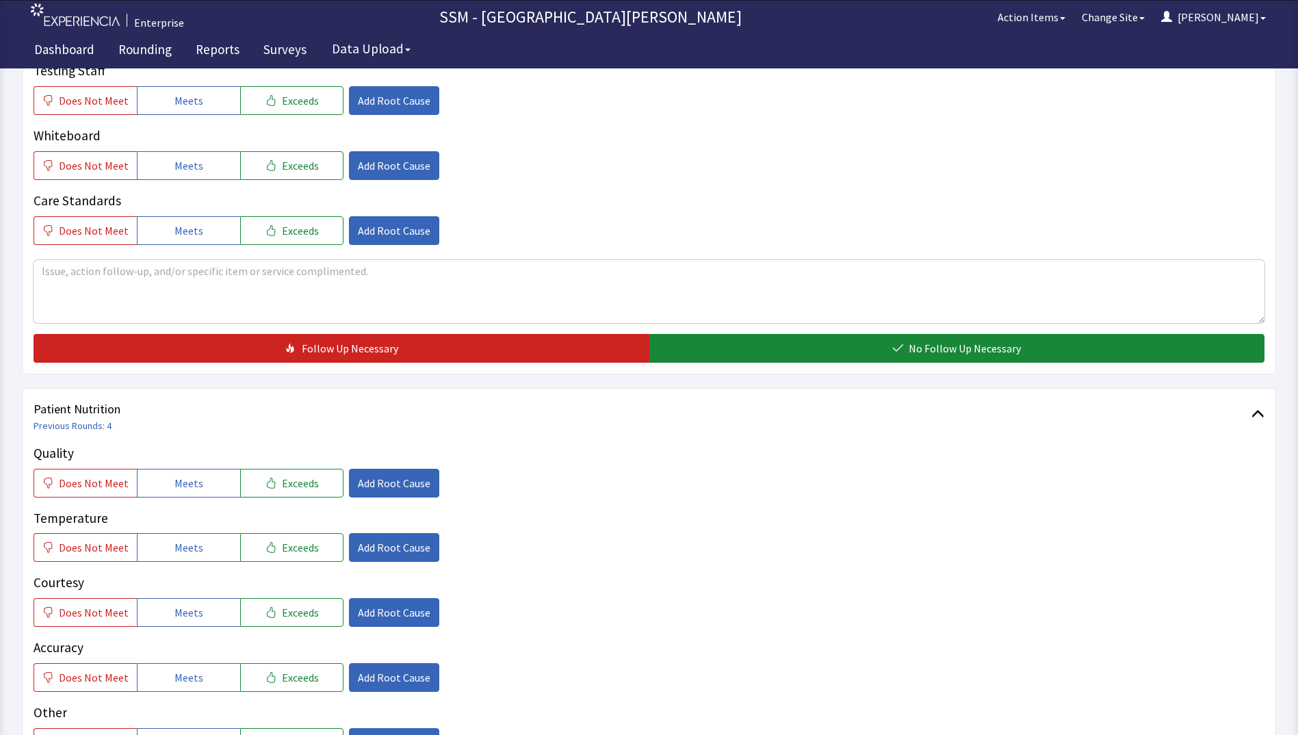
scroll to position [616, 0]
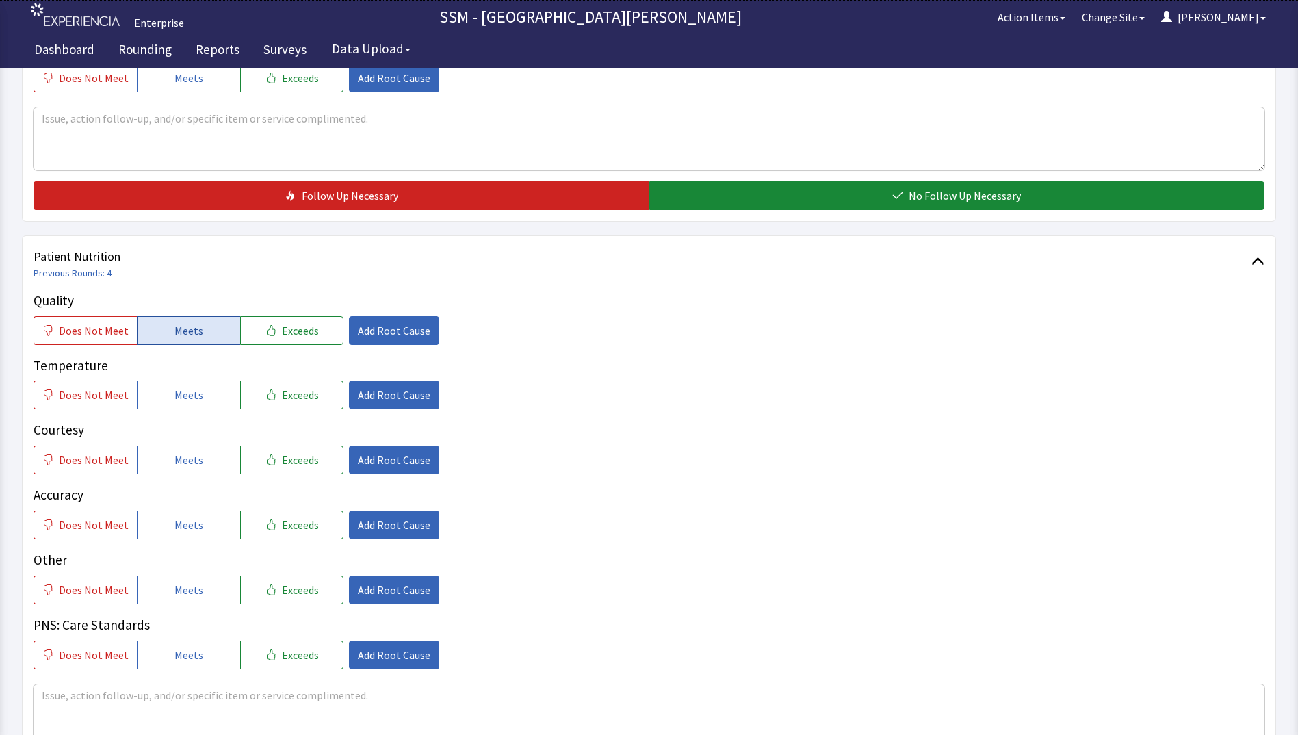
click at [166, 324] on button "Meets" at bounding box center [188, 330] width 103 height 29
click at [184, 394] on span "Meets" at bounding box center [189, 395] width 29 height 16
click at [196, 460] on span "Meets" at bounding box center [189, 460] width 29 height 16
click at [197, 523] on button "Meets" at bounding box center [188, 525] width 103 height 29
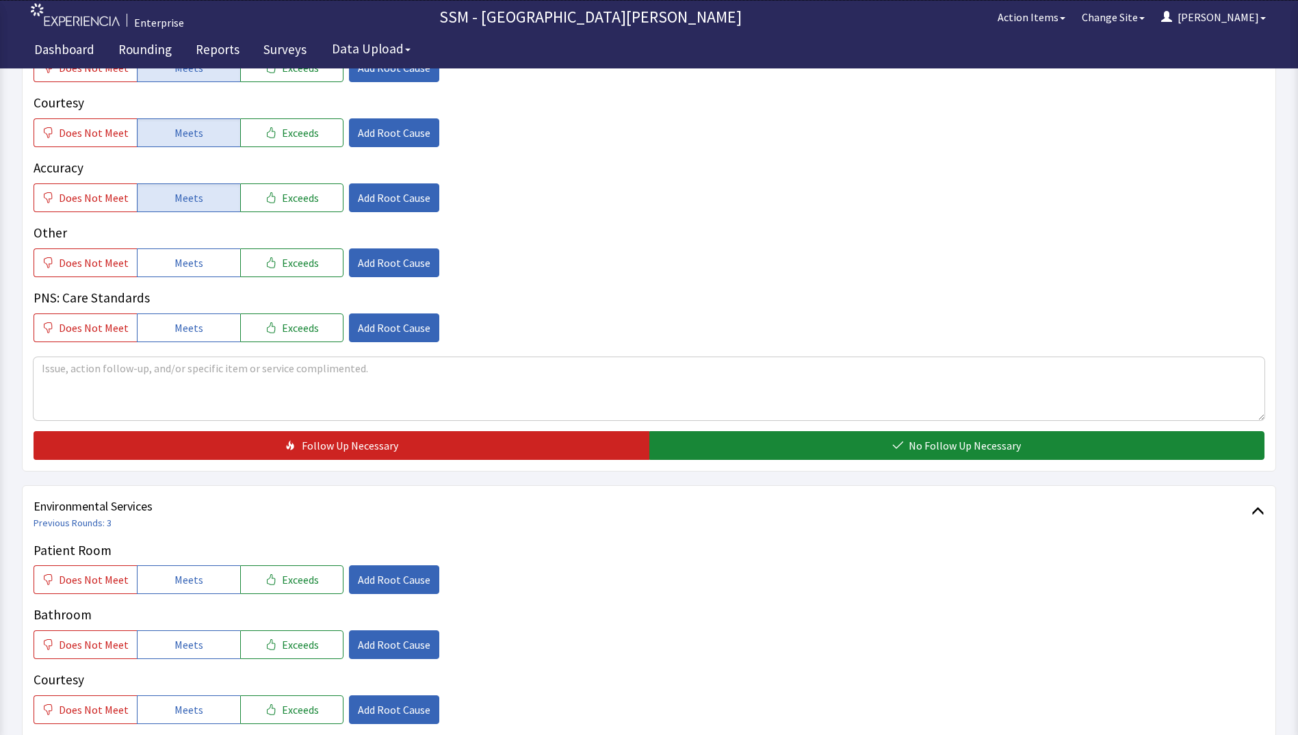
scroll to position [1163, 0]
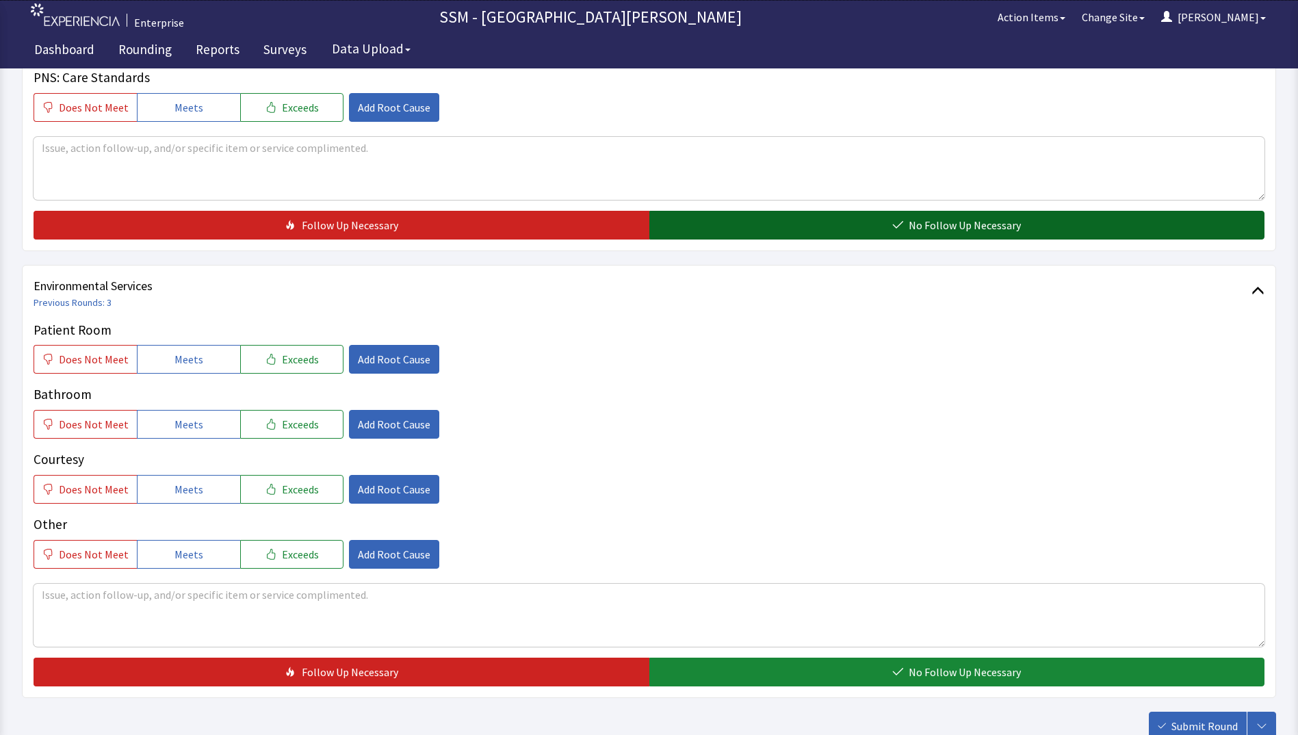
click at [824, 215] on button "No Follow Up Necessary" at bounding box center [957, 225] width 616 height 29
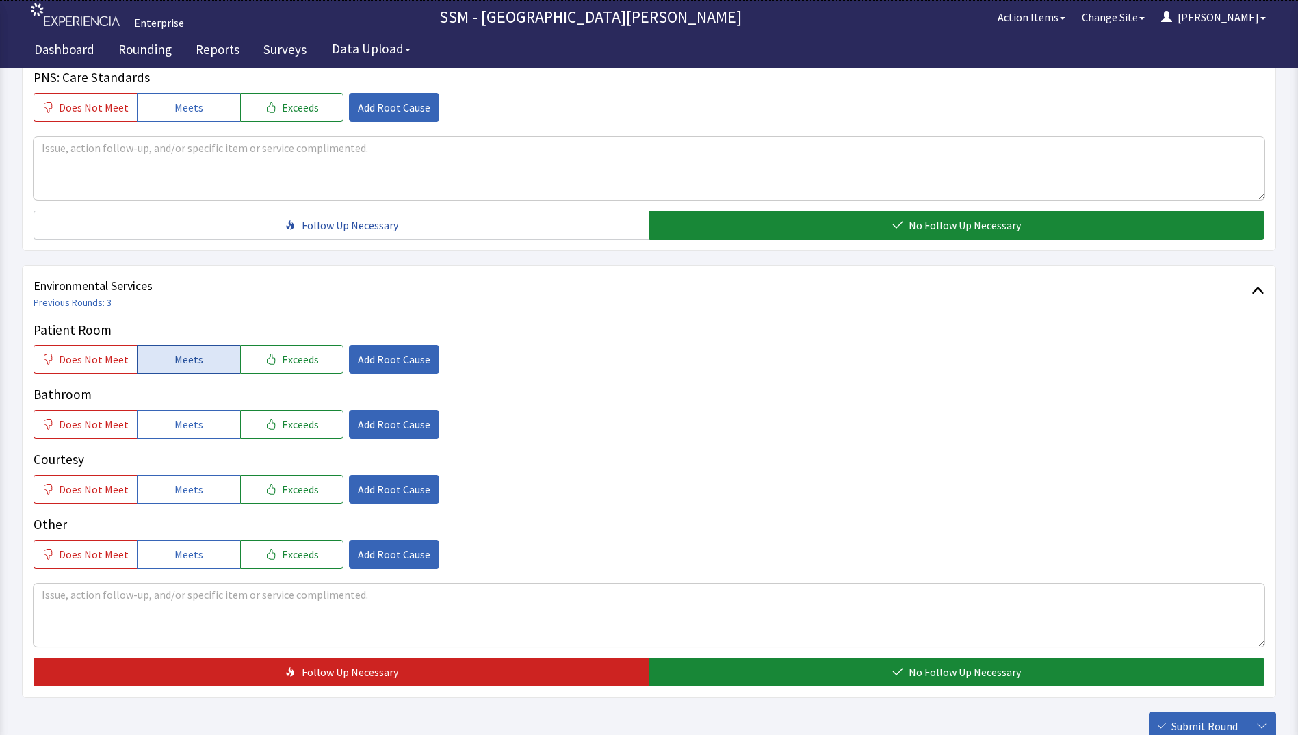
click at [177, 370] on button "Meets" at bounding box center [188, 359] width 103 height 29
click at [184, 426] on span "Meets" at bounding box center [189, 424] width 29 height 16
click at [200, 496] on button "Meets" at bounding box center [188, 489] width 103 height 29
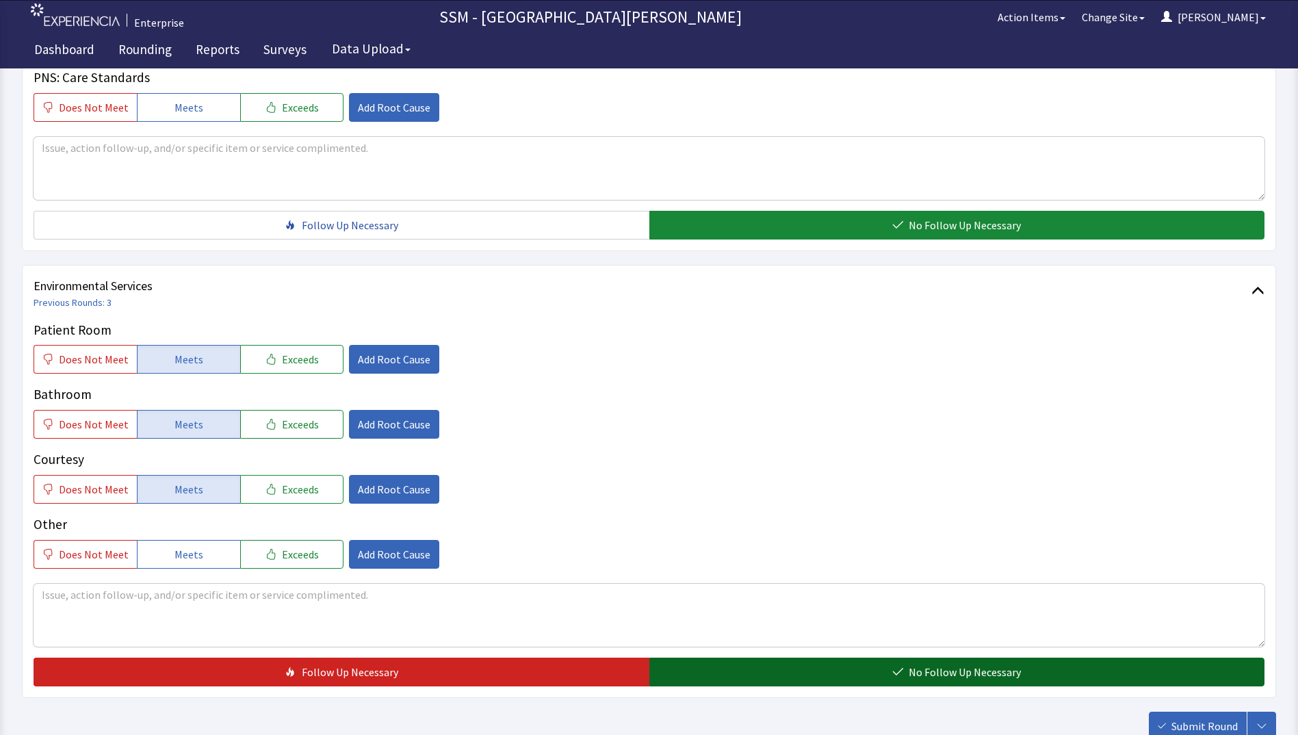
click at [773, 672] on button "No Follow Up Necessary" at bounding box center [957, 672] width 616 height 29
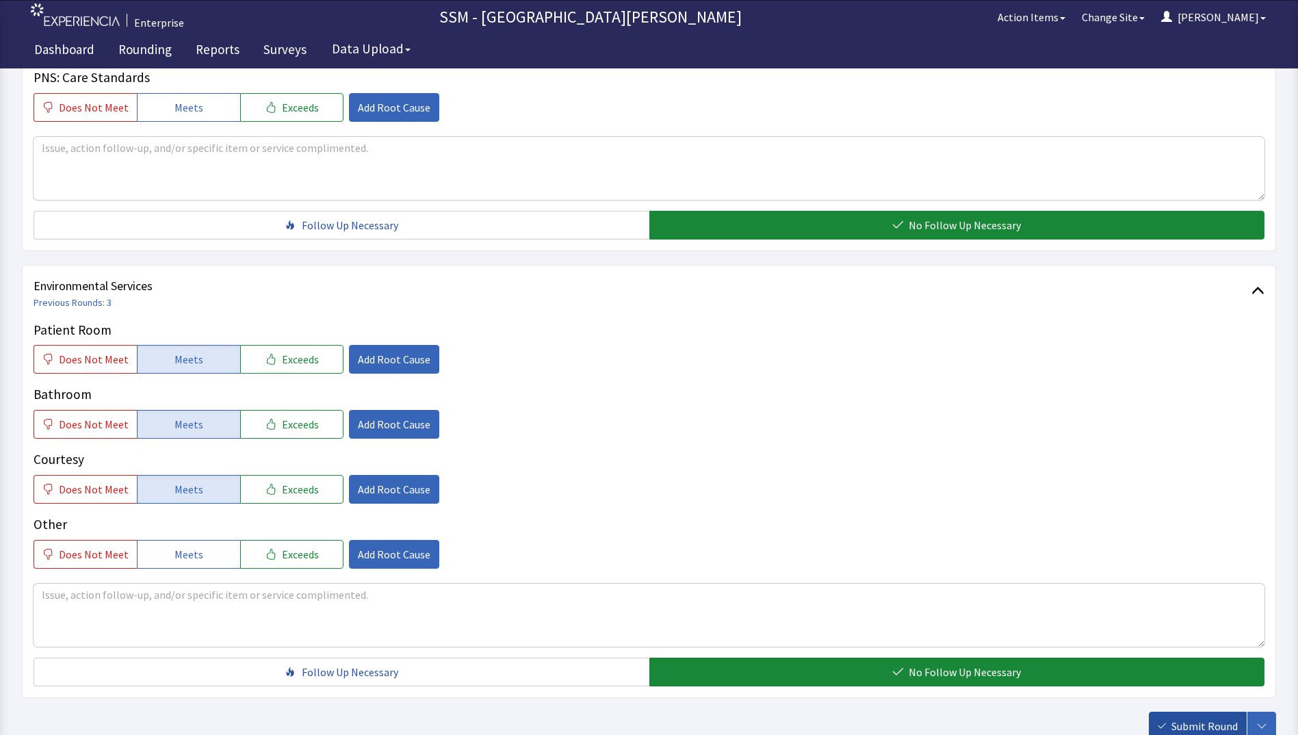
click at [1168, 725] on button "Submit Round" at bounding box center [1198, 726] width 98 height 29
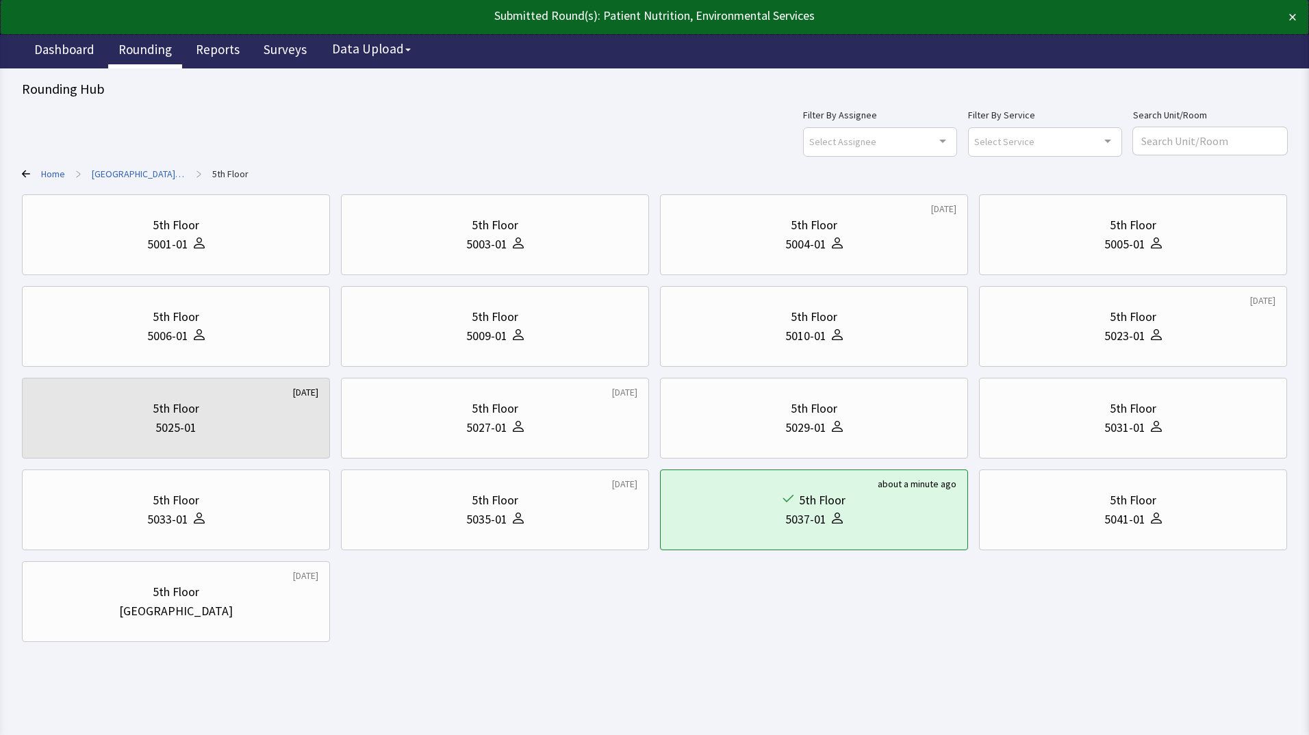
click at [163, 49] on link "Rounding" at bounding box center [145, 51] width 74 height 34
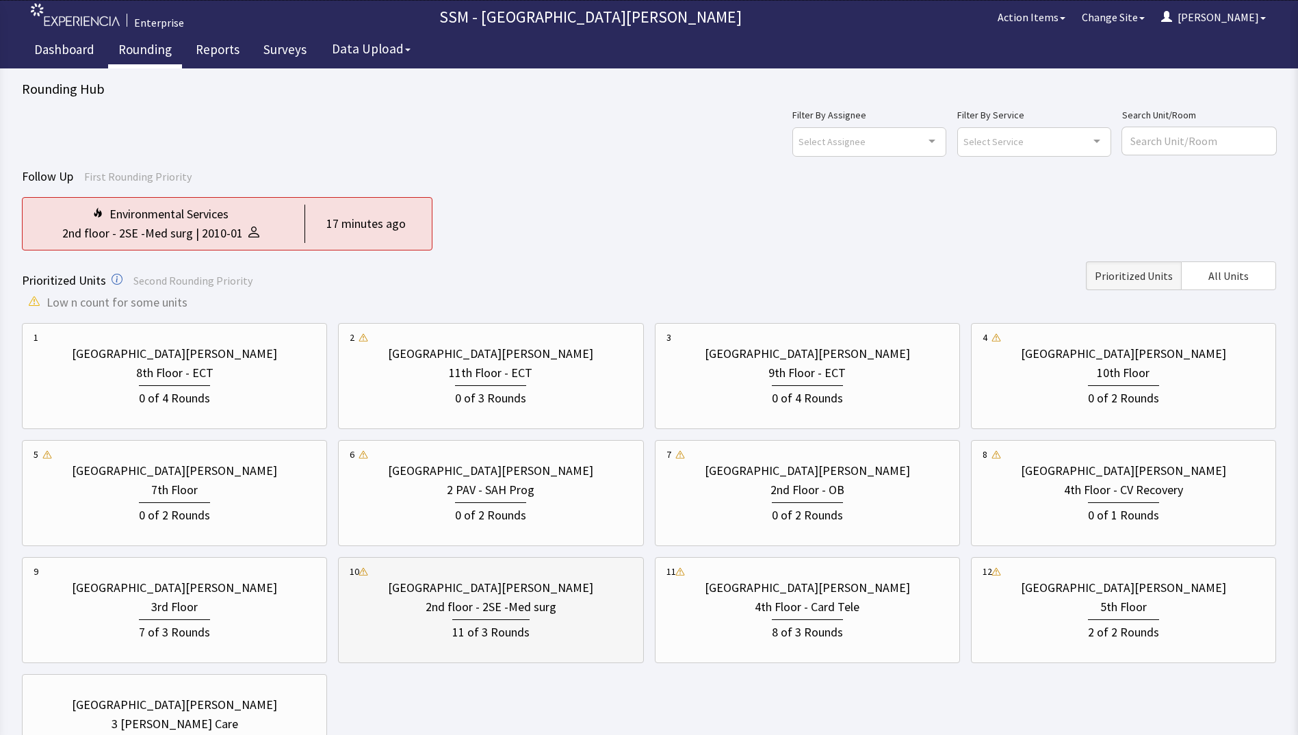
click at [426, 601] on div "2nd floor - 2SE -Med surg" at bounding box center [491, 606] width 282 height 19
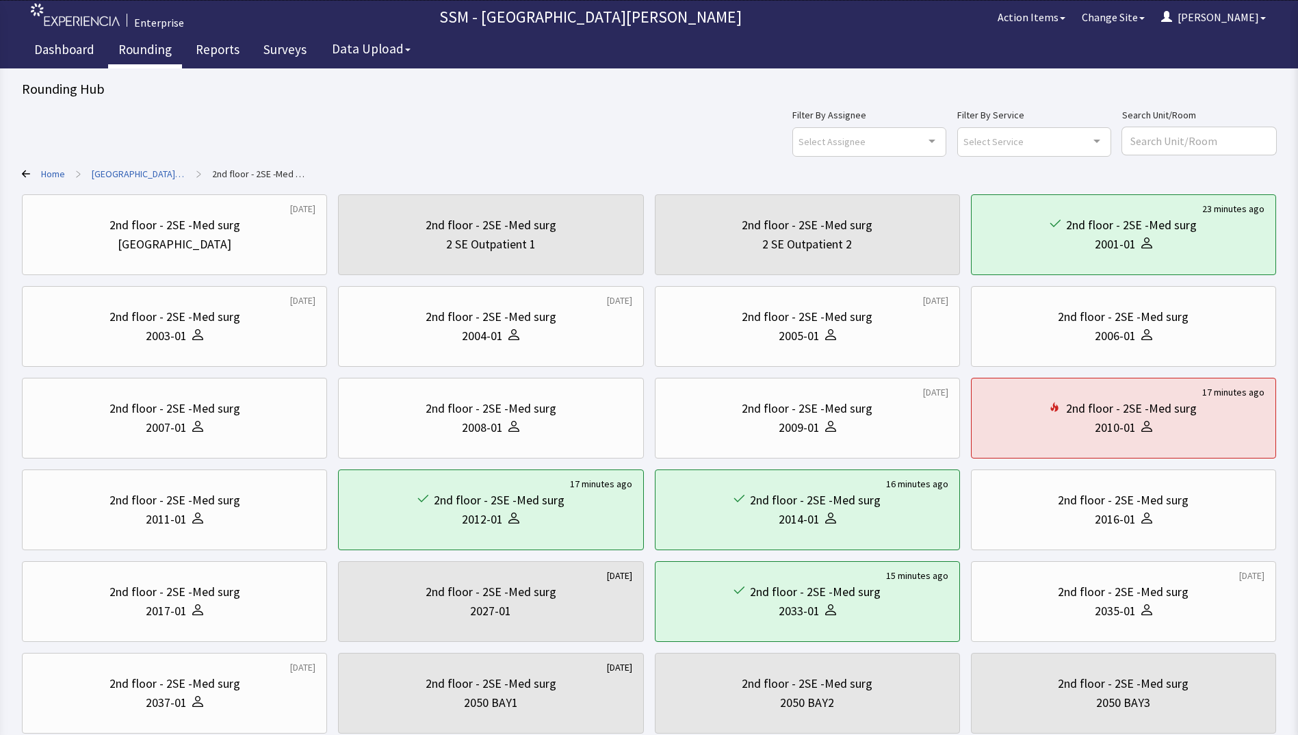
click at [470, 130] on div "Filter By Assignee Select Assignee Clear Selection Dorothy Littleton Allan Bell…" at bounding box center [649, 131] width 1254 height 49
click at [134, 42] on link "Rounding" at bounding box center [145, 51] width 74 height 34
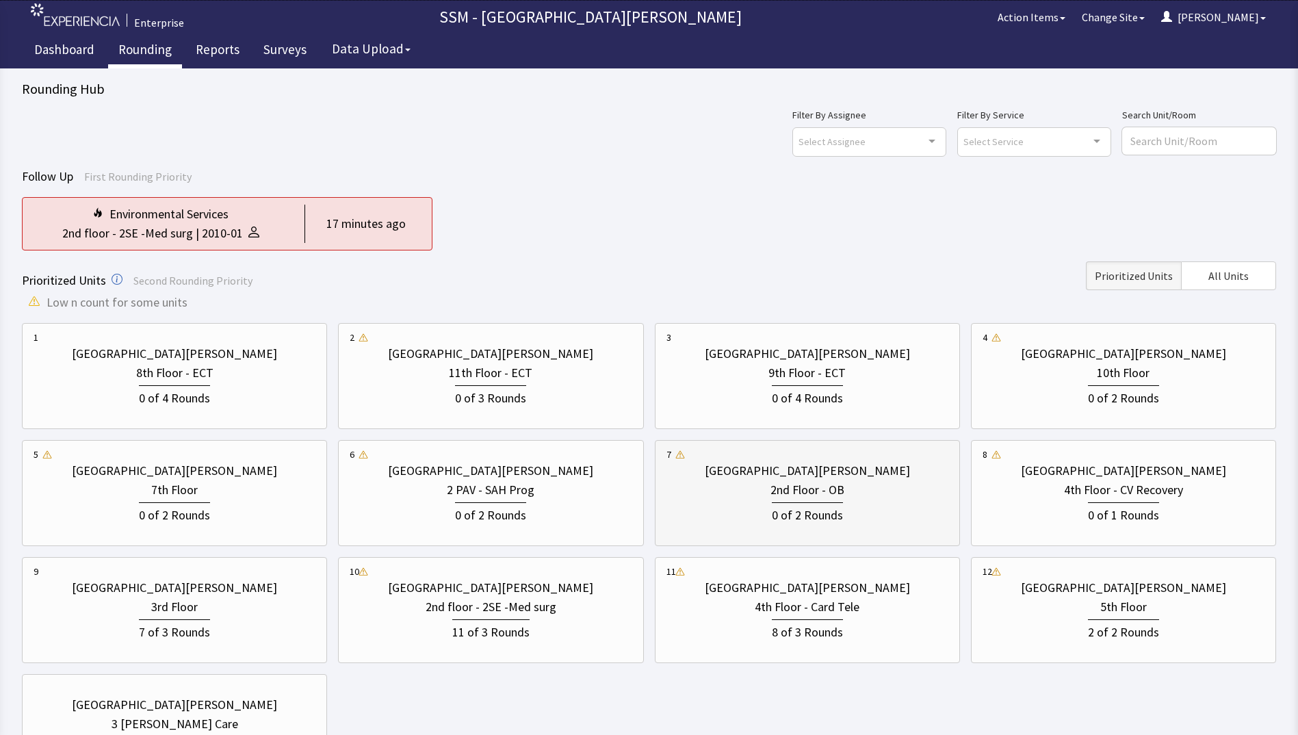
click at [795, 476] on div "[GEOGRAPHIC_DATA][PERSON_NAME]" at bounding box center [807, 470] width 205 height 19
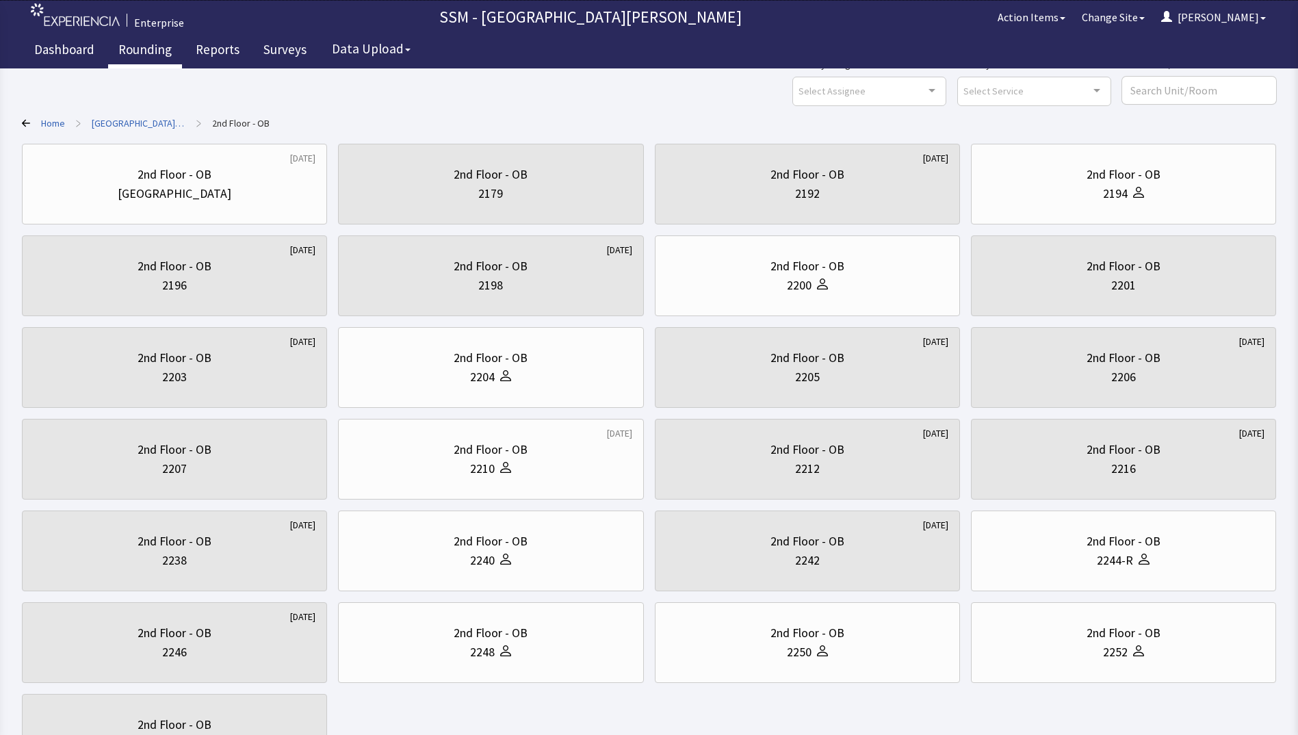
scroll to position [137, 0]
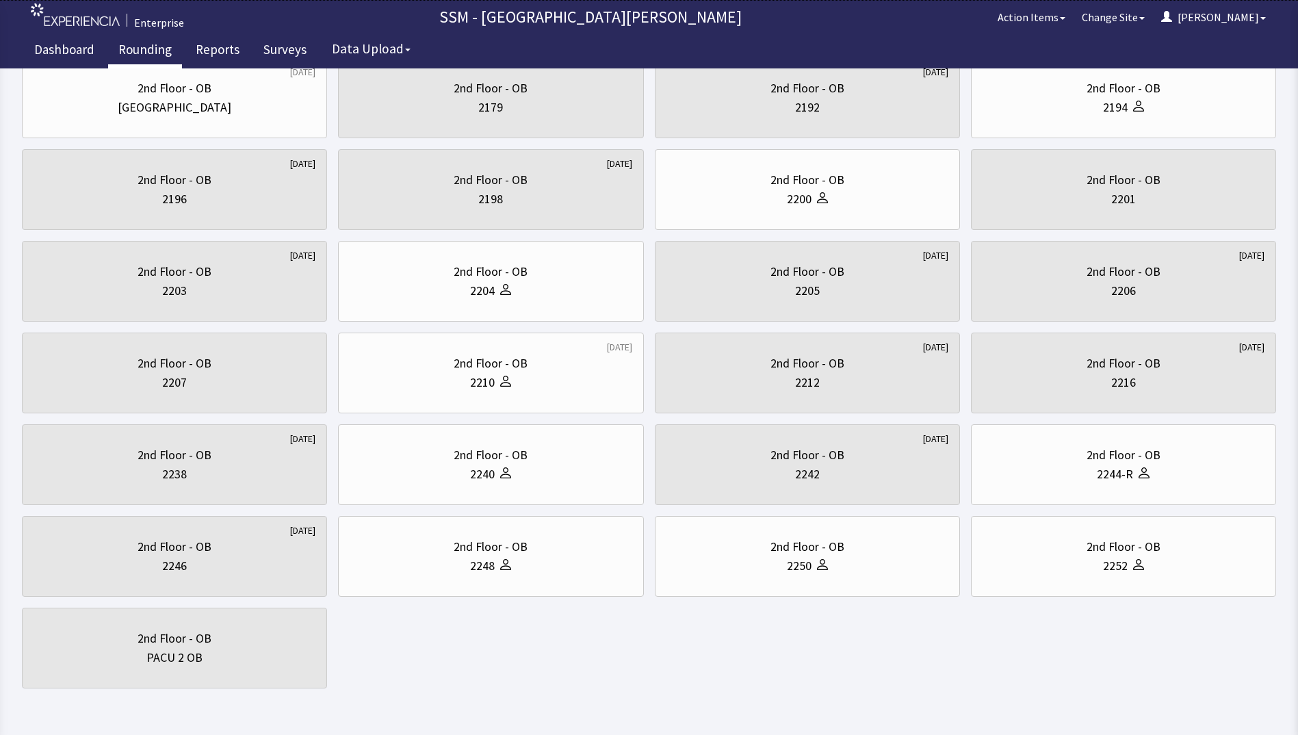
click at [788, 607] on div "[DATE] 2nd Floor - [GEOGRAPHIC_DATA] 2nd Floor - OB 2179 [DATE] 2nd Floor - OB …" at bounding box center [649, 372] width 1254 height 631
click at [822, 580] on div "2nd Floor - OB 2250" at bounding box center [808, 557] width 282 height 66
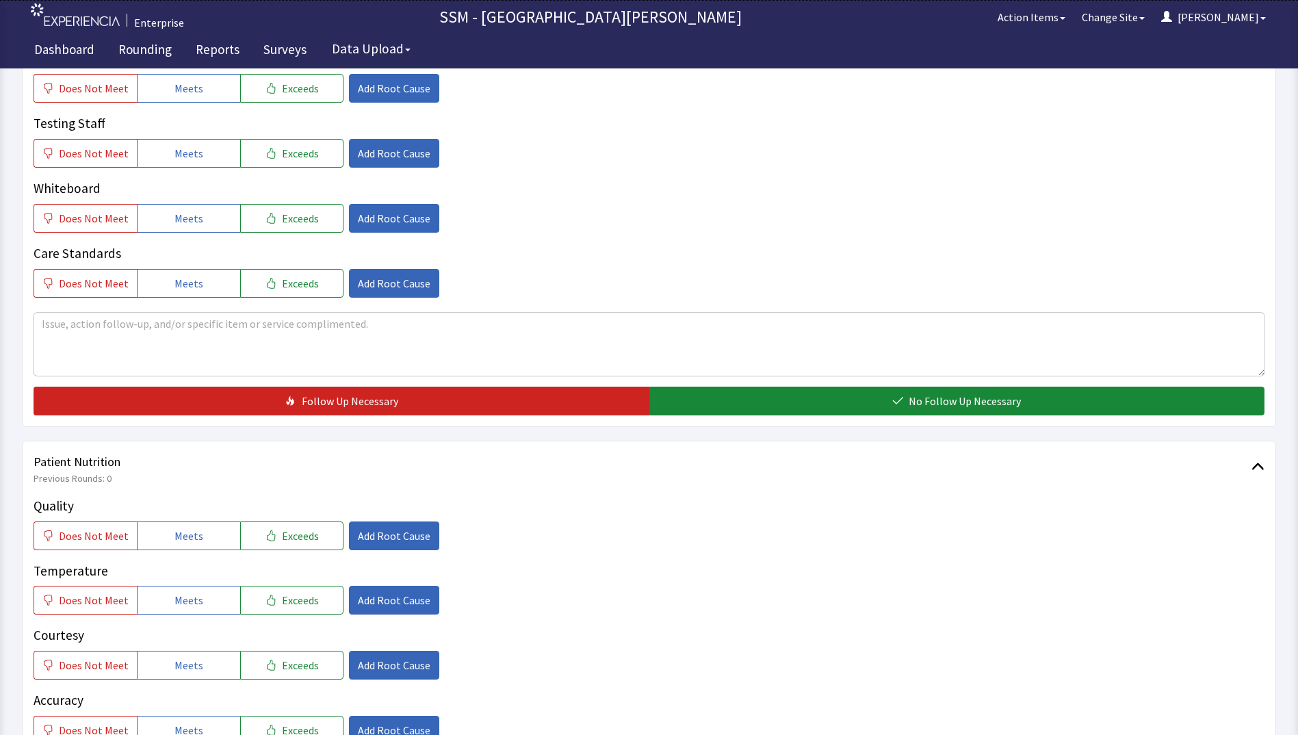
scroll to position [684, 0]
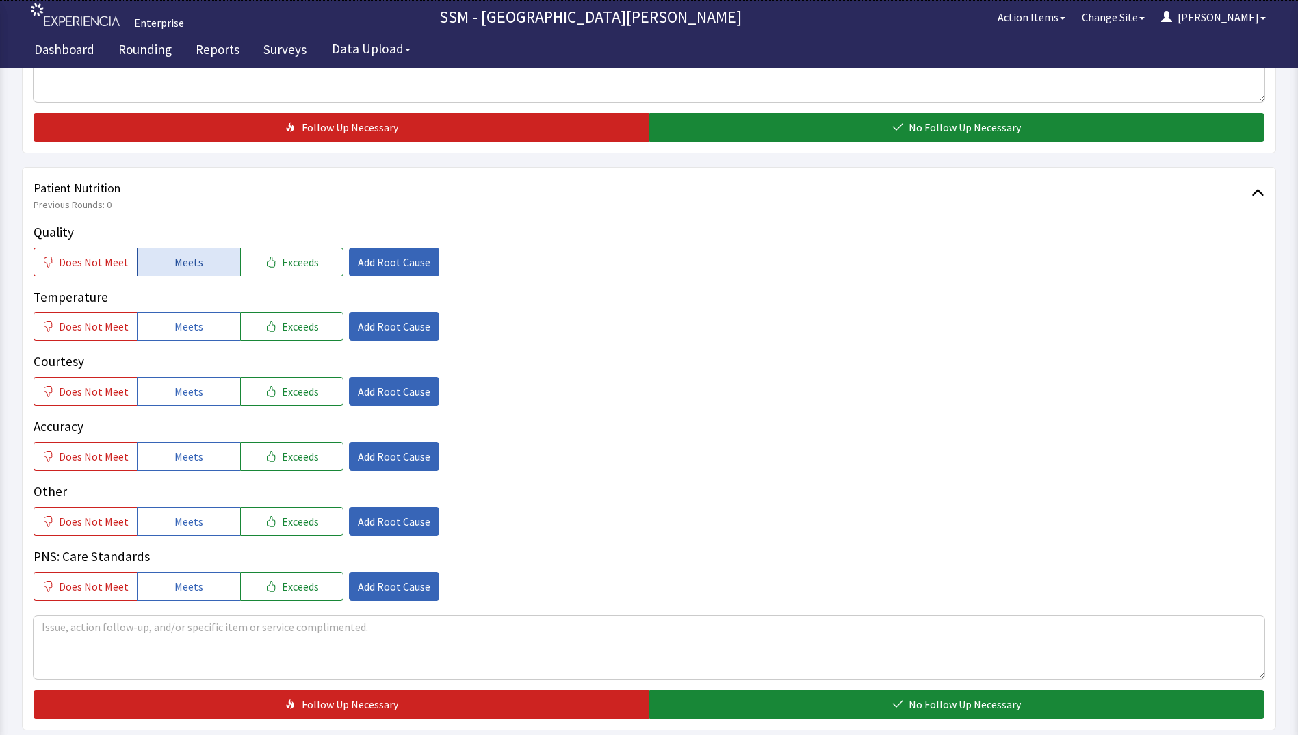
click at [183, 268] on span "Meets" at bounding box center [189, 262] width 29 height 16
click at [203, 318] on button "Meets" at bounding box center [188, 326] width 103 height 29
click at [195, 385] on span "Meets" at bounding box center [189, 391] width 29 height 16
click at [207, 452] on button "Meets" at bounding box center [188, 456] width 103 height 29
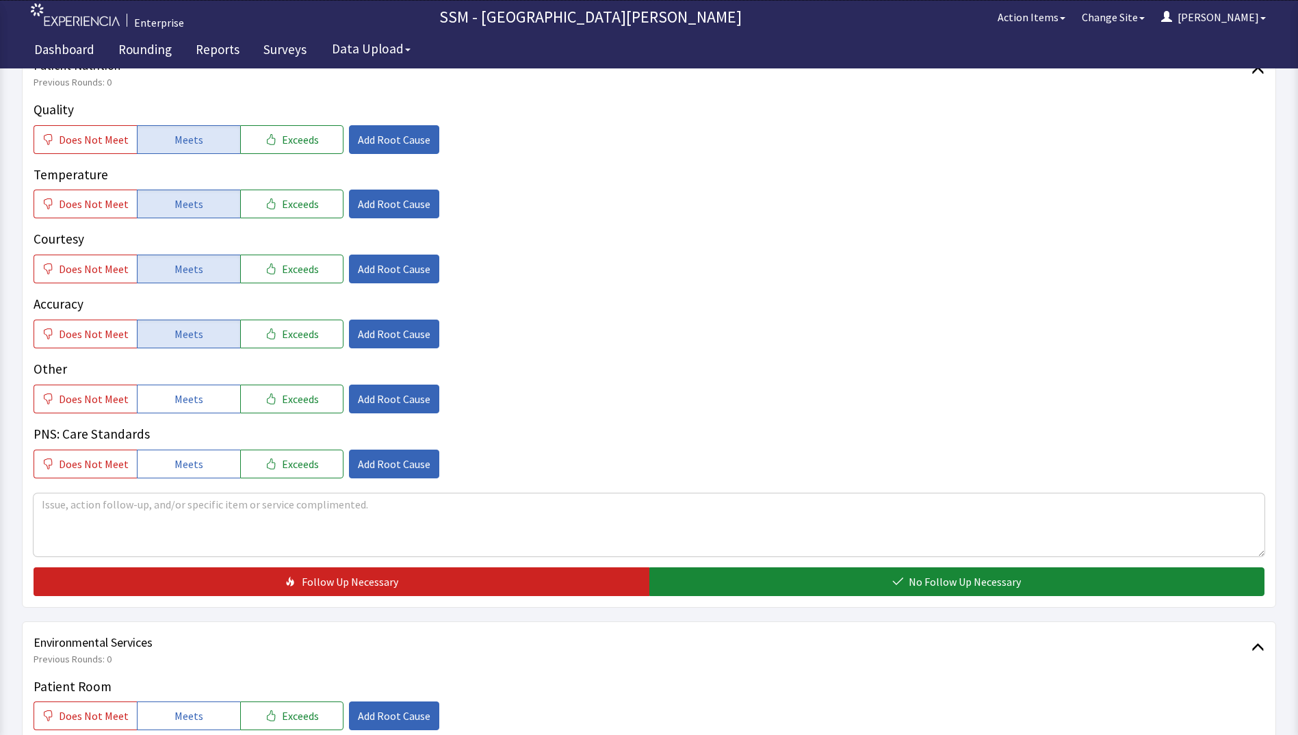
scroll to position [958, 0]
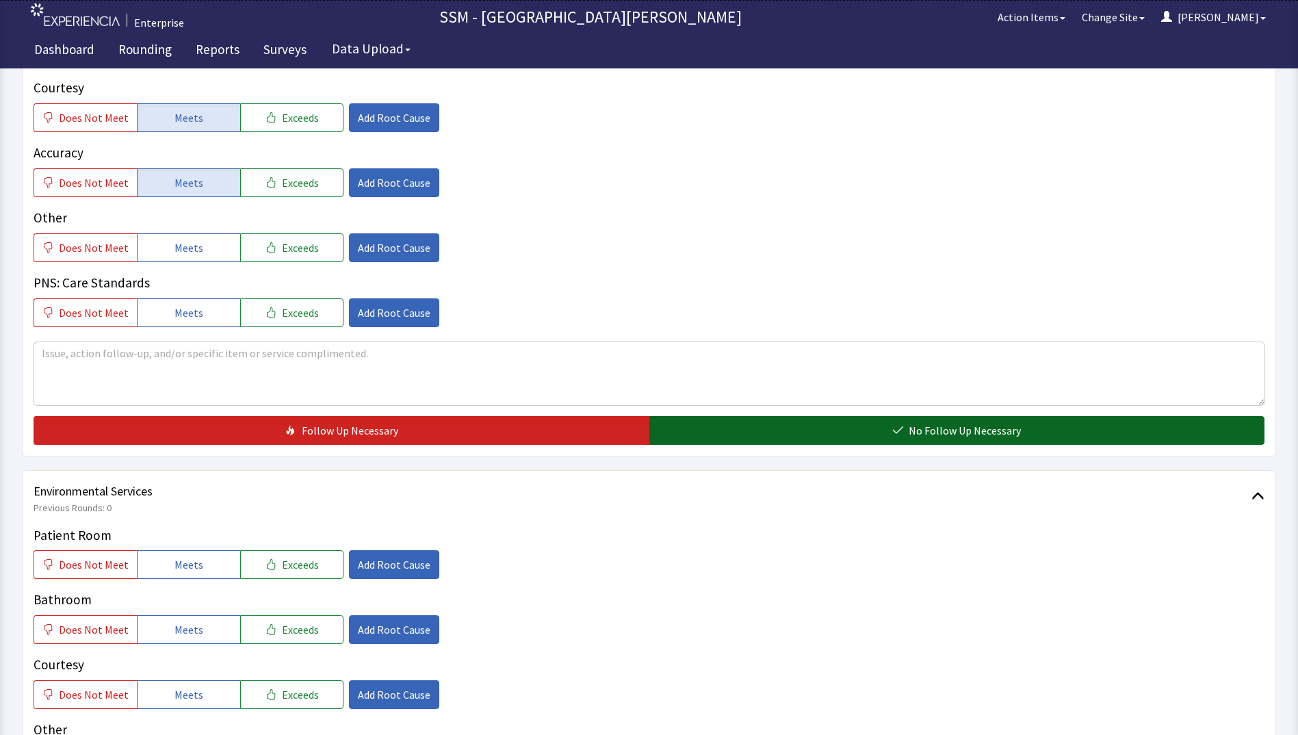
click at [848, 430] on button "No Follow Up Necessary" at bounding box center [957, 430] width 616 height 29
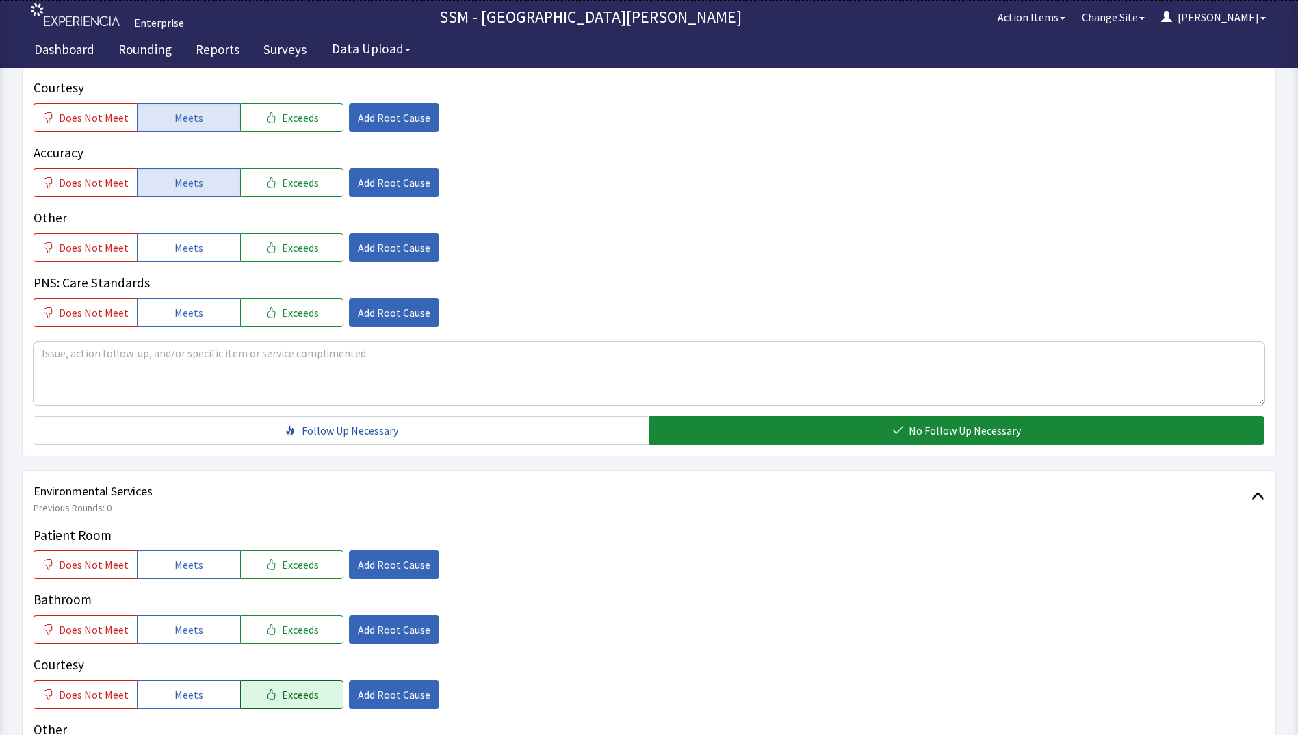
scroll to position [1232, 0]
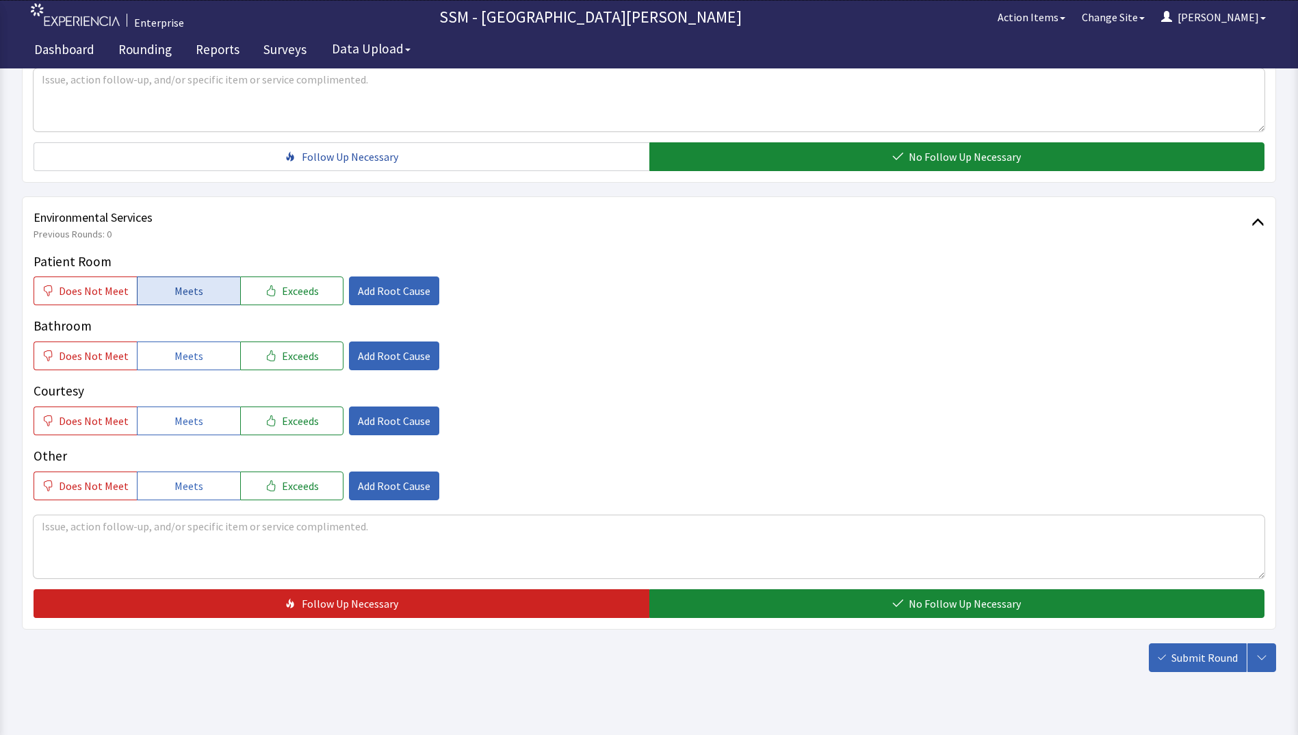
click at [177, 295] on span "Meets" at bounding box center [189, 291] width 29 height 16
click at [181, 351] on span "Meets" at bounding box center [189, 356] width 29 height 16
click at [195, 415] on span "Meets" at bounding box center [189, 421] width 29 height 16
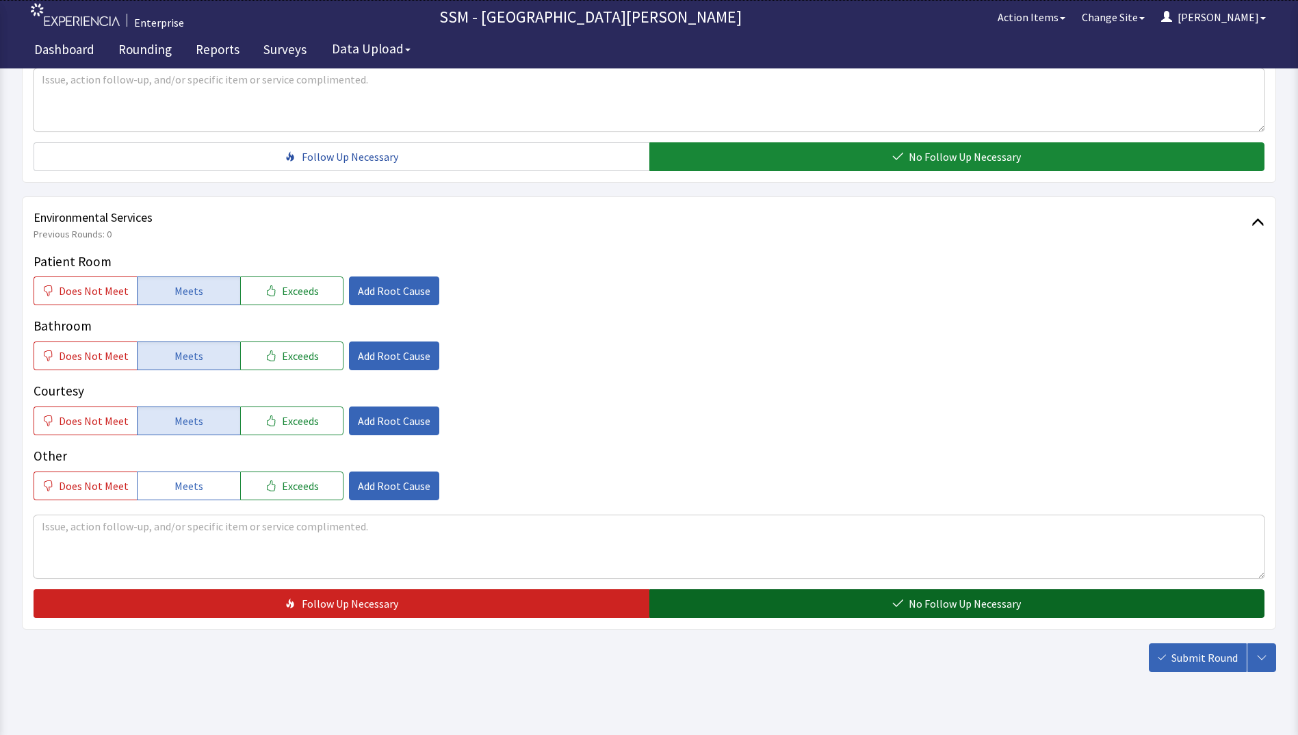
click at [740, 604] on button "No Follow Up Necessary" at bounding box center [957, 603] width 616 height 29
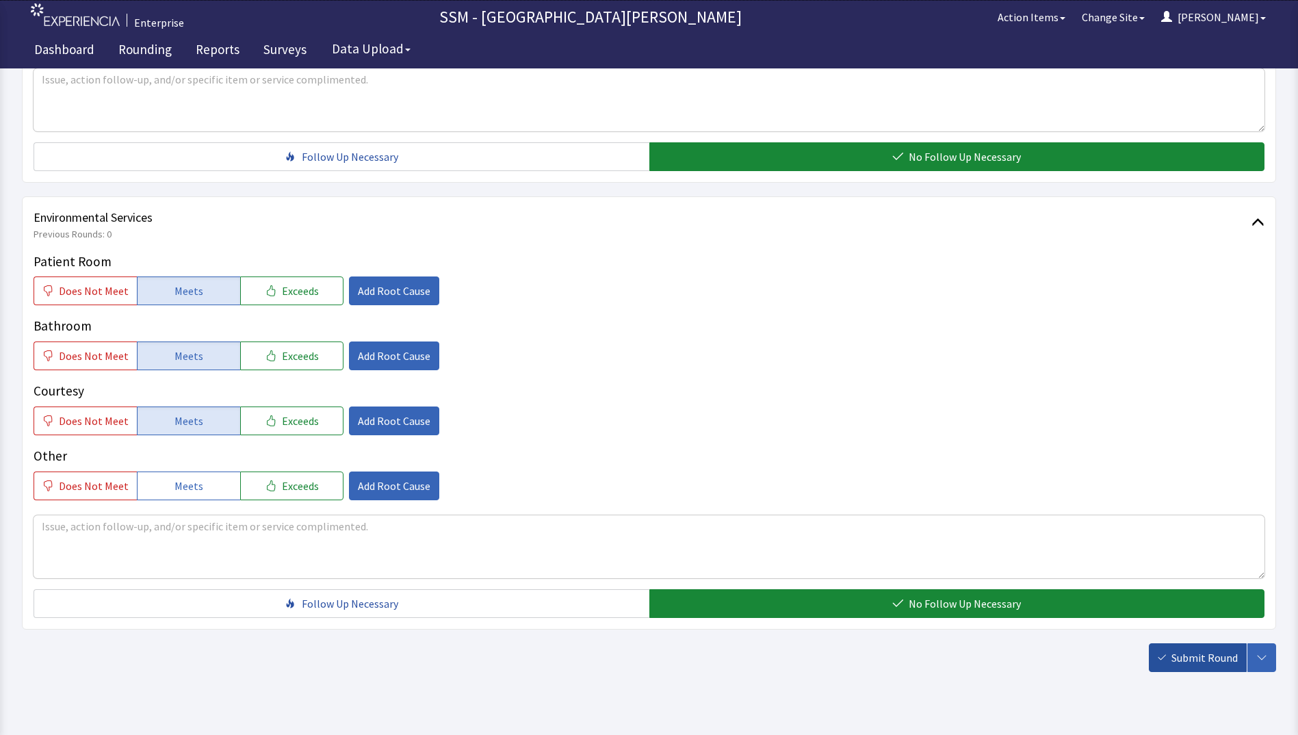
click at [1187, 660] on span "Submit Round" at bounding box center [1205, 657] width 66 height 16
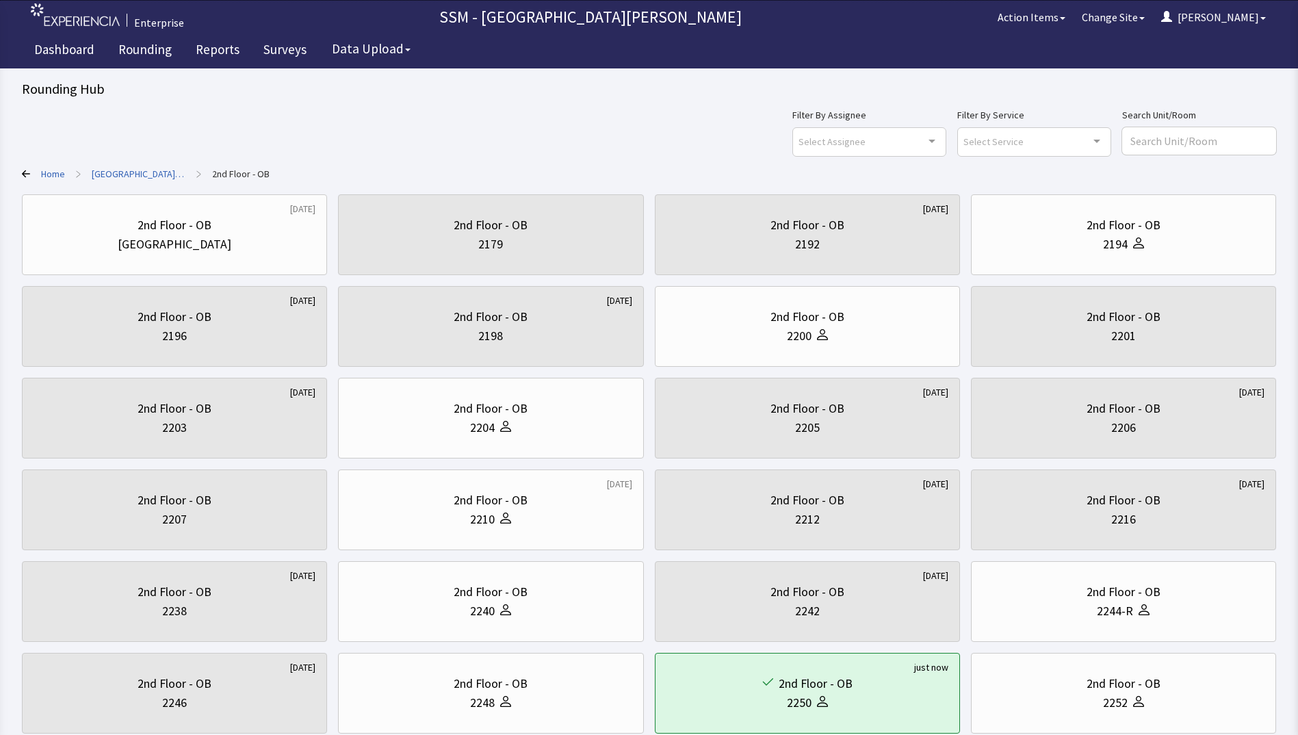
click at [447, 135] on div "Filter By Assignee Select Assignee Clear Selection Dorothy Littleton Allan Bell…" at bounding box center [649, 131] width 1254 height 49
